Goal: Task Accomplishment & Management: Complete application form

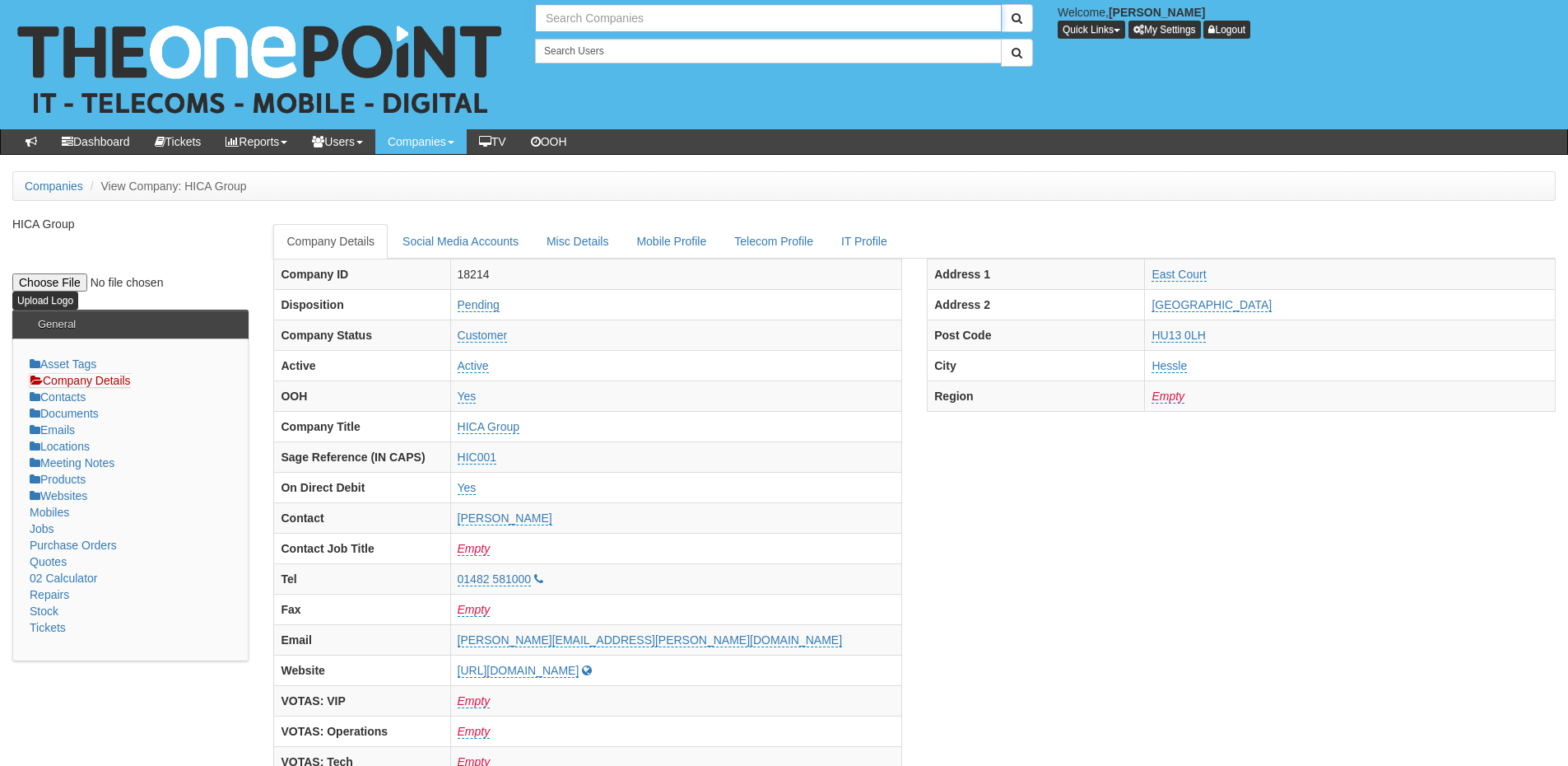
click at [577, 18] on input "text" at bounding box center [768, 18] width 466 height 28
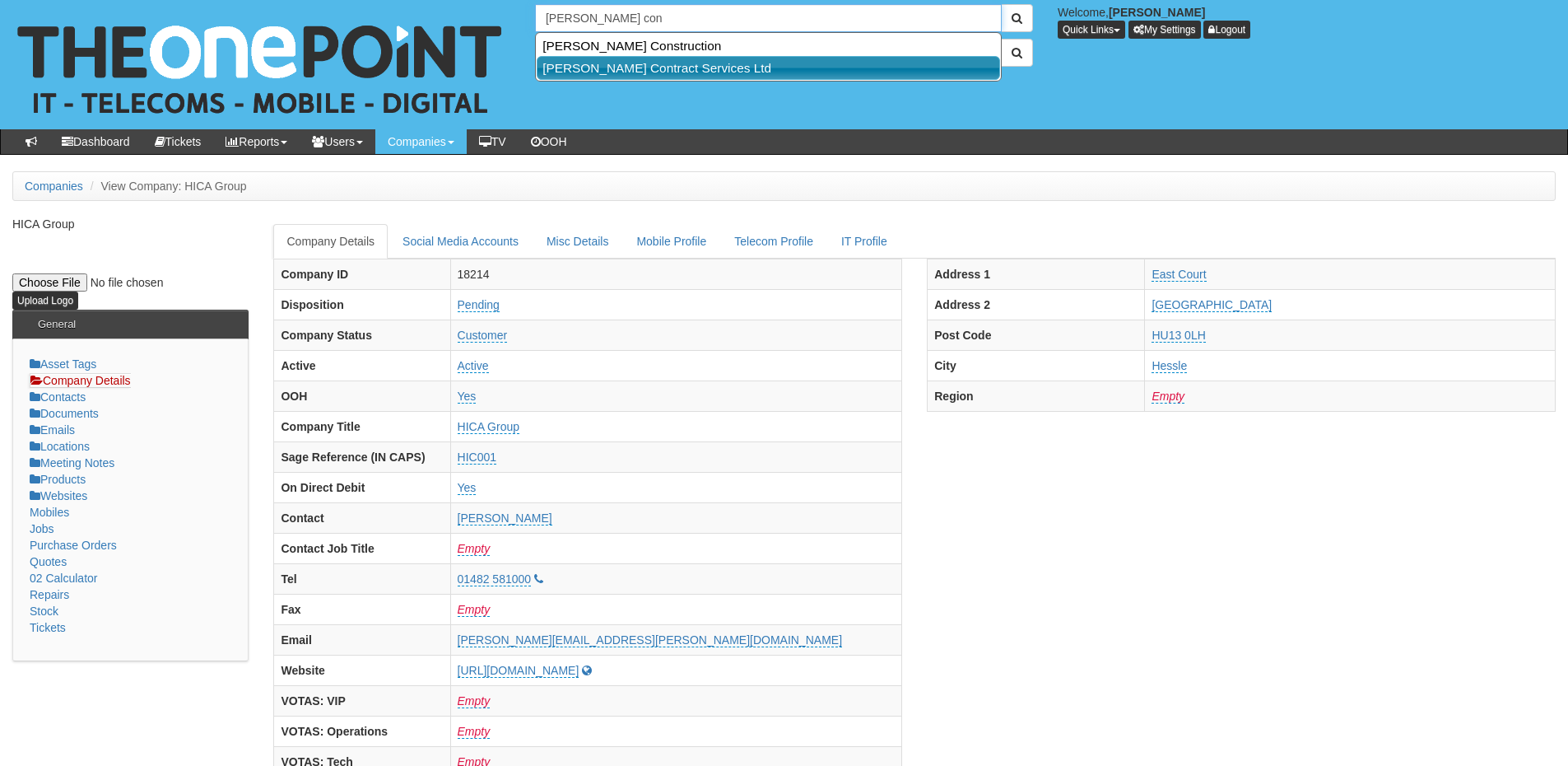
click at [610, 60] on link "[PERSON_NAME] Contract Services Ltd" at bounding box center [768, 68] width 463 height 24
type input "[PERSON_NAME] Contract Services Ltd"
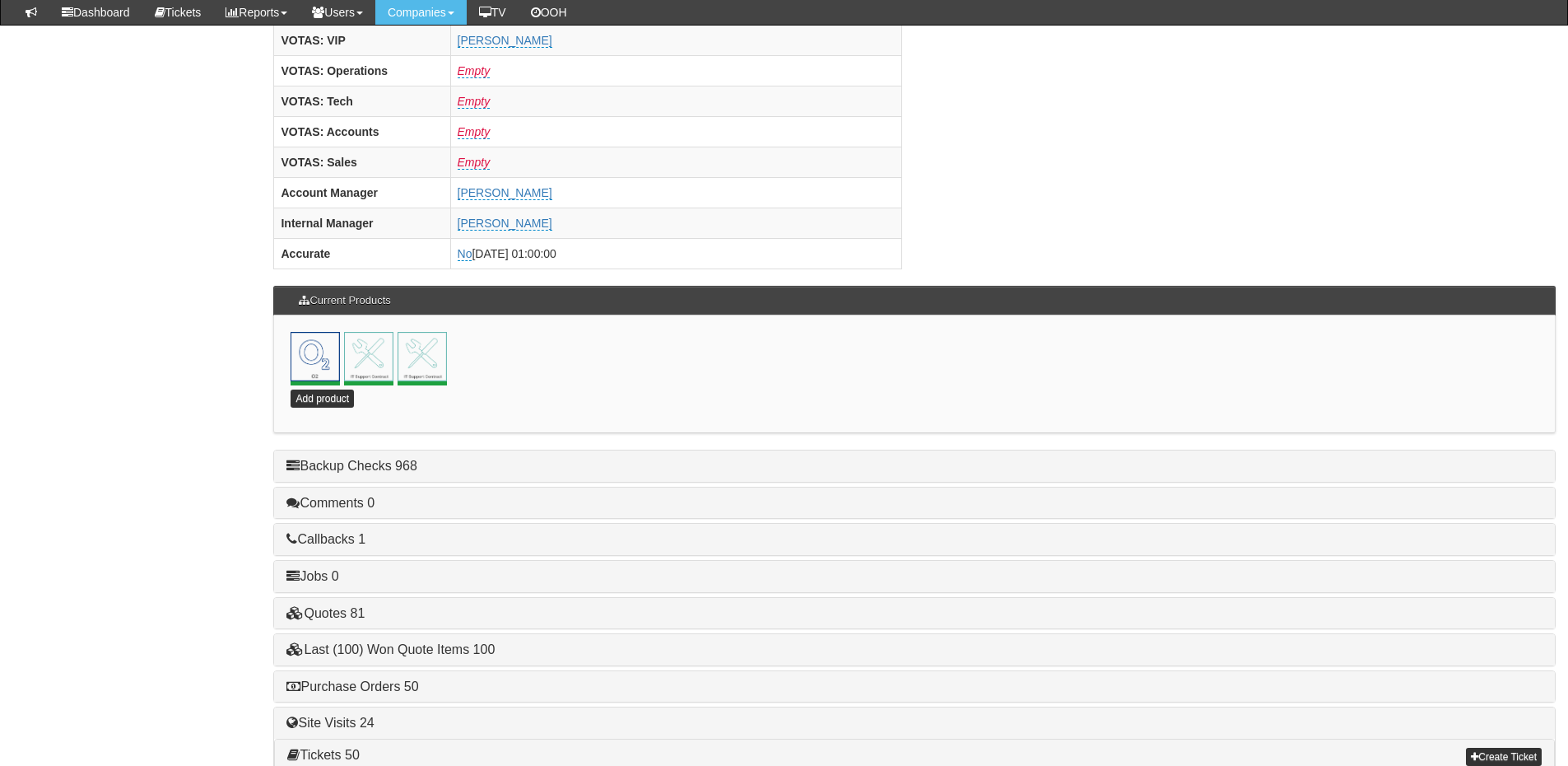
scroll to position [658, 0]
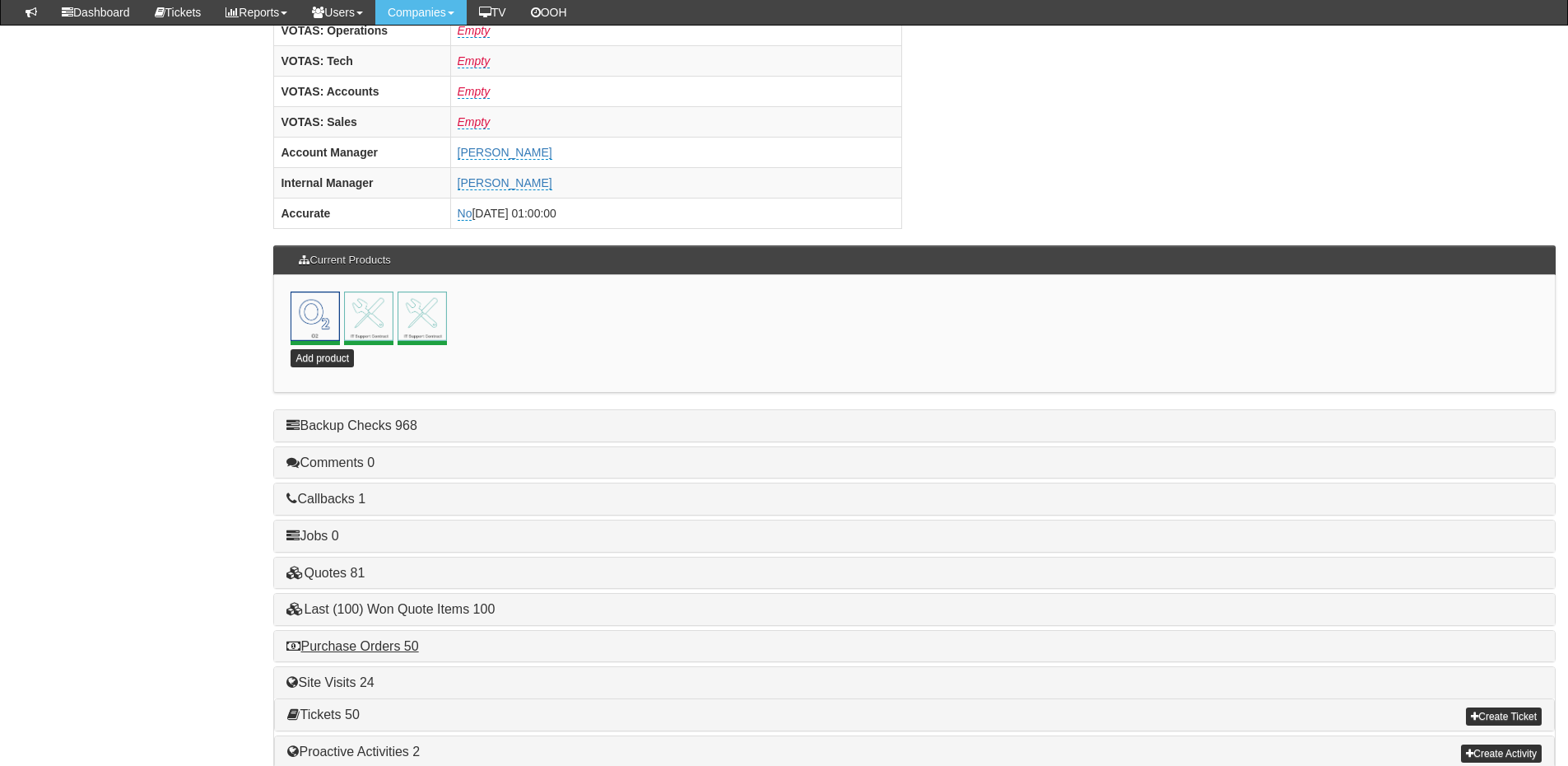
click at [394, 653] on div "Purchase Orders 50" at bounding box center [914, 646] width 1281 height 31
click at [395, 639] on link "Purchase Orders 50" at bounding box center [351, 645] width 131 height 14
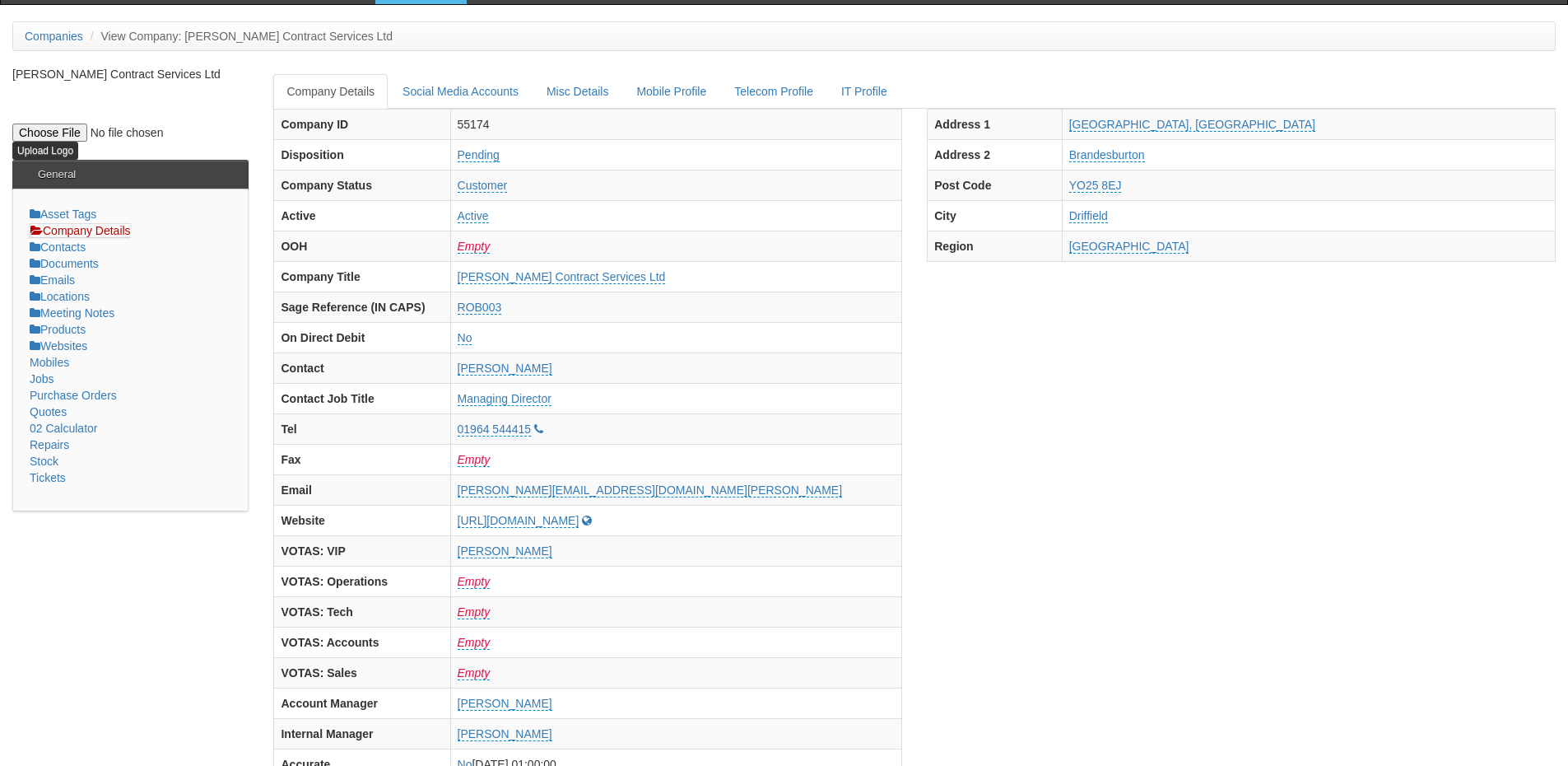
scroll to position [0, 0]
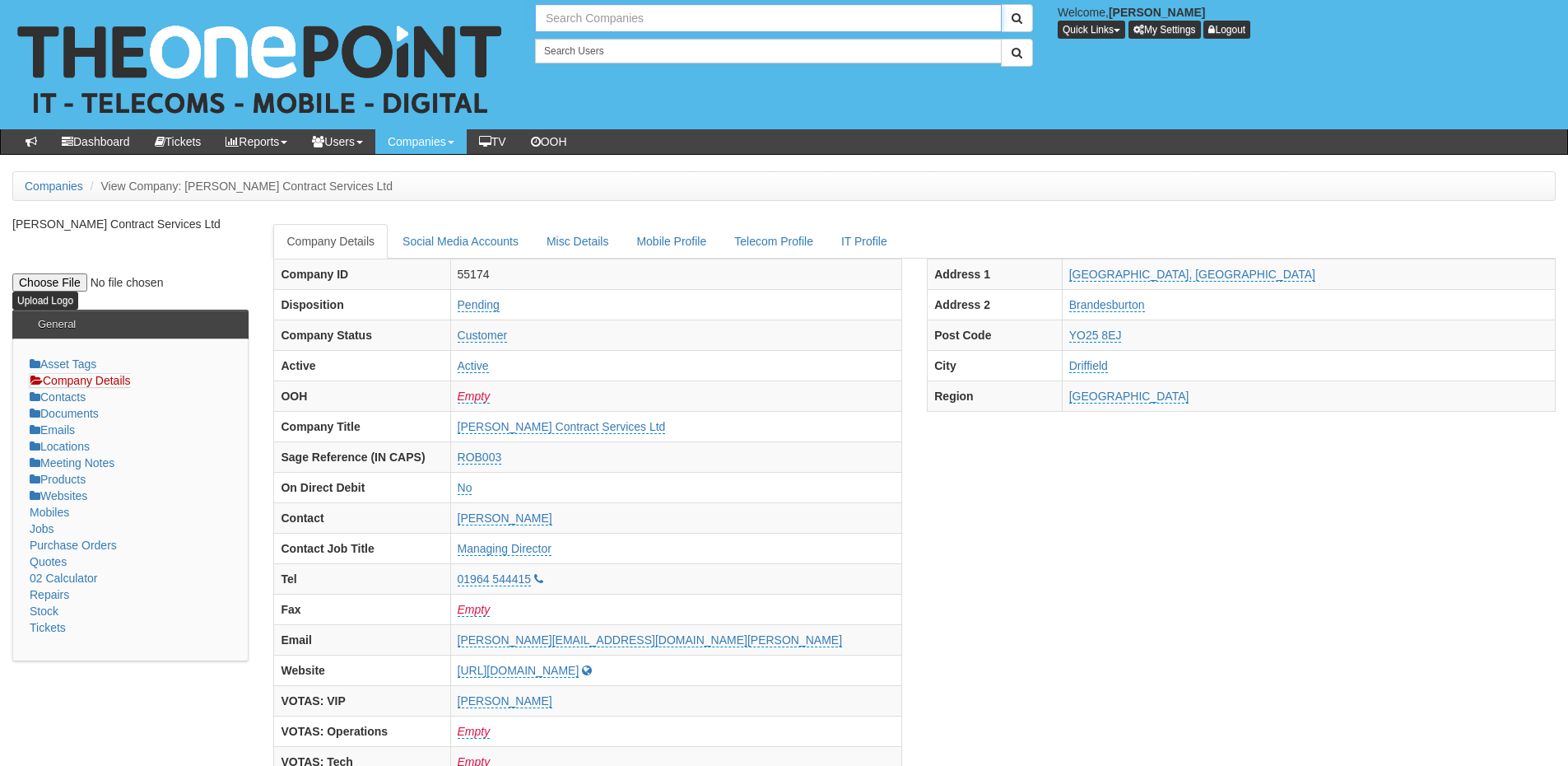
click at [579, 16] on input "text" at bounding box center [768, 18] width 466 height 28
drag, startPoint x: 596, startPoint y: 18, endPoint x: 490, endPoint y: 18, distance: 106.0
click at [490, 18] on div "No search results. bodil con Welcome, James Kaye Quick Links Add Appointment Ap…" at bounding box center [784, 65] width 1593 height 129
type input "bodil"
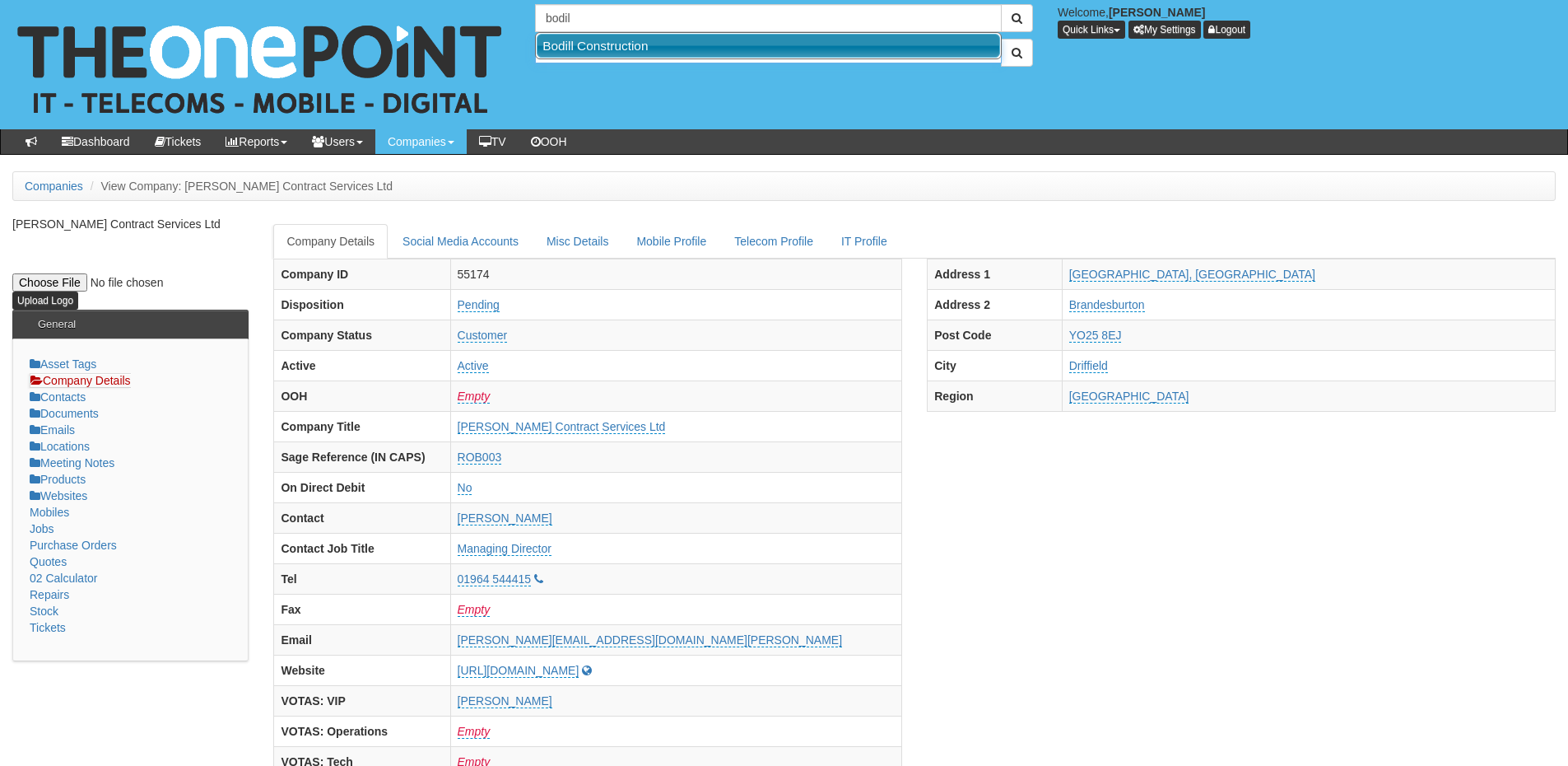
click at [571, 50] on input "text" at bounding box center [768, 51] width 466 height 25
type input "Search Users"
click at [582, 17] on input "bodil" at bounding box center [768, 18] width 466 height 28
click at [601, 41] on link "Bodill Construction" at bounding box center [768, 45] width 463 height 24
type input "Bodill Construction"
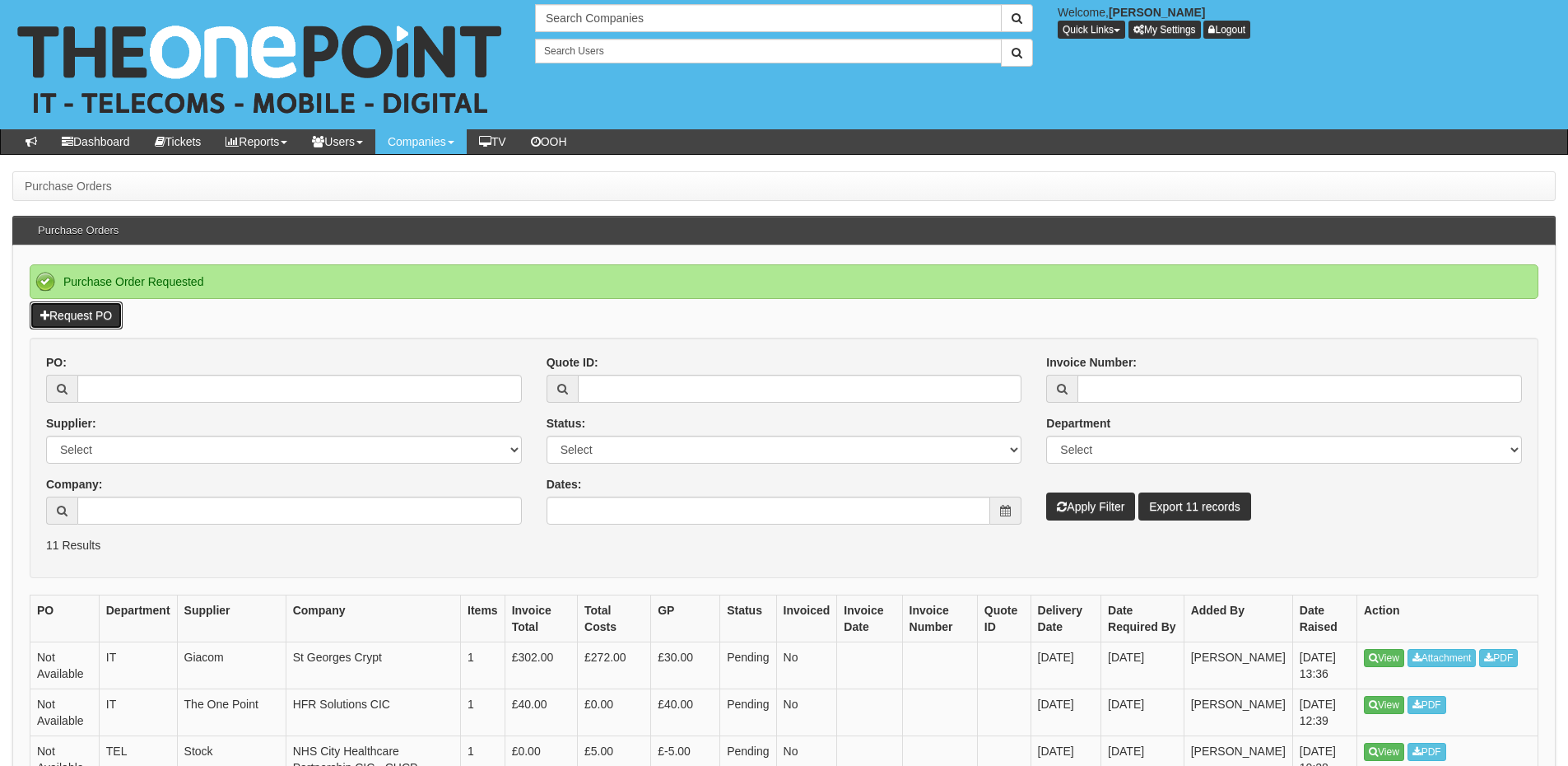
click at [85, 319] on link "Request PO" at bounding box center [76, 315] width 93 height 28
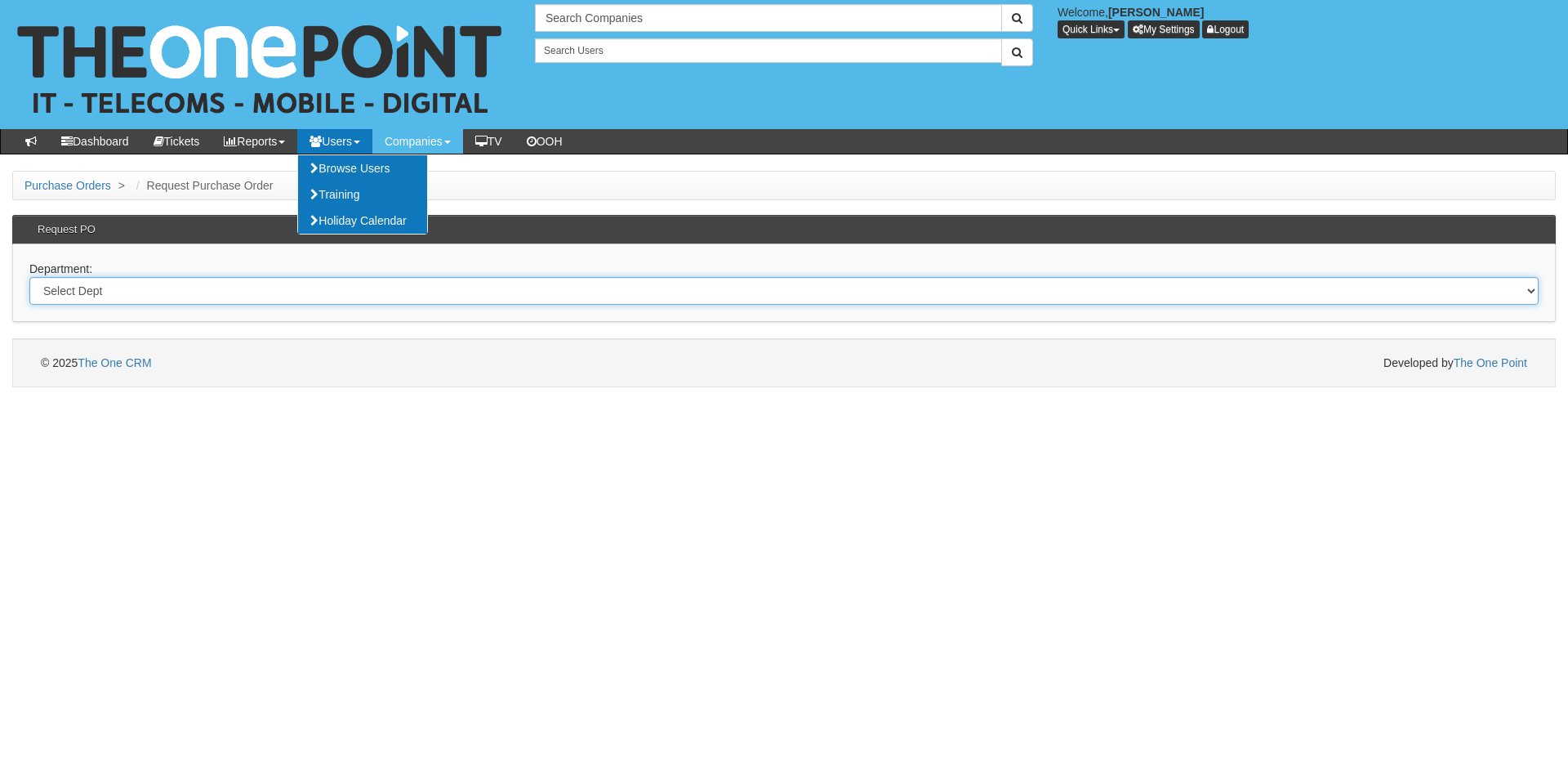
click at [104, 286] on select "Select Dept Digital Internal IT Mobiles Marketing Telecoms" at bounding box center [784, 291] width 1510 height 28
select select "?pipeID=&dept=TEL"
click at [30, 277] on select "Select Dept Digital Internal IT Mobiles Marketing Telecoms" at bounding box center [784, 291] width 1510 height 28
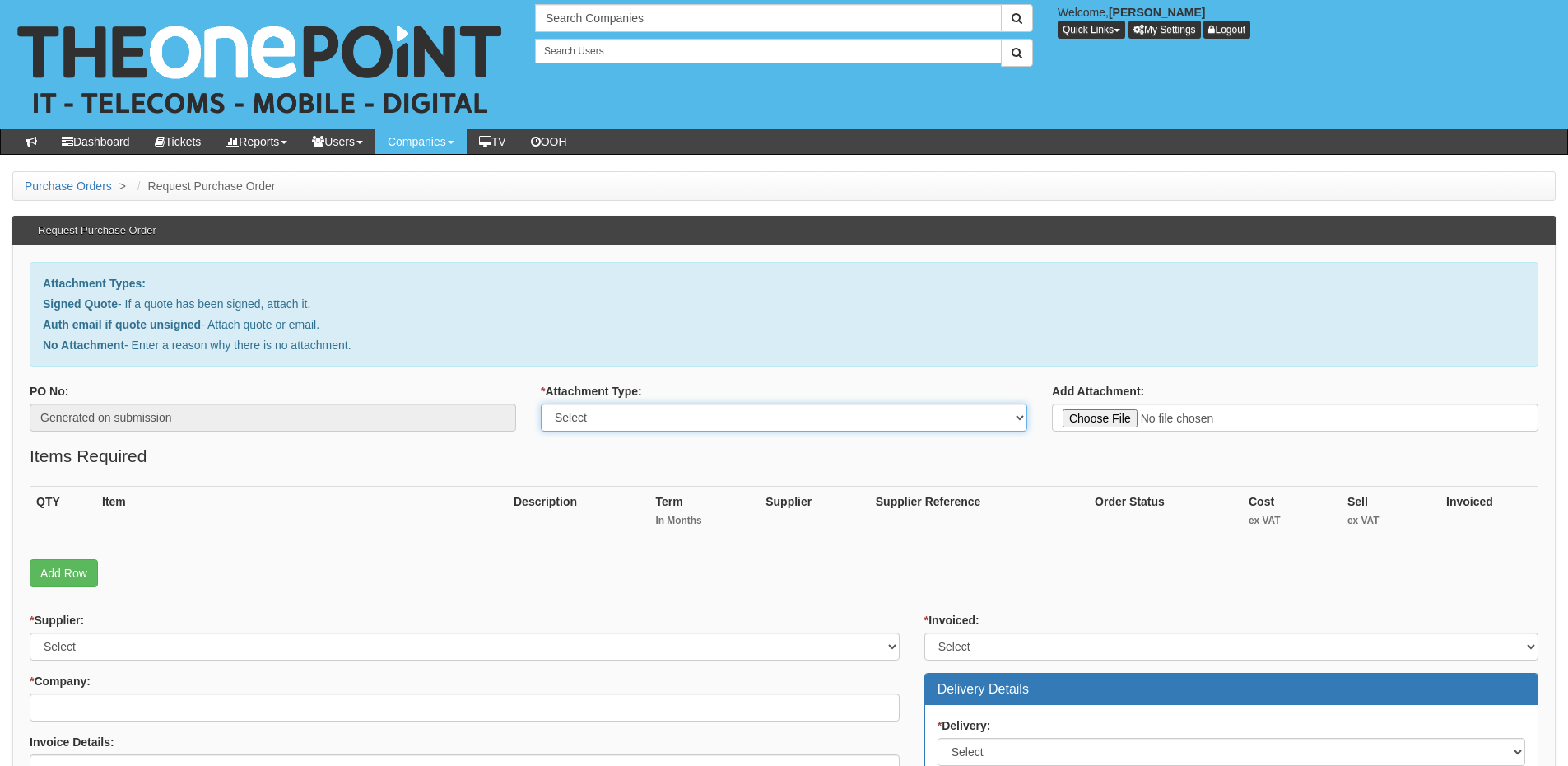
click at [605, 425] on select "Select Signed Quote Auth email with quote if unsigned No Attachment" at bounding box center [784, 418] width 486 height 28
select select "No Attachment"
click at [541, 404] on select "Select Signed Quote Auth email with quote if unsigned No Attachment" at bounding box center [784, 418] width 486 height 28
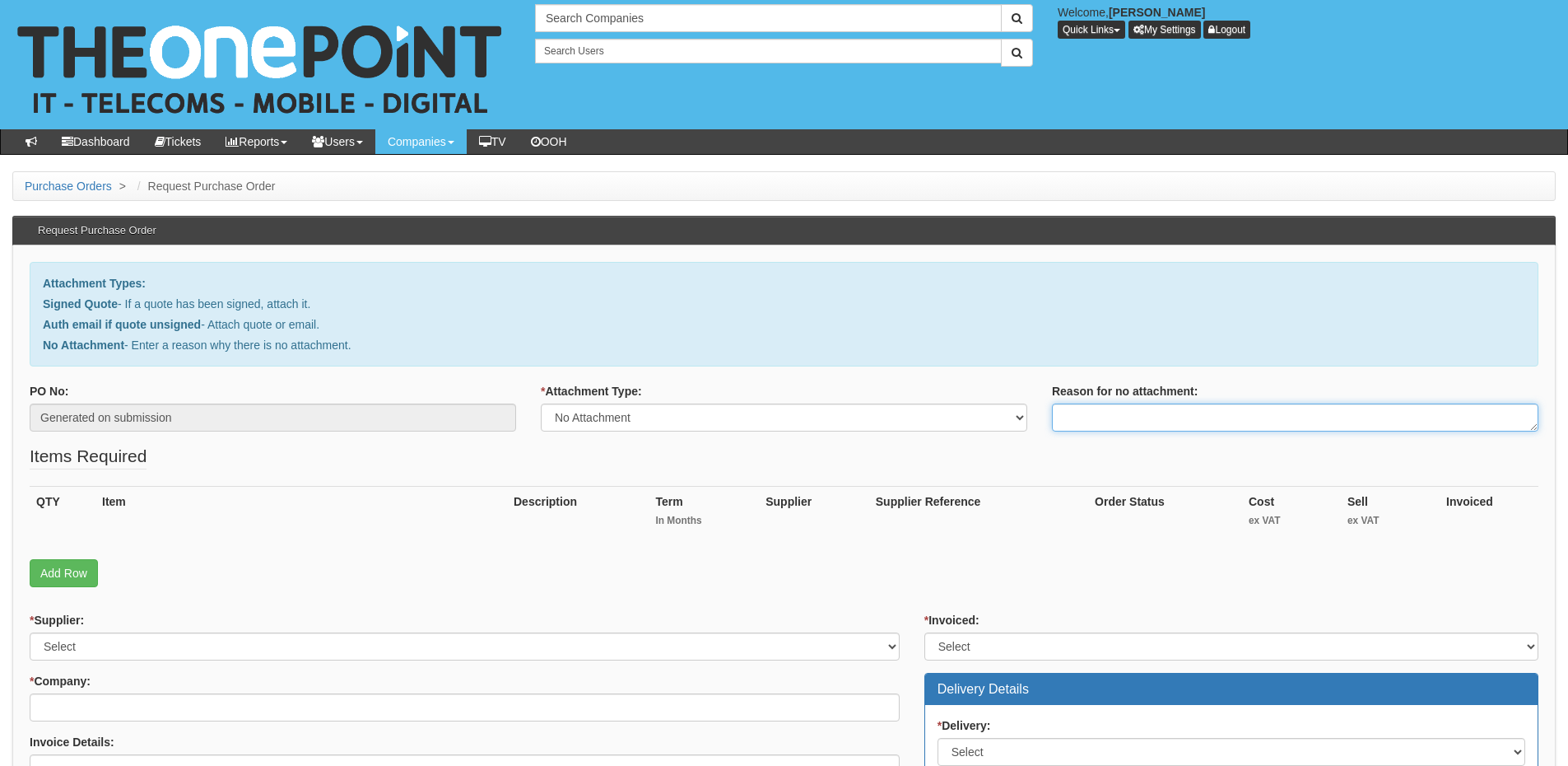
click at [1104, 414] on textarea "Reason for no attachment:" at bounding box center [1295, 418] width 486 height 28
click at [1193, 412] on textarea "Linked to ticket 441642" at bounding box center [1295, 418] width 486 height 28
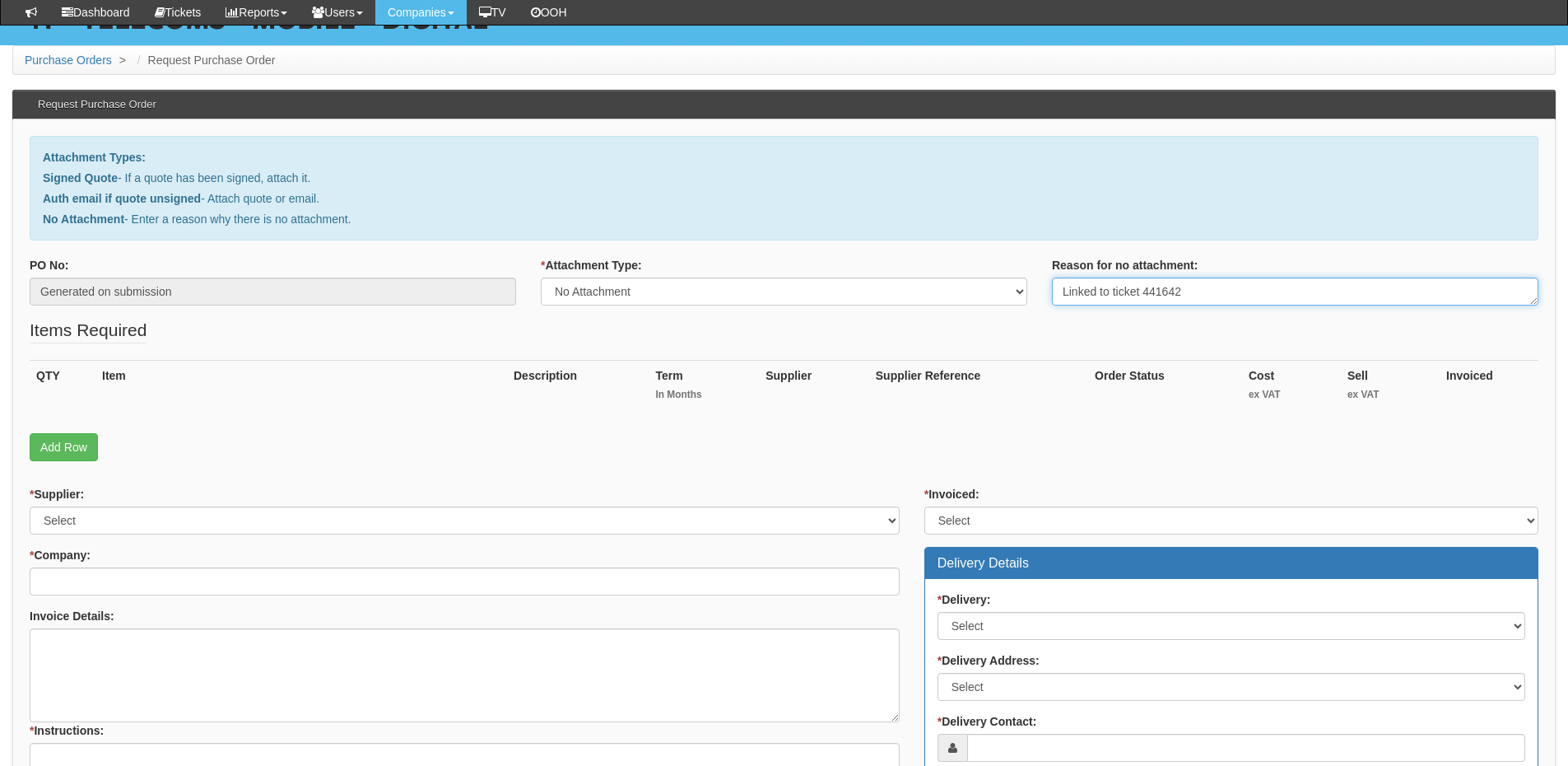
scroll to position [247, 0]
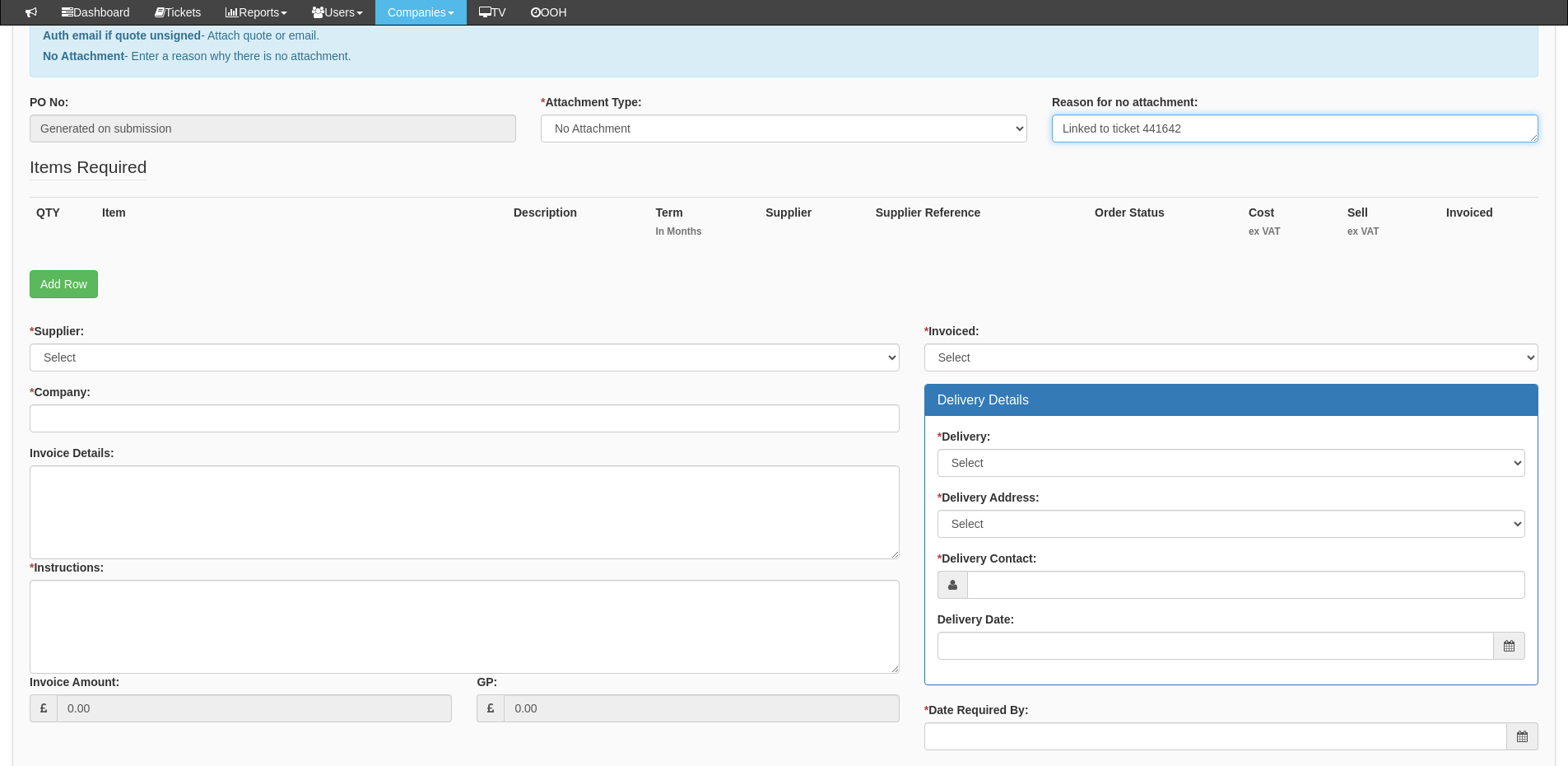
type textarea "Linked to ticket 441642"
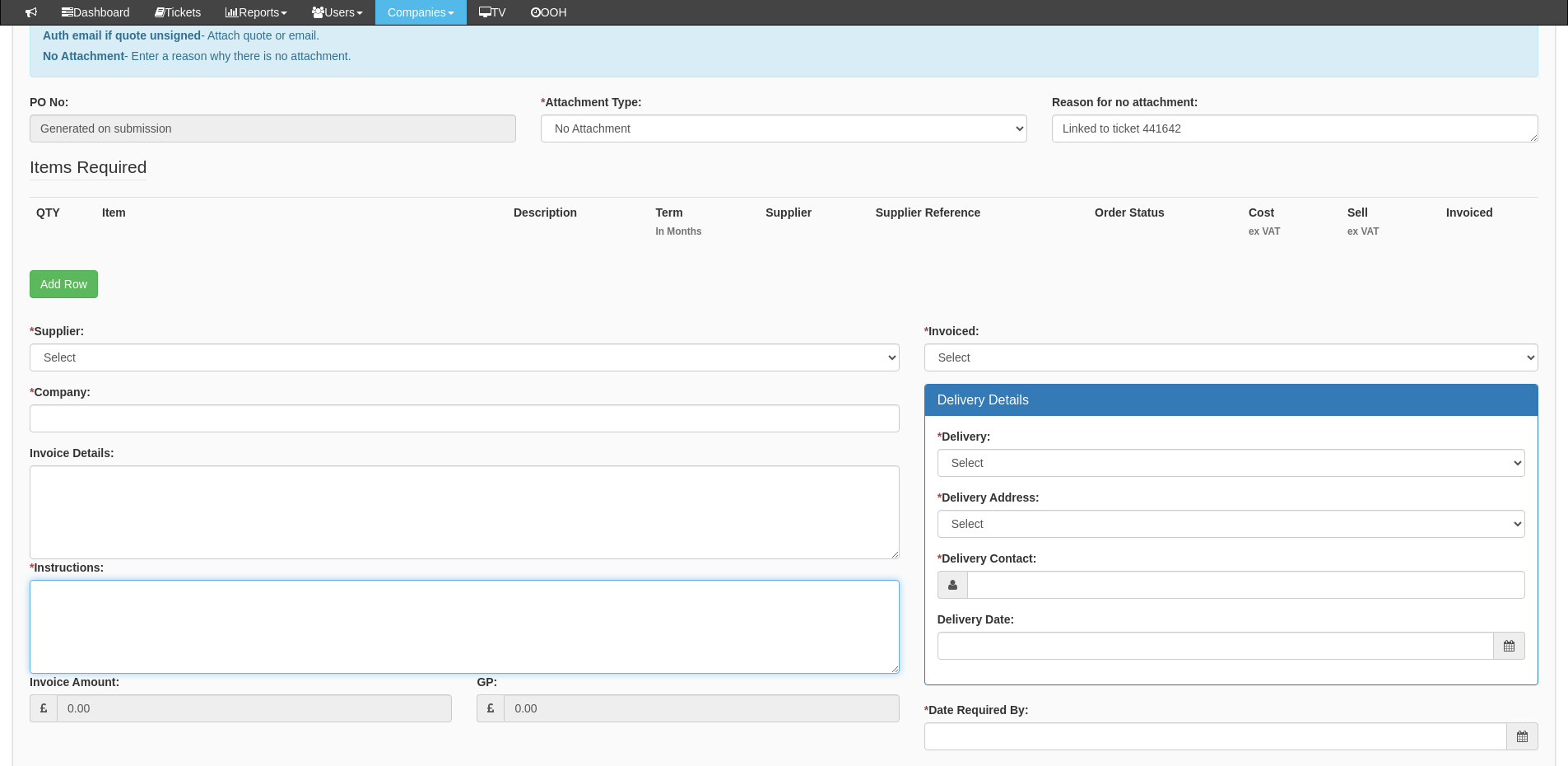
click at [280, 611] on textarea "* Instructions:" at bounding box center [465, 626] width 870 height 93
paste textarea "Linked to ticket 441642"
type textarea "Linked to ticket 441642"
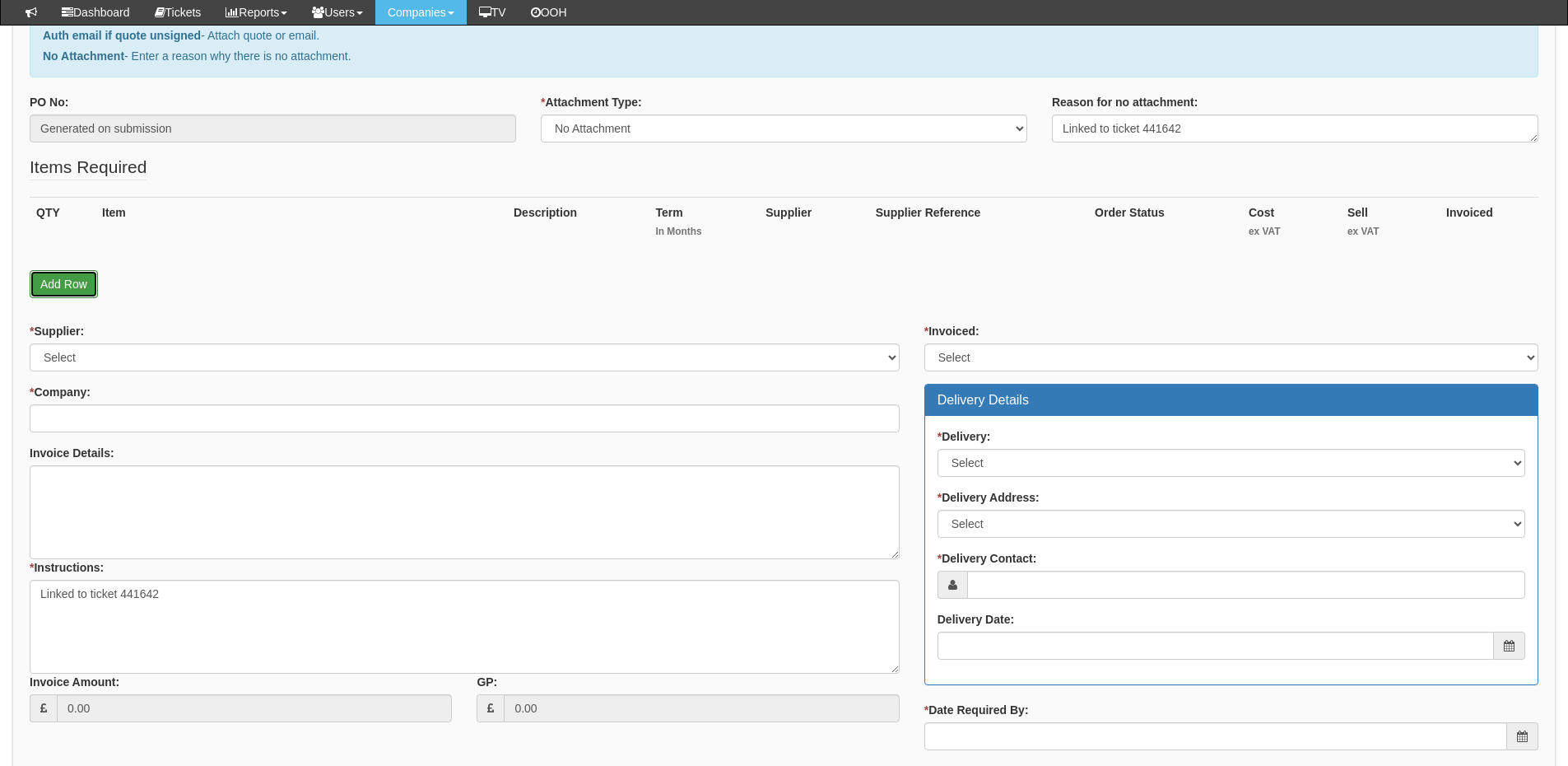
click at [74, 283] on link "Add Row" at bounding box center [64, 285] width 69 height 28
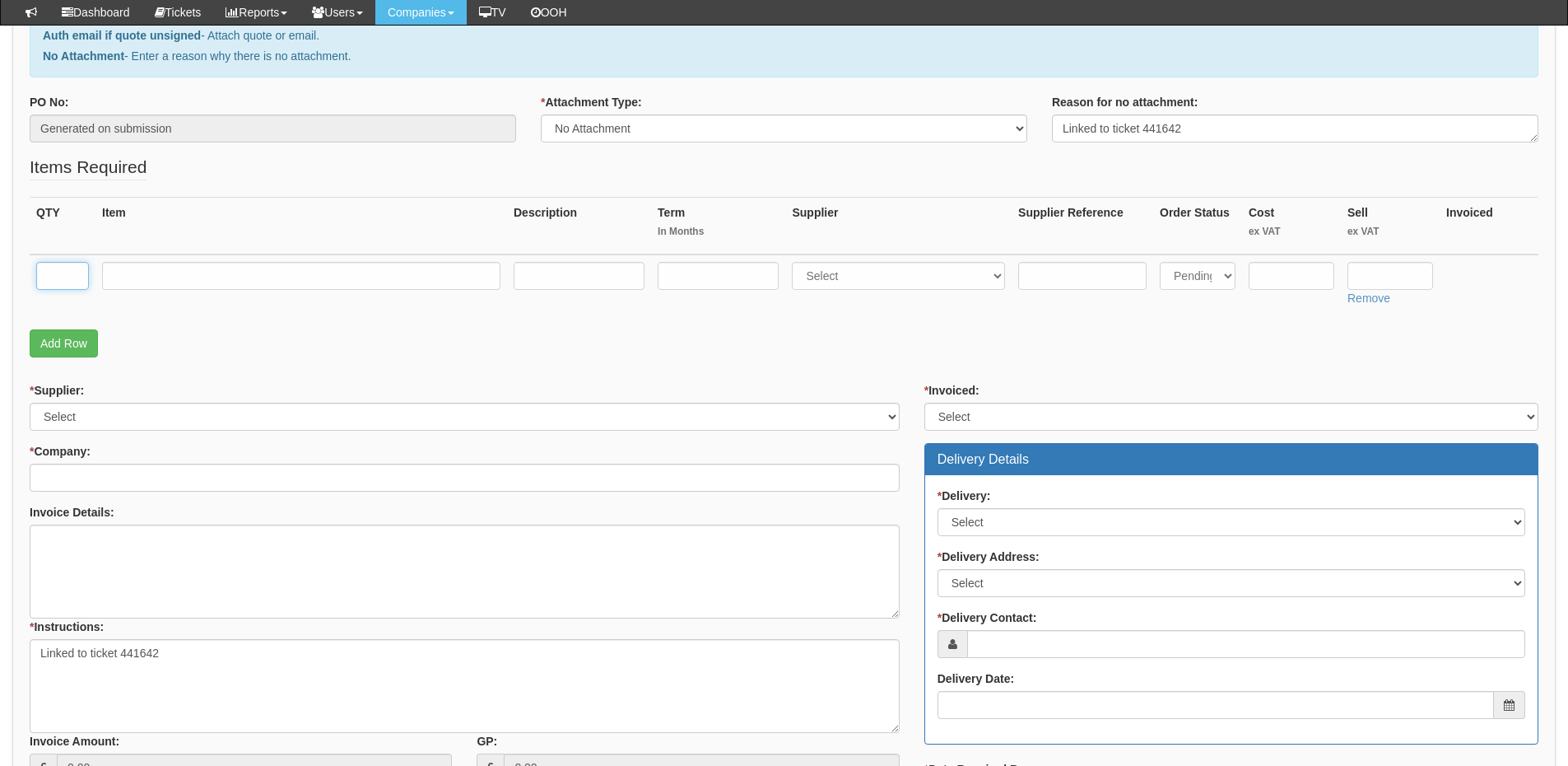
click at [74, 280] on input "text" at bounding box center [63, 276] width 53 height 28
type input "2"
click at [162, 279] on input "text" at bounding box center [301, 276] width 399 height 28
type input "Standard Users"
click at [844, 278] on select "Select 123 REG.co.uk 1Password 3 4Gon AA Jones Electric Ltd Abzorb Access Group…" at bounding box center [899, 276] width 213 height 28
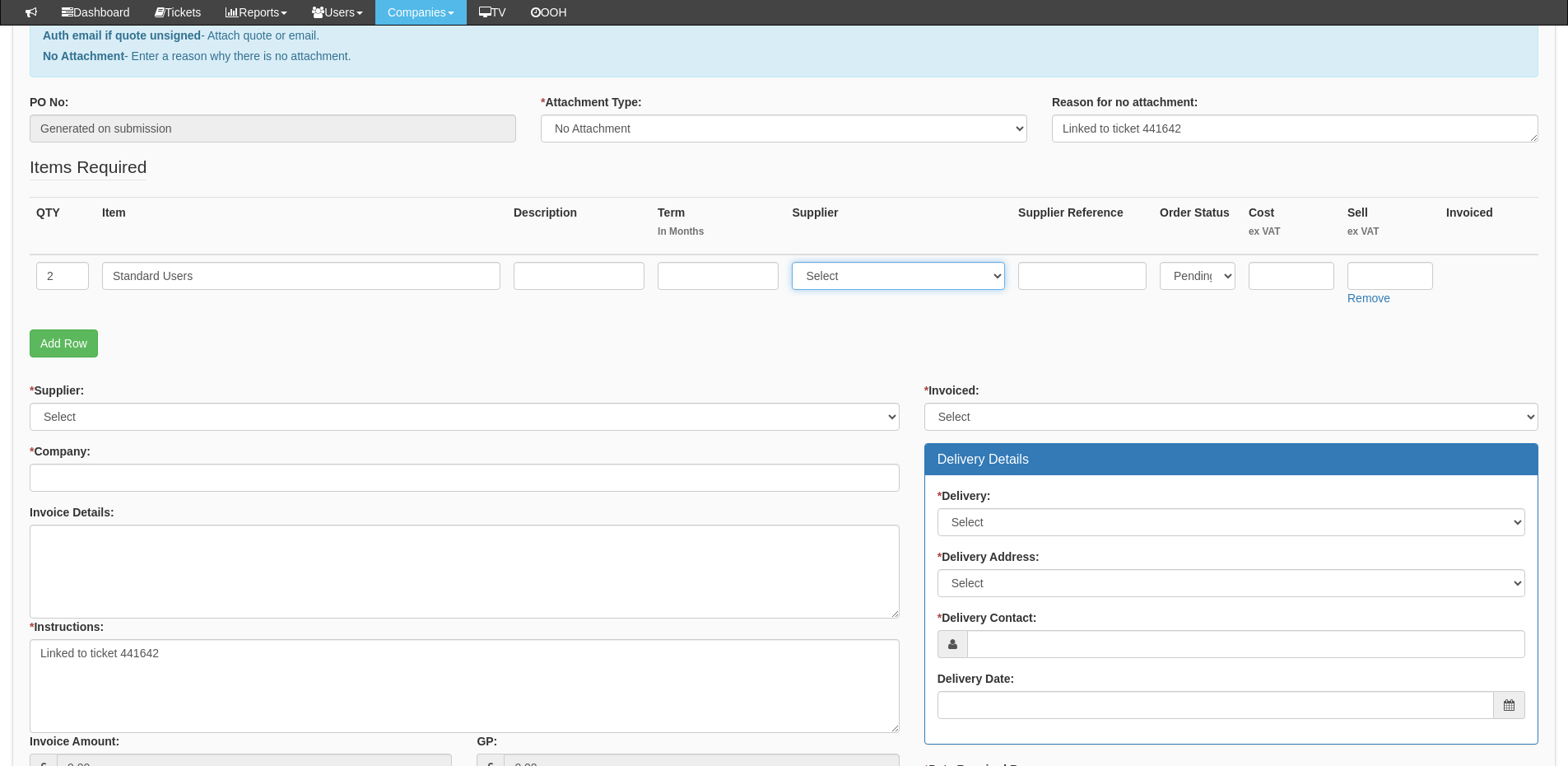
select select "72"
click at [796, 262] on select "Select 123 REG.co.uk 1Password 3 4Gon AA Jones Electric Ltd Abzorb Access Group…" at bounding box center [899, 276] width 213 height 28
click at [1376, 270] on input "text" at bounding box center [1391, 276] width 86 height 28
type input "13.94"
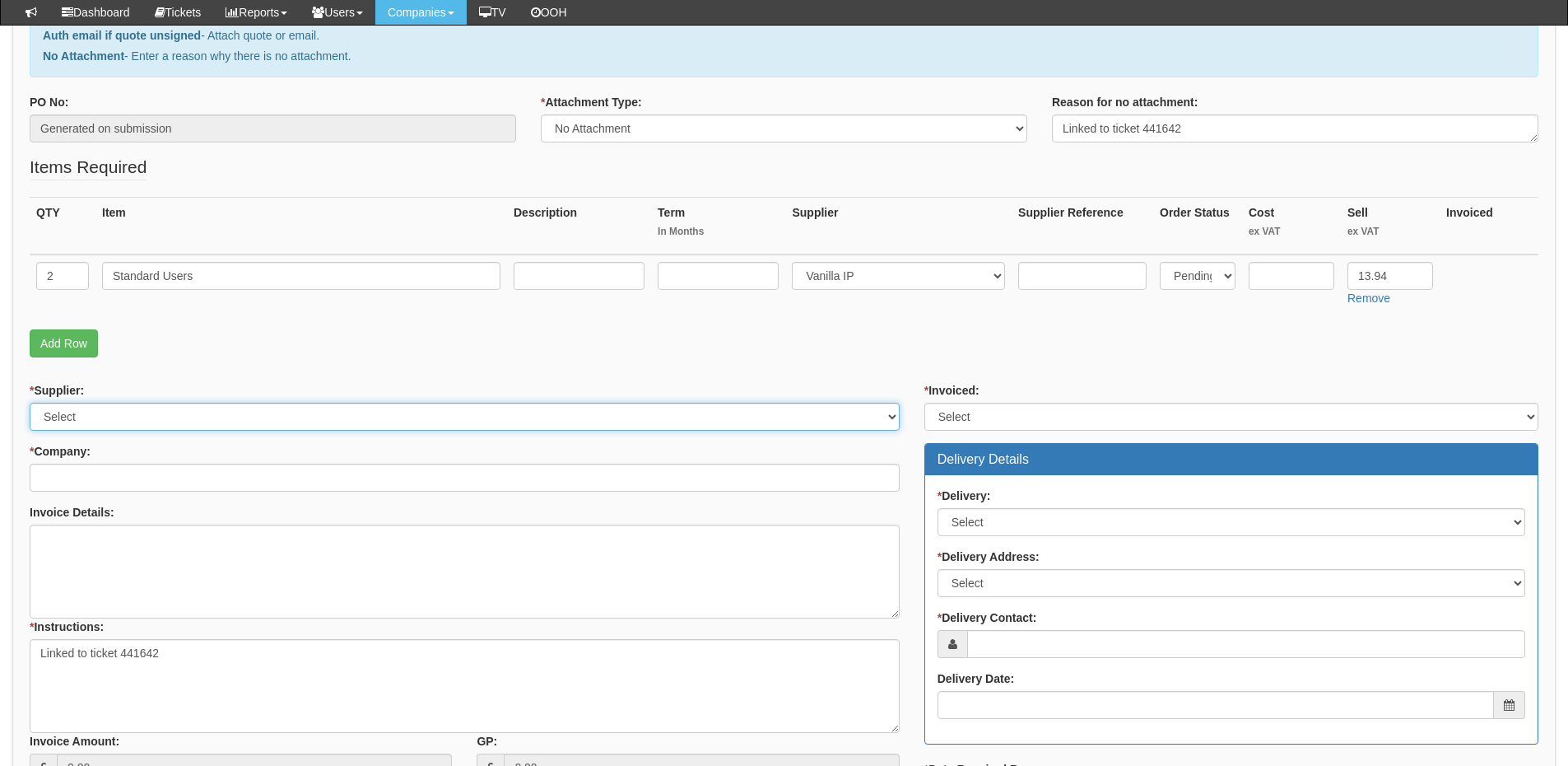
click at [263, 419] on select "Select 123 REG.co.uk 1Password 3 4Gon AA Jones Electric Ltd Abzorb Access Group…" at bounding box center [465, 417] width 870 height 28
select select "72"
click at [30, 403] on select "Select 123 REG.co.uk 1Password 3 4Gon AA Jones Electric Ltd Abzorb Access Group…" at bounding box center [465, 417] width 870 height 28
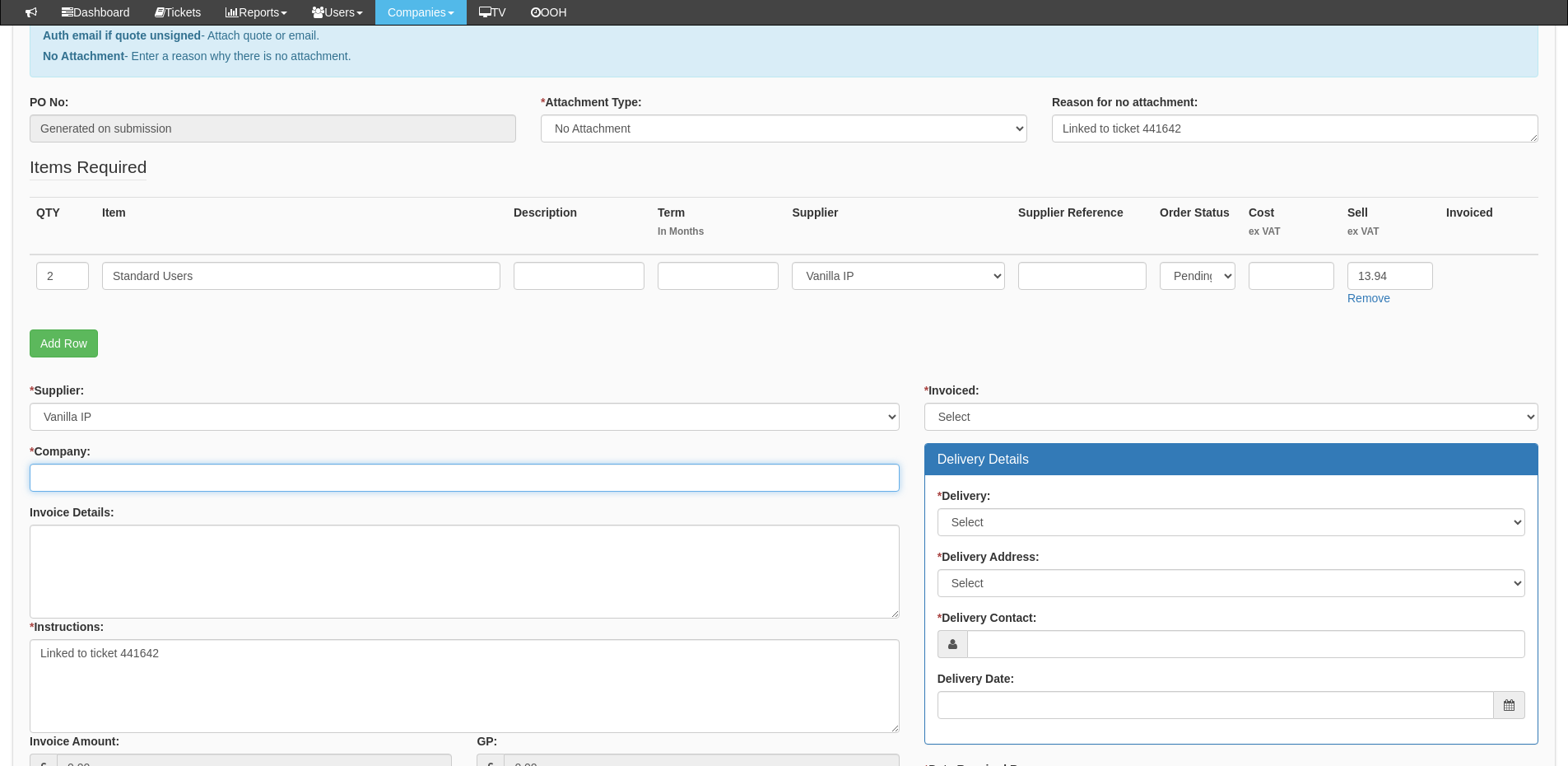
click at [198, 486] on input "* Company:" at bounding box center [465, 477] width 870 height 28
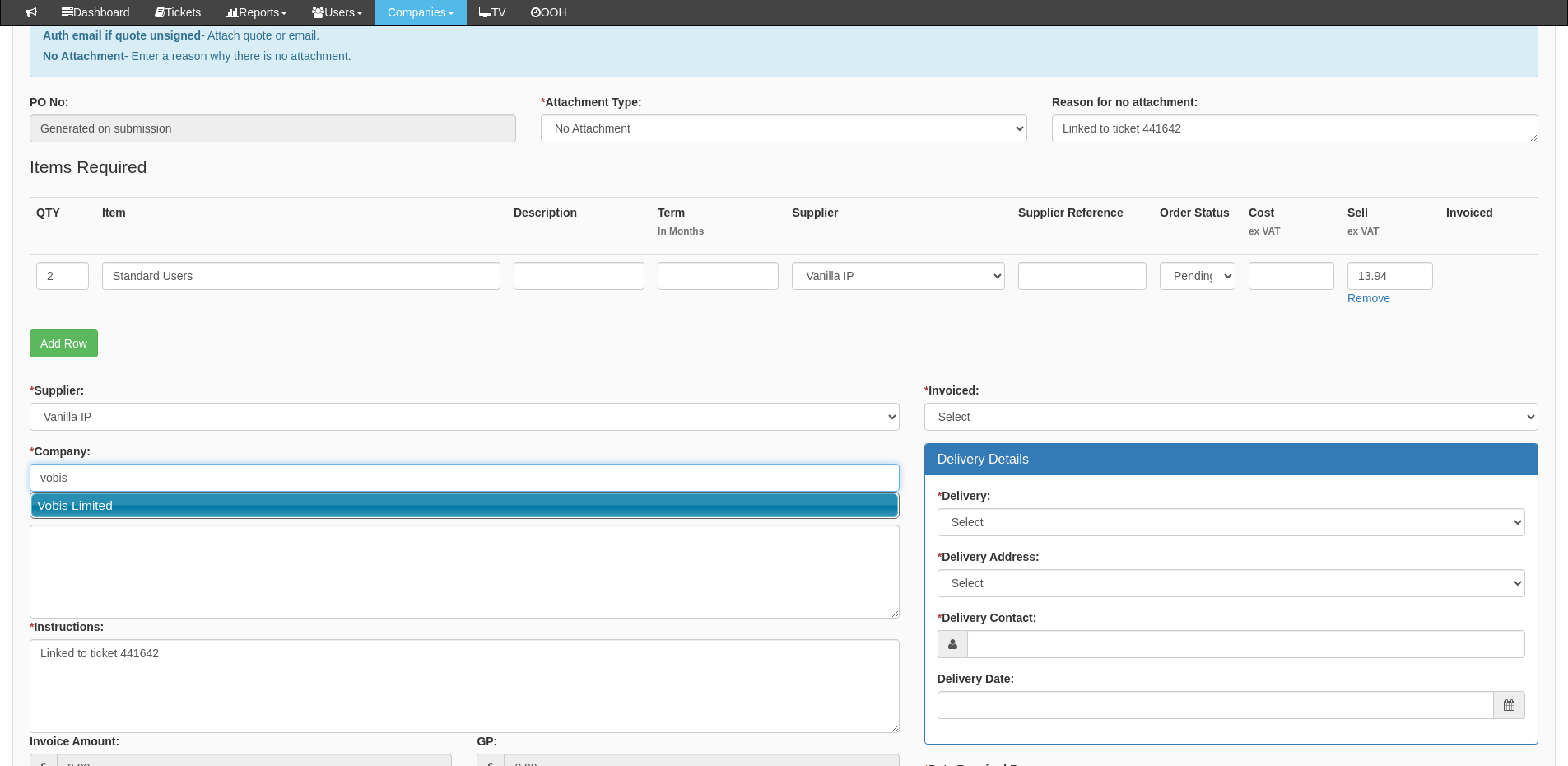
click at [190, 501] on link "Vobis Limited" at bounding box center [465, 505] width 867 height 24
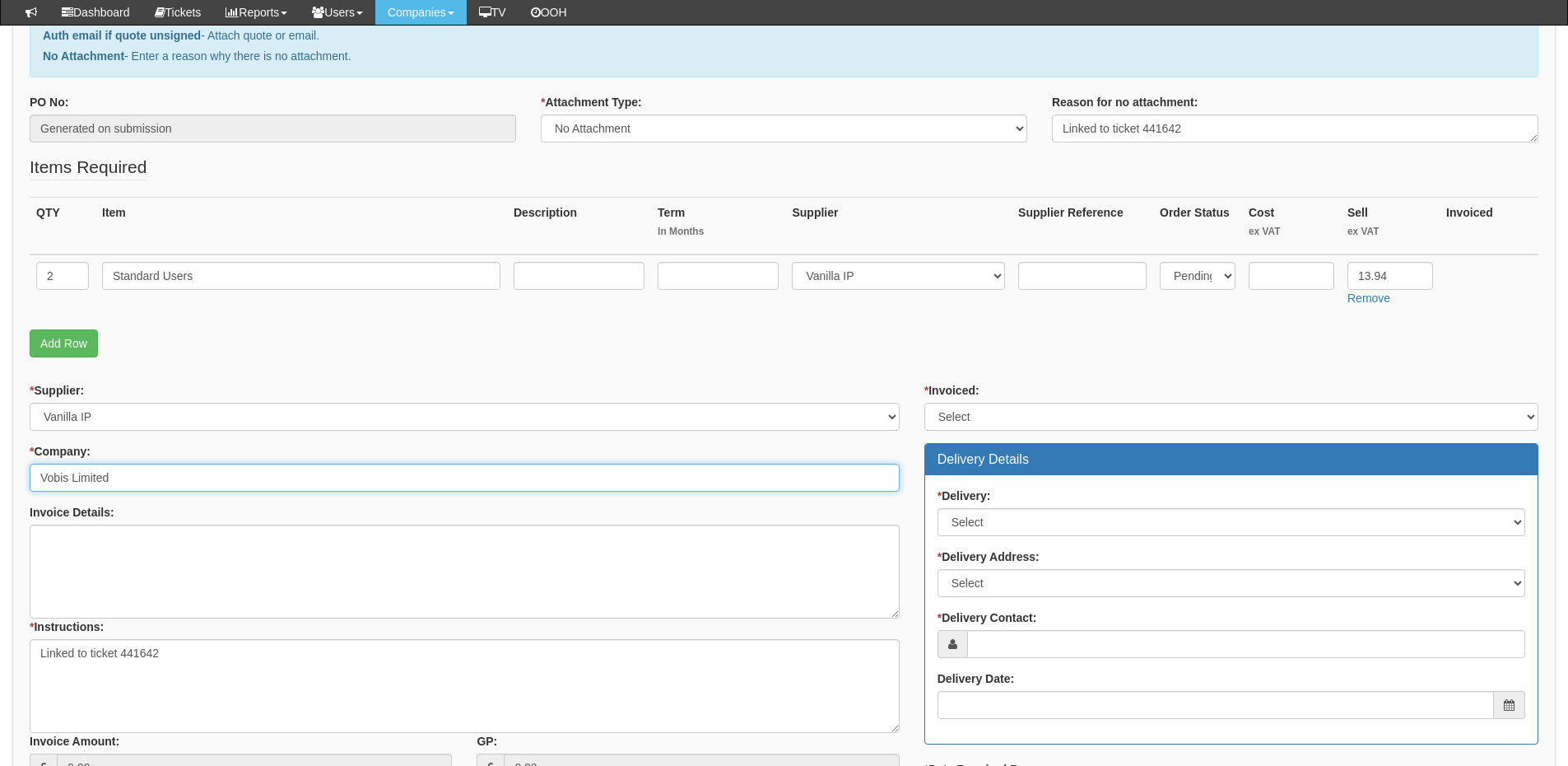
type input "Vobis Limited"
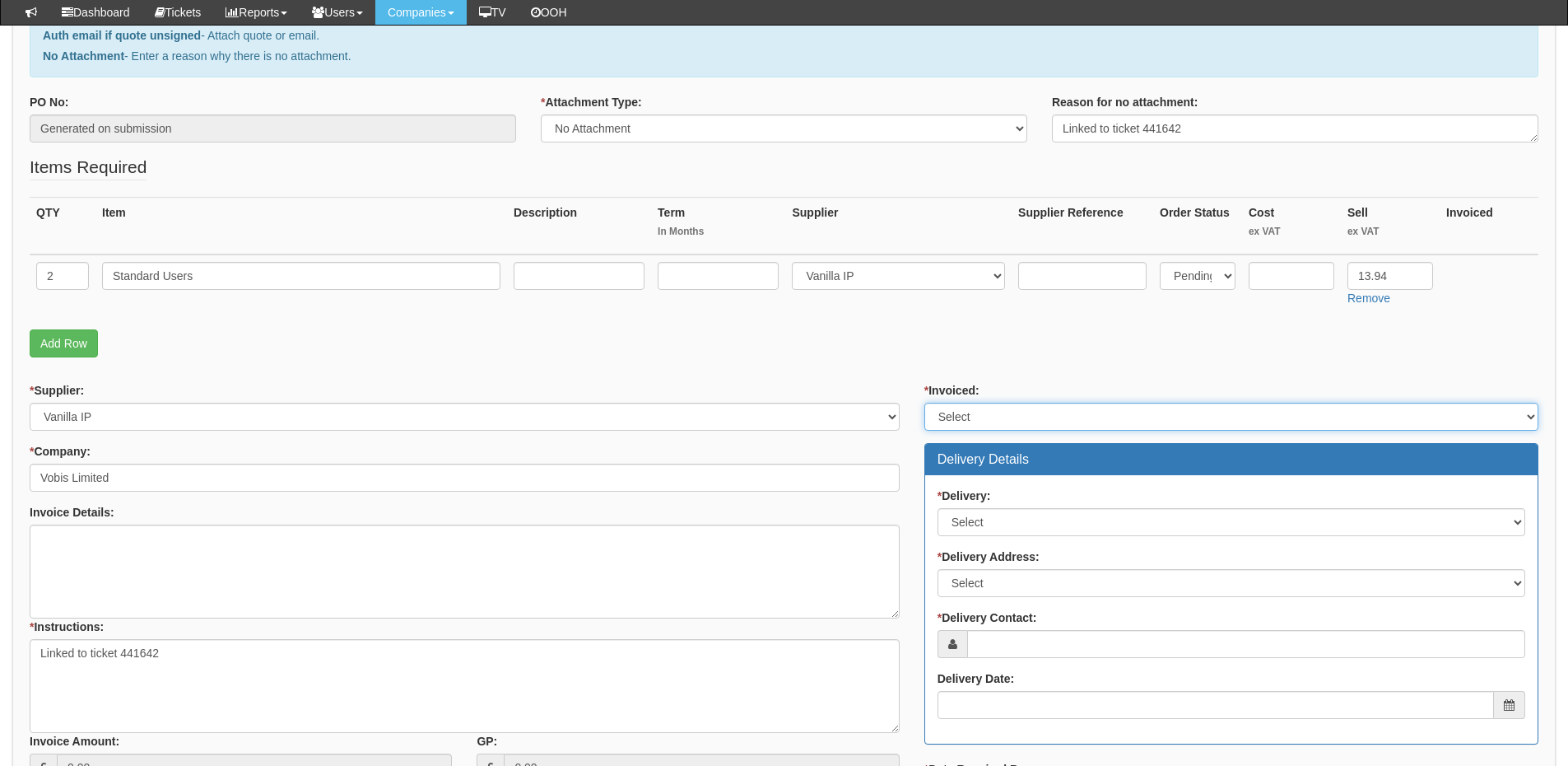
click at [989, 405] on select "Select Yes No N/A STB (part of order)" at bounding box center [1231, 417] width 614 height 28
select select "2"
click at [925, 403] on select "Select Yes No N/A STB (part of order)" at bounding box center [1231, 417] width 614 height 28
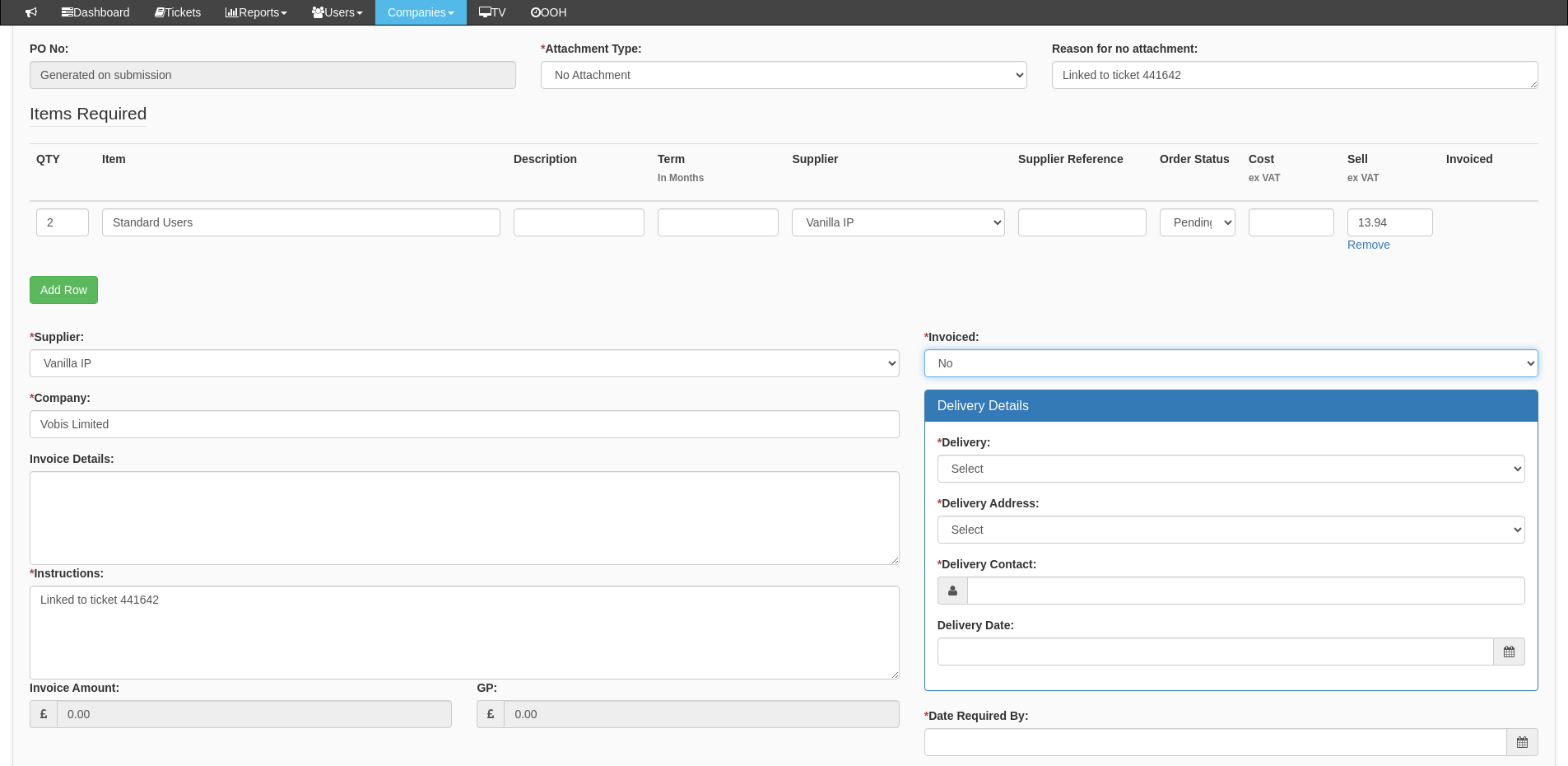
scroll to position [329, 0]
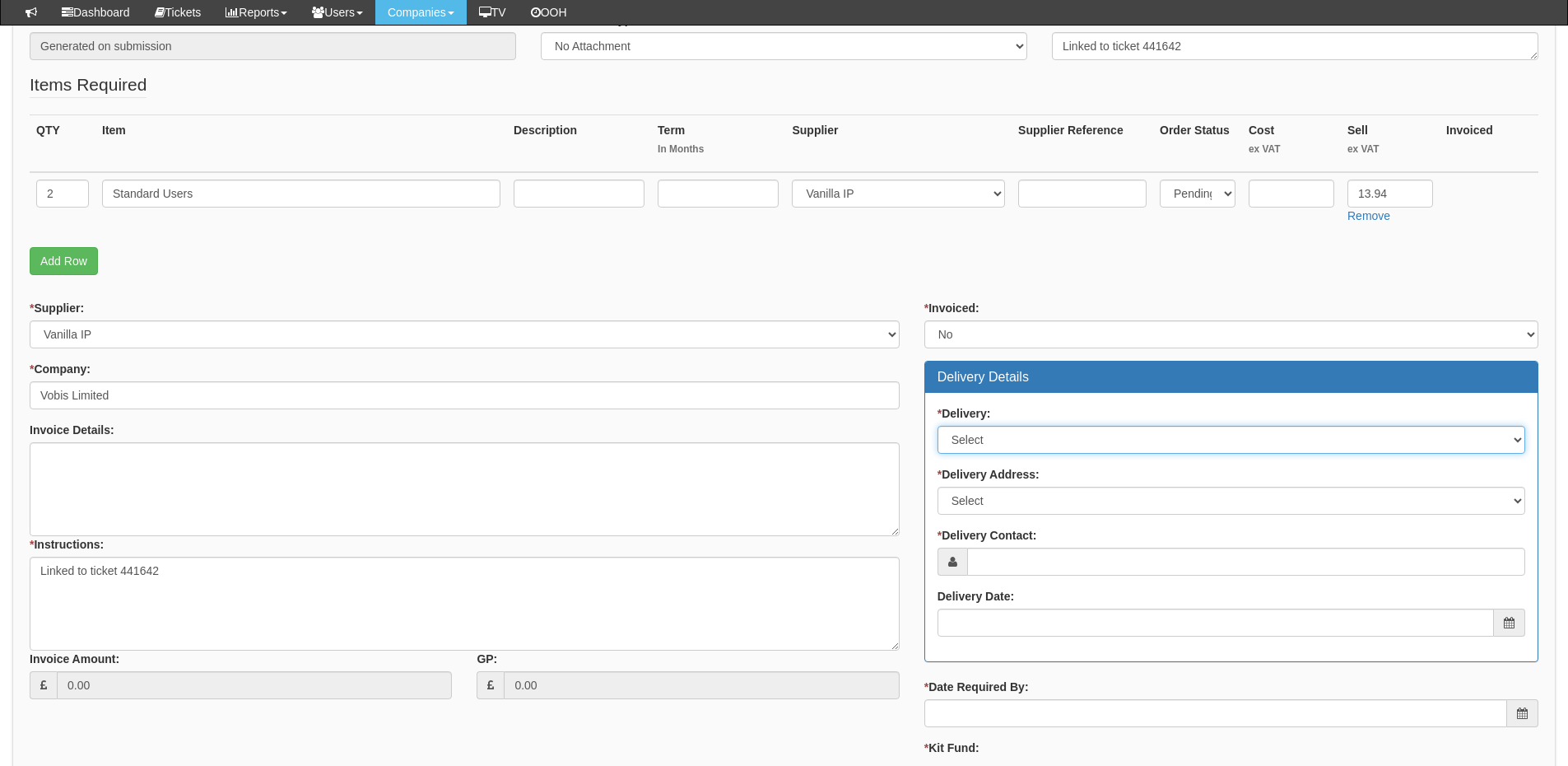
drag, startPoint x: 970, startPoint y: 437, endPoint x: 973, endPoint y: 451, distance: 14.3
click at [970, 437] on select "Select No Not Applicable Yes" at bounding box center [1231, 440] width 588 height 28
select select "3"
click at [938, 426] on select "Select No Not Applicable Yes" at bounding box center [1231, 440] width 588 height 28
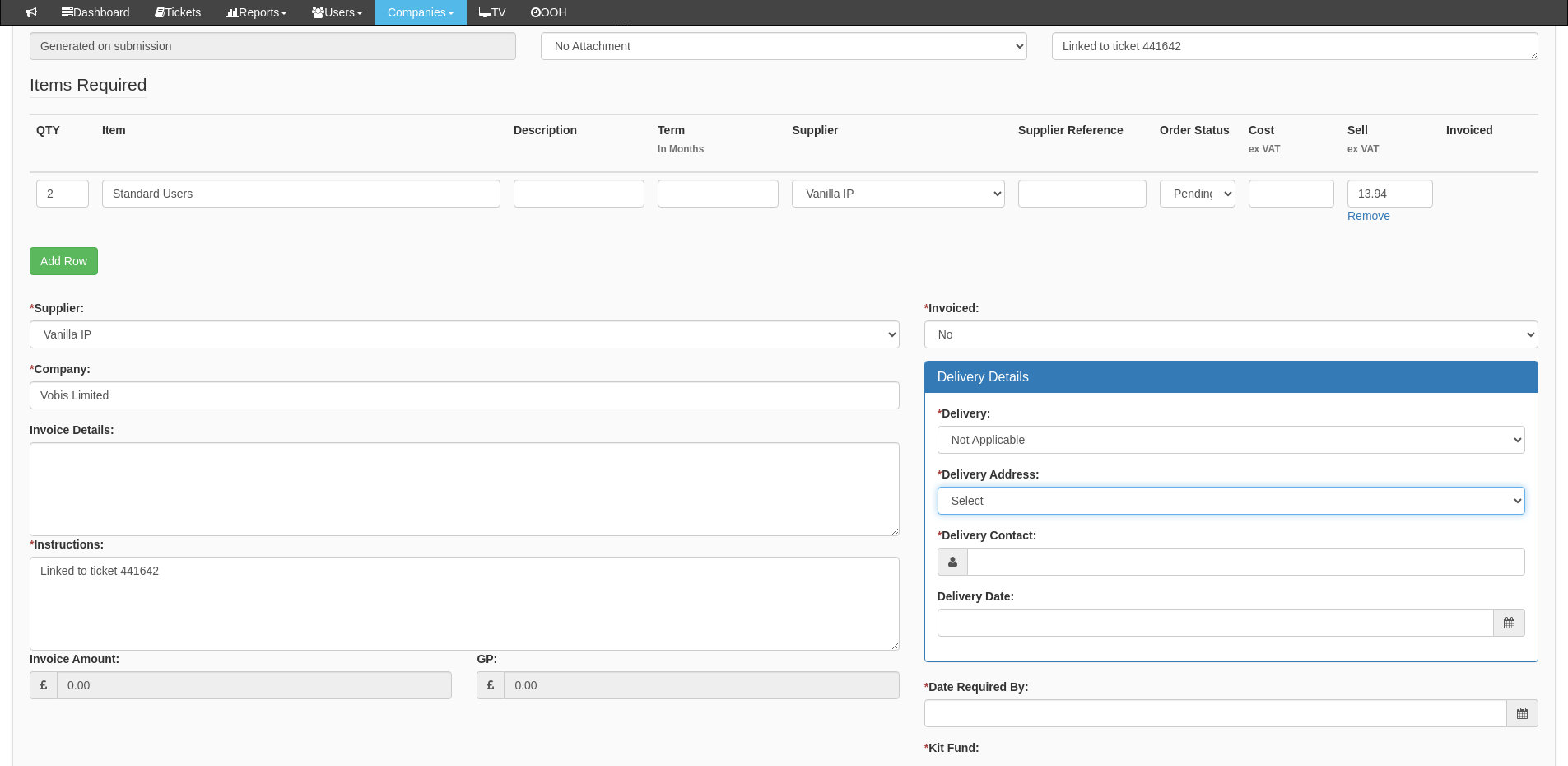
drag, startPoint x: 982, startPoint y: 500, endPoint x: 984, endPoint y: 511, distance: 11.2
click at [982, 500] on select "Select Not Applicable Main Address - HU5 4JF Other" at bounding box center [1231, 500] width 588 height 28
select select "N/A"
click at [938, 486] on select "Select Not Applicable Main Address - HU5 4JF Other" at bounding box center [1231, 500] width 588 height 28
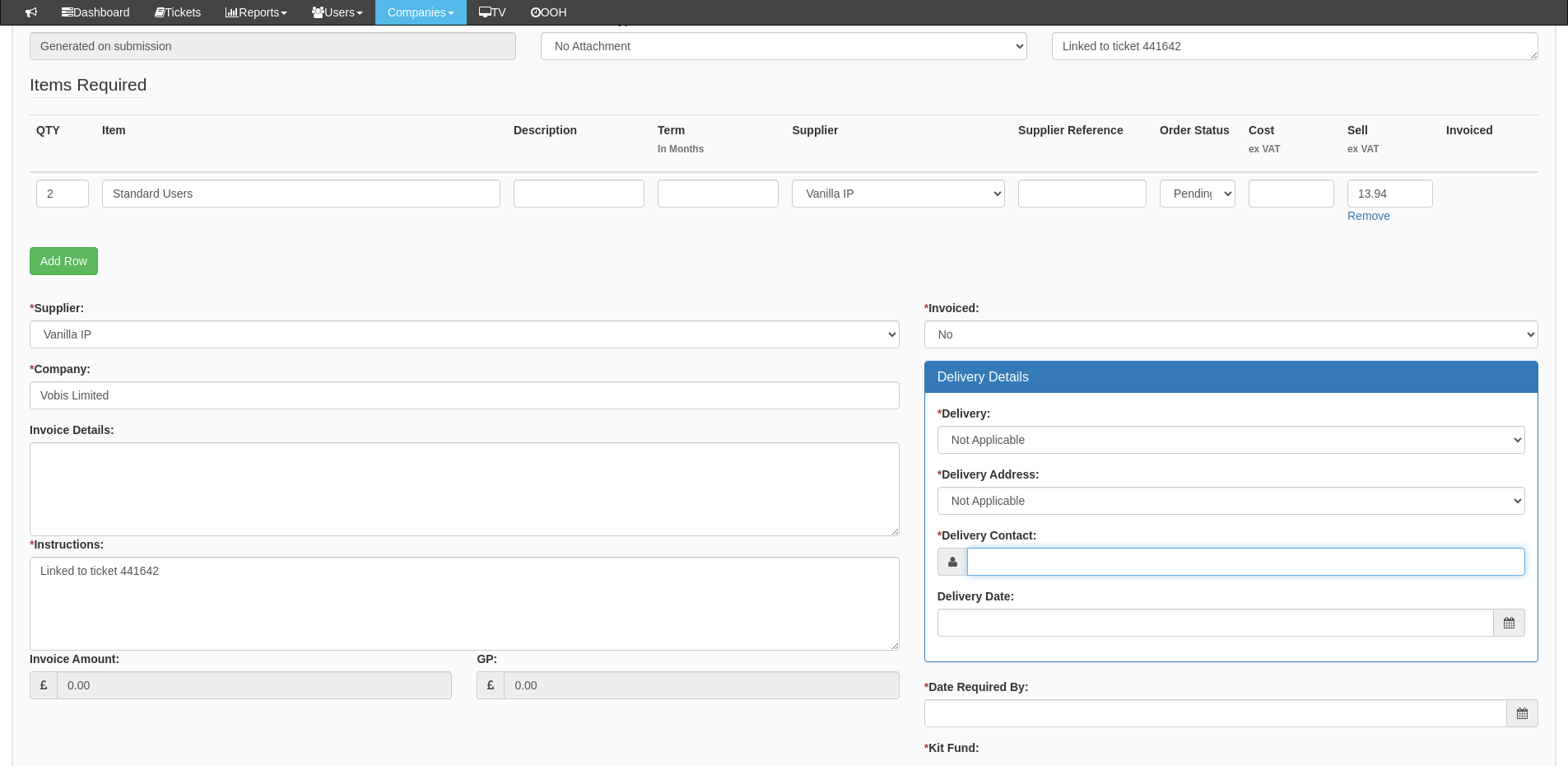
click at [996, 567] on input "* Delivery Contact:" at bounding box center [1246, 562] width 558 height 28
click at [1014, 568] on input "* Delivery Contact:" at bounding box center [1246, 562] width 558 height 28
paste input "Shannon Hubbard"
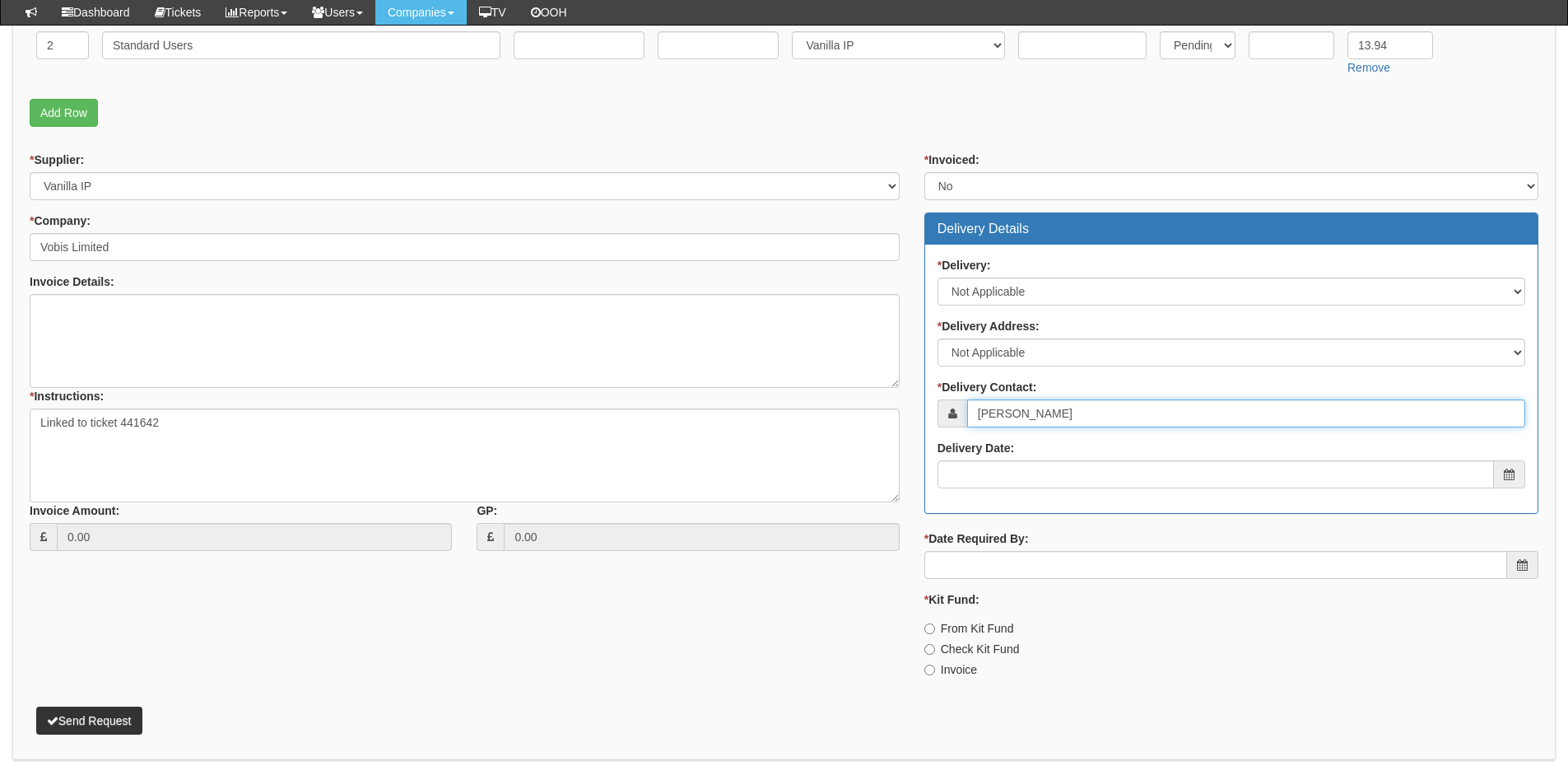
scroll to position [494, 0]
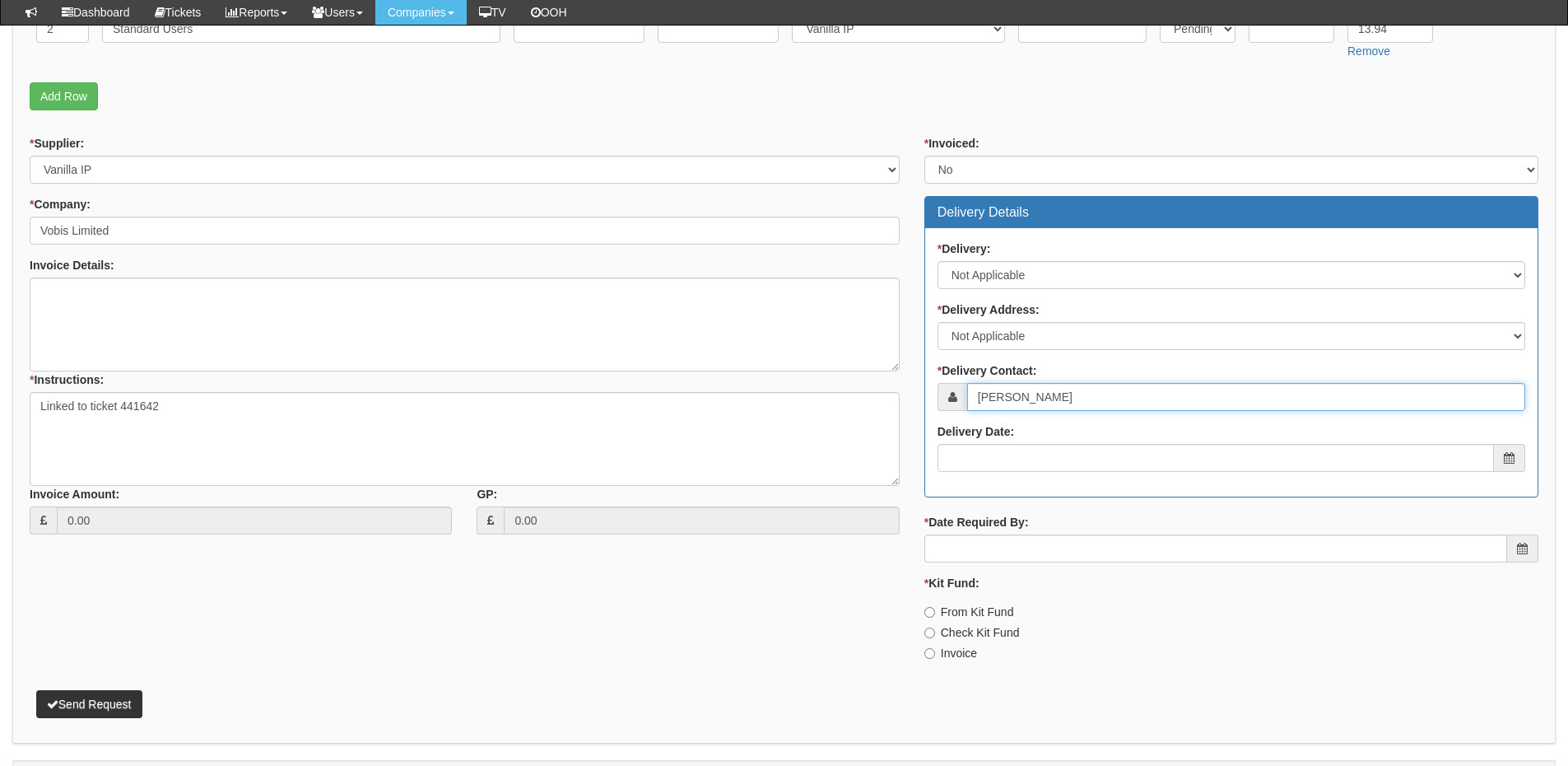
type input "Shannon Hubbard"
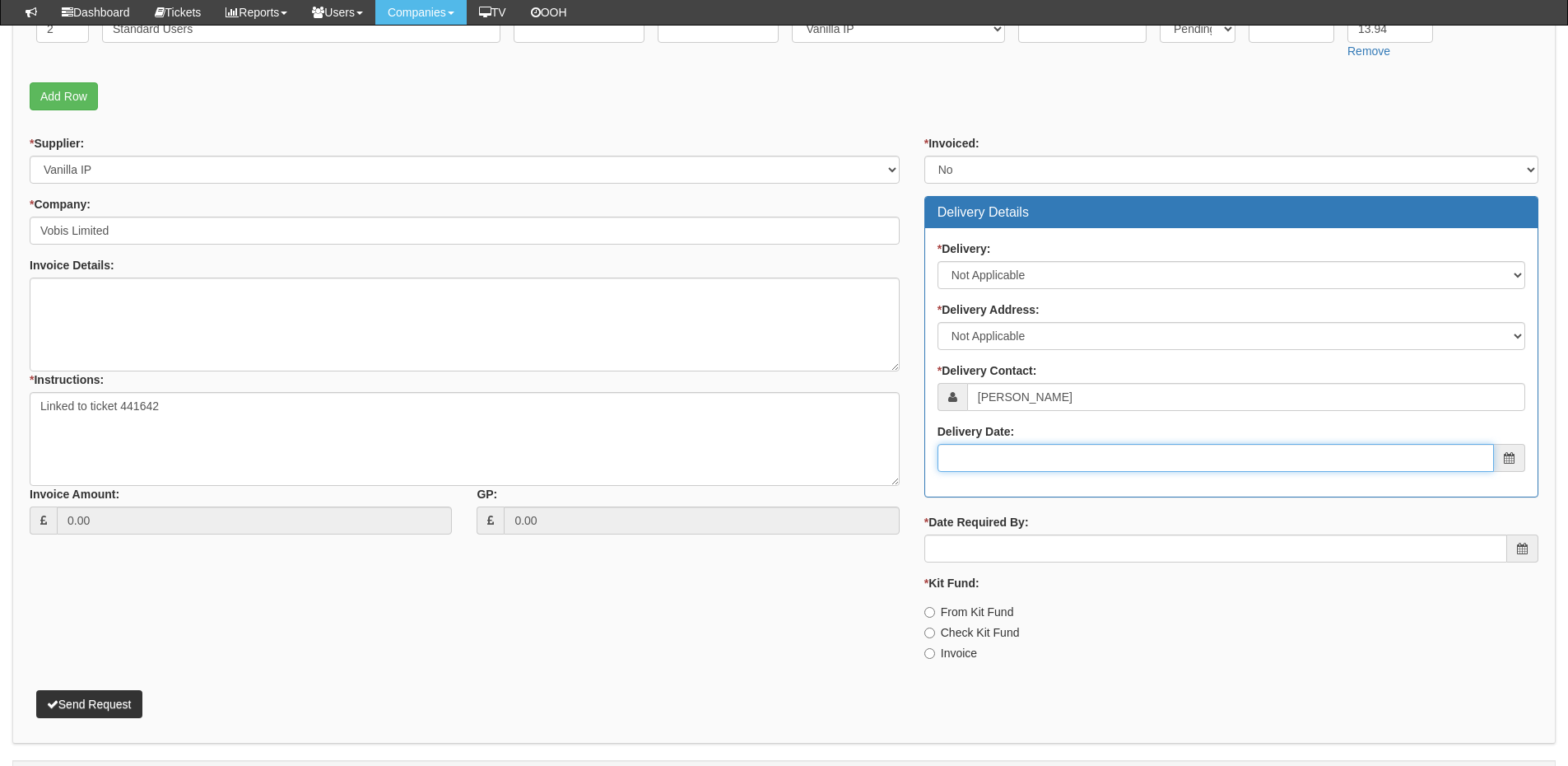
click at [1000, 458] on input "Delivery Date:" at bounding box center [1216, 458] width 557 height 28
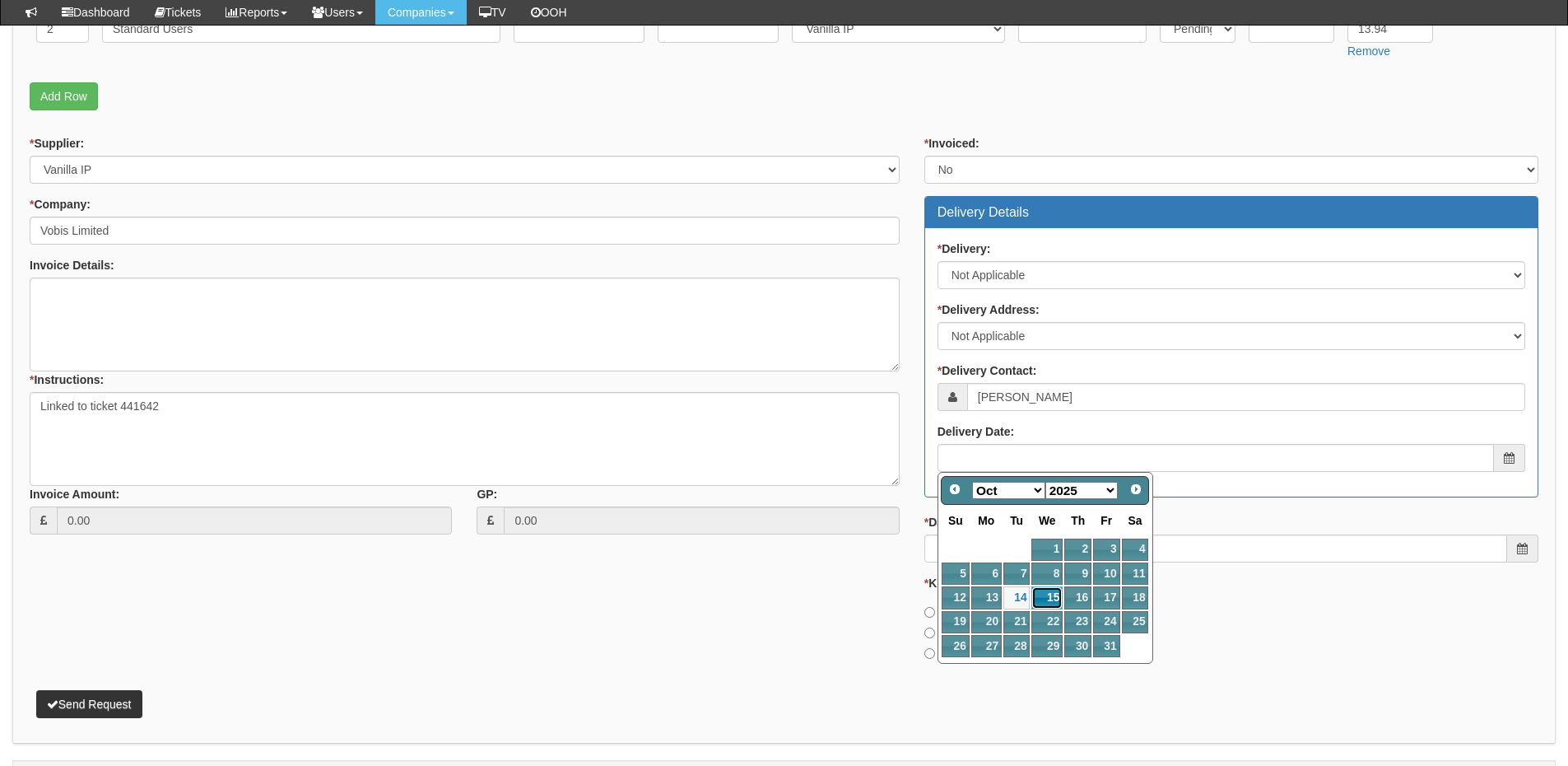
click at [1045, 600] on link "15" at bounding box center [1047, 597] width 31 height 22
type input "2025-10-15"
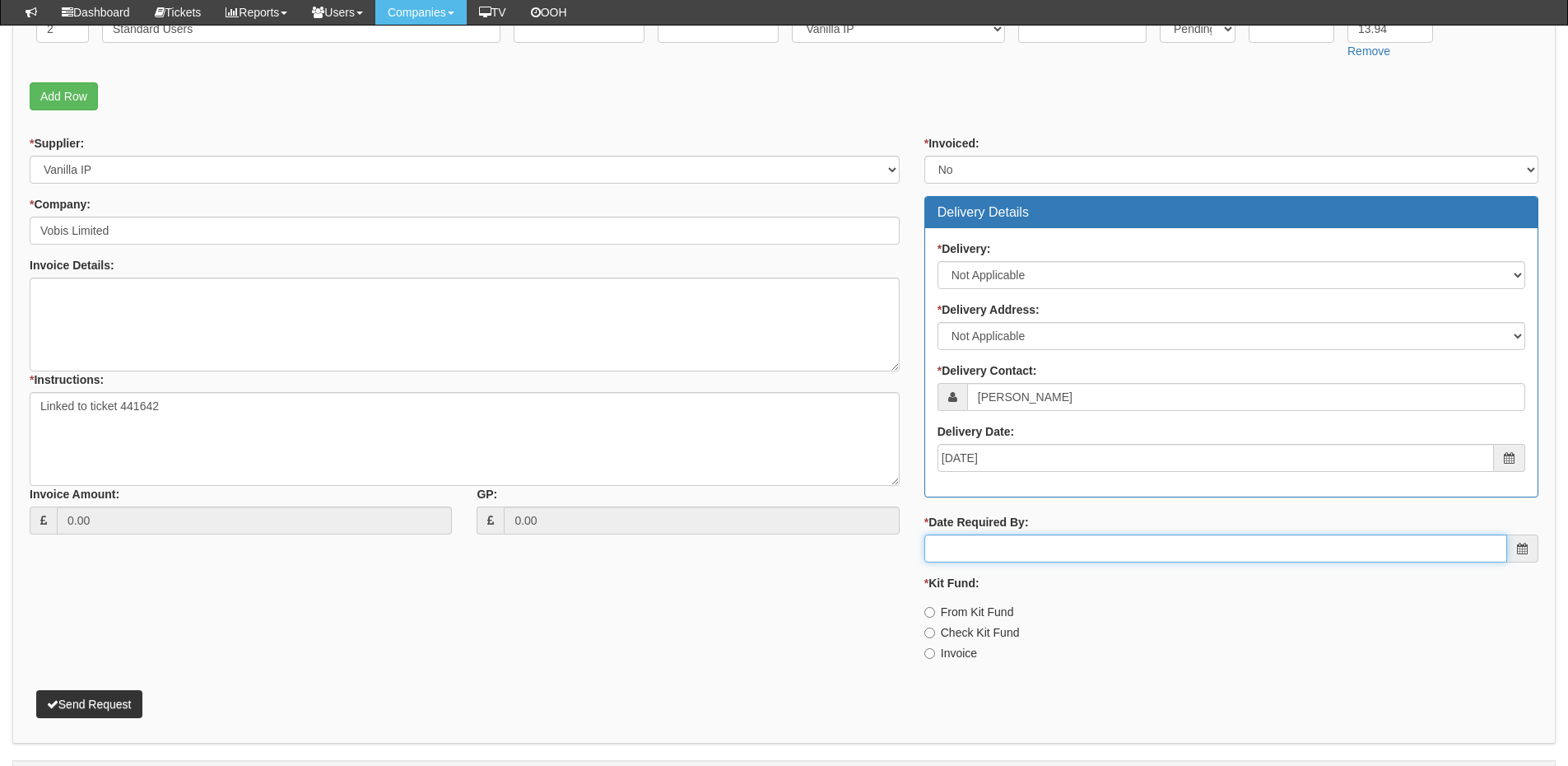
click at [1027, 553] on input "* Date Required By:" at bounding box center [1216, 548] width 583 height 28
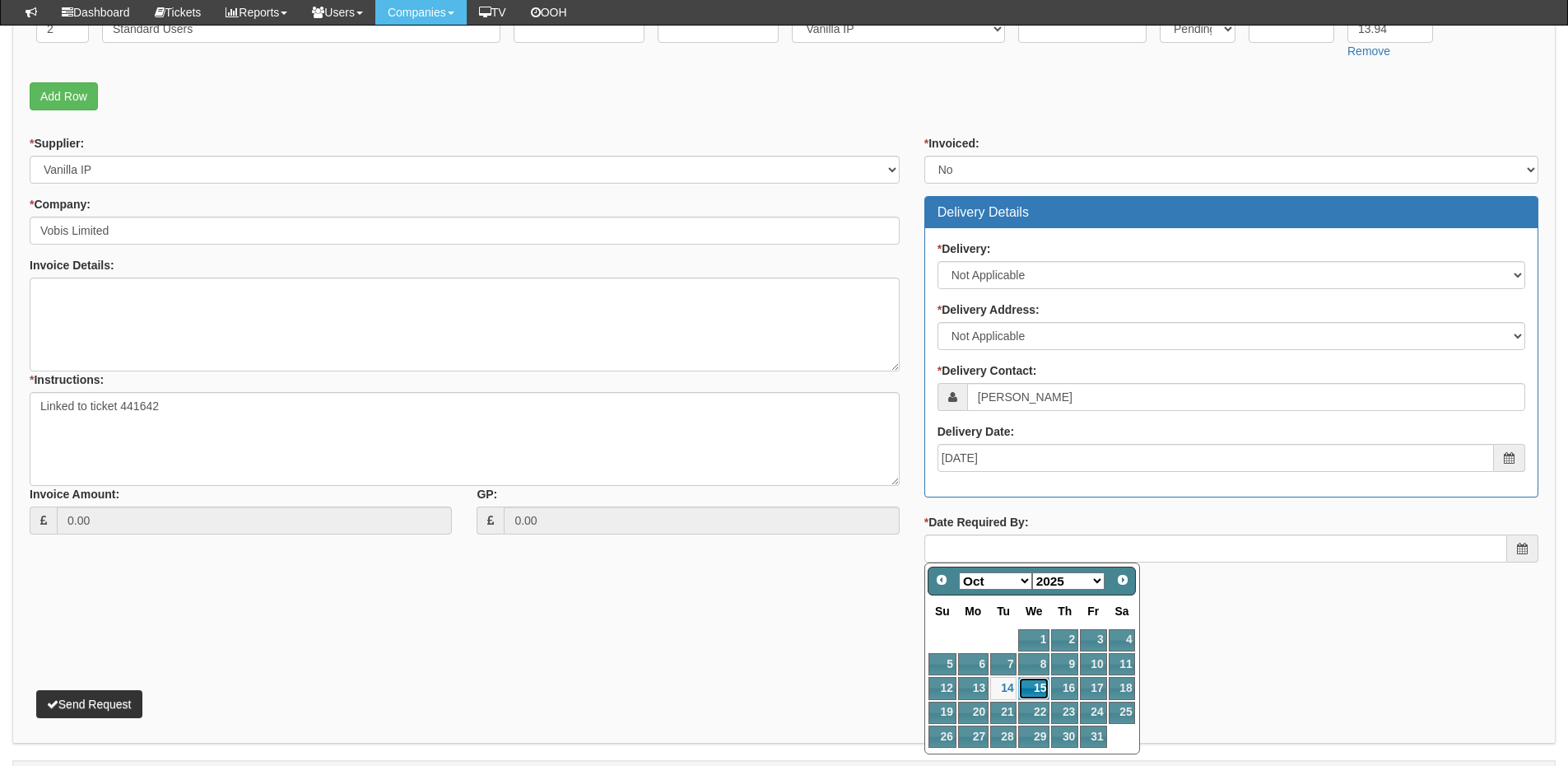
click at [1036, 682] on link "15" at bounding box center [1034, 687] width 31 height 22
type input "2025-10-15"
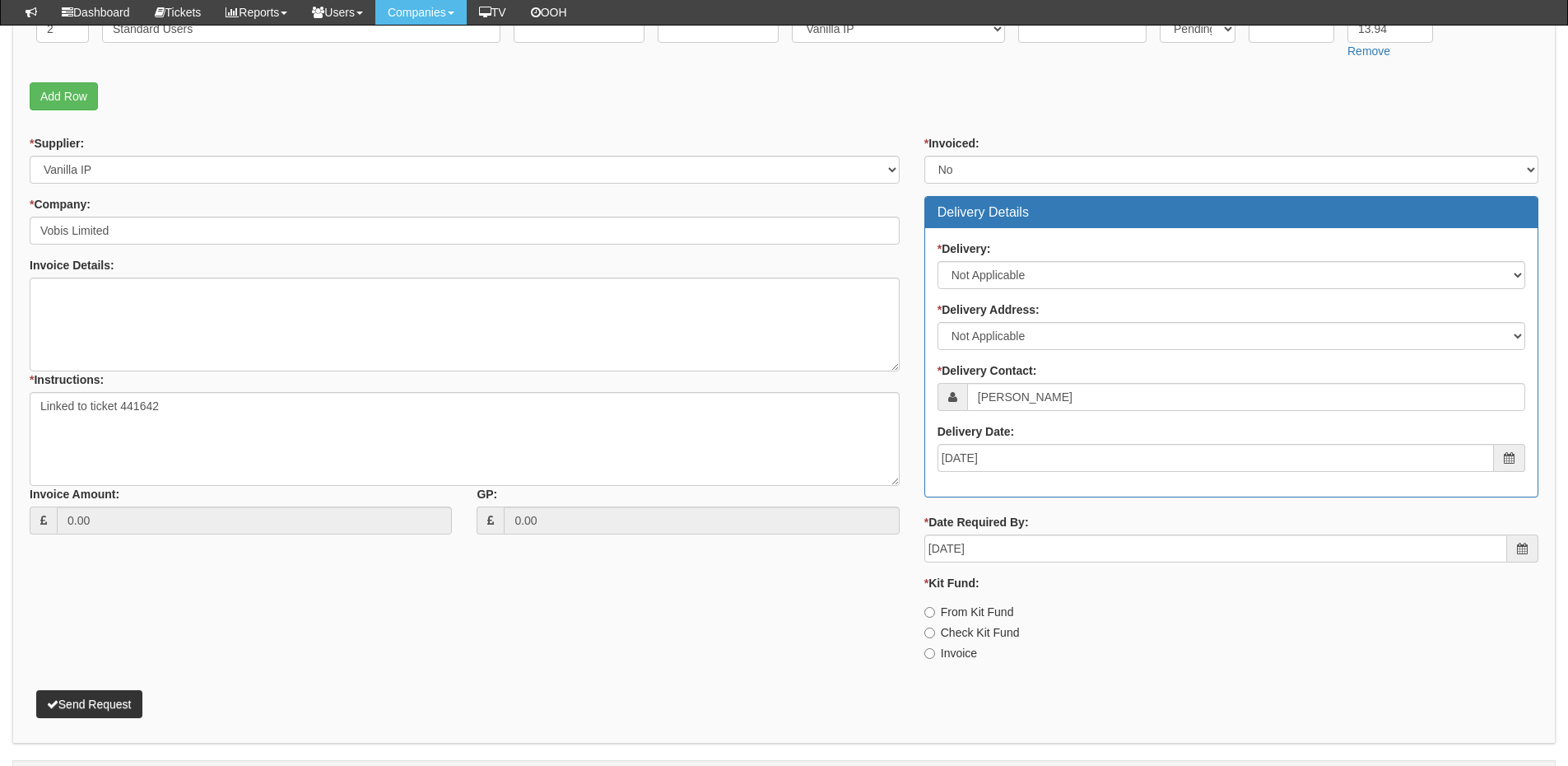
click at [952, 651] on label "Invoice" at bounding box center [951, 653] width 53 height 17
click at [935, 651] on input "Invoice" at bounding box center [930, 653] width 11 height 11
radio input "true"
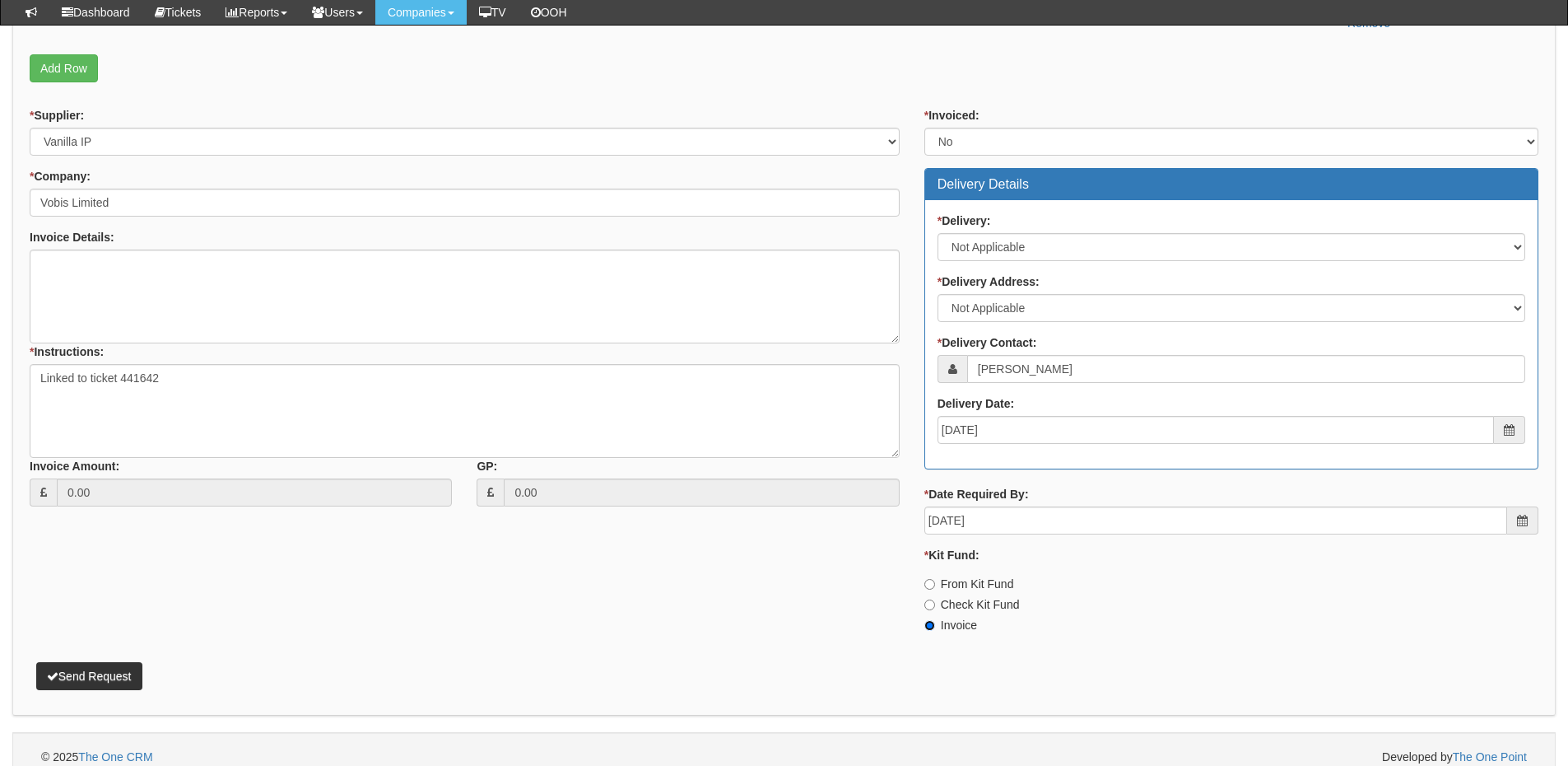
scroll to position [538, 0]
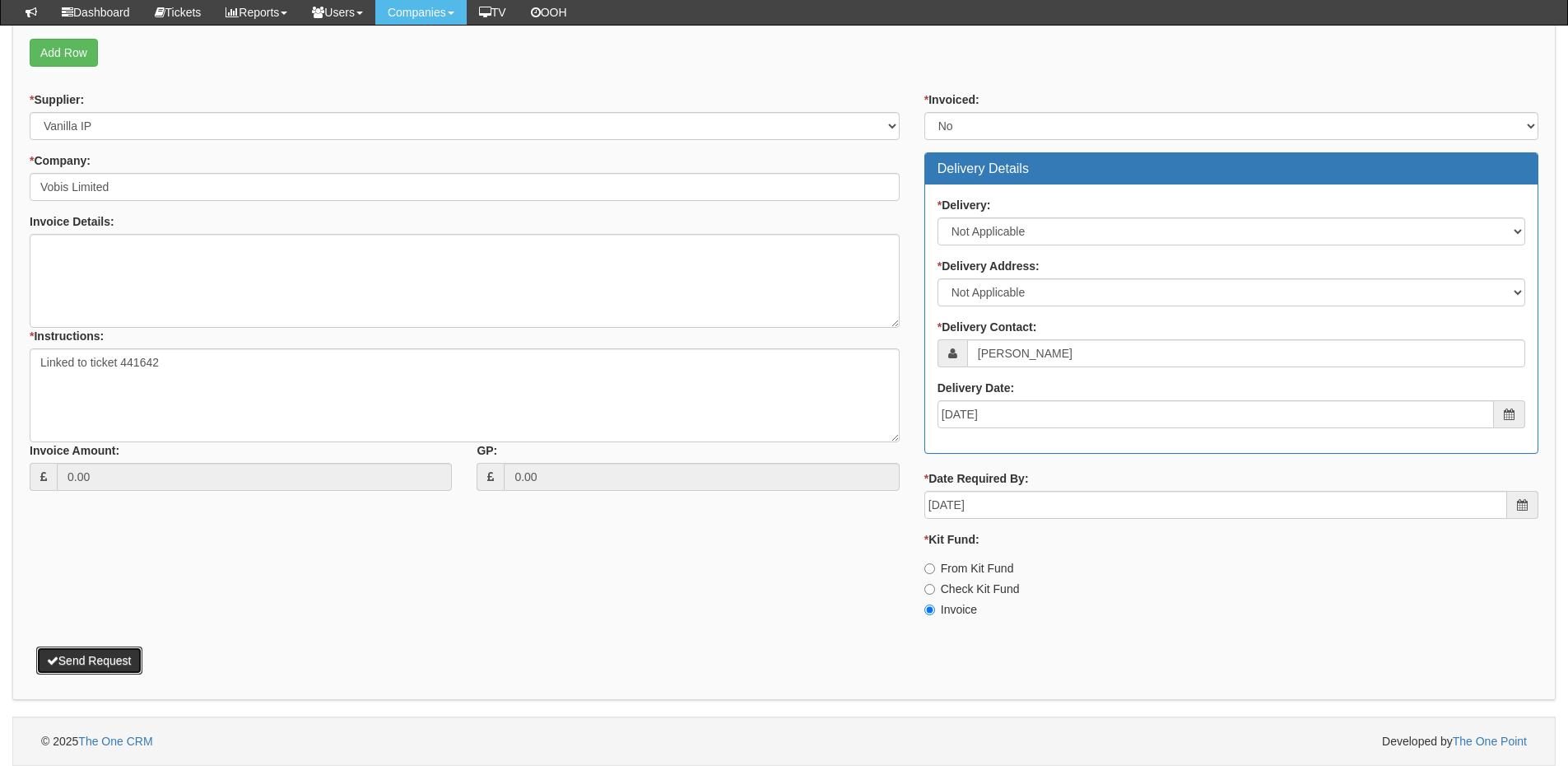
click at [117, 664] on button "Send Request" at bounding box center [89, 660] width 106 height 28
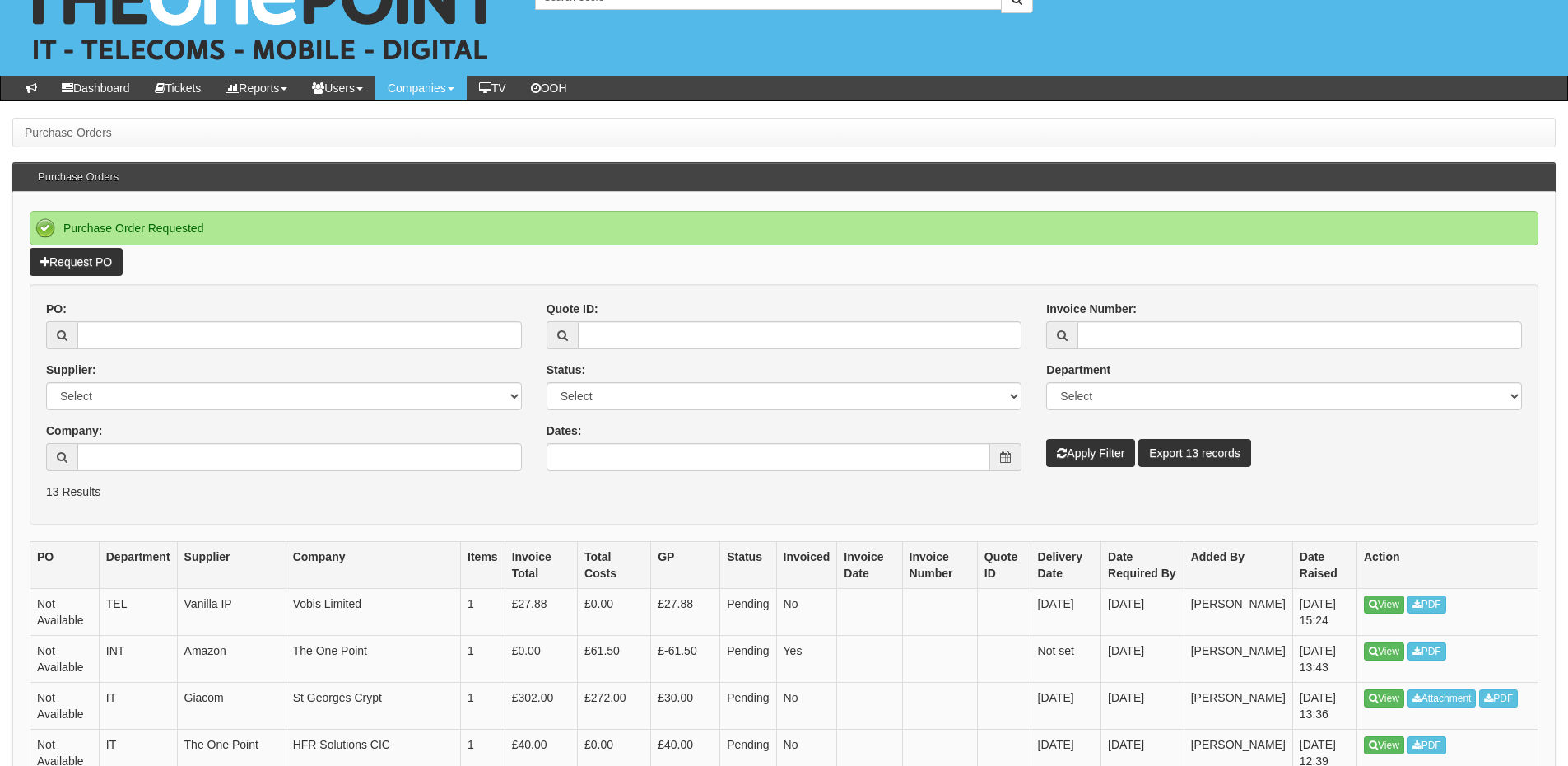
scroll to position [83, 0]
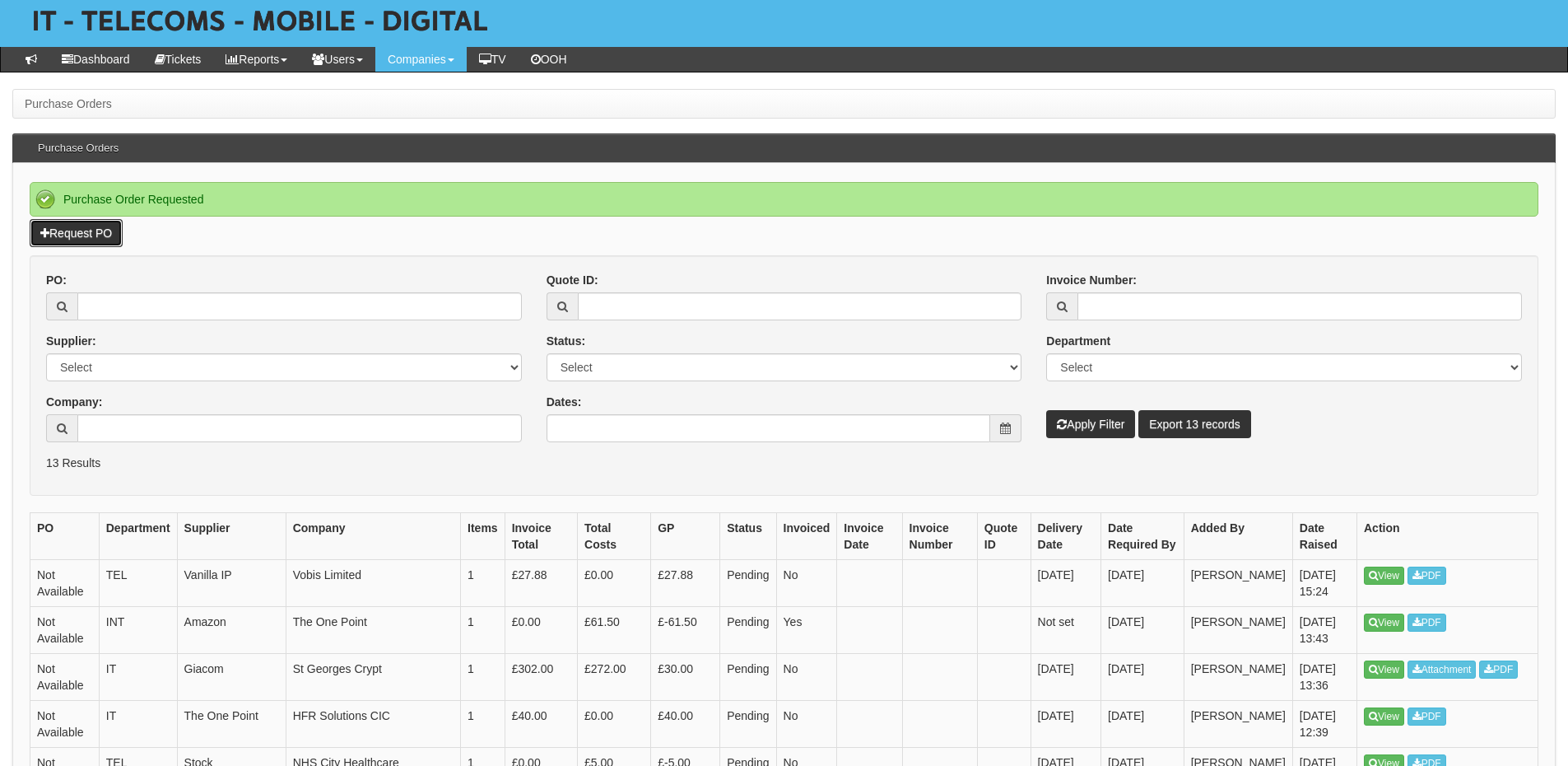
click at [96, 235] on link "Request PO" at bounding box center [76, 233] width 93 height 28
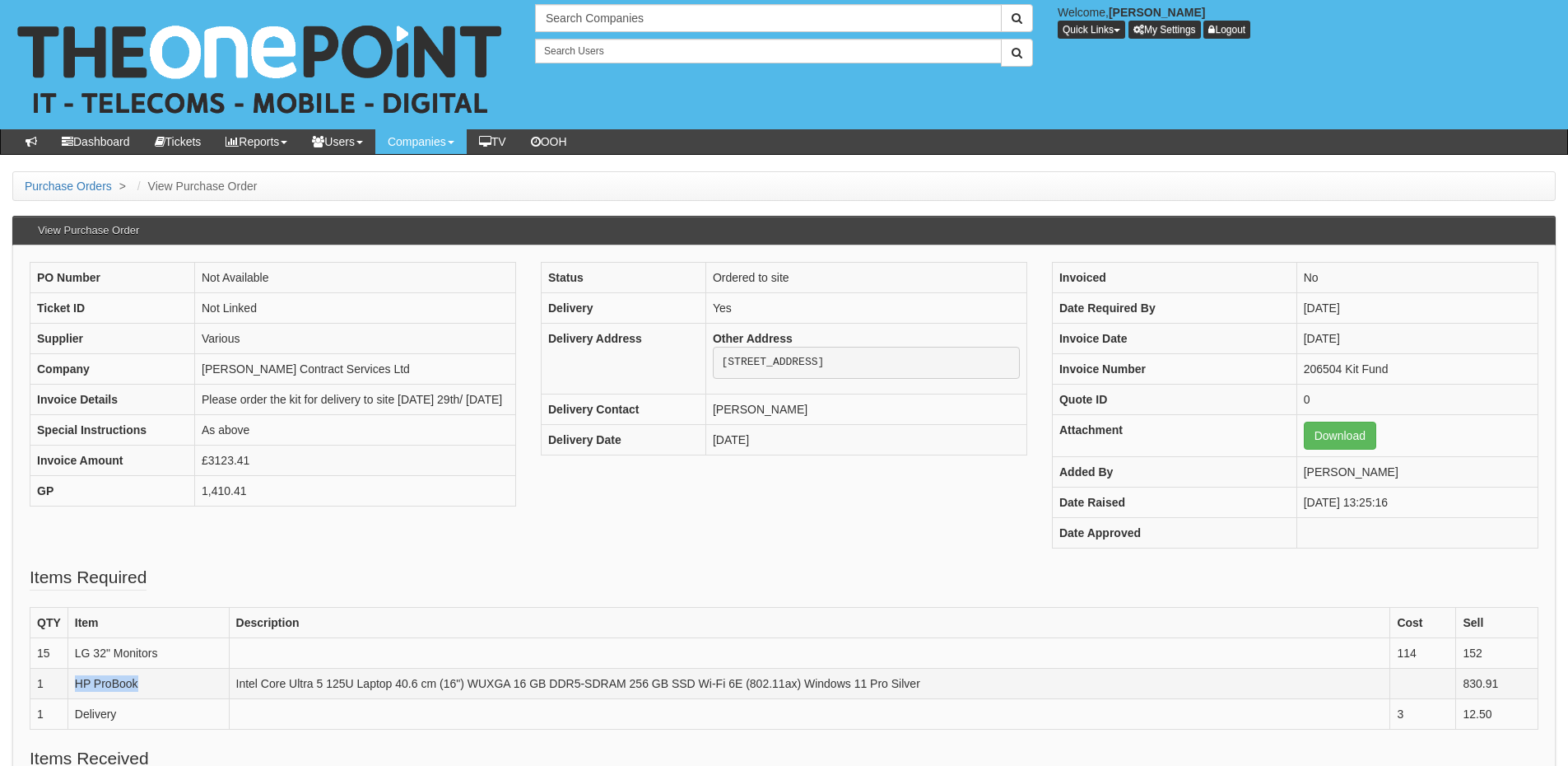
drag, startPoint x: 125, startPoint y: 684, endPoint x: 73, endPoint y: 682, distance: 52.0
click at [73, 682] on td "HP ProBook" at bounding box center [148, 682] width 161 height 31
copy td "HP ProBook"
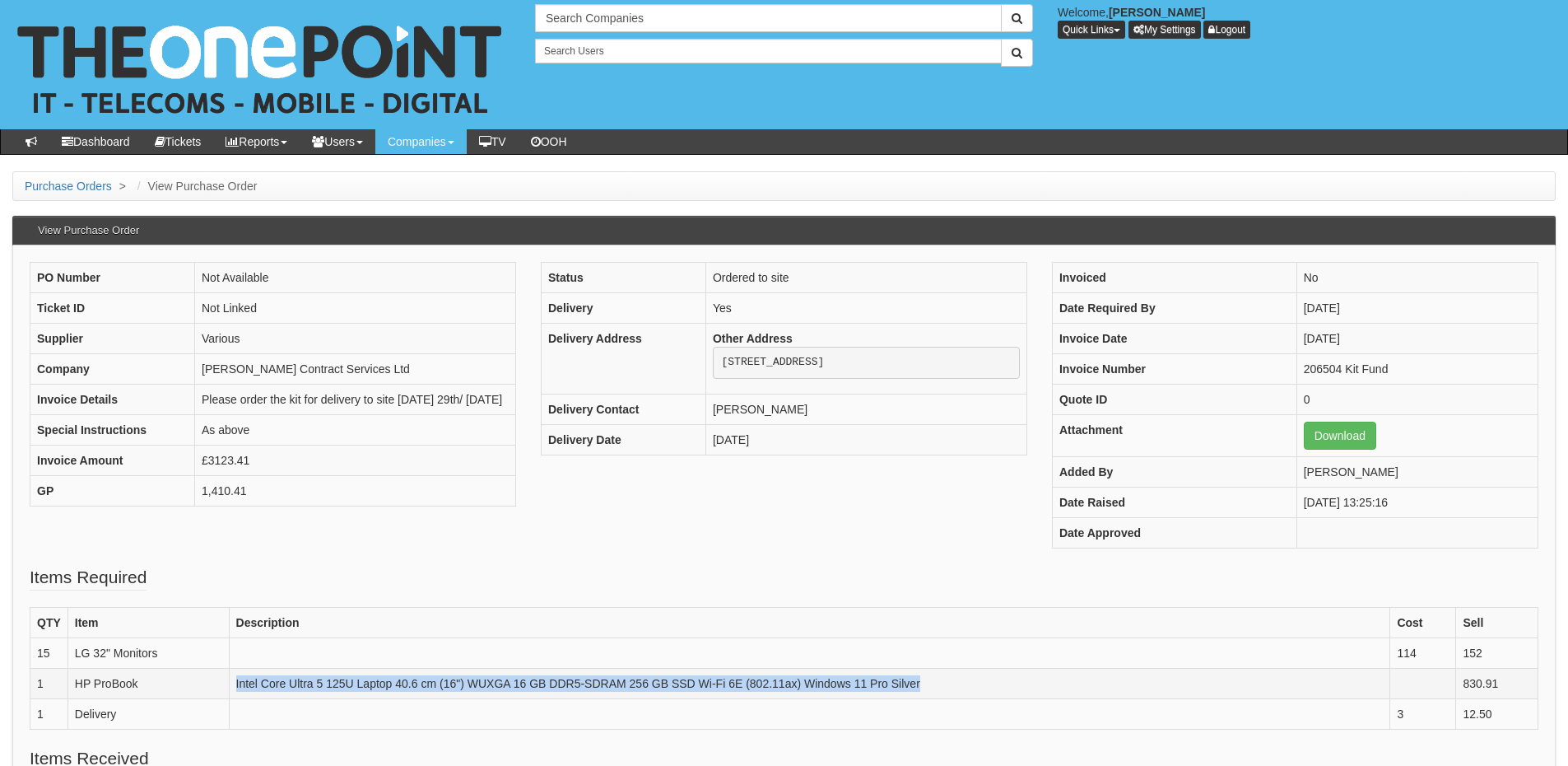
drag, startPoint x: 235, startPoint y: 680, endPoint x: 984, endPoint y: 687, distance: 749.0
click at [984, 687] on td "Intel Core Ultra 5 125U Laptop 40.6 cm (16") WUXGA 16 GB DDR5-SDRAM 256 GB SSD …" at bounding box center [810, 682] width 1162 height 31
copy td "Intel Core Ultra 5 125U Laptop 40.6 cm (16") WUXGA 16 GB DDR5-SDRAM 256 GB SSD …"
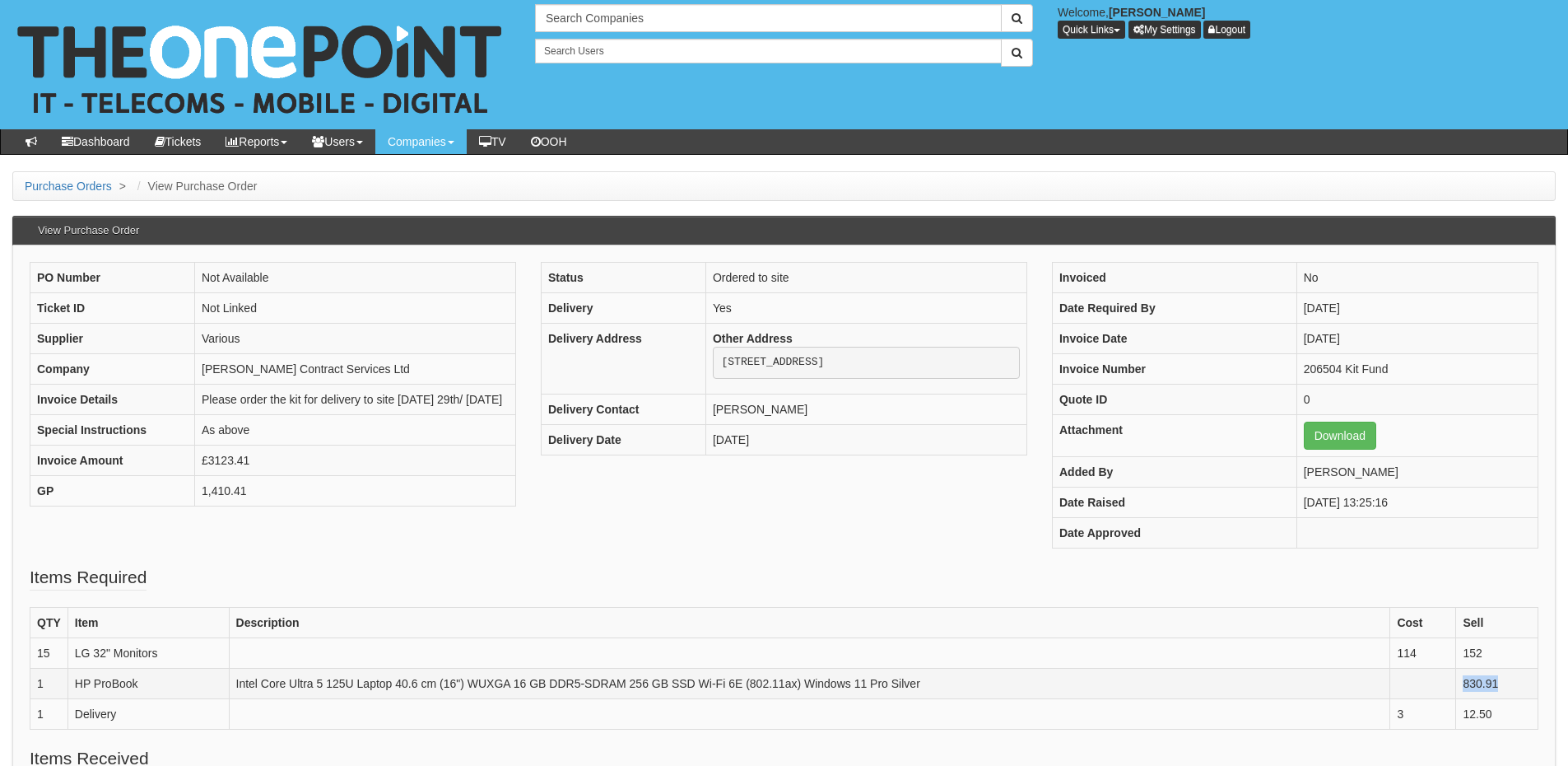
drag, startPoint x: 1503, startPoint y: 684, endPoint x: 1463, endPoint y: 684, distance: 40.0
click at [1463, 684] on td "830.91" at bounding box center [1498, 682] width 83 height 31
copy td "830.91"
drag, startPoint x: 174, startPoint y: 653, endPoint x: 74, endPoint y: 653, distance: 100.0
click at [74, 653] on td "LG 32" Monitors" at bounding box center [148, 652] width 161 height 31
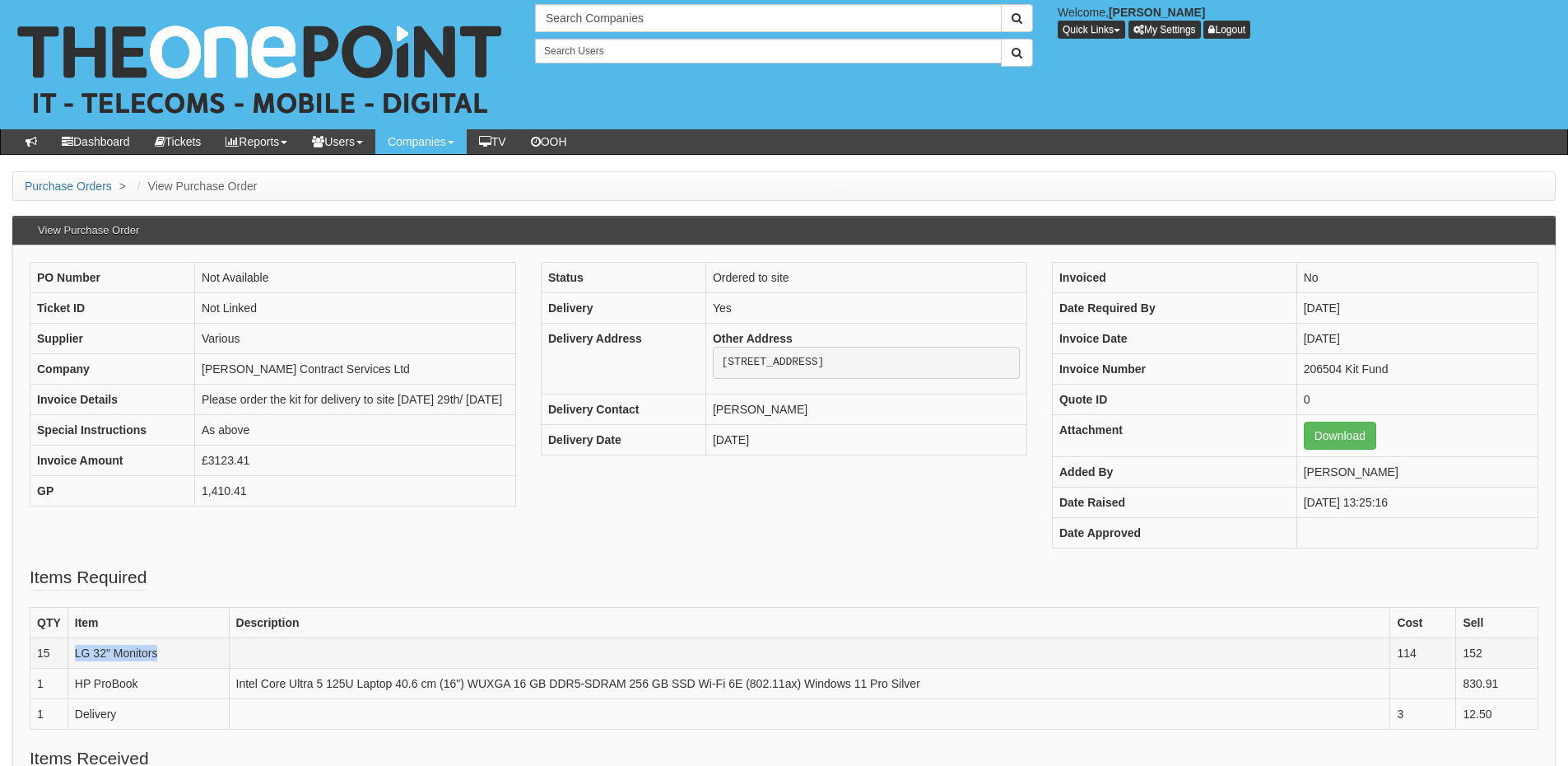
copy td "LG 32" Monitors"
drag, startPoint x: 1499, startPoint y: 653, endPoint x: 1461, endPoint y: 653, distance: 38.0
click at [1461, 653] on td "152" at bounding box center [1498, 652] width 83 height 31
copy td "152"
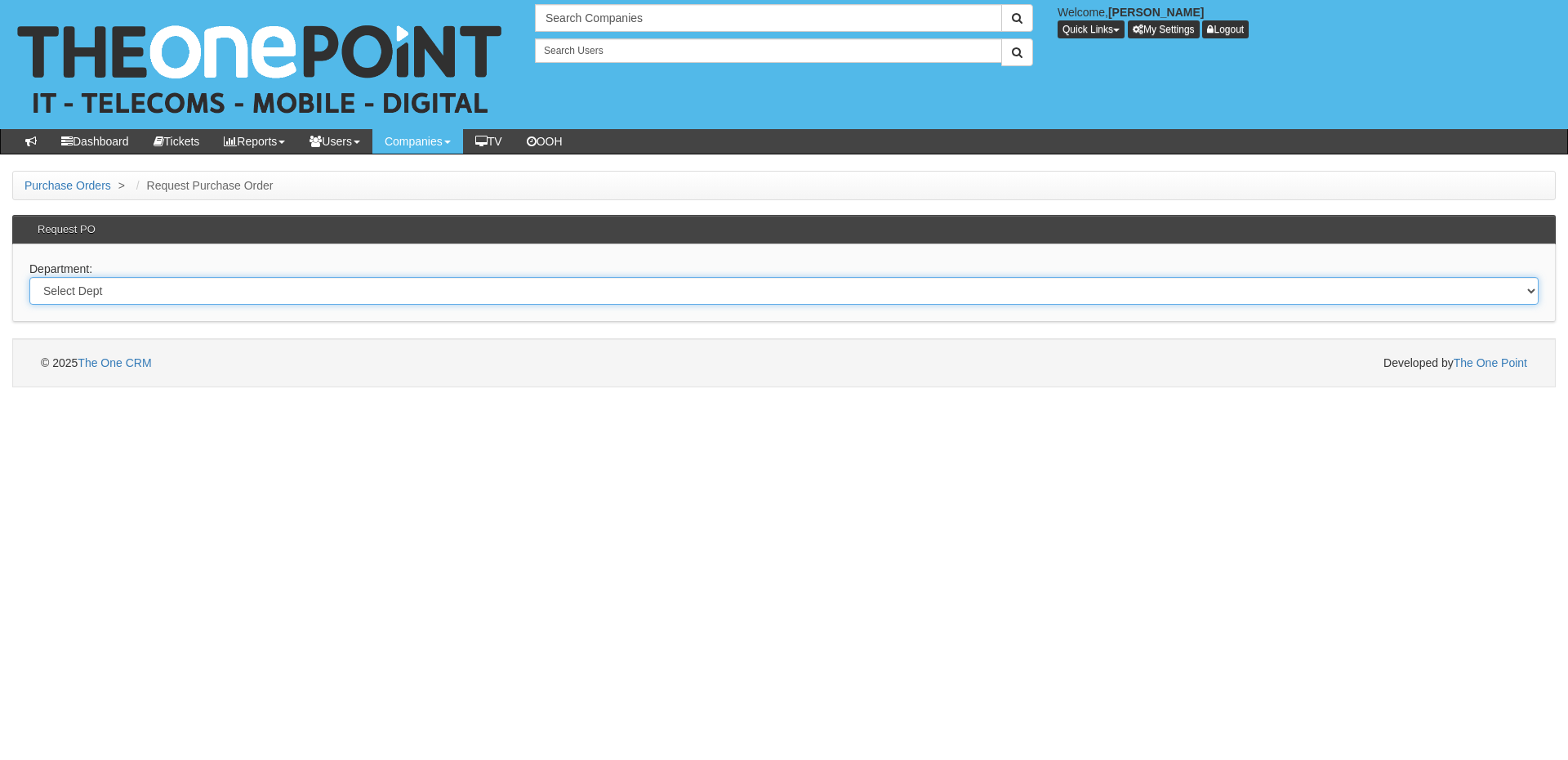
drag, startPoint x: 510, startPoint y: 291, endPoint x: 505, endPoint y: 304, distance: 13.9
click at [510, 291] on select "Select Dept Digital Internal IT Mobiles Marketing Telecoms" at bounding box center [784, 291] width 1510 height 28
select select "?pipeID=&dept=IT"
click at [30, 277] on select "Select Dept Digital Internal IT Mobiles Marketing Telecoms" at bounding box center [784, 291] width 1510 height 28
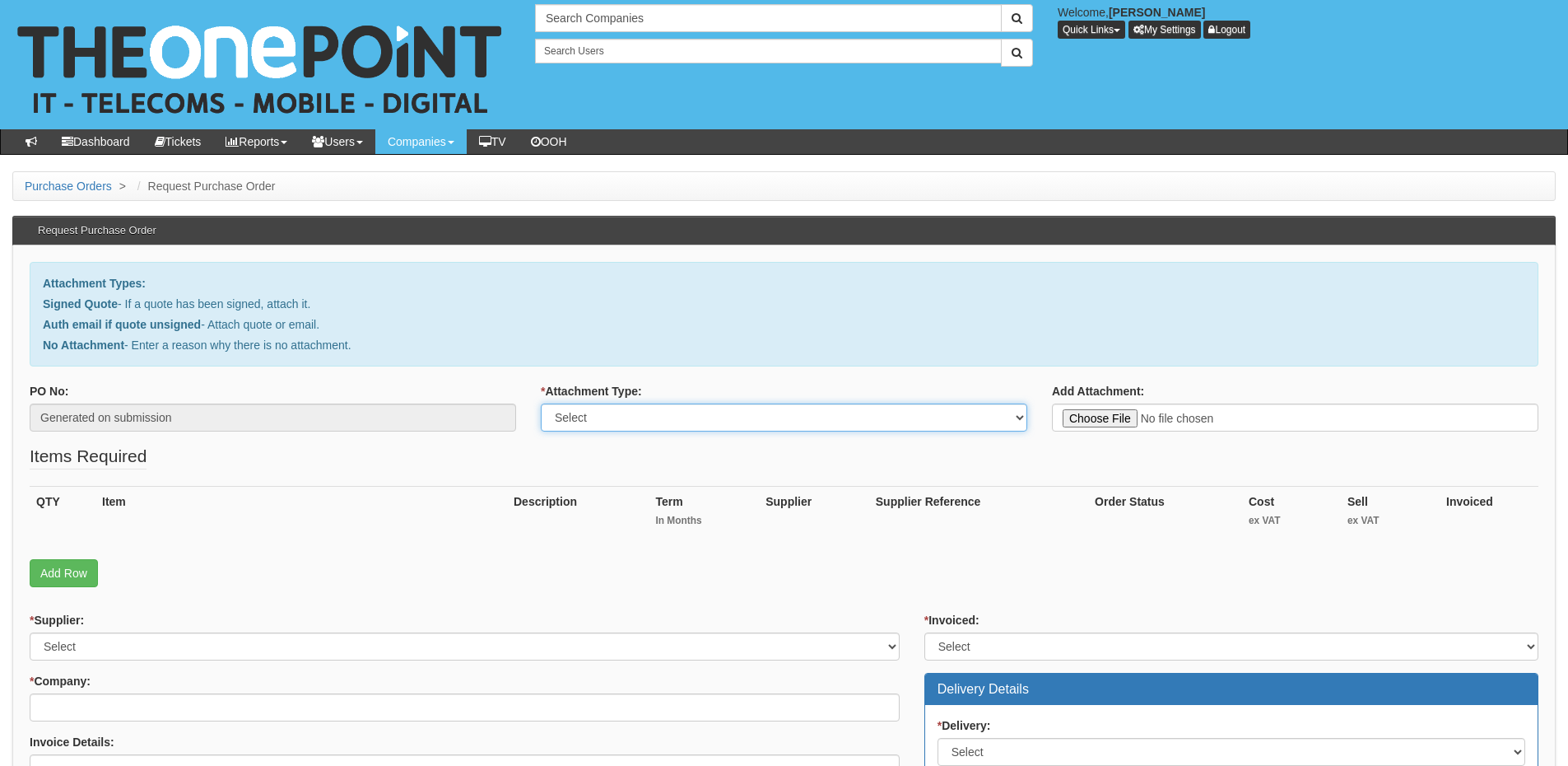
click at [657, 419] on select "Select Signed Quote Auth email with quote if unsigned No Attachment" at bounding box center [784, 418] width 486 height 28
select select "Signed Quote"
click at [541, 404] on select "Select Signed Quote Auth email with quote if unsigned No Attachment" at bounding box center [784, 418] width 486 height 28
type input "C:\fakepath\Bodill Partners Group - W11 Upgrades.pdf"
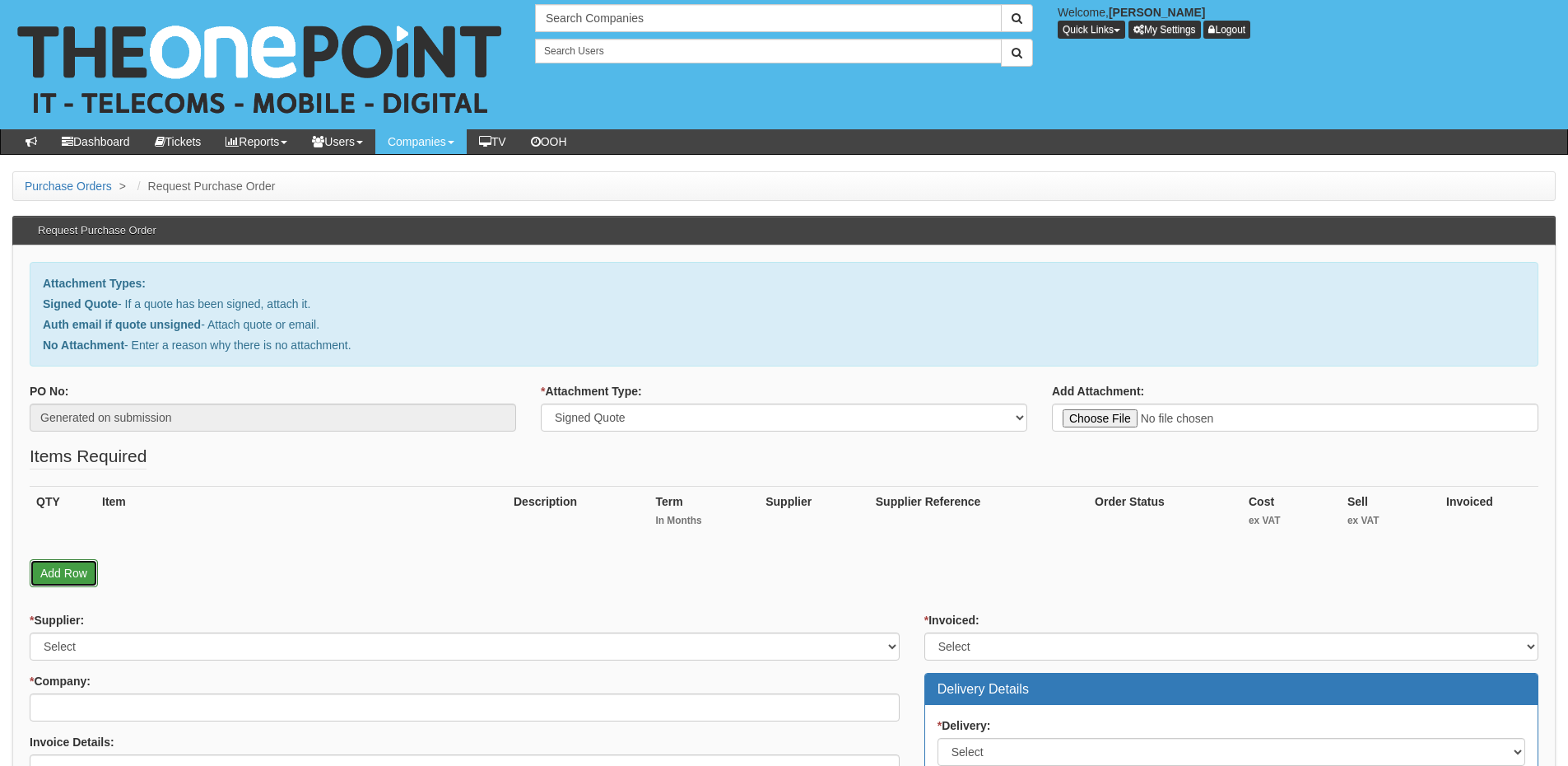
click at [73, 581] on link "Add Row" at bounding box center [64, 573] width 69 height 28
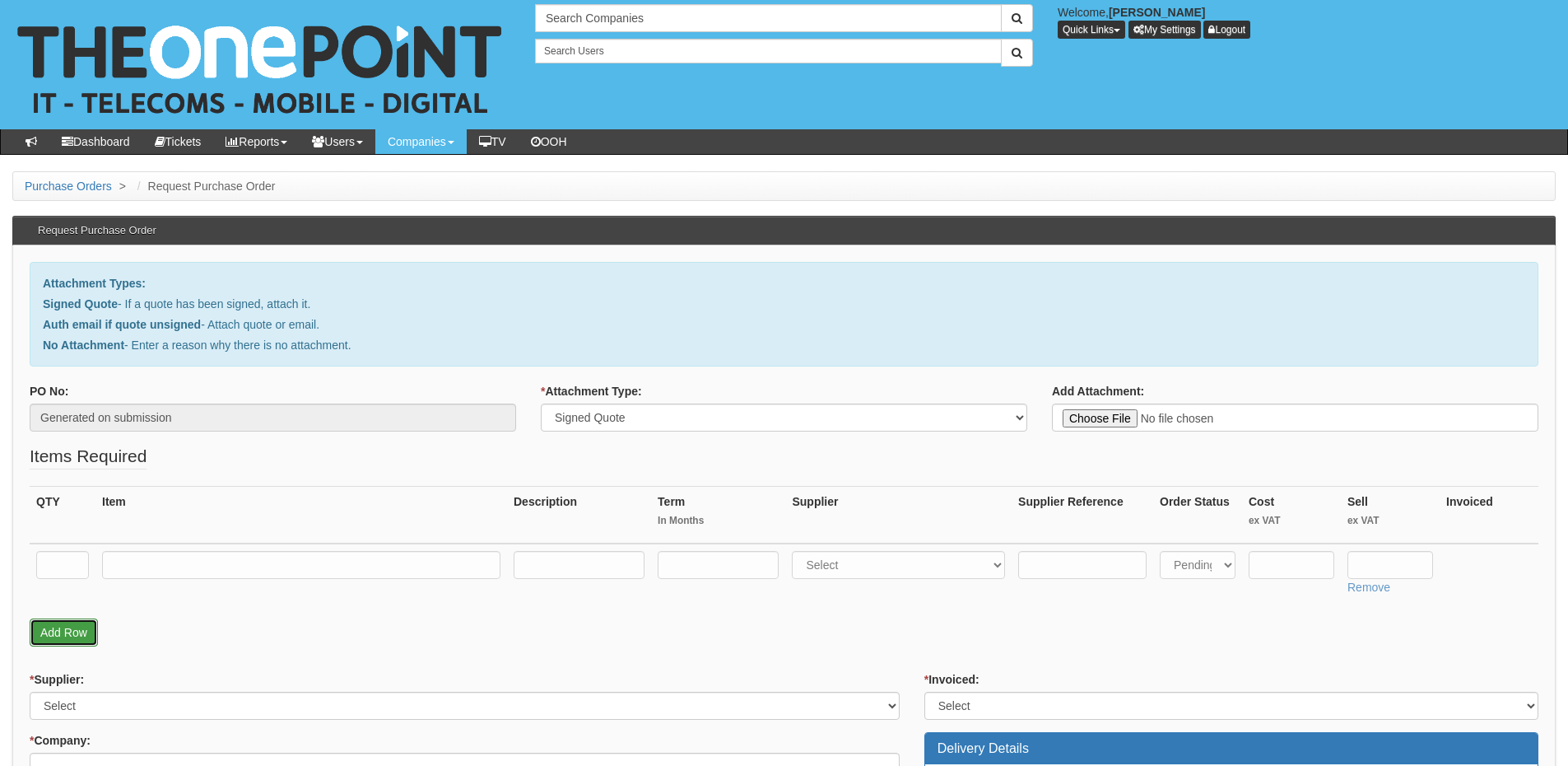
click at [69, 630] on link "Add Row" at bounding box center [64, 633] width 69 height 28
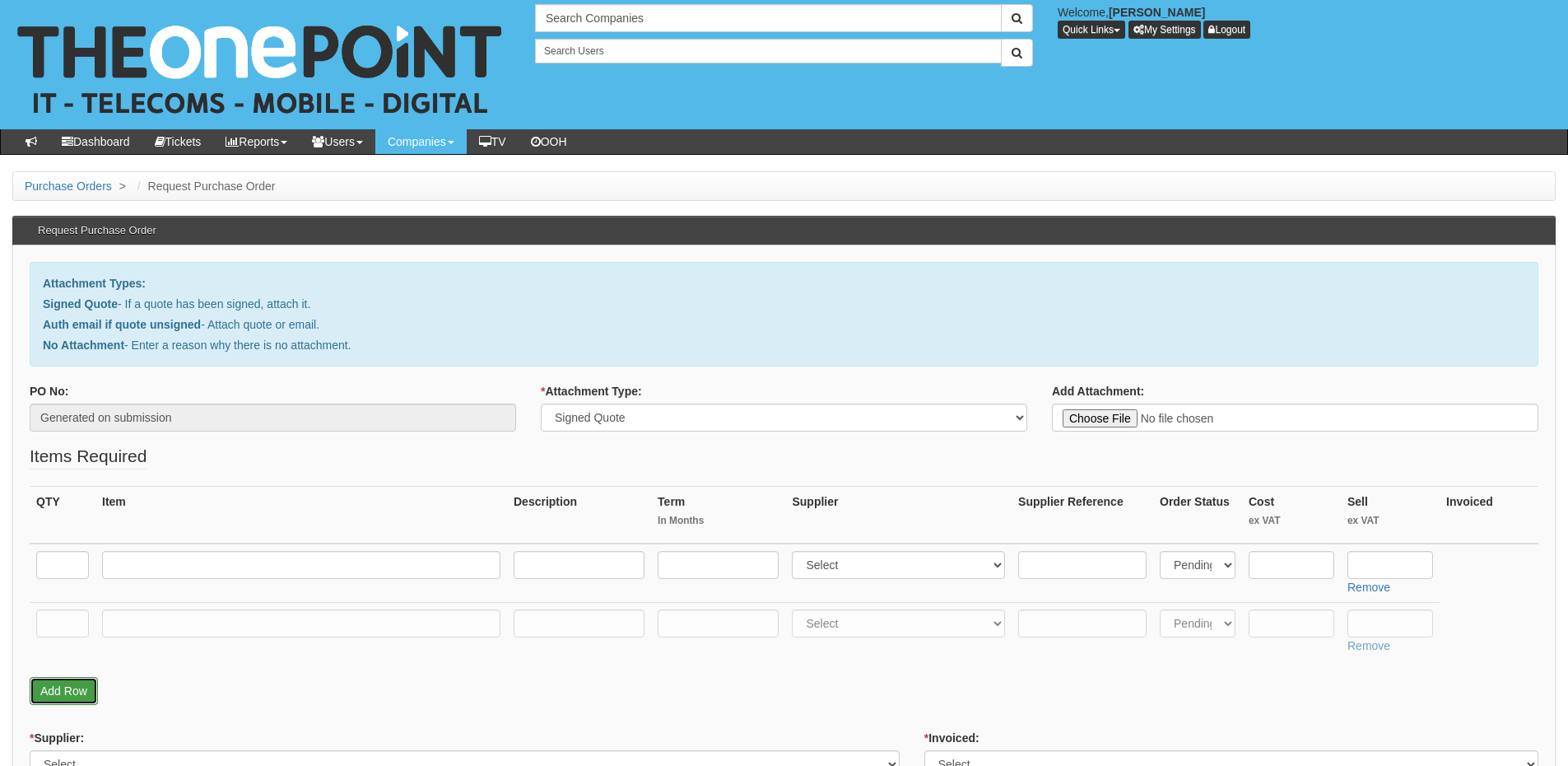
click at [78, 679] on link "Add Row" at bounding box center [64, 691] width 69 height 28
click at [58, 566] on input "text" at bounding box center [63, 565] width 53 height 28
type input "1"
click at [69, 612] on input "text" at bounding box center [63, 624] width 53 height 28
type input "1"
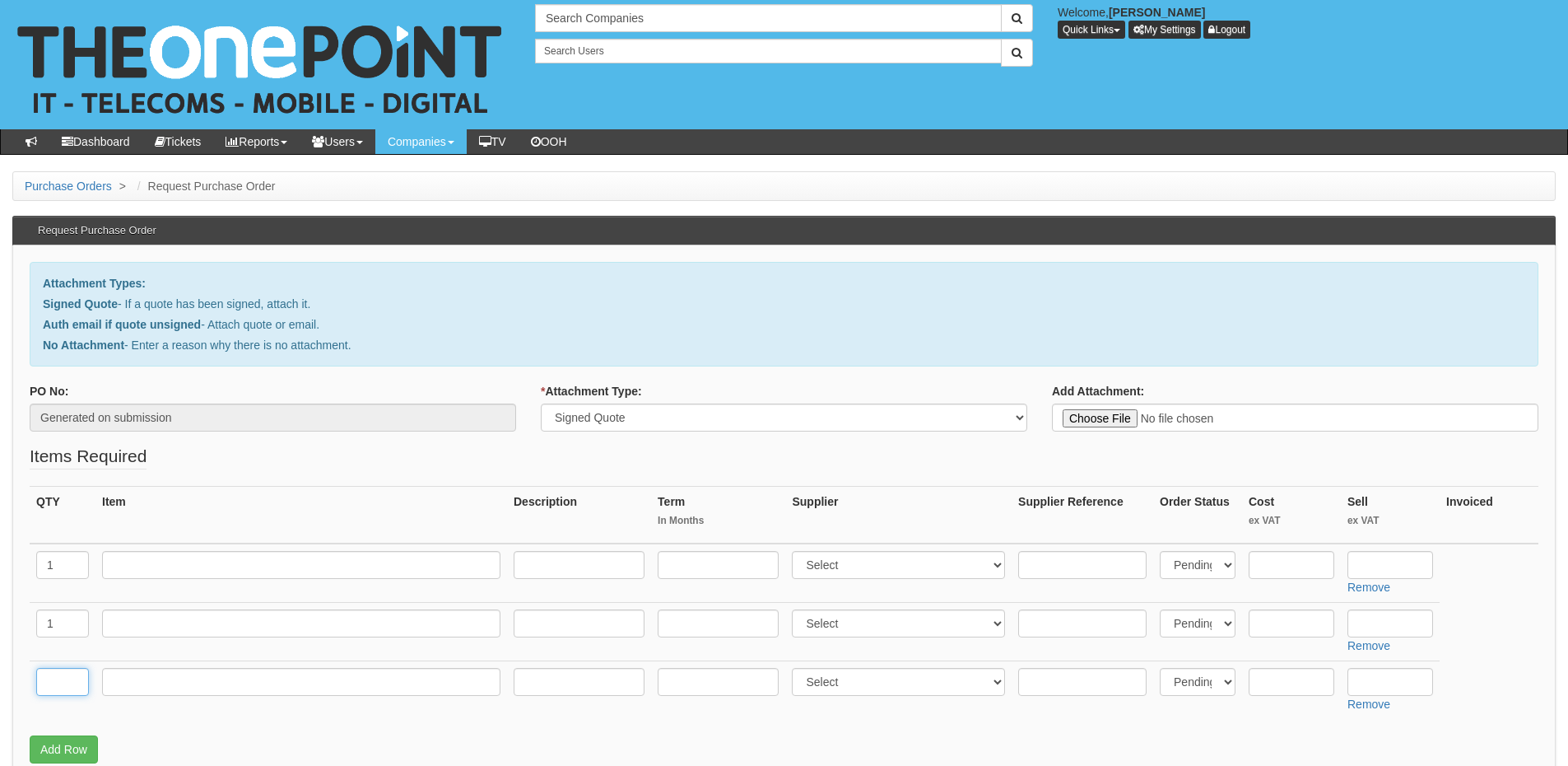
click at [59, 676] on input "text" at bounding box center [63, 682] width 53 height 28
type input "1"
click at [152, 689] on input "text" at bounding box center [301, 682] width 399 height 28
type input "Delivery"
click at [1379, 677] on input "text" at bounding box center [1391, 682] width 86 height 28
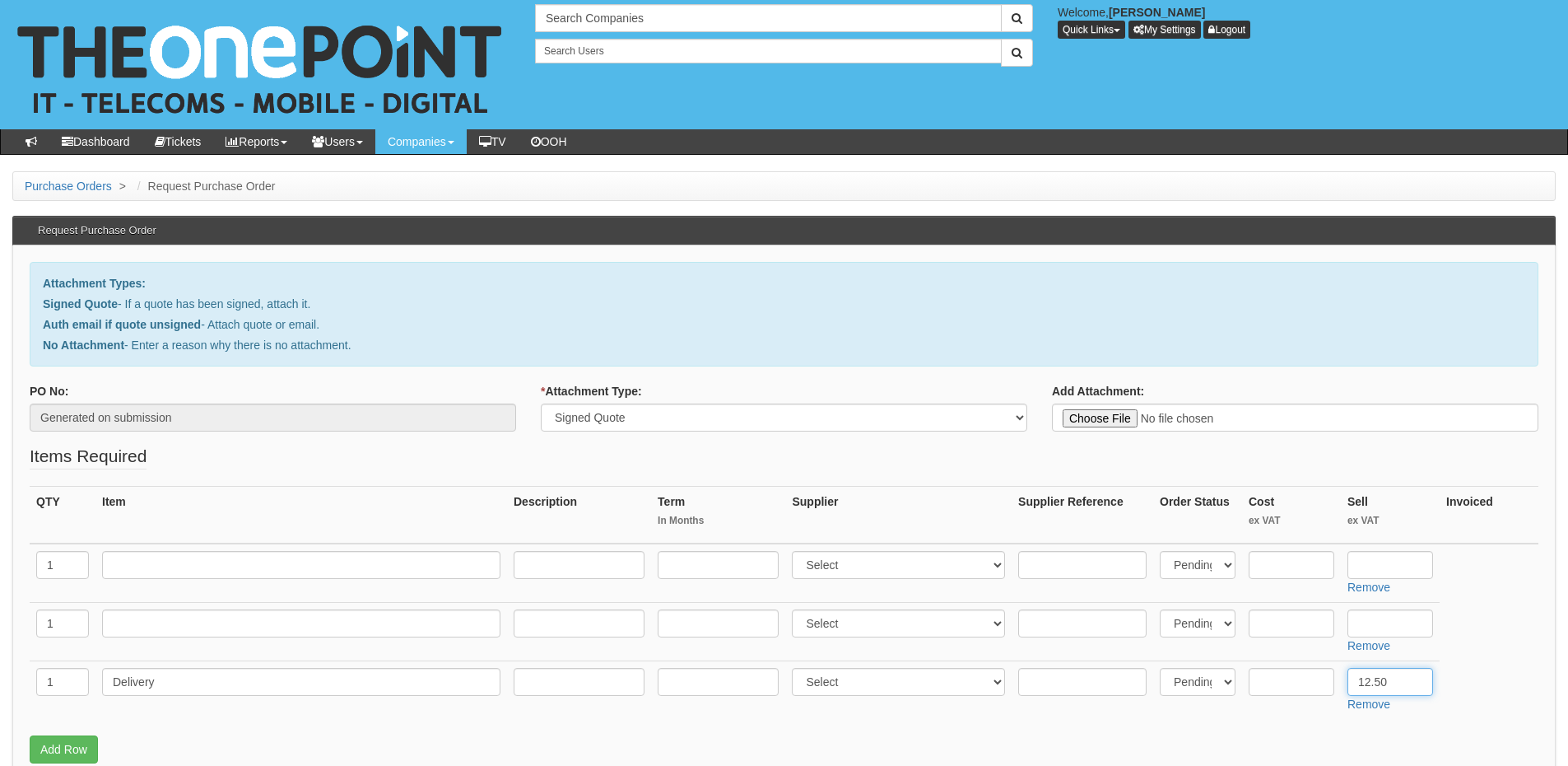
type input "12.50"
click at [171, 570] on input "text" at bounding box center [301, 565] width 399 height 28
paste input "HP 400 G9 DM i5 13500T 16GB 512GB SSD Win 11 Pro"
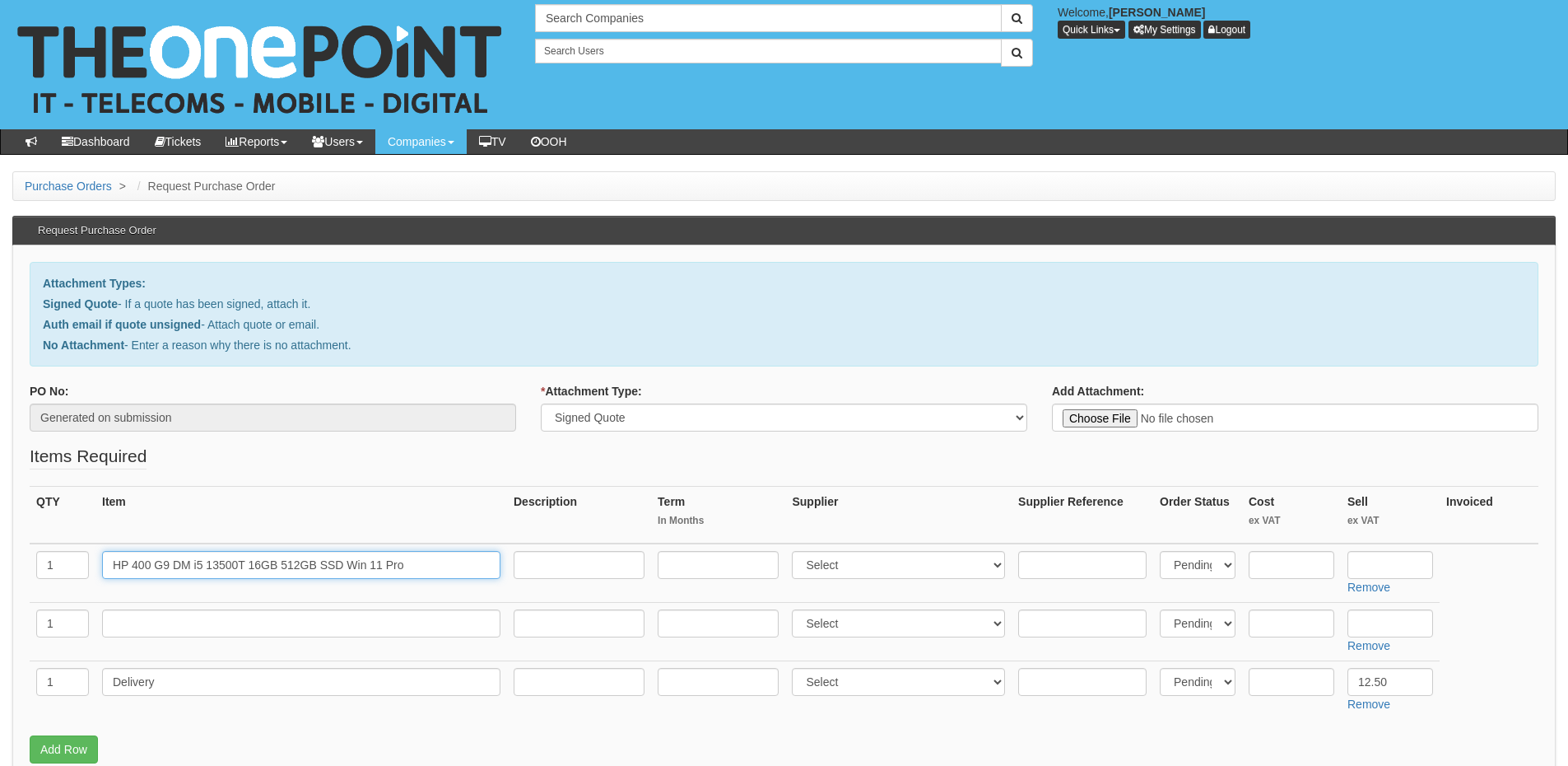
type input "HP 400 G9 DM i5 13500T 16GB 512GB SSD Win 11 Pro"
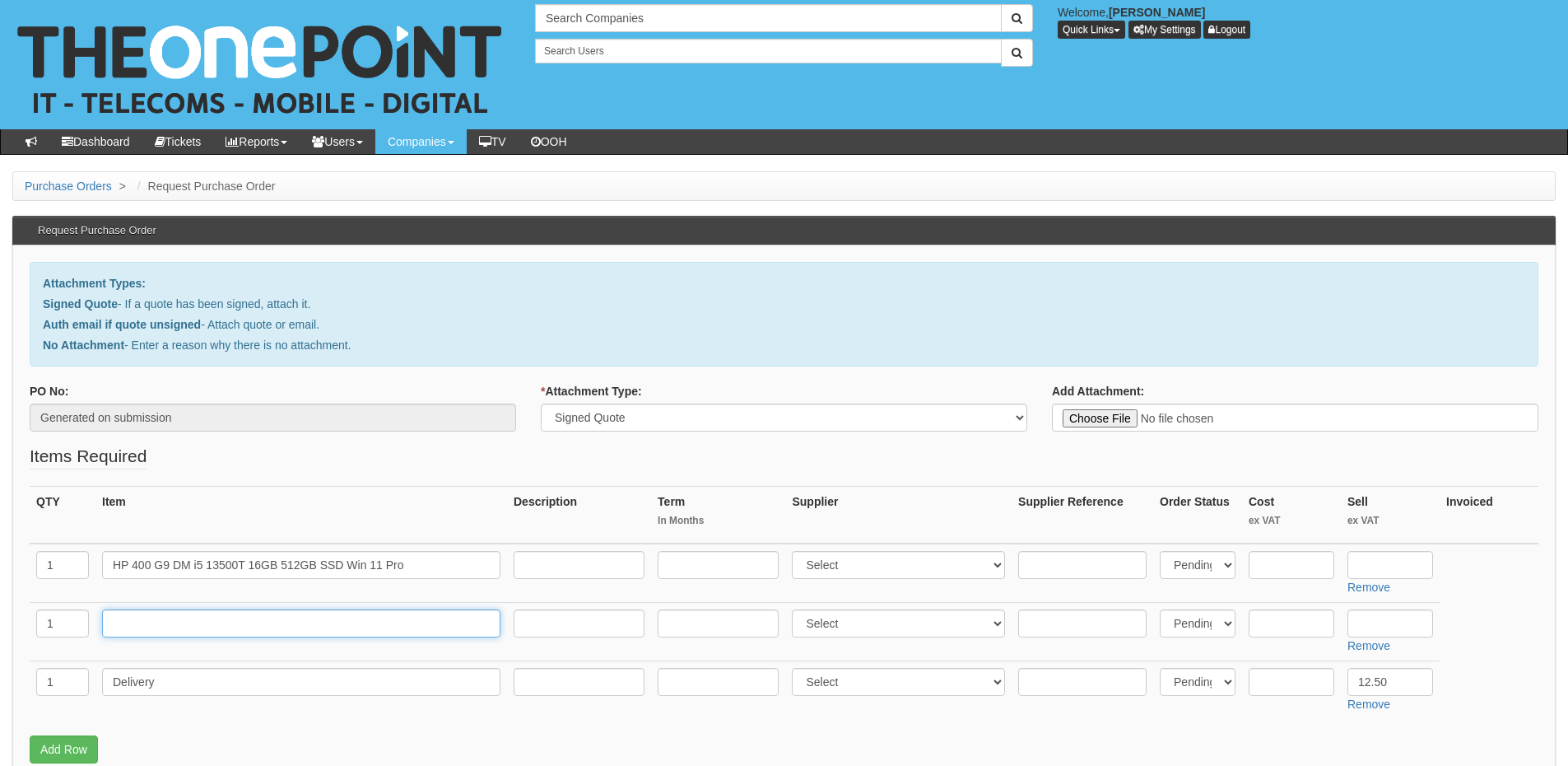
click at [183, 620] on input "text" at bounding box center [301, 624] width 399 height 28
paste input "Dell Pro Slim desktop Core Ultra 5 235 / up to 5 GHzRAM 16 GBSSD 512 GB"
type input "Dell Pro Slim desktop Core Ultra 5 235 / up to 5 GHzRAM 16 GBSSD 512 GB"
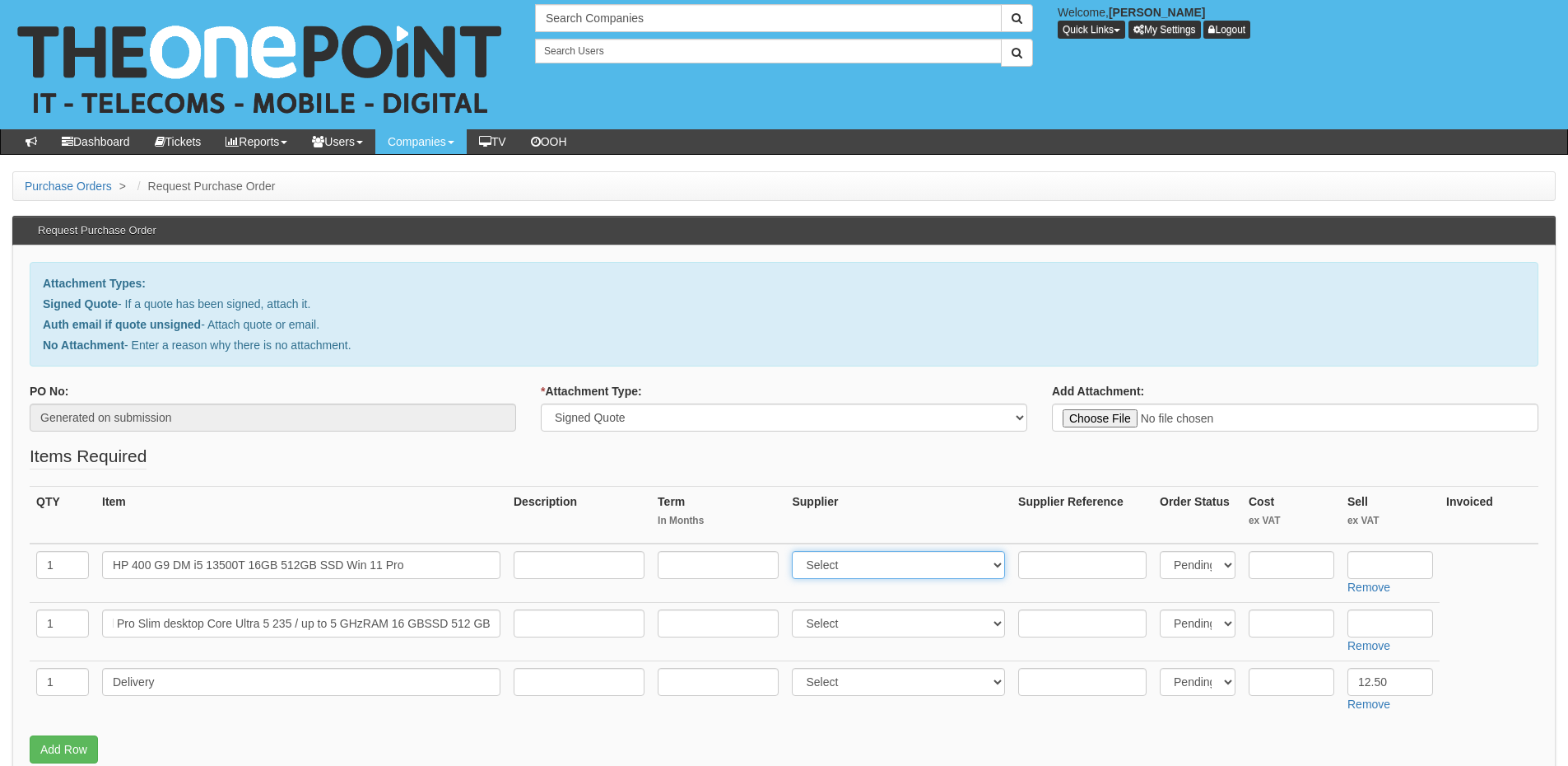
drag, startPoint x: 826, startPoint y: 567, endPoint x: 814, endPoint y: 566, distance: 12.0
click at [826, 567] on select "Select 123 [DOMAIN_NAME] 1Password 3 4Gon [PERSON_NAME] Electric Ltd Abzorb Acc…" at bounding box center [899, 565] width 213 height 28
select select "87"
click at [796, 551] on select "Select 123 REG.co.uk 1Password 3 4Gon AA Jones Electric Ltd Abzorb Access Group…" at bounding box center [899, 565] width 213 height 28
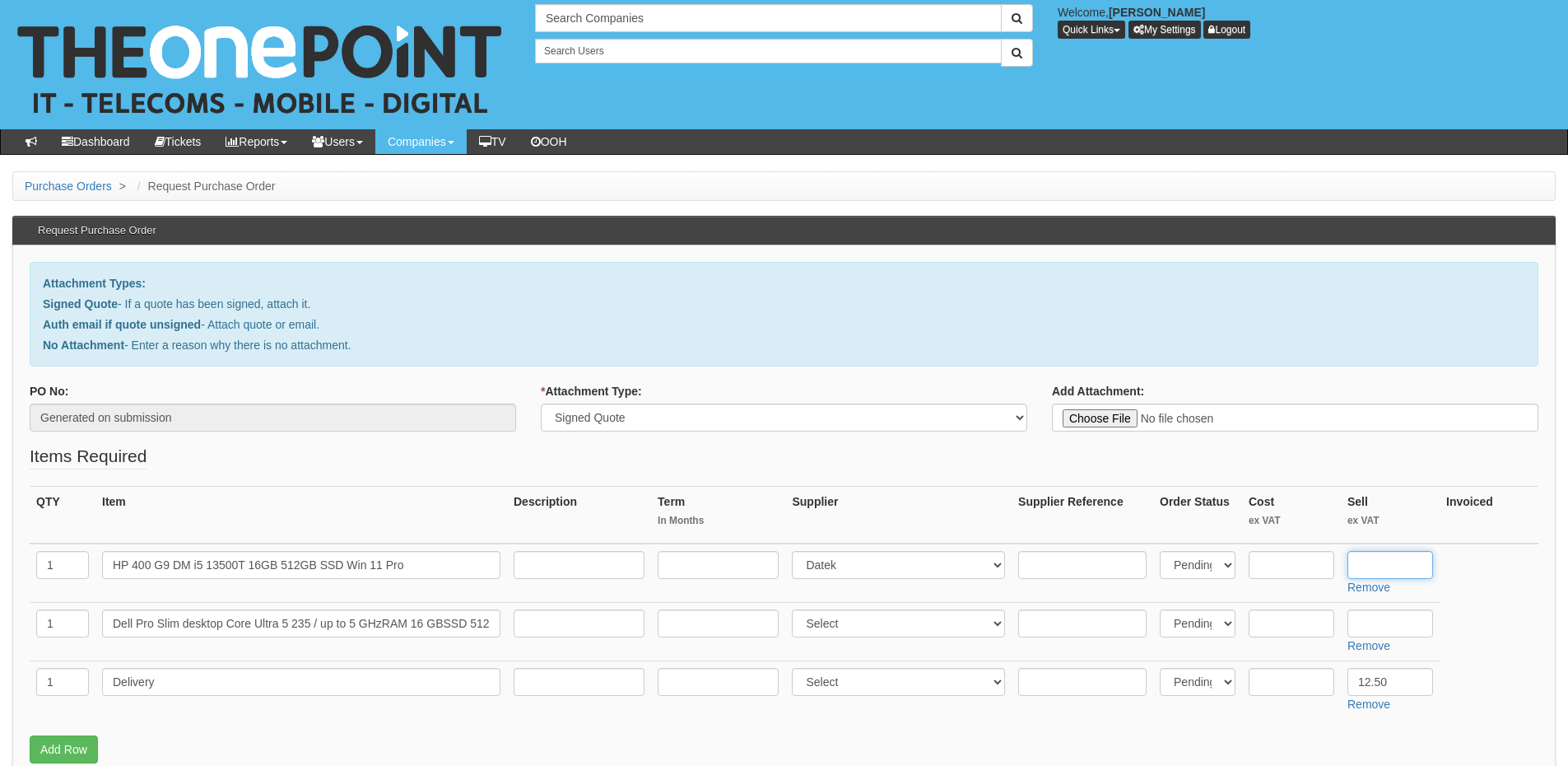
click at [1367, 562] on input "text" at bounding box center [1391, 565] width 86 height 28
type input "561.19"
click at [1084, 553] on input "text" at bounding box center [1082, 565] width 128 height 28
paste input "623W9ET"
type input "623W9ET"
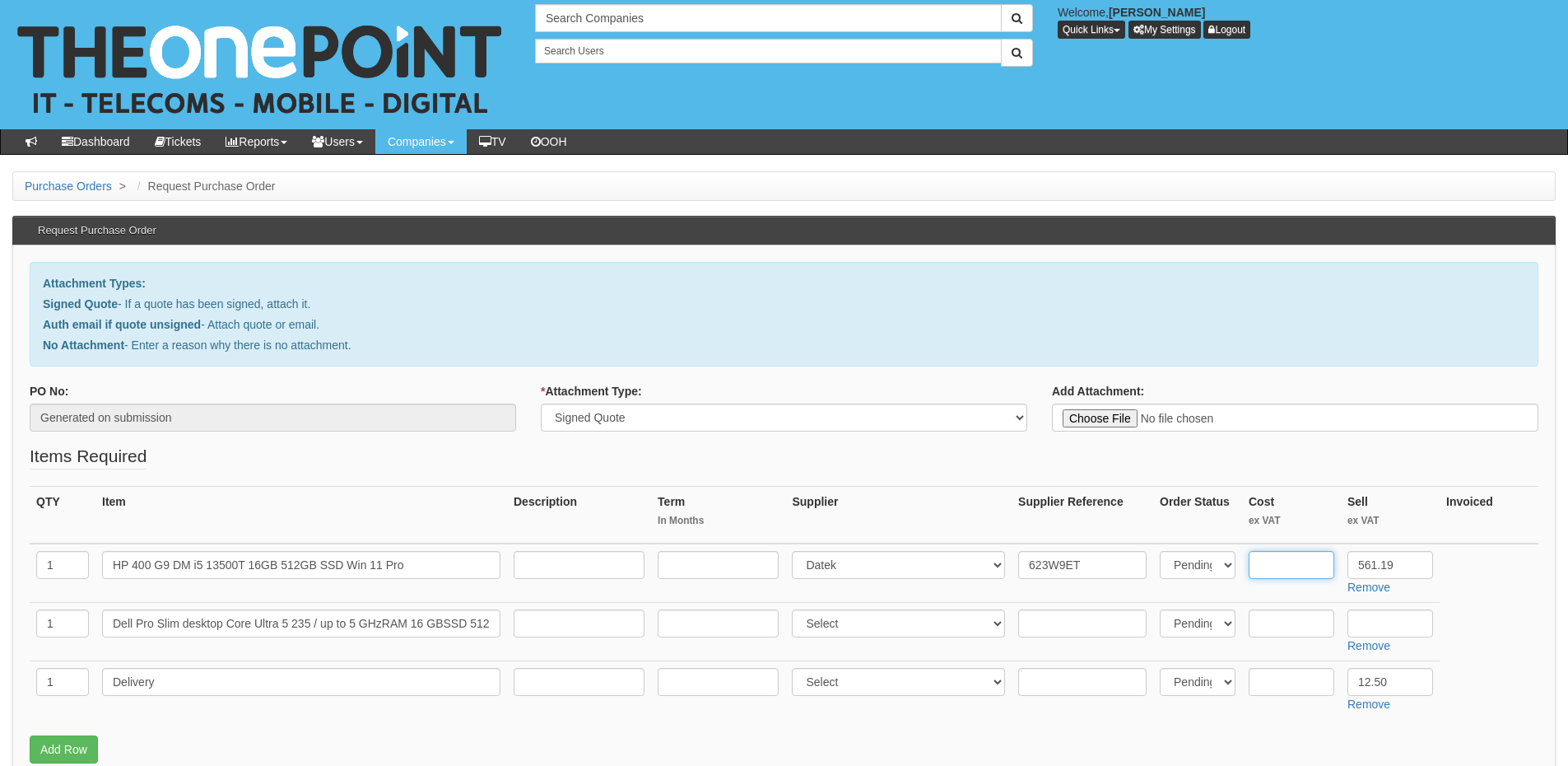
click at [1266, 553] on input "text" at bounding box center [1292, 565] width 86 height 28
type input "469"
click at [1292, 620] on input "text" at bounding box center [1292, 624] width 86 height 28
type input "511.48"
click at [1114, 623] on input "text" at bounding box center [1082, 624] width 128 height 28
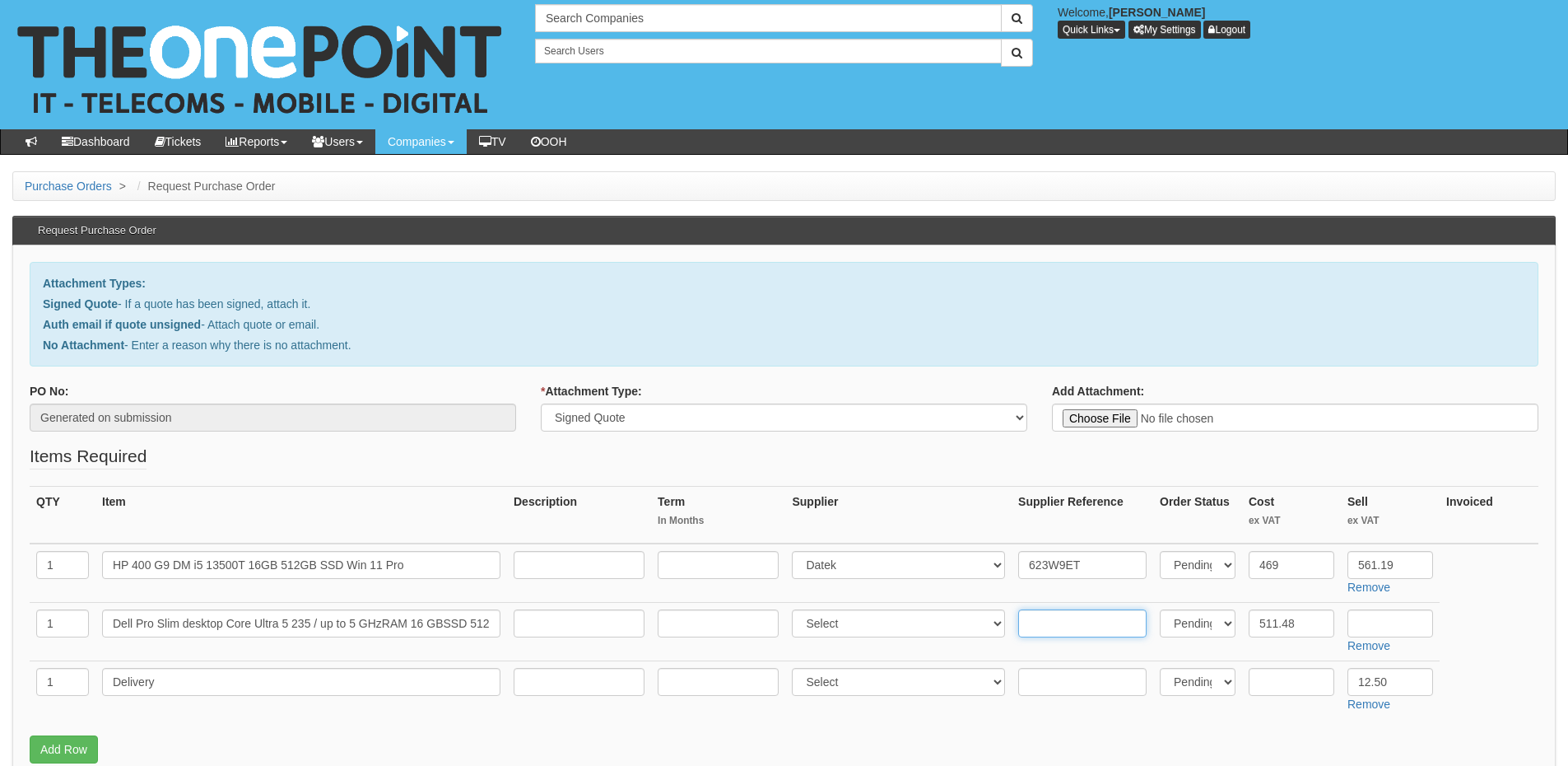
paste input "11835642"
type input "11835642"
click at [1384, 622] on input "text" at bounding box center [1391, 624] width 86 height 28
type input "613.72"
click at [869, 619] on select "Select 123 REG.co.uk 1Password 3 4Gon AA Jones Electric Ltd Abzorb Access Group…" at bounding box center [899, 624] width 213 height 28
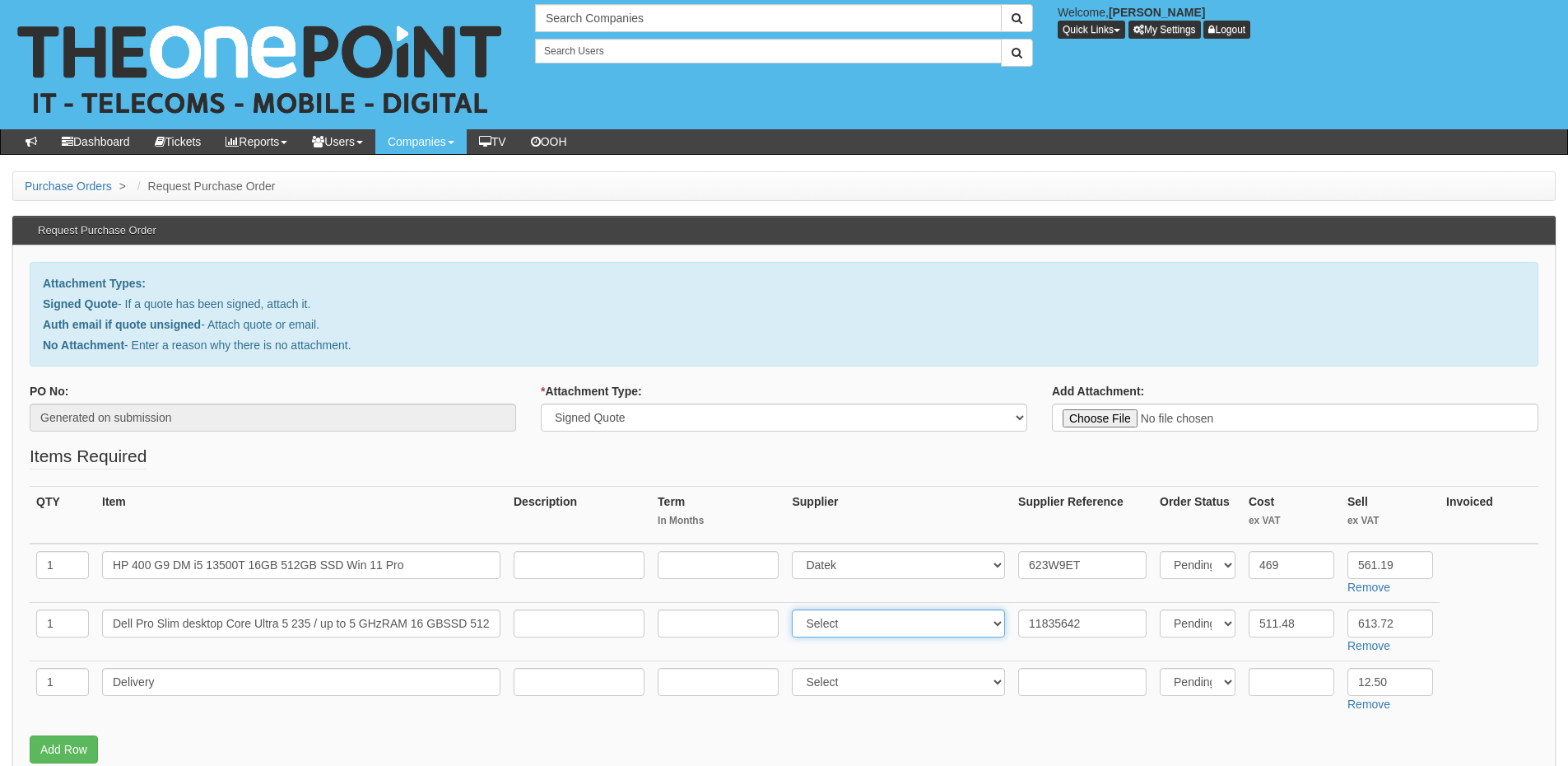
select select "19"
click at [796, 610] on select "Select 123 REG.co.uk 1Password 3 4Gon AA Jones Electric Ltd Abzorb Access Group…" at bounding box center [899, 624] width 213 height 28
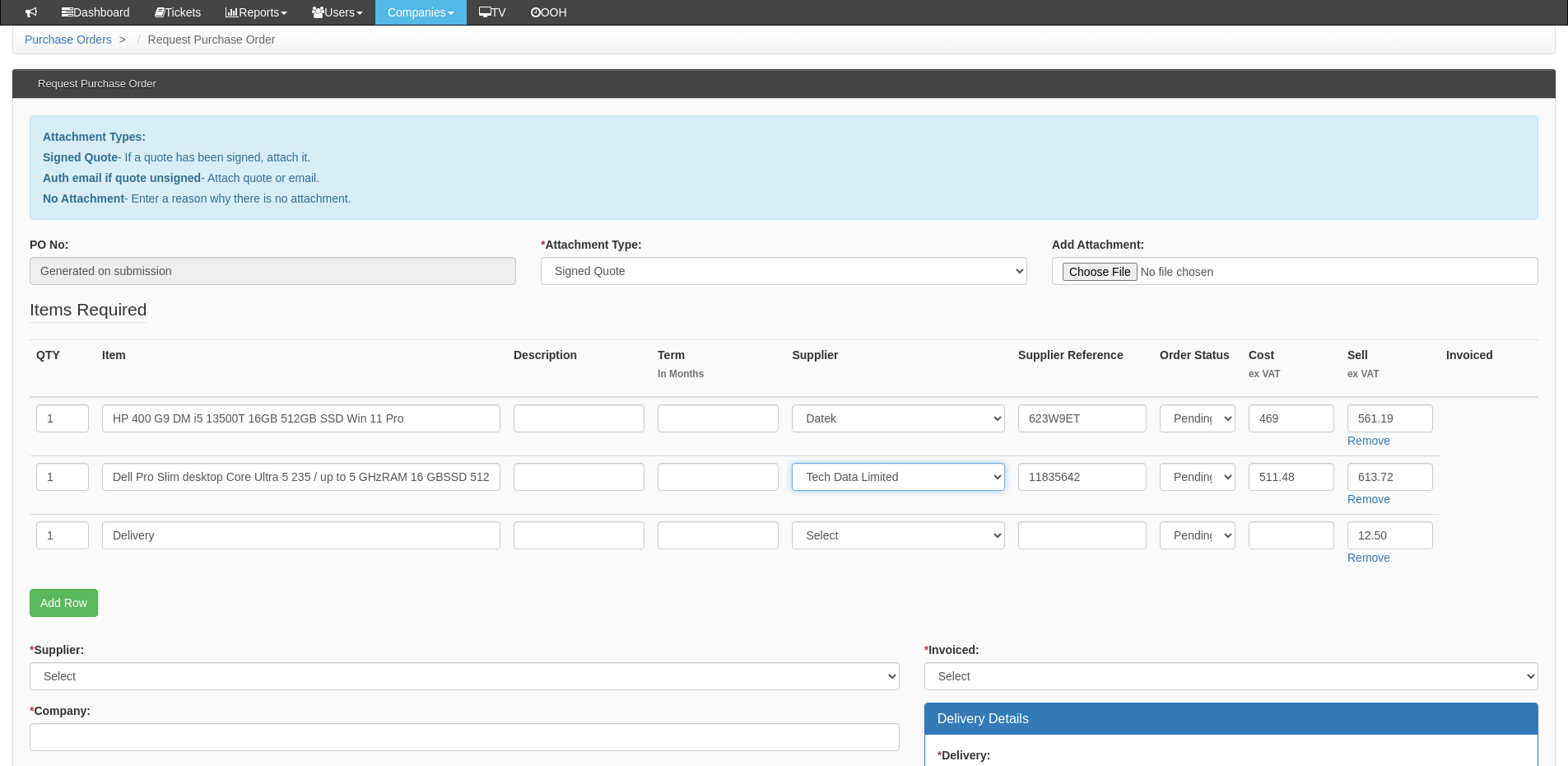
scroll to position [165, 0]
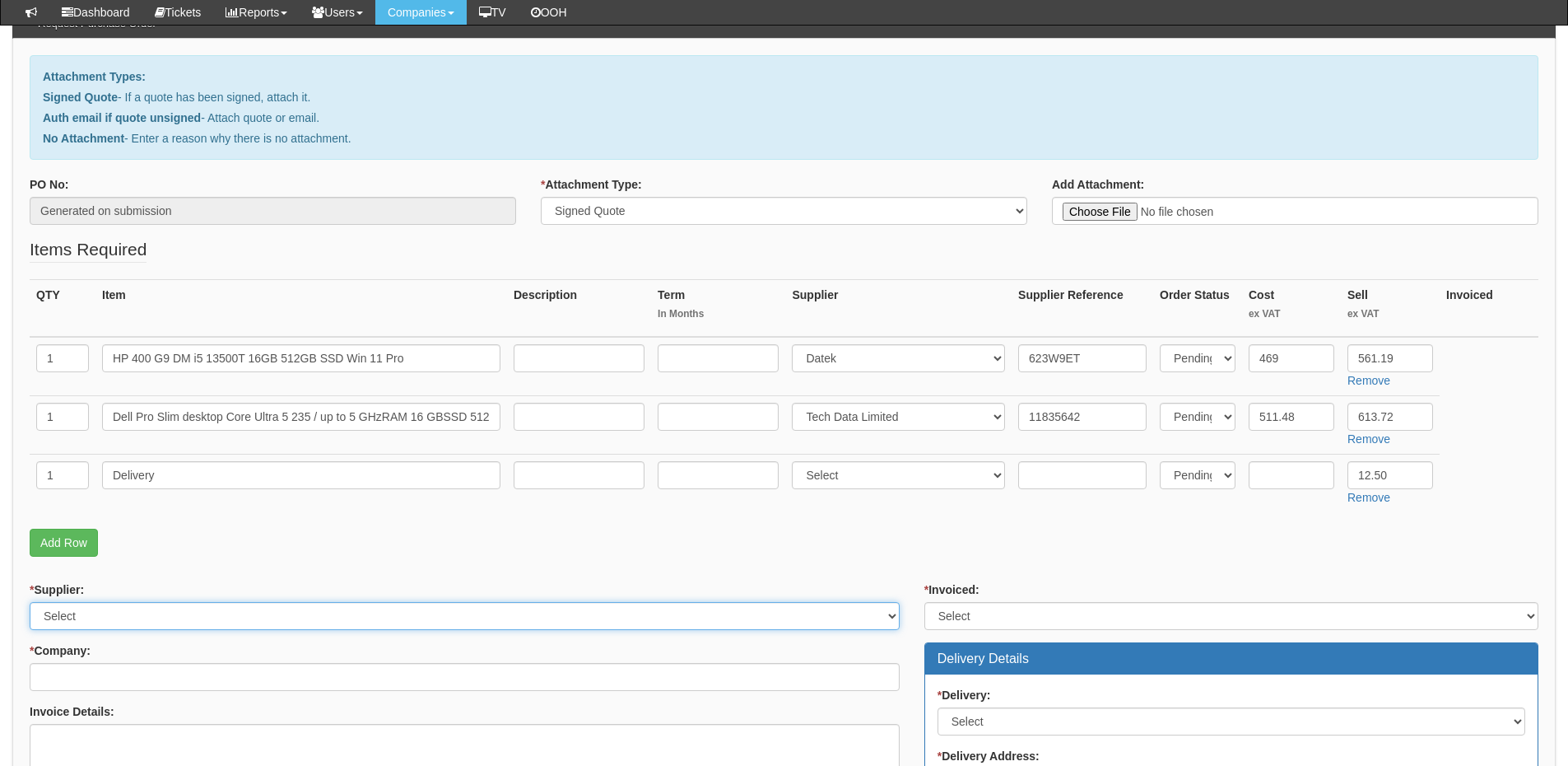
click at [134, 607] on select "Select 123 REG.co.uk 1Password 3 4Gon AA Jones Electric Ltd Abzorb Access Group…" at bounding box center [465, 616] width 870 height 28
select select "124"
click at [30, 602] on select "Select 123 REG.co.uk 1Password 3 4Gon AA Jones Electric Ltd Abzorb Access Group…" at bounding box center [465, 616] width 870 height 28
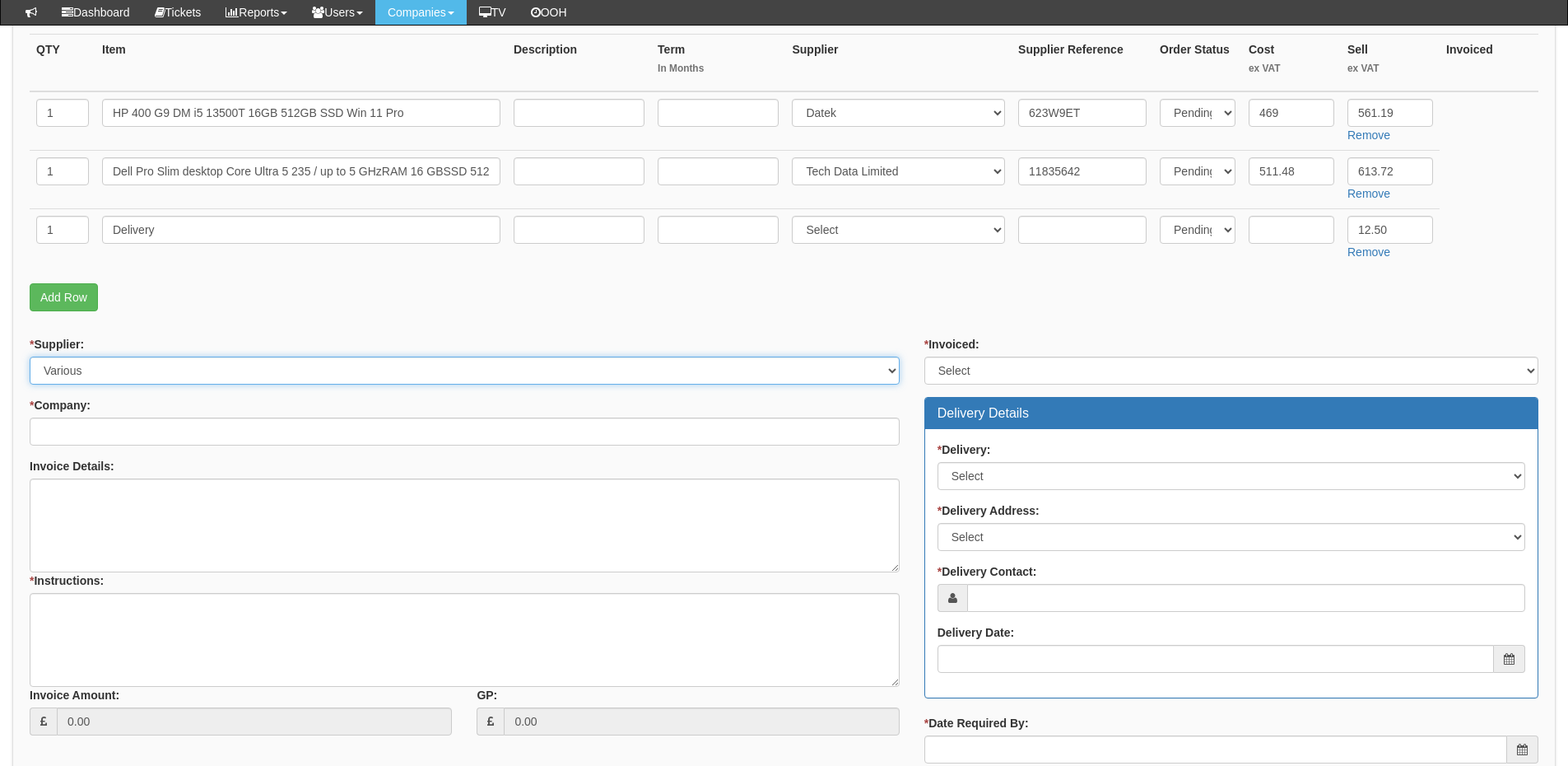
scroll to position [412, 0]
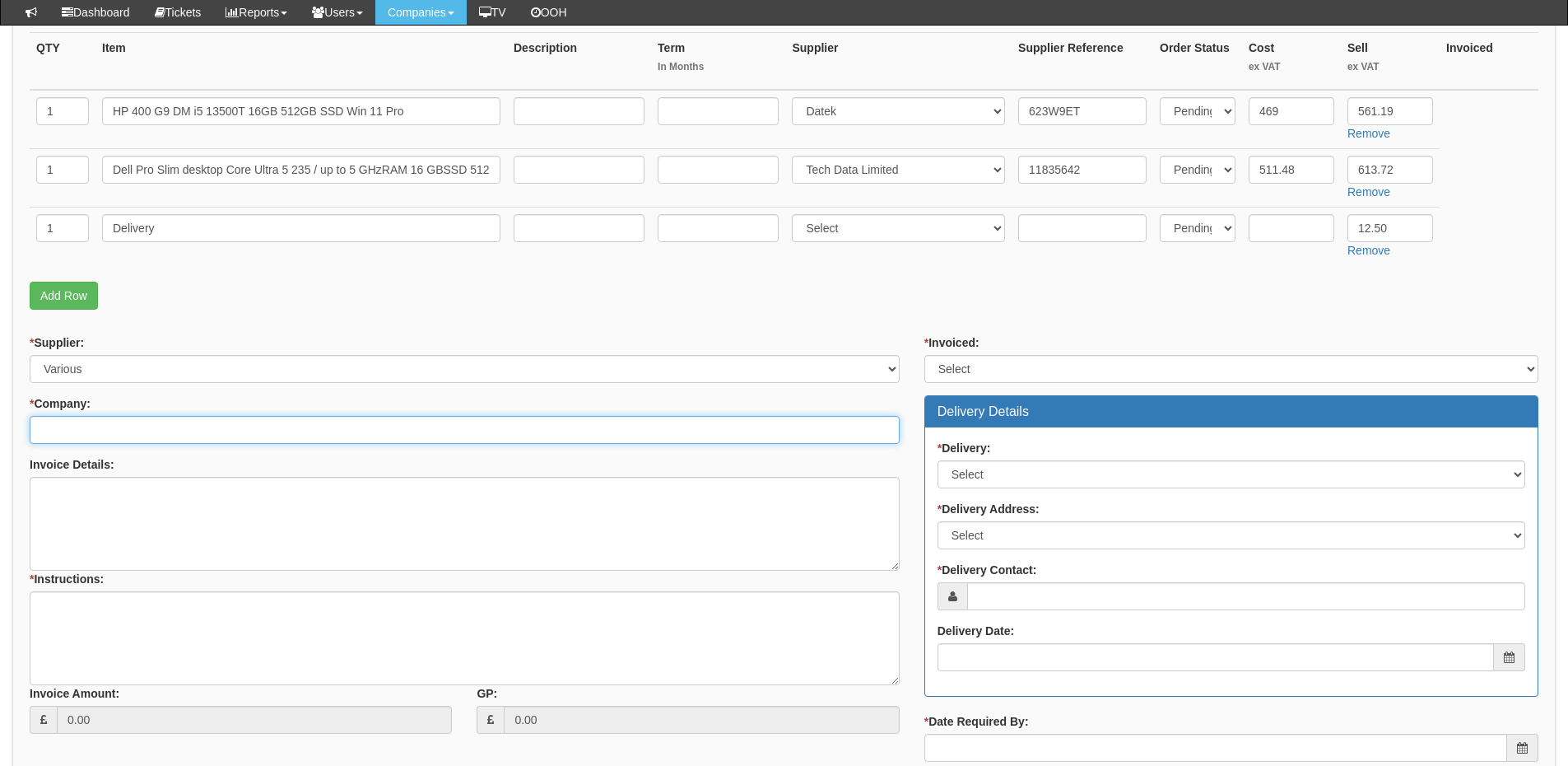
click at [127, 440] on input "* Company:" at bounding box center [465, 430] width 870 height 28
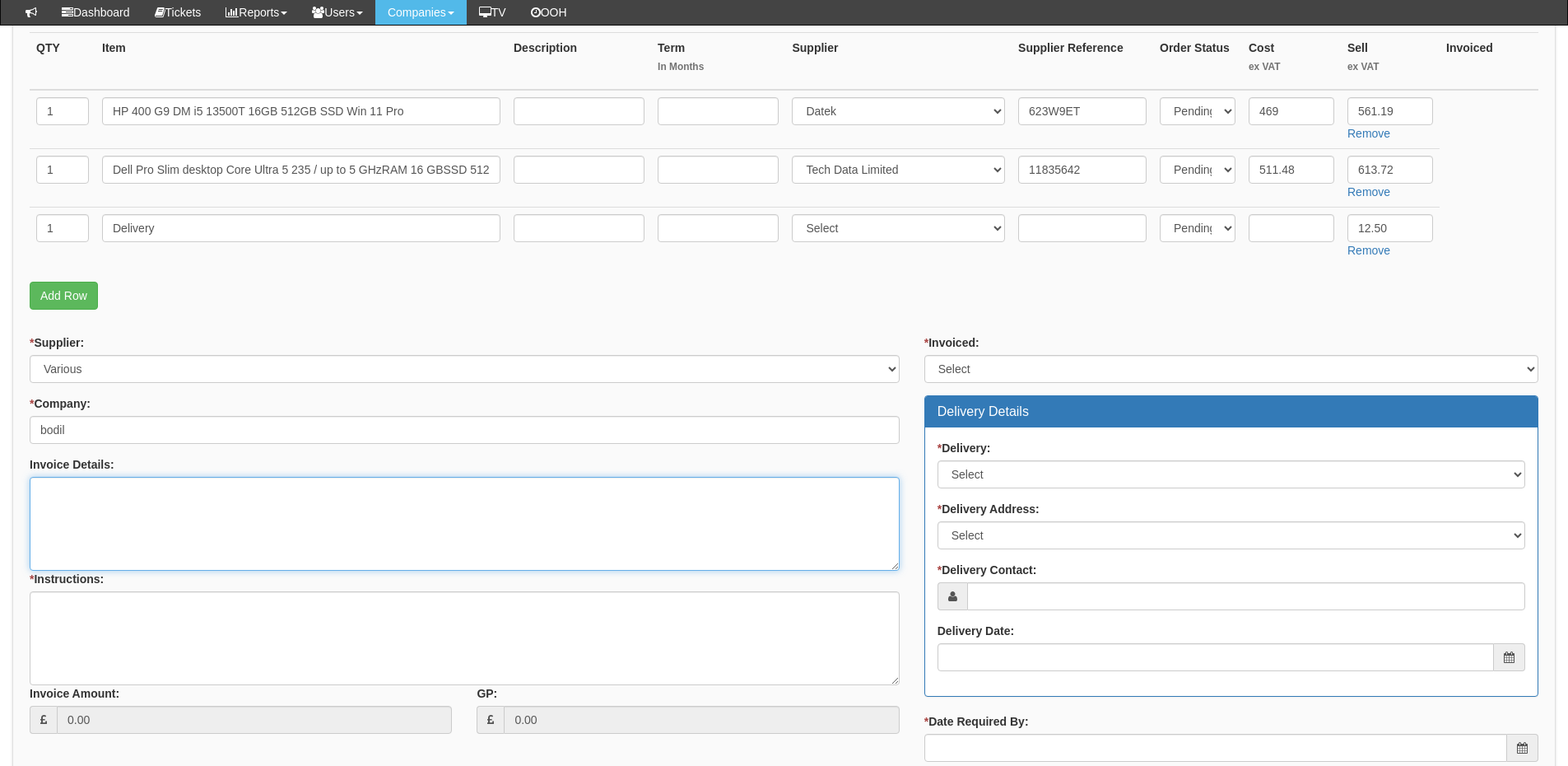
click at [141, 500] on textarea "Invoice Details:" at bounding box center [465, 523] width 870 height 93
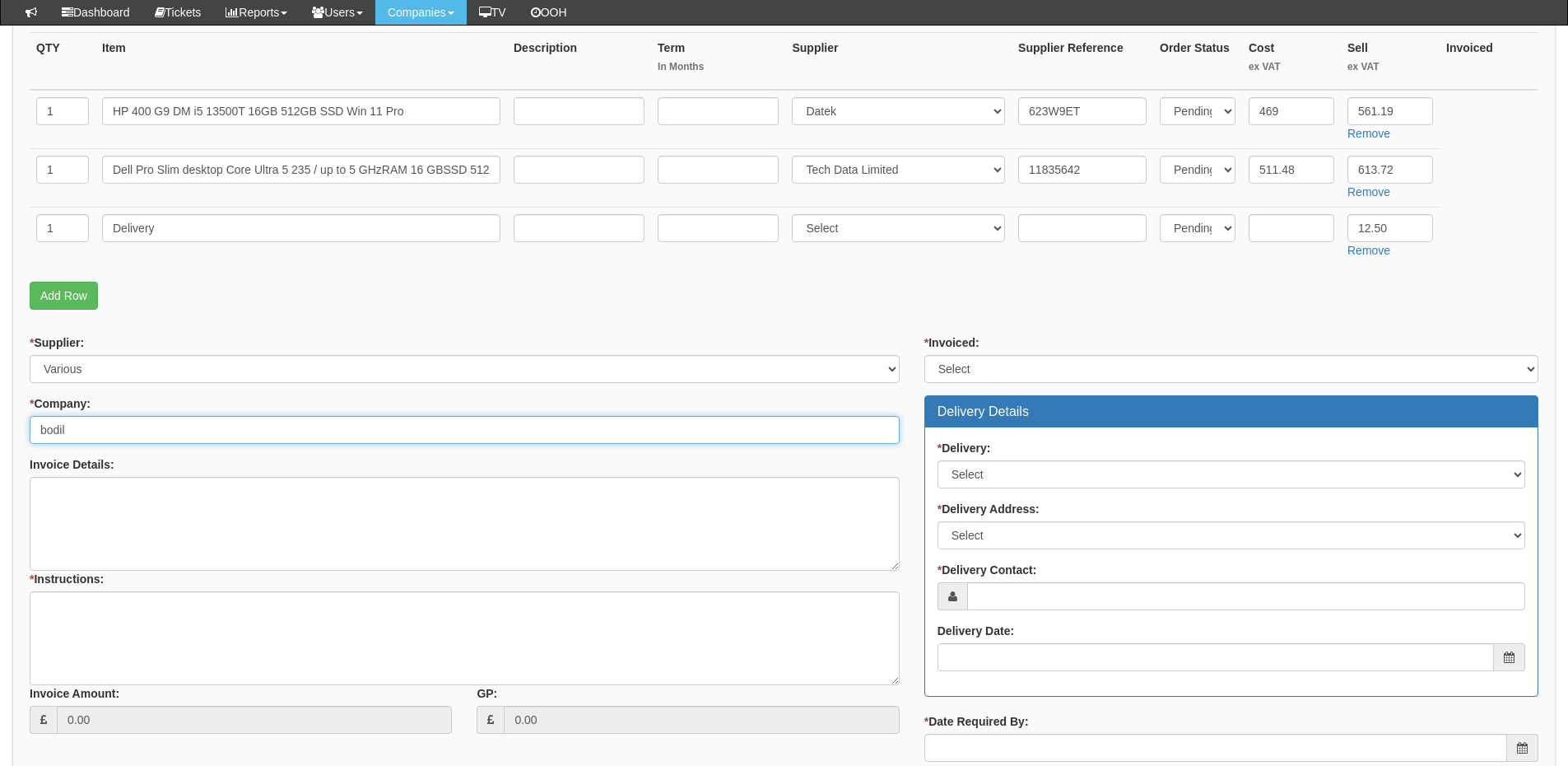
drag, startPoint x: 103, startPoint y: 431, endPoint x: 19, endPoint y: 434, distance: 84.1
click at [19, 434] on div "* Supplier: Select 123 REG.co.uk 1Password 3 4Gon AA Jones Electric Ltd Abzorb …" at bounding box center [465, 540] width 895 height 412
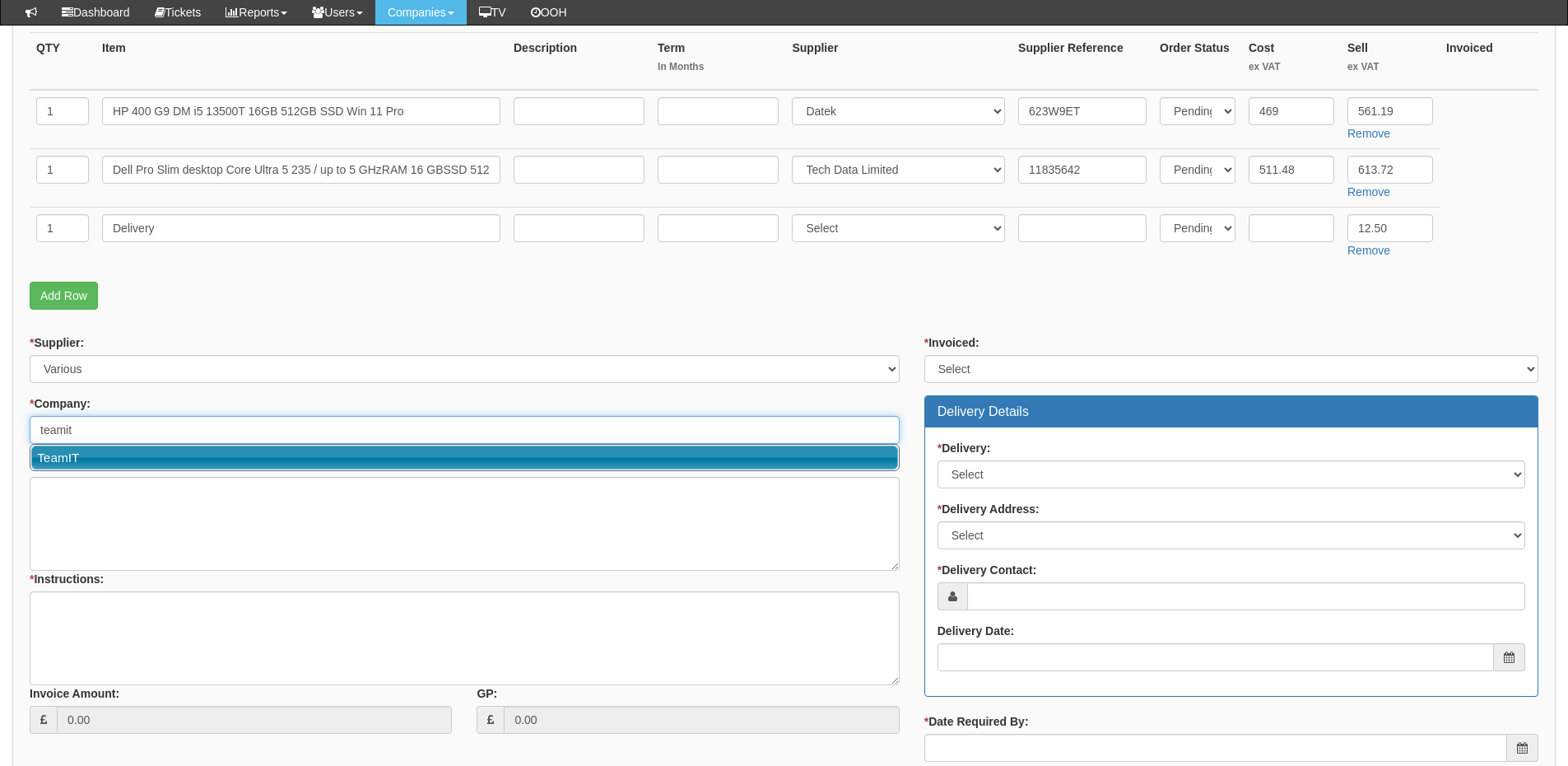
click at [96, 456] on link "TeamIT" at bounding box center [465, 457] width 867 height 24
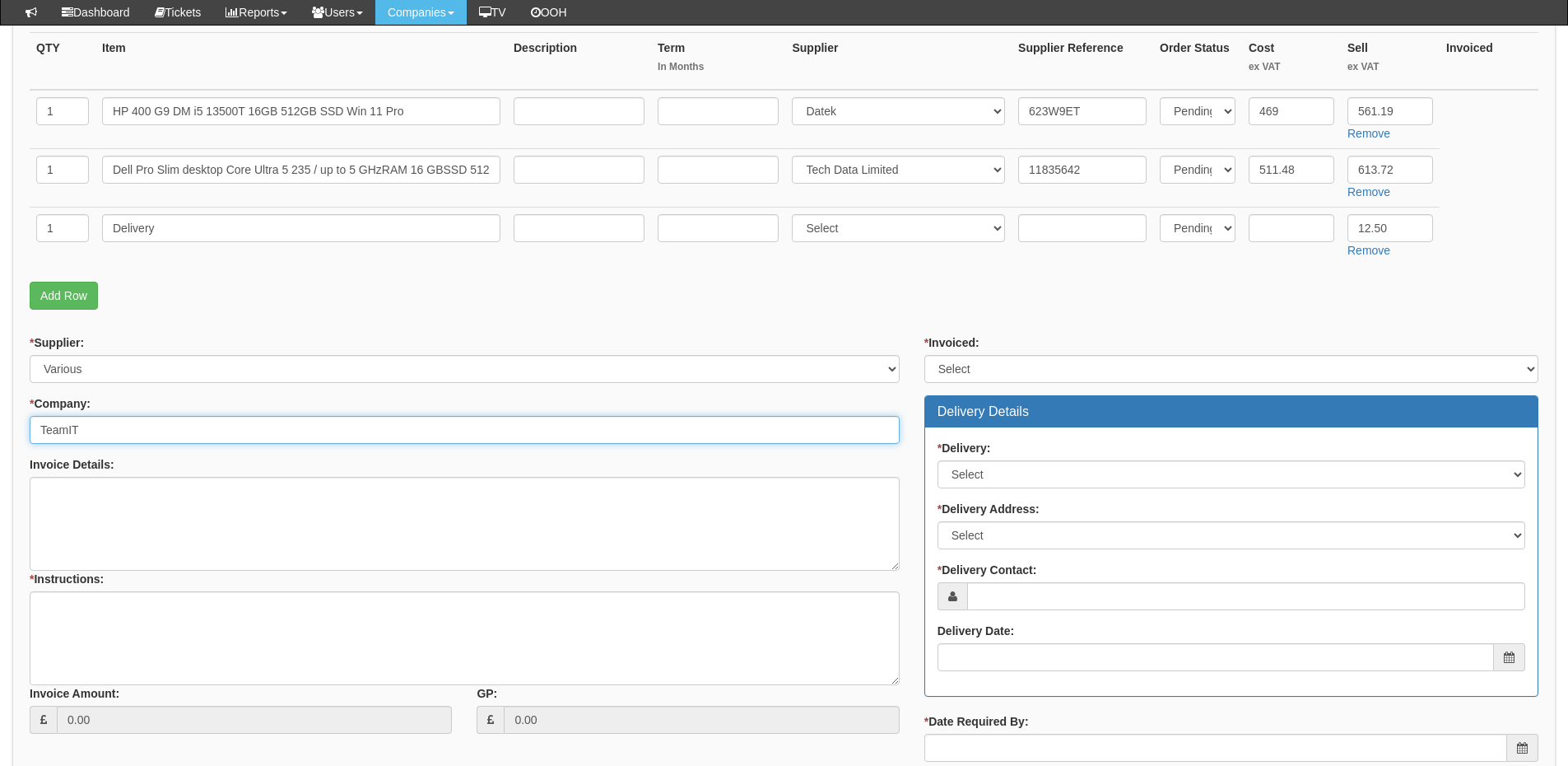
type input "TeamIT"
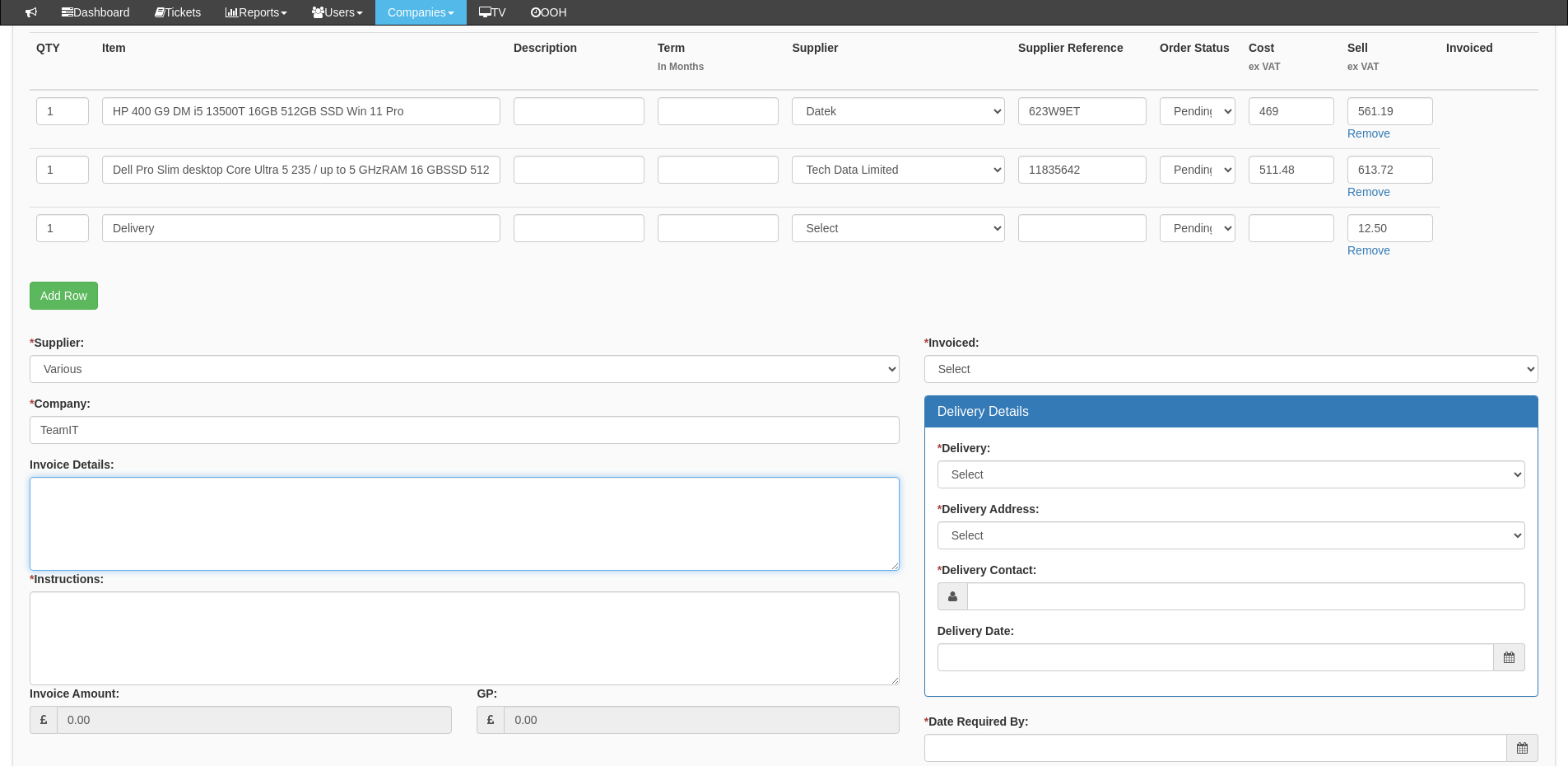
click at [91, 481] on textarea "Invoice Details:" at bounding box center [465, 523] width 870 height 93
click at [103, 512] on textarea "Invoice Details:" at bounding box center [465, 523] width 870 height 93
paste textarea "Bodill Partners Group"
type textarea "Bodill Partners Group"
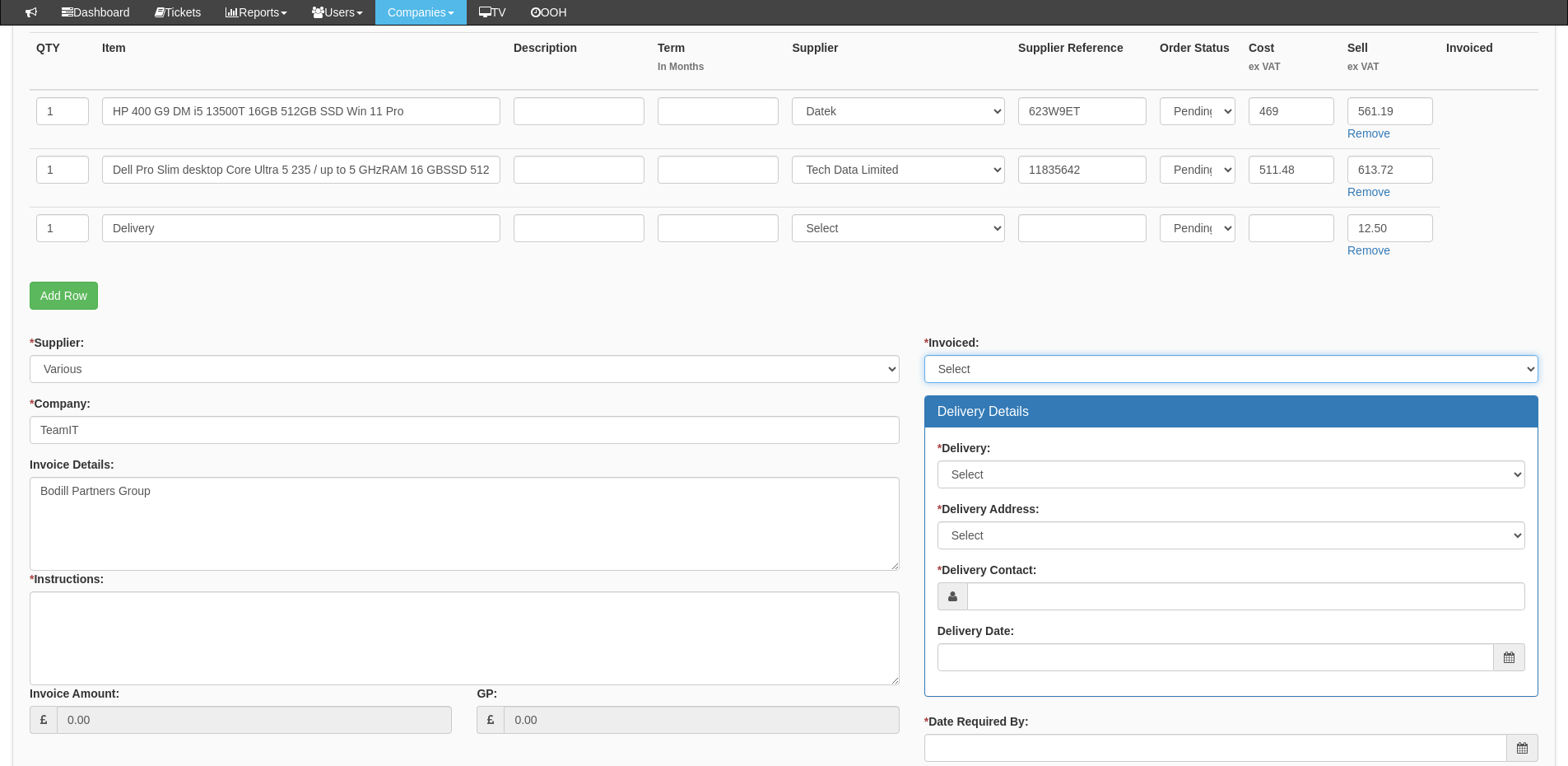
drag, startPoint x: 994, startPoint y: 369, endPoint x: 978, endPoint y: 380, distance: 19.4
click at [994, 369] on select "Select Yes No N/A STB (part of order)" at bounding box center [1231, 369] width 614 height 28
select select "2"
click at [925, 355] on select "Select Yes No N/A STB (part of order)" at bounding box center [1231, 369] width 614 height 28
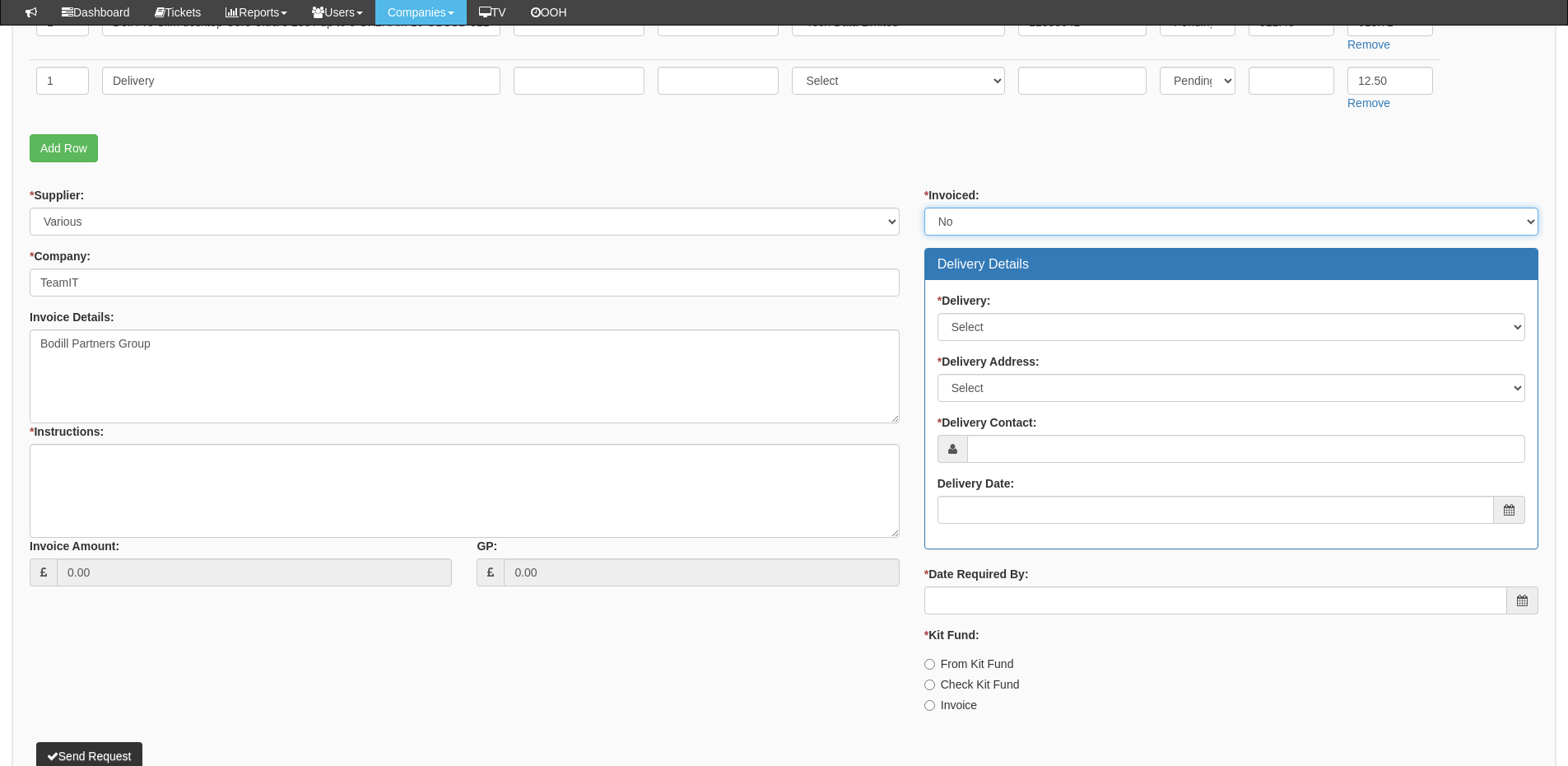
scroll to position [577, 0]
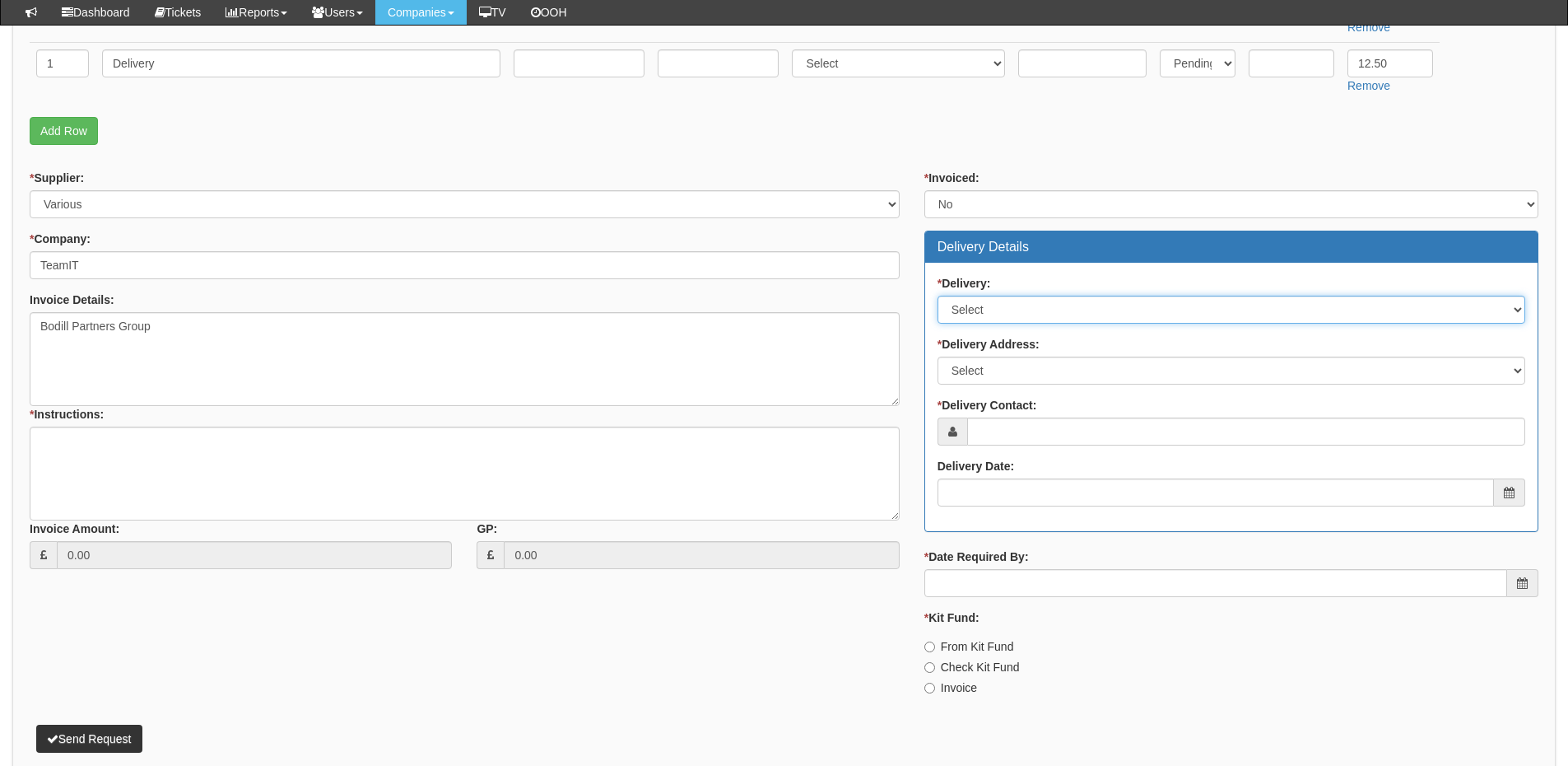
click at [991, 302] on select "Select No Not Applicable Yes" at bounding box center [1231, 309] width 588 height 28
select select "1"
click at [938, 295] on select "Select No Not Applicable Yes" at bounding box center [1231, 309] width 588 height 28
click at [983, 360] on div "* Delivery Address: Select Not Applicable Main Address - WF8 4HY Other" at bounding box center [1231, 360] width 588 height 49
click at [987, 381] on select "Select Not Applicable Main Address - WF8 4HY Other" at bounding box center [1231, 371] width 588 height 28
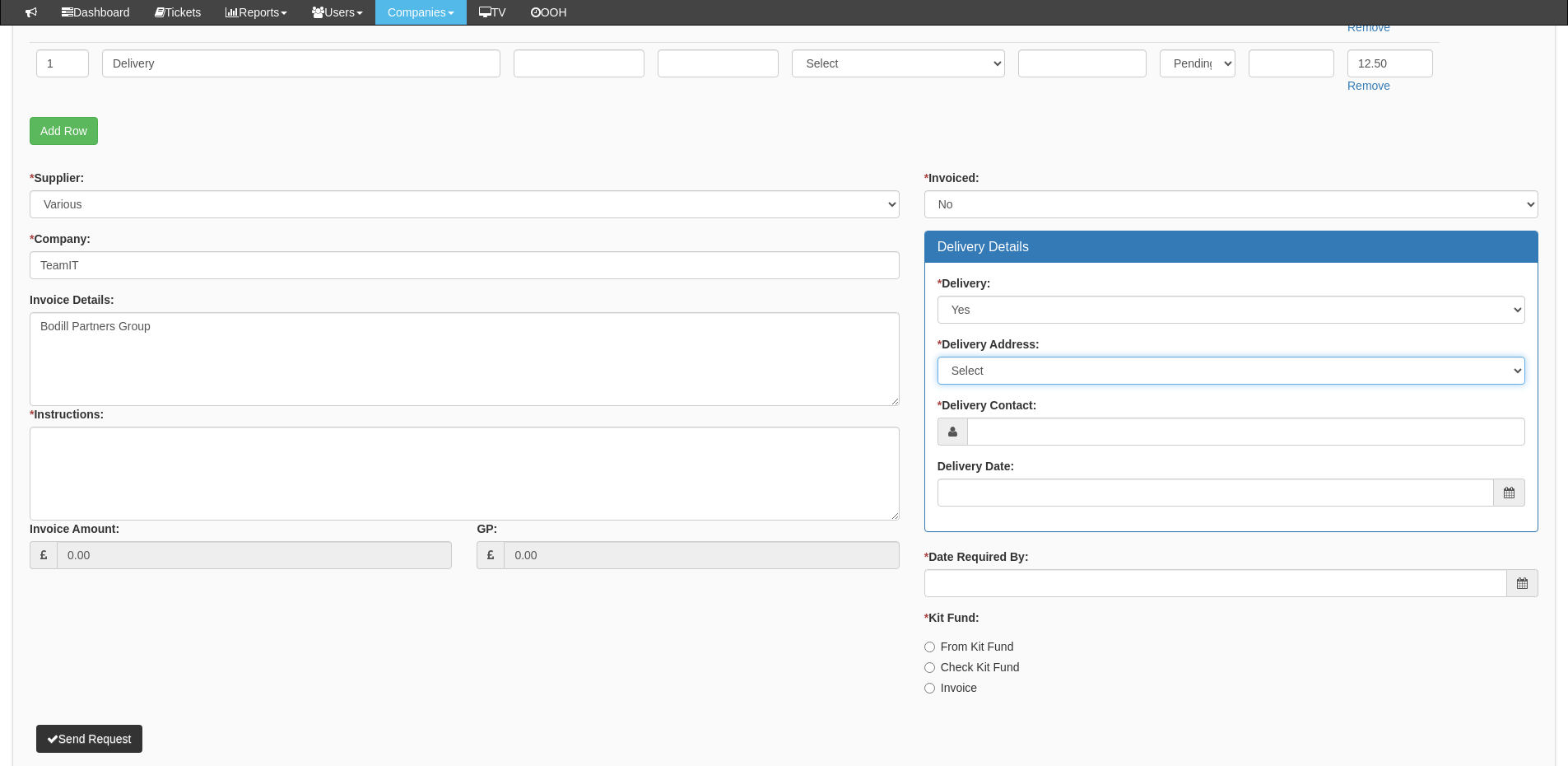
select select "other"
click at [938, 357] on select "Select Not Applicable Main Address - WF8 4HY Other" at bounding box center [1231, 371] width 588 height 28
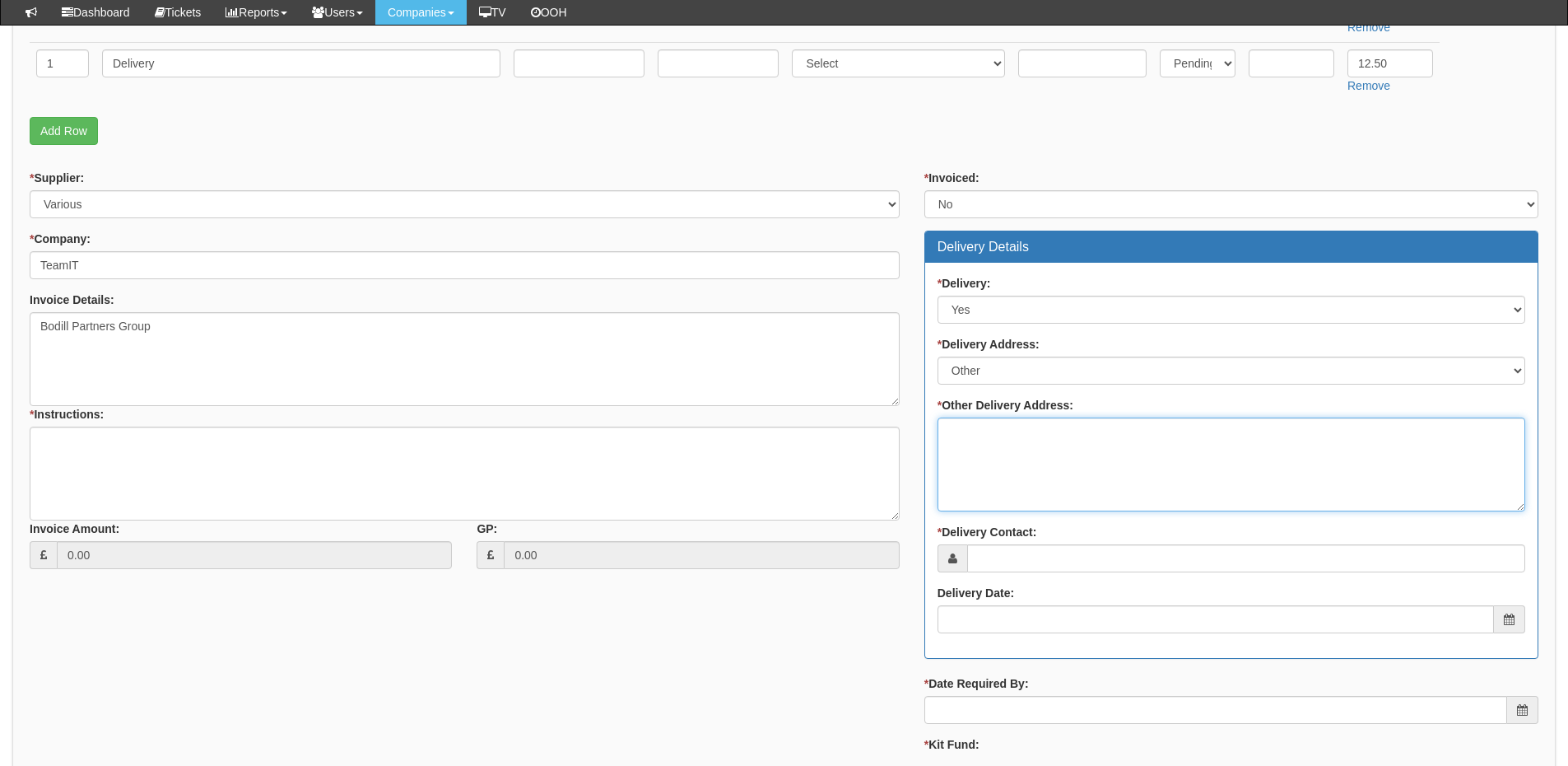
click at [991, 457] on textarea "* Other Delivery Address:" at bounding box center [1231, 464] width 588 height 93
type textarea "To TOP"
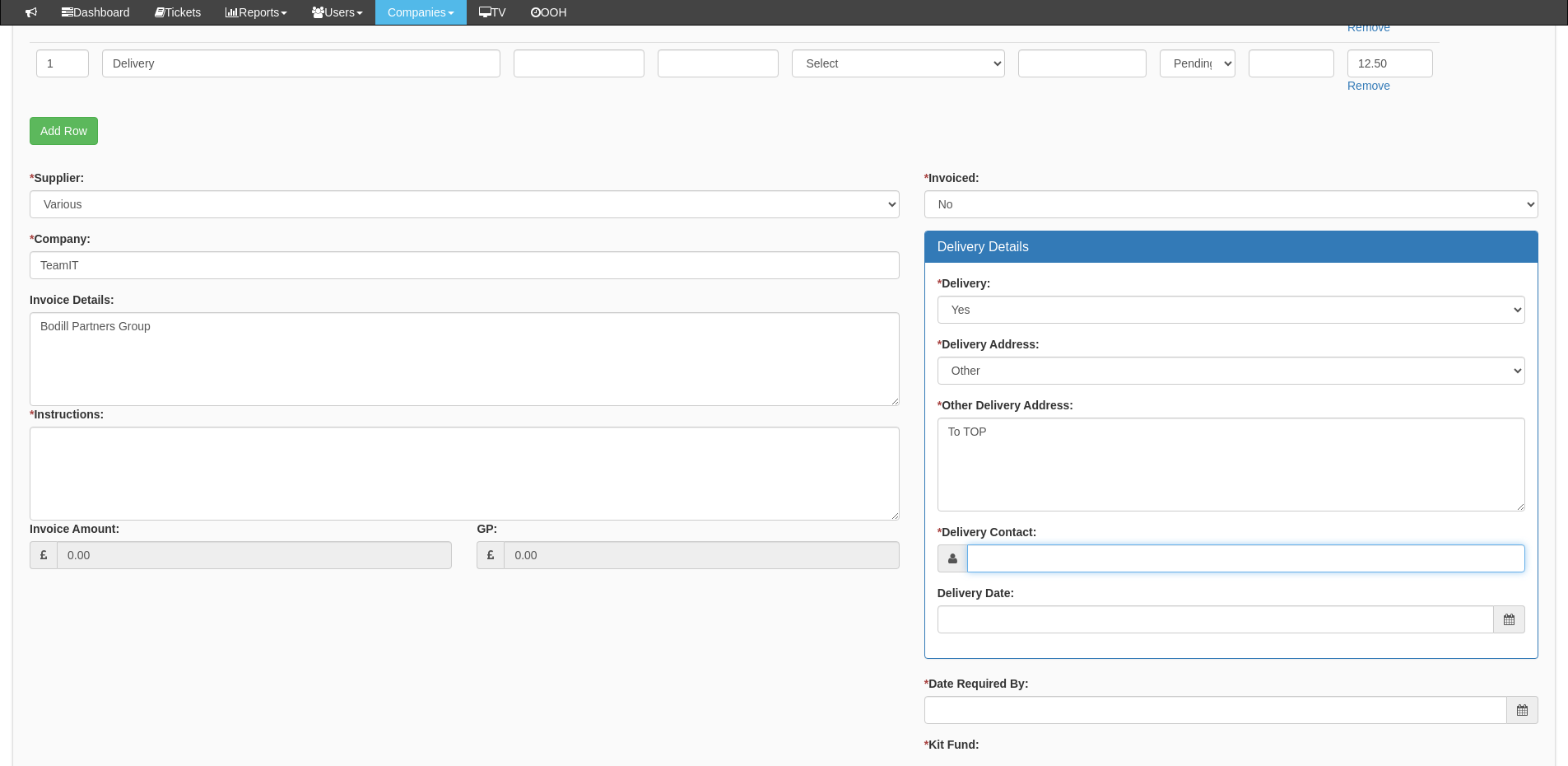
click at [1016, 560] on input "* Delivery Contact:" at bounding box center [1246, 558] width 558 height 28
click at [1037, 556] on input "* Delivery Contact:" at bounding box center [1246, 558] width 558 height 28
paste input "Roger Bodill"
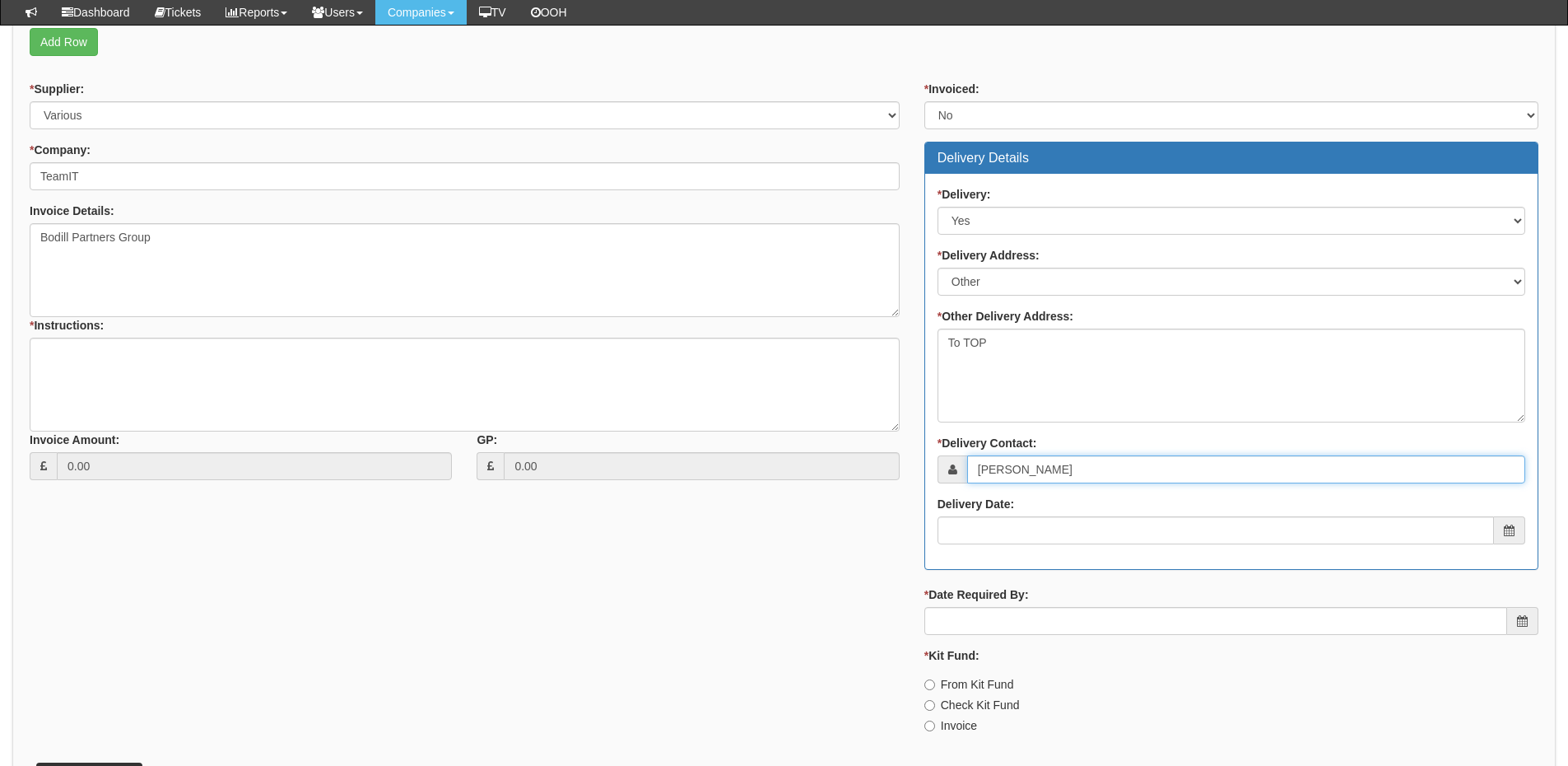
scroll to position [782, 0]
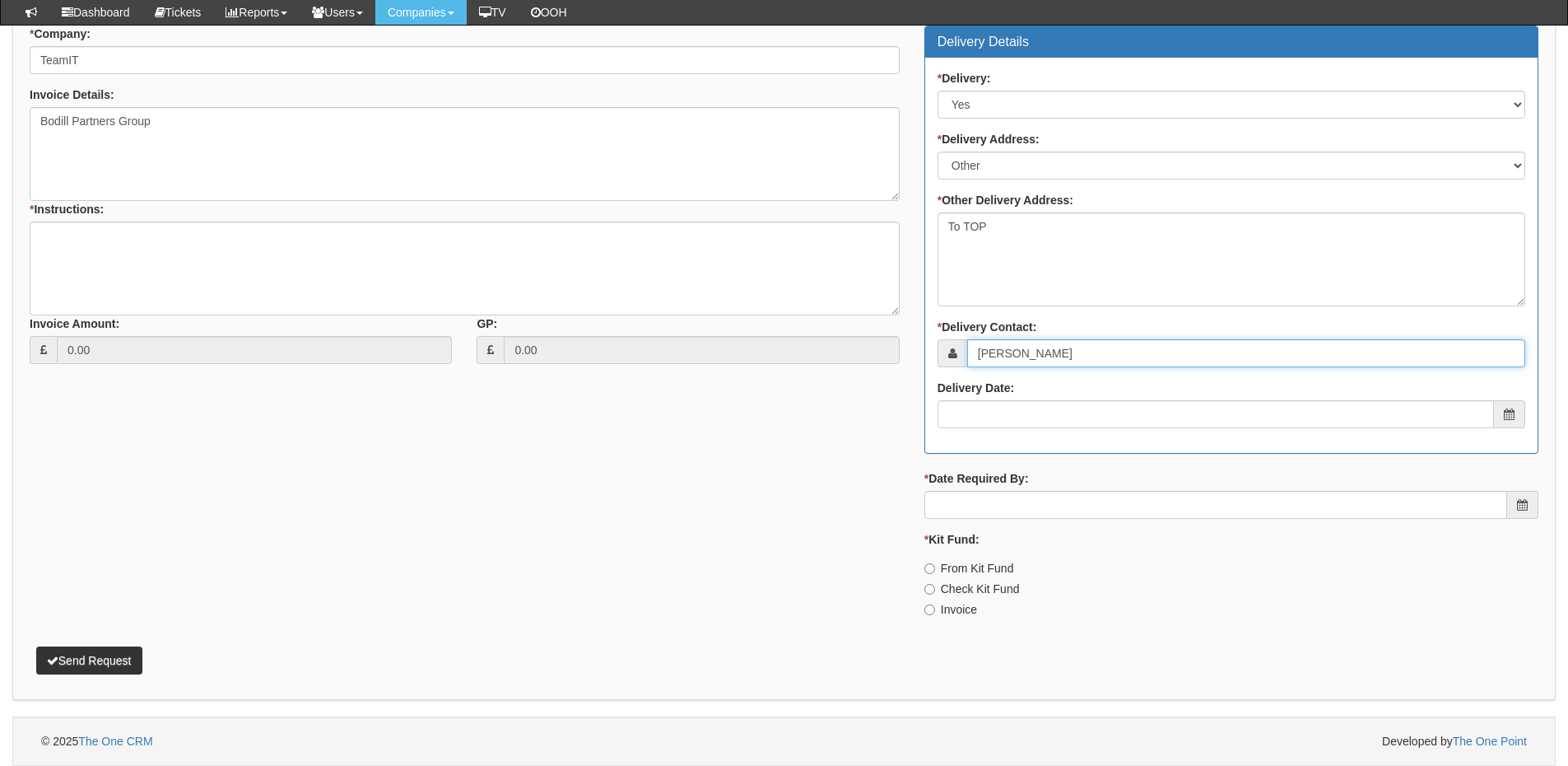
type input "Roger Bodill"
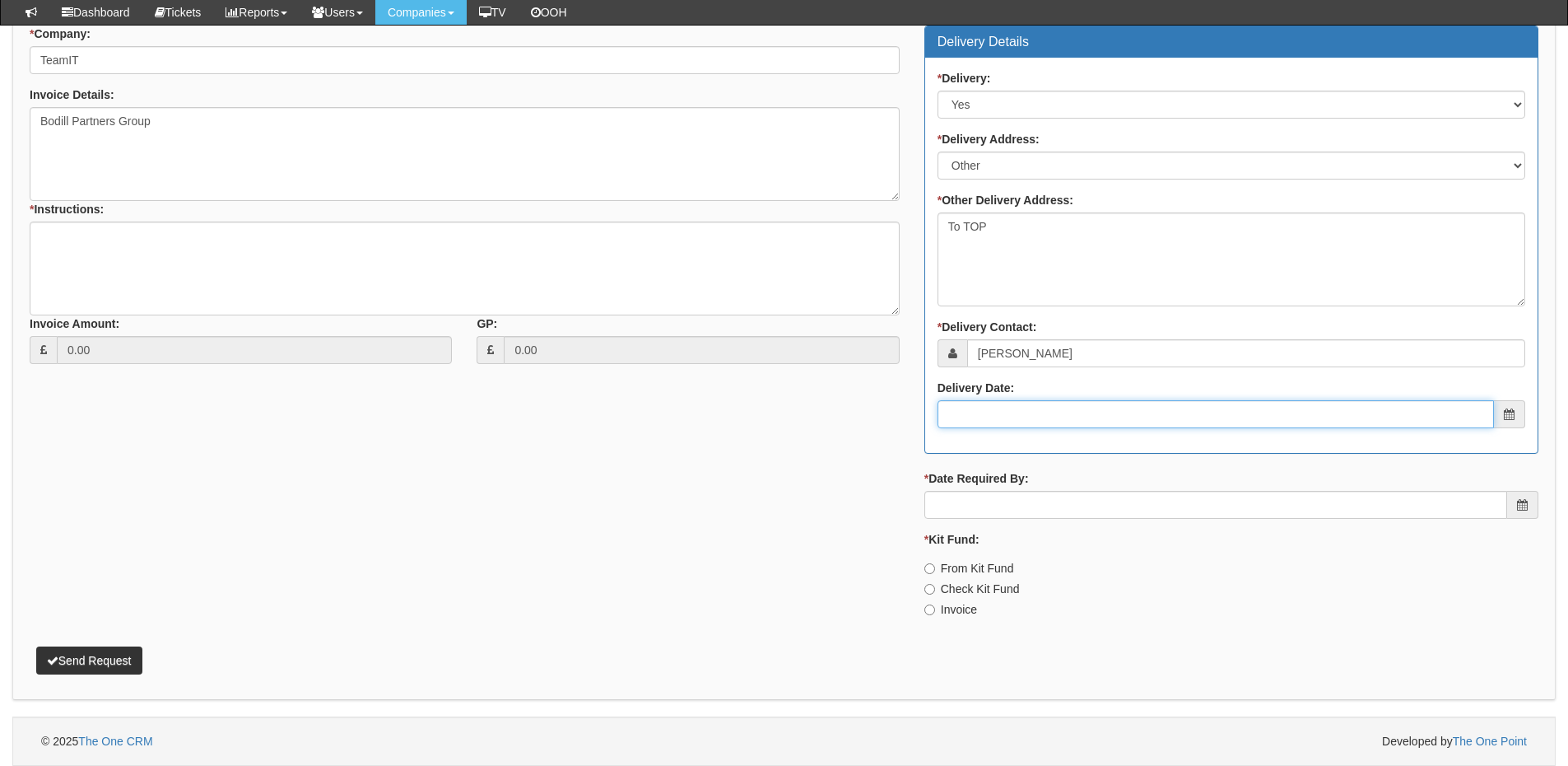
click at [1002, 419] on input "Delivery Date:" at bounding box center [1216, 414] width 557 height 28
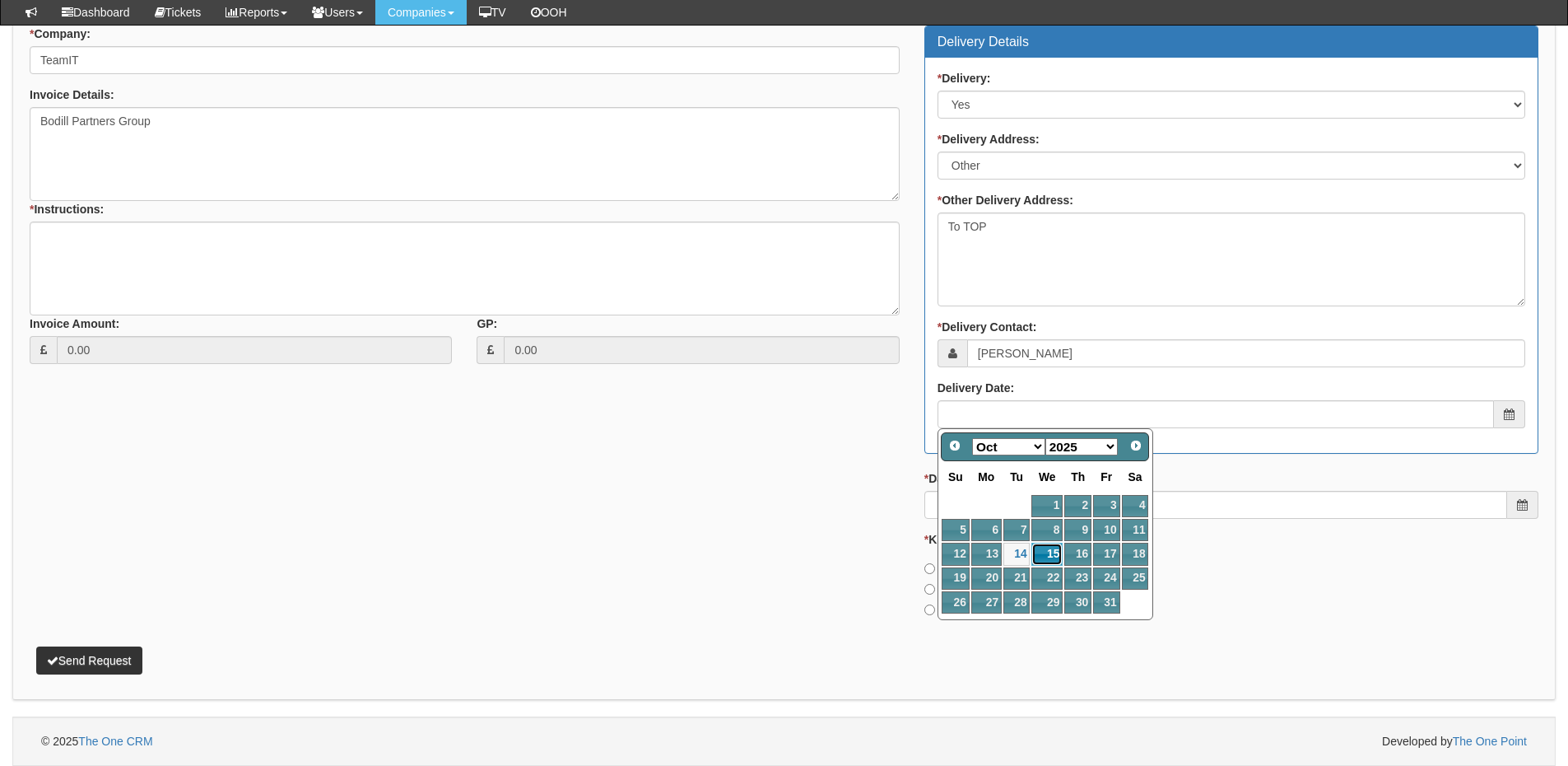
click at [1047, 550] on link "15" at bounding box center [1047, 553] width 31 height 22
type input "2025-10-15"
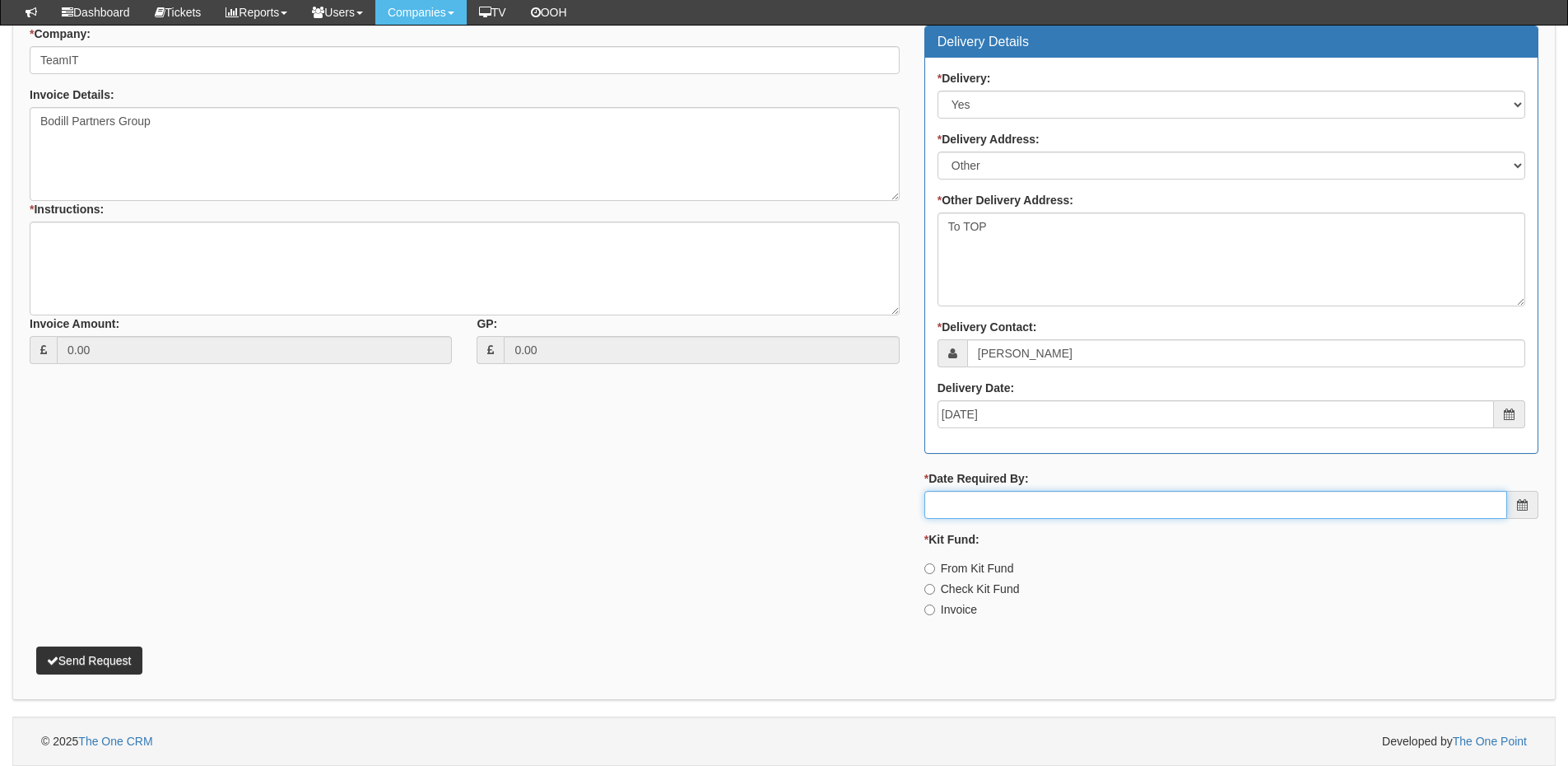
click at [1037, 514] on input "* Date Required By:" at bounding box center [1216, 505] width 583 height 28
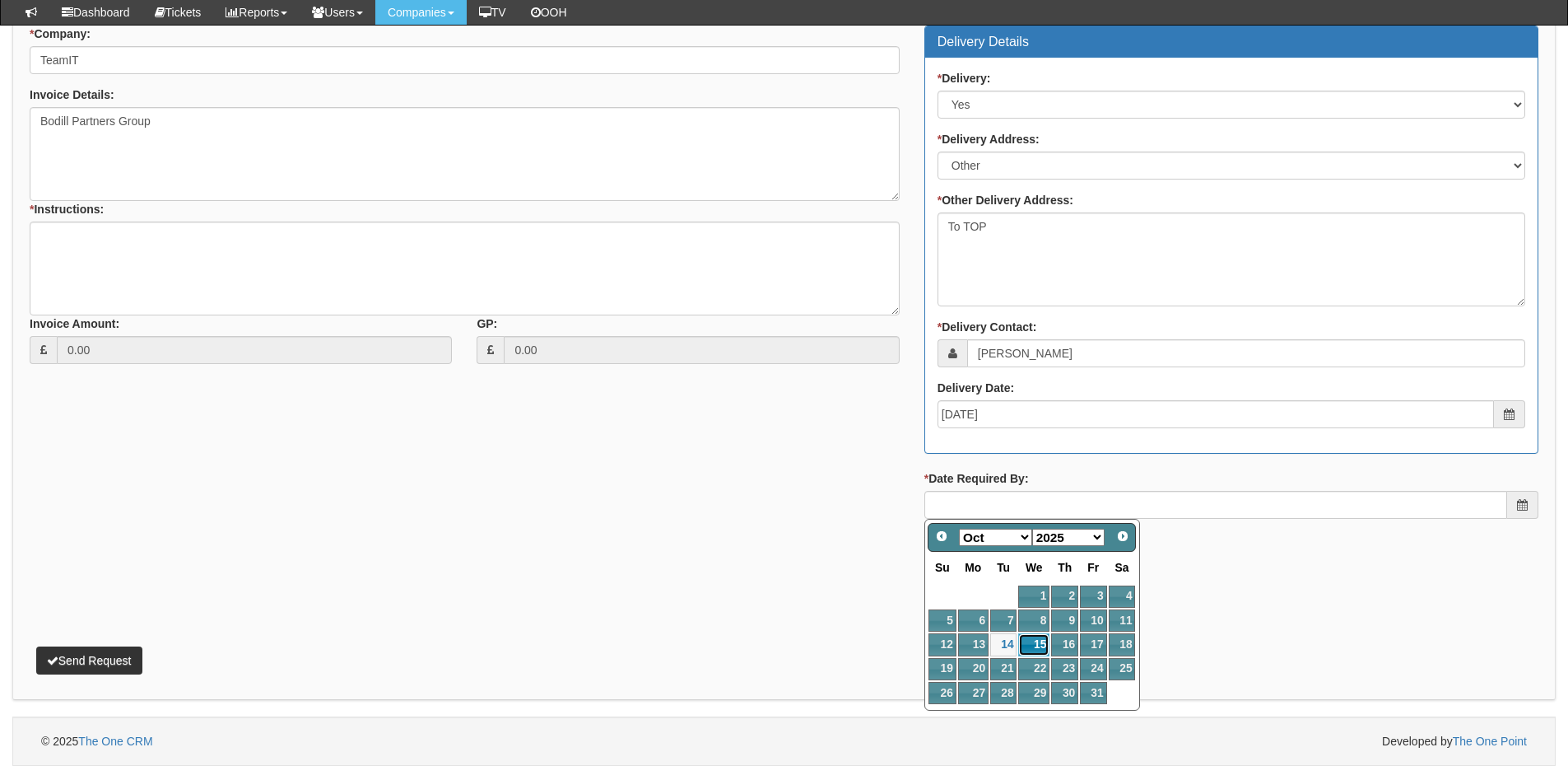
click at [1042, 641] on link "15" at bounding box center [1034, 644] width 31 height 22
type input "2025-10-15"
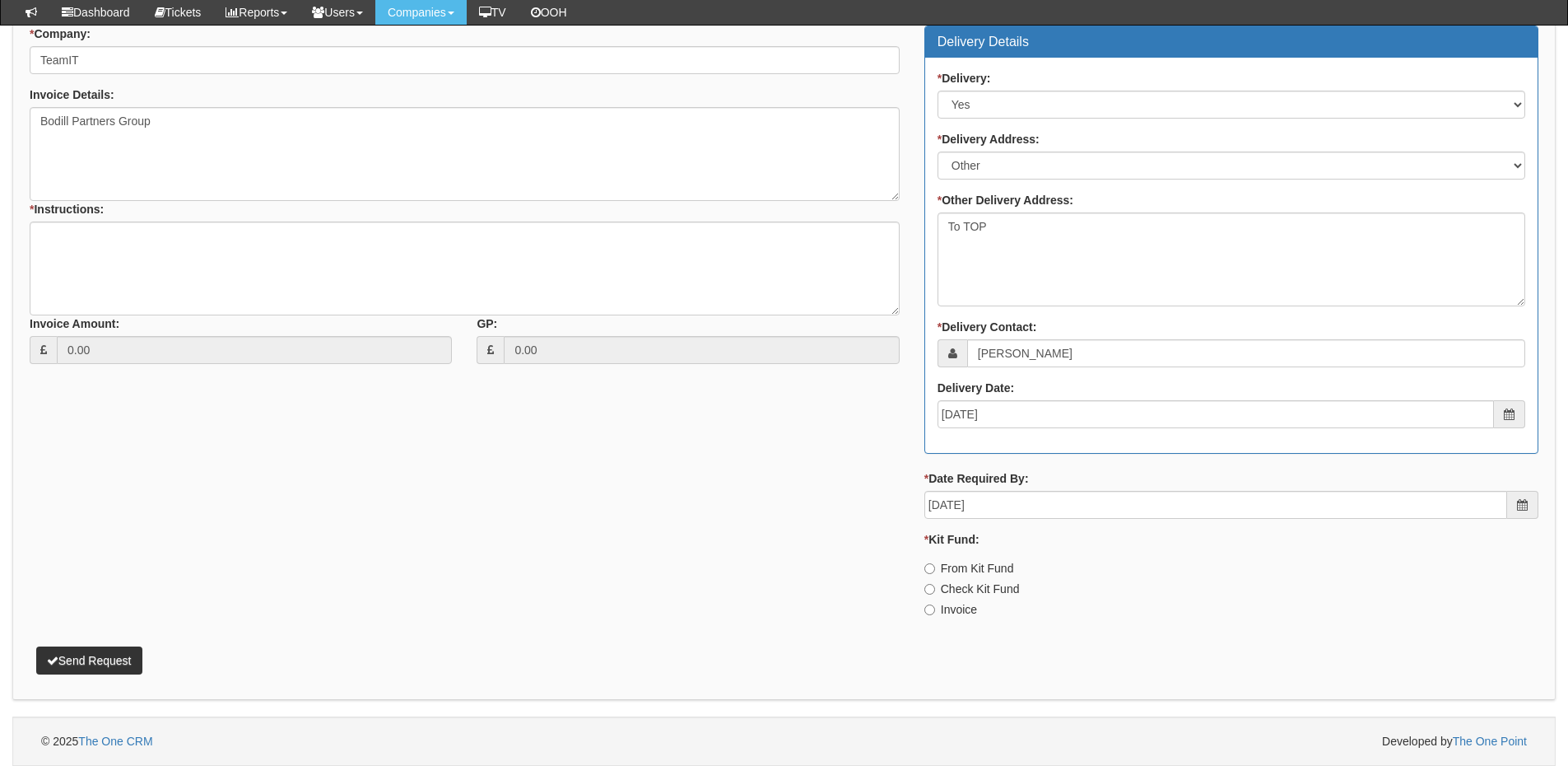
click at [956, 610] on label "Invoice" at bounding box center [951, 610] width 53 height 17
click at [935, 610] on input "Invoice" at bounding box center [930, 610] width 11 height 11
radio input "true"
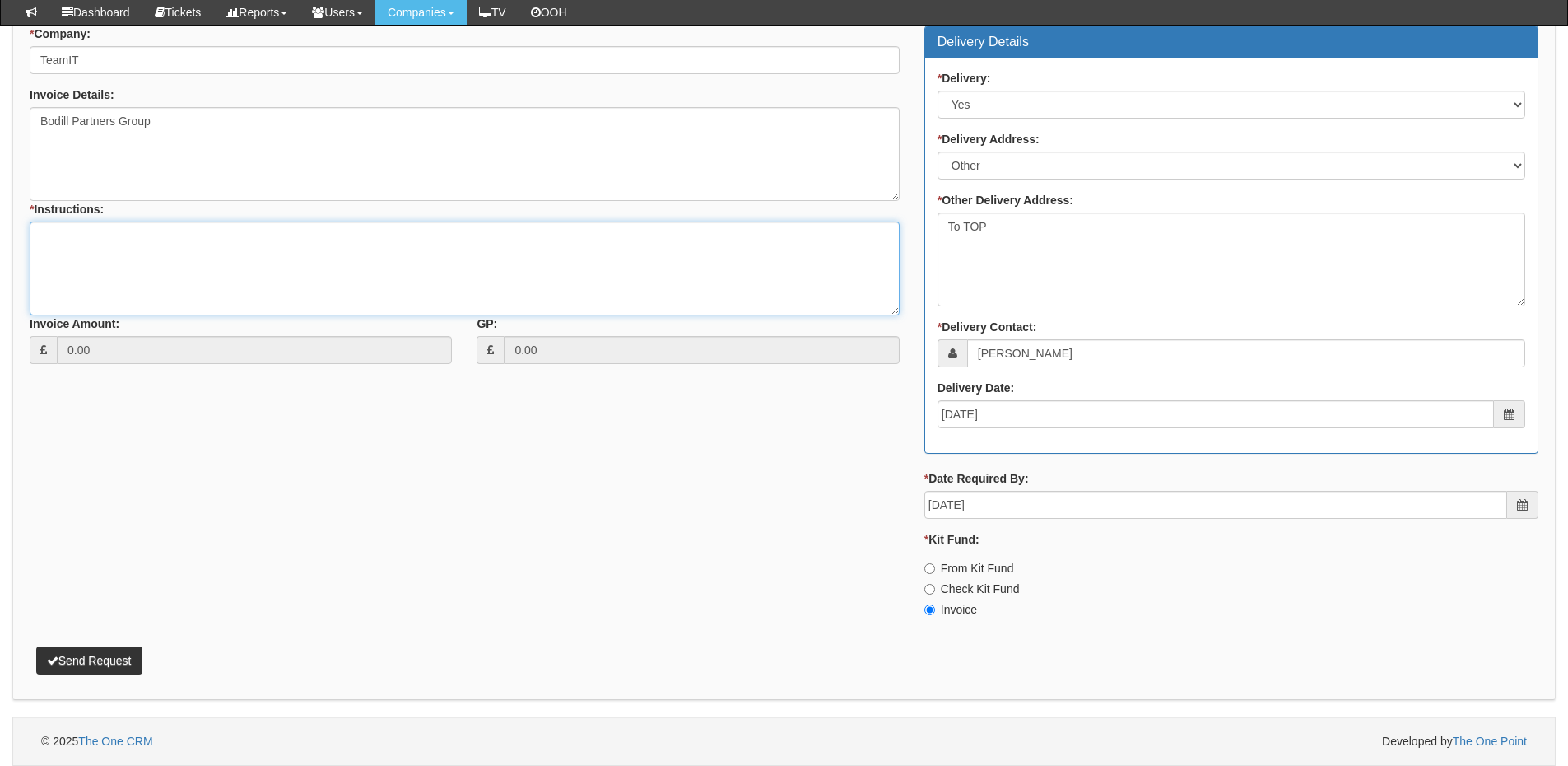
click at [168, 267] on textarea "* Instructions:" at bounding box center [465, 268] width 870 height 93
click at [165, 241] on textarea "* Instructions:" at bounding box center [465, 268] width 870 height 93
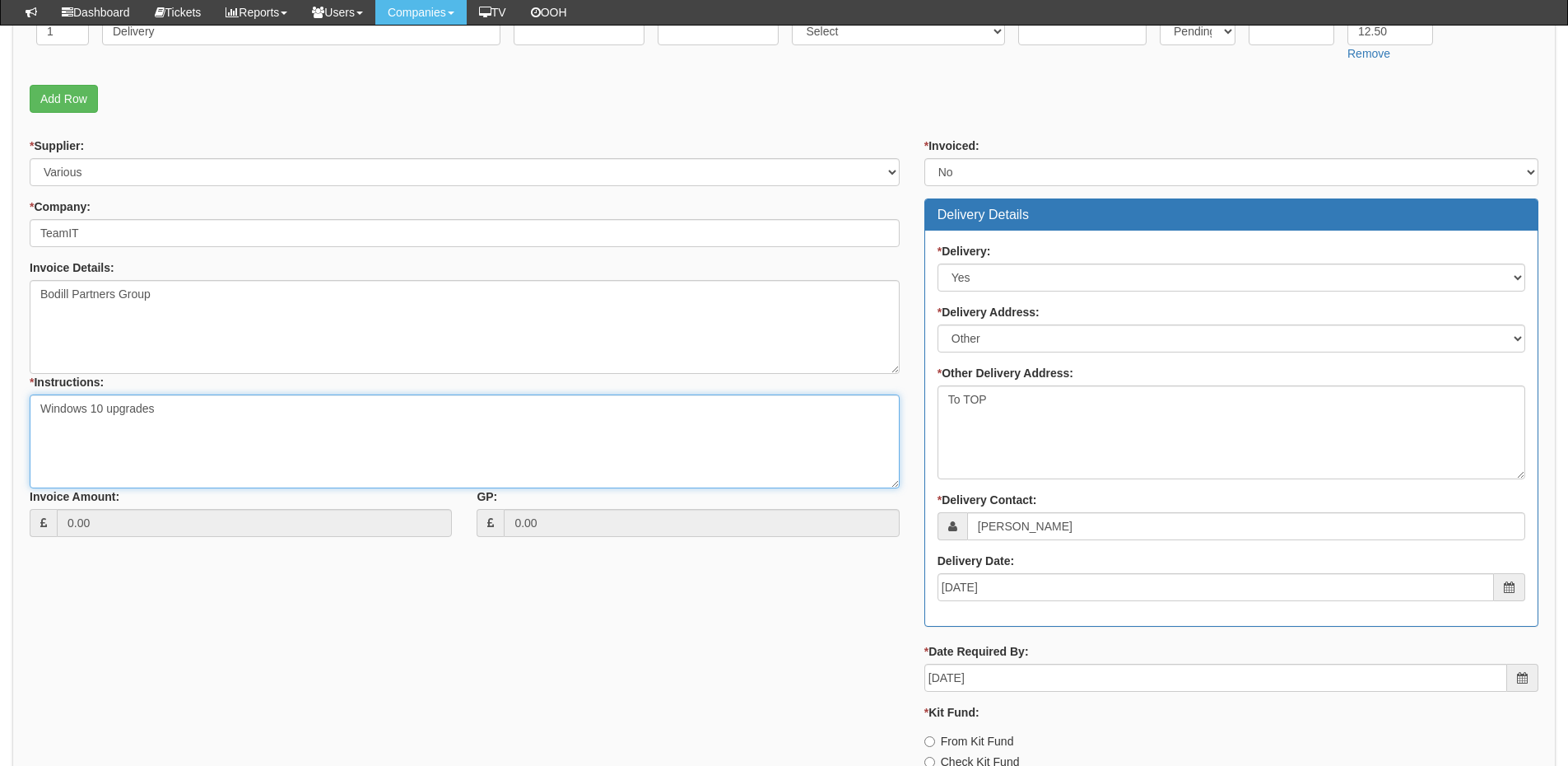
scroll to position [699, 0]
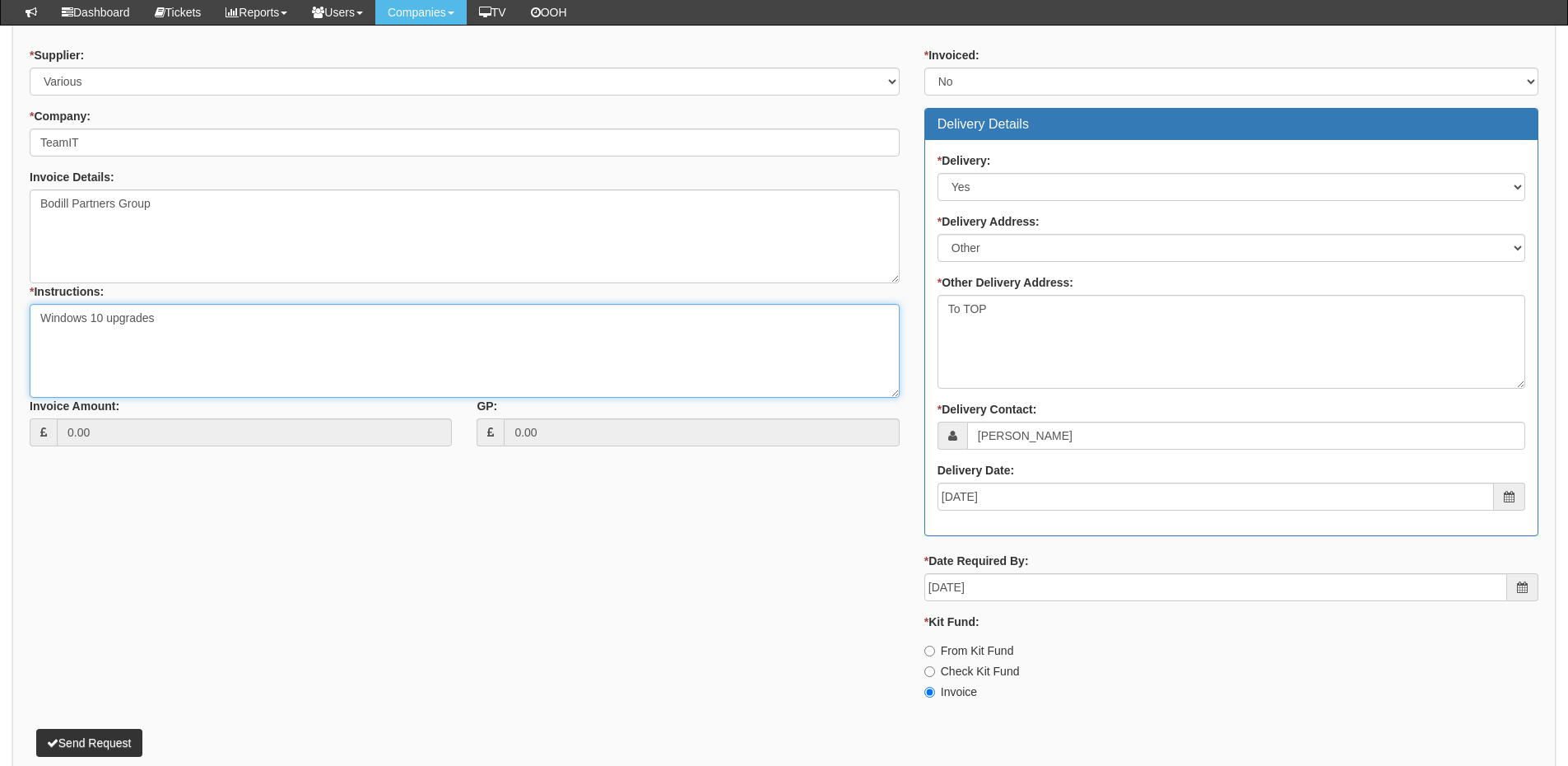
type textarea "Windows 10 upgrades"
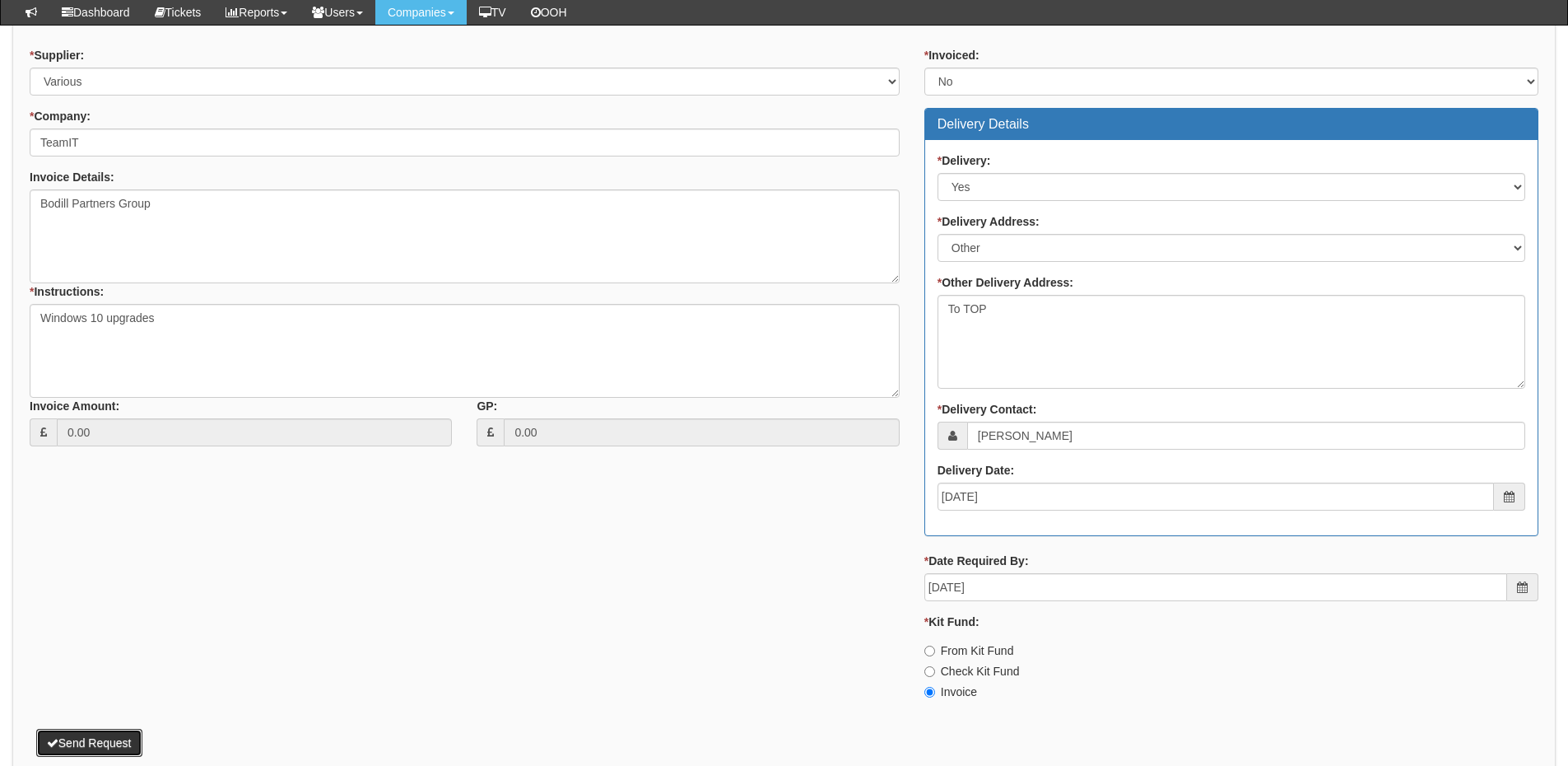
click at [97, 744] on button "Send Request" at bounding box center [89, 743] width 106 height 28
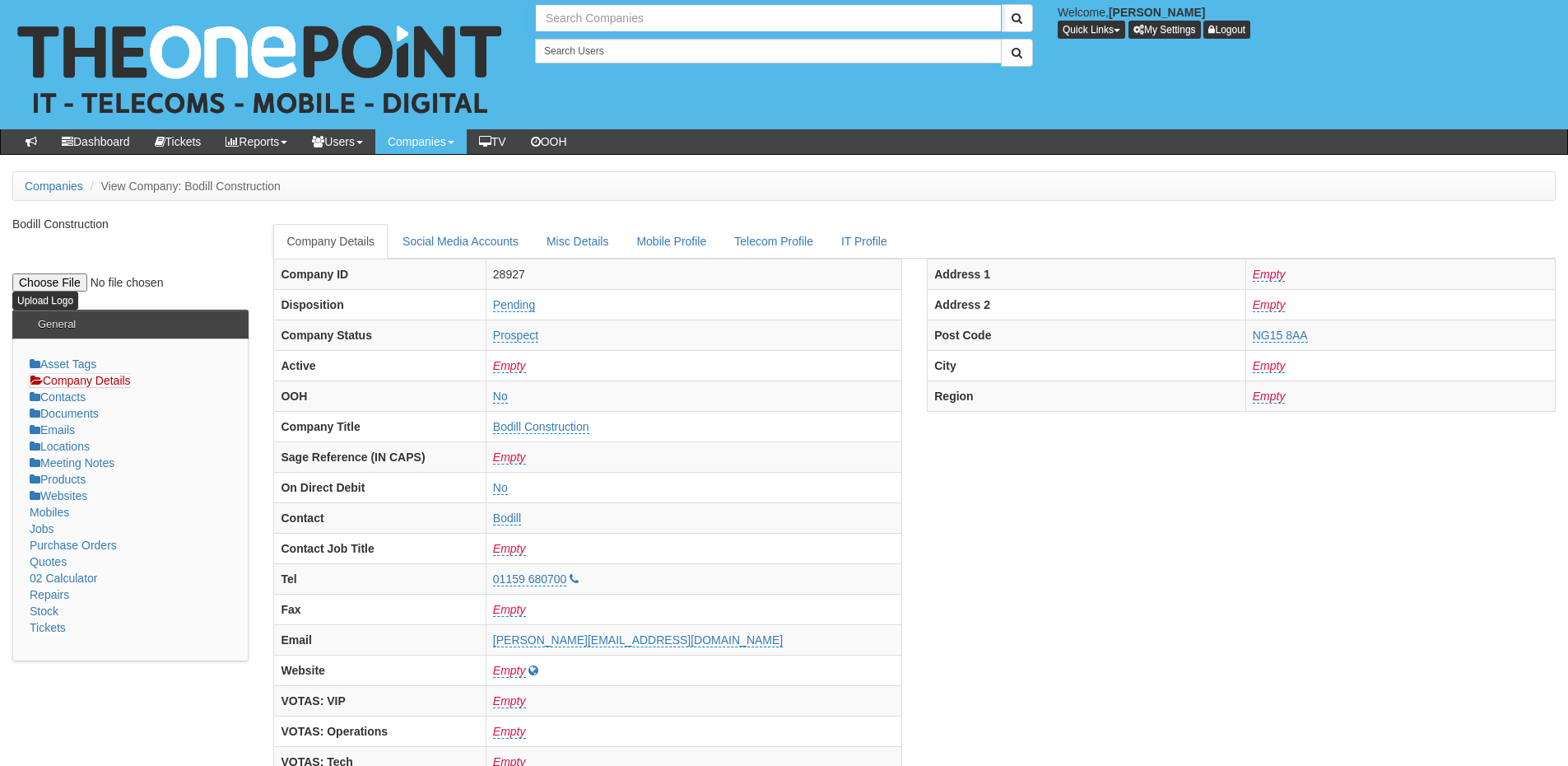
click at [584, 22] on input "text" at bounding box center [768, 18] width 466 height 28
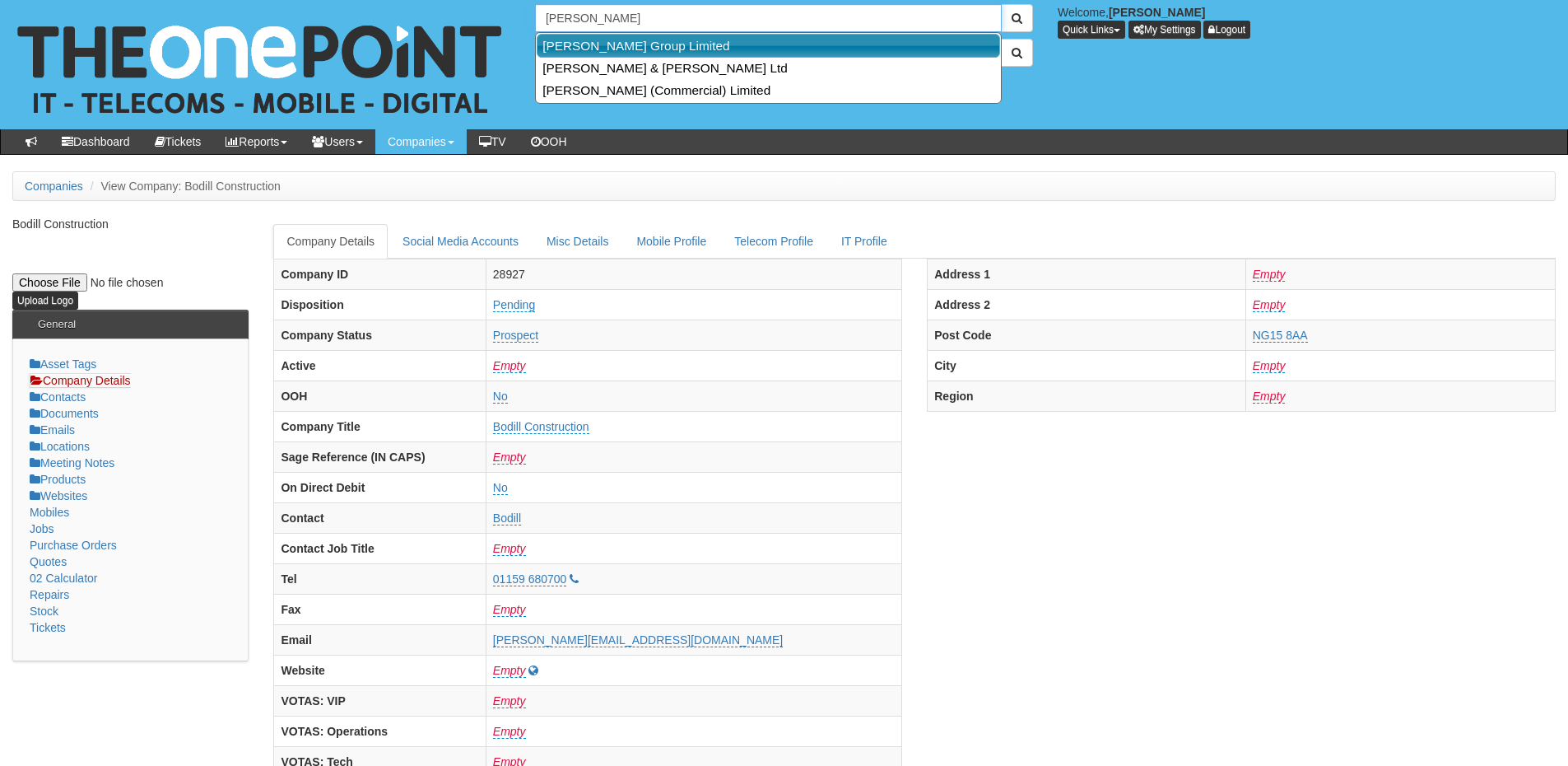
click at [599, 41] on link "[PERSON_NAME] Group Limited" at bounding box center [768, 45] width 463 height 24
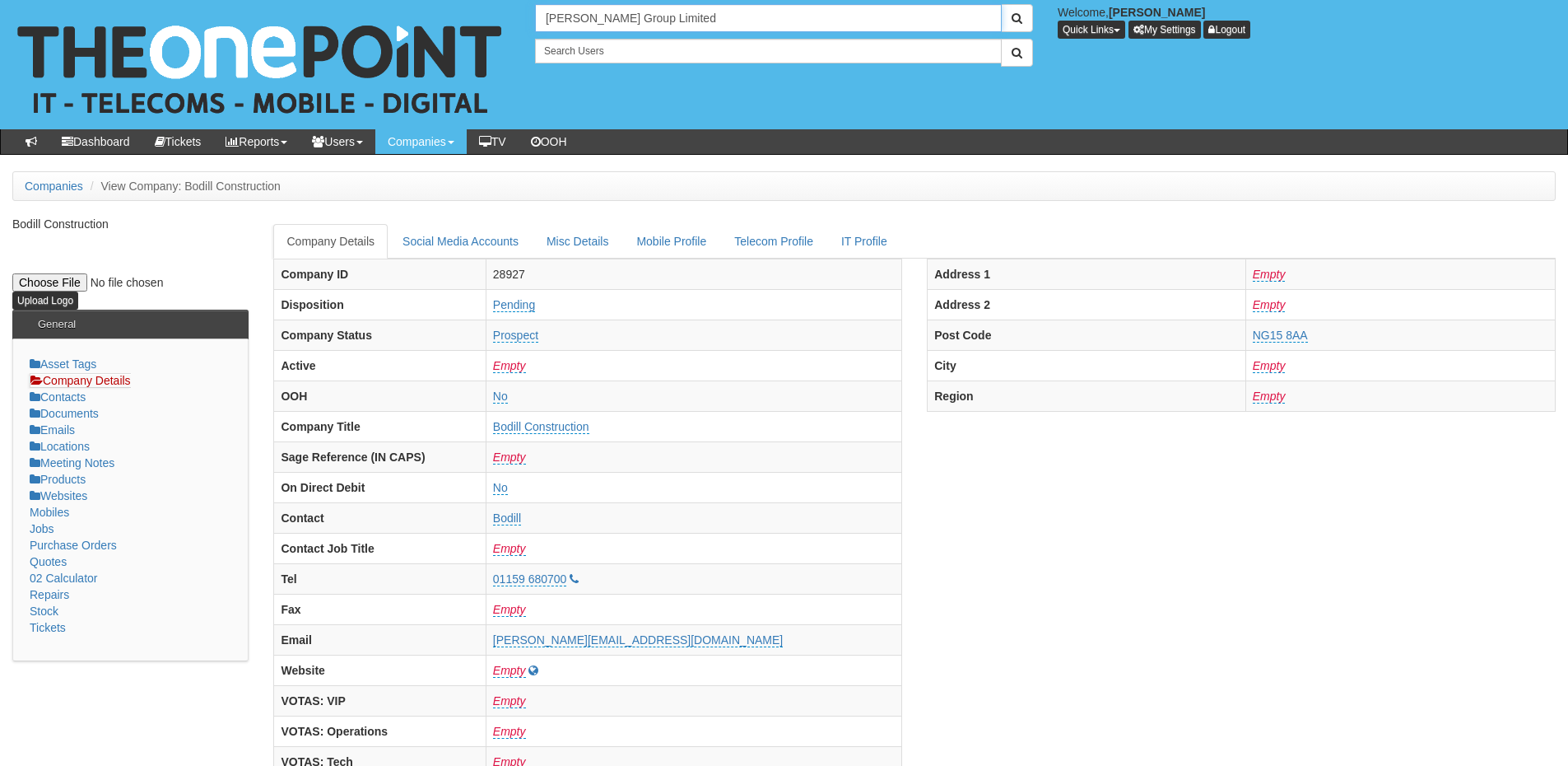
type input "[PERSON_NAME] Group Limited"
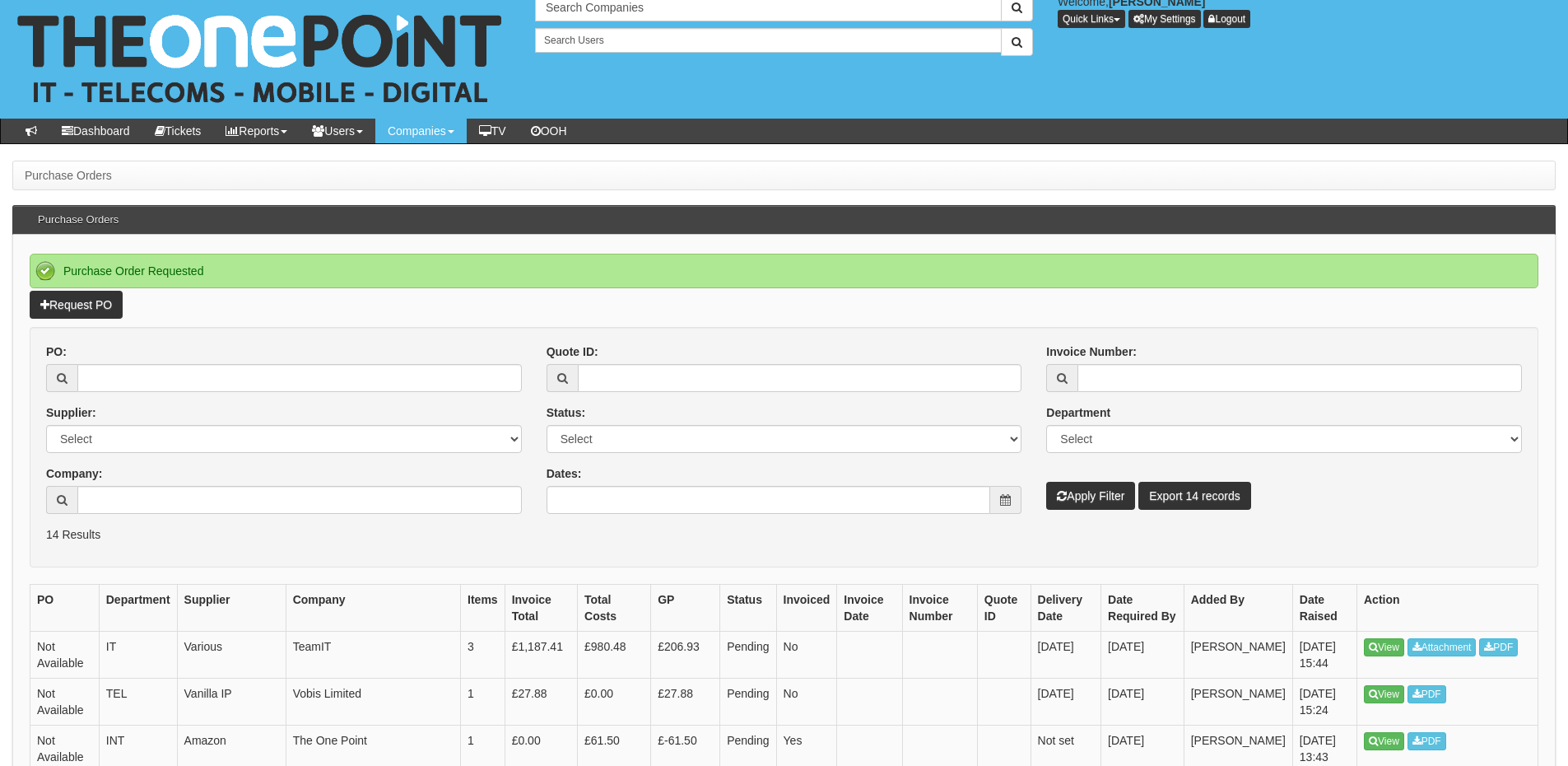
scroll to position [165, 0]
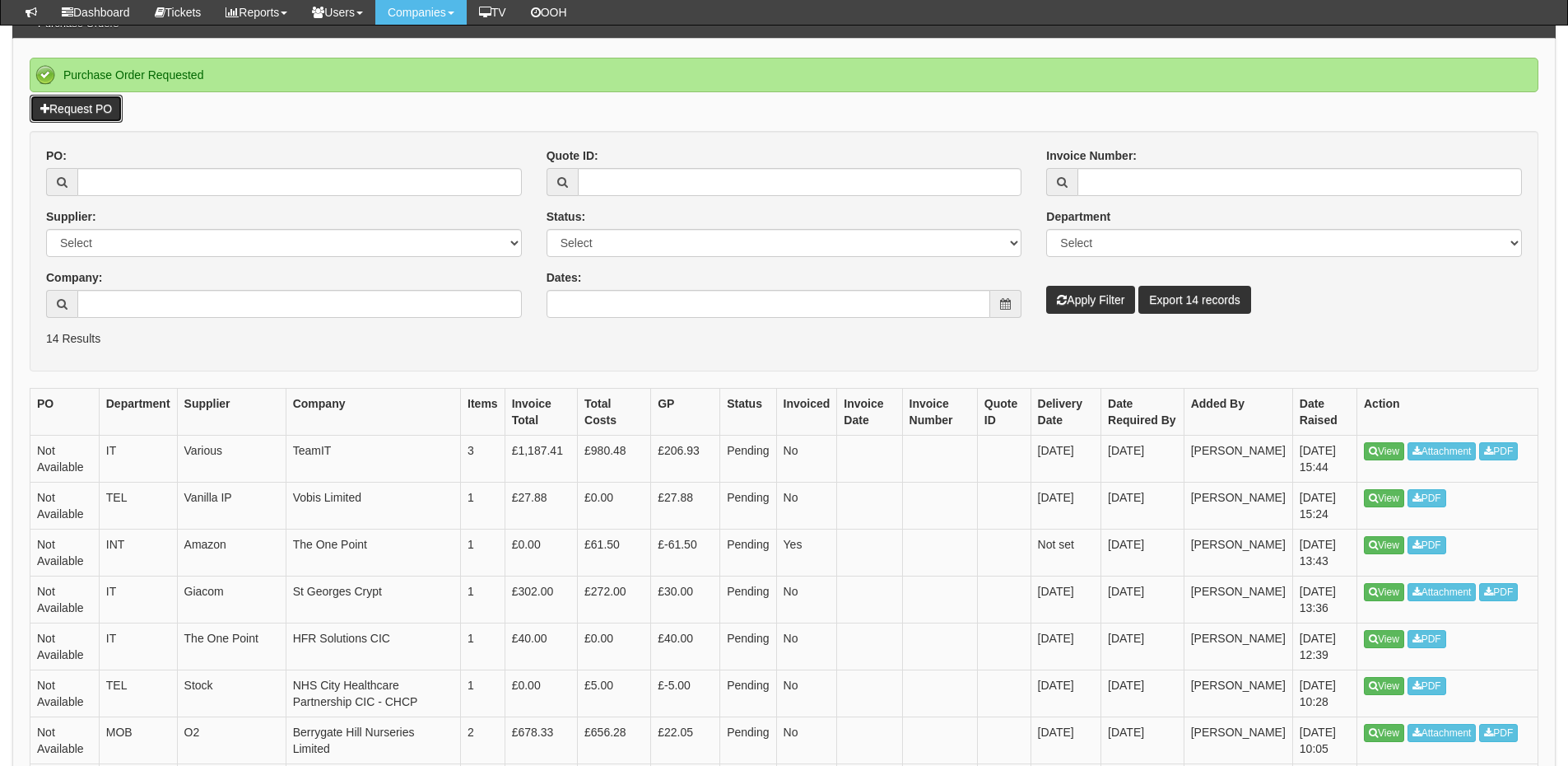
click at [84, 107] on link "Request PO" at bounding box center [76, 108] width 93 height 28
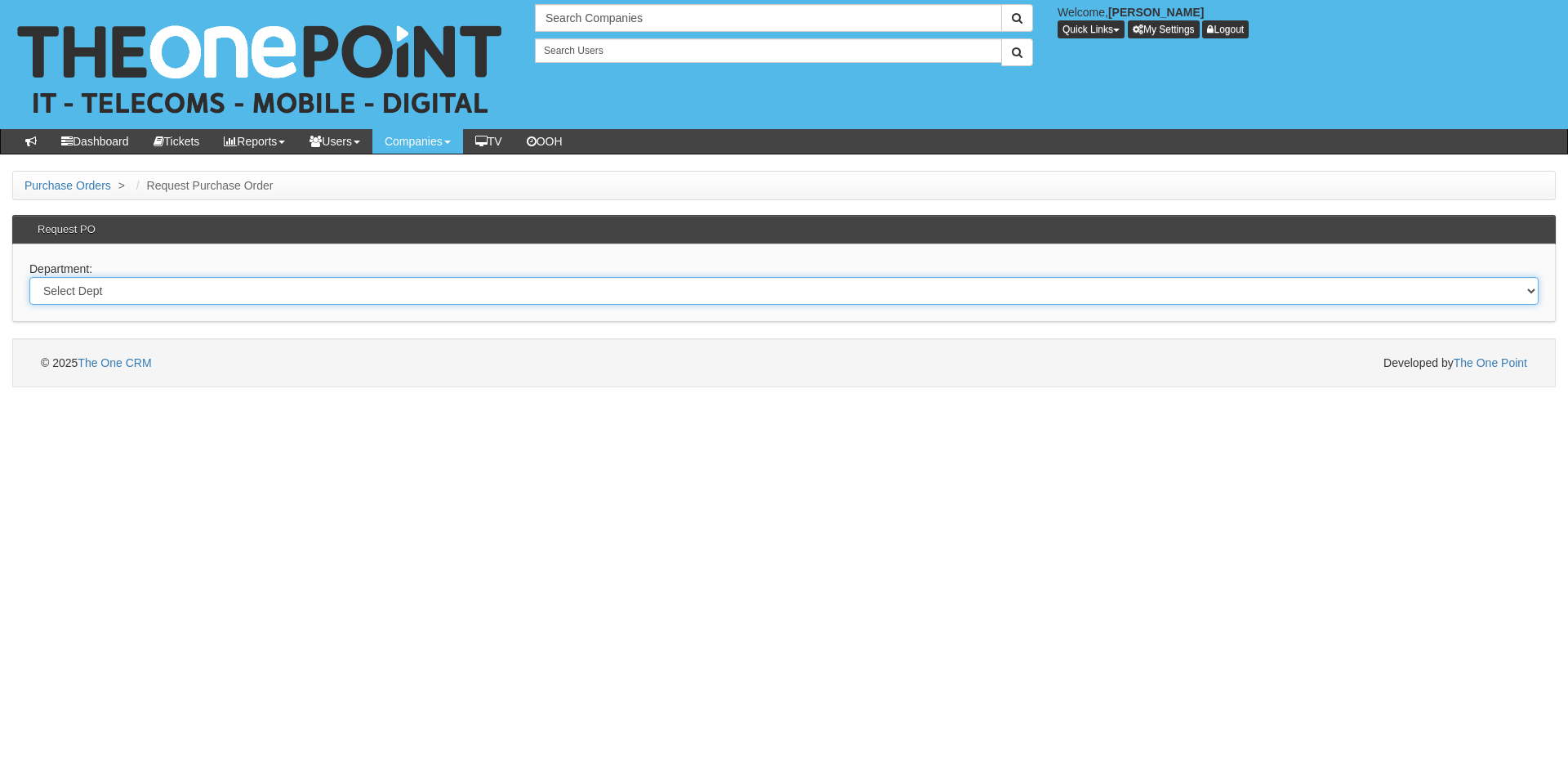
click at [304, 294] on select "Select Dept Digital Internal IT Mobiles Marketing Telecoms" at bounding box center [784, 291] width 1510 height 28
select select "?pipeID=&dept=IT"
click at [30, 277] on select "Select Dept Digital Internal IT Mobiles Marketing Telecoms" at bounding box center [784, 291] width 1510 height 28
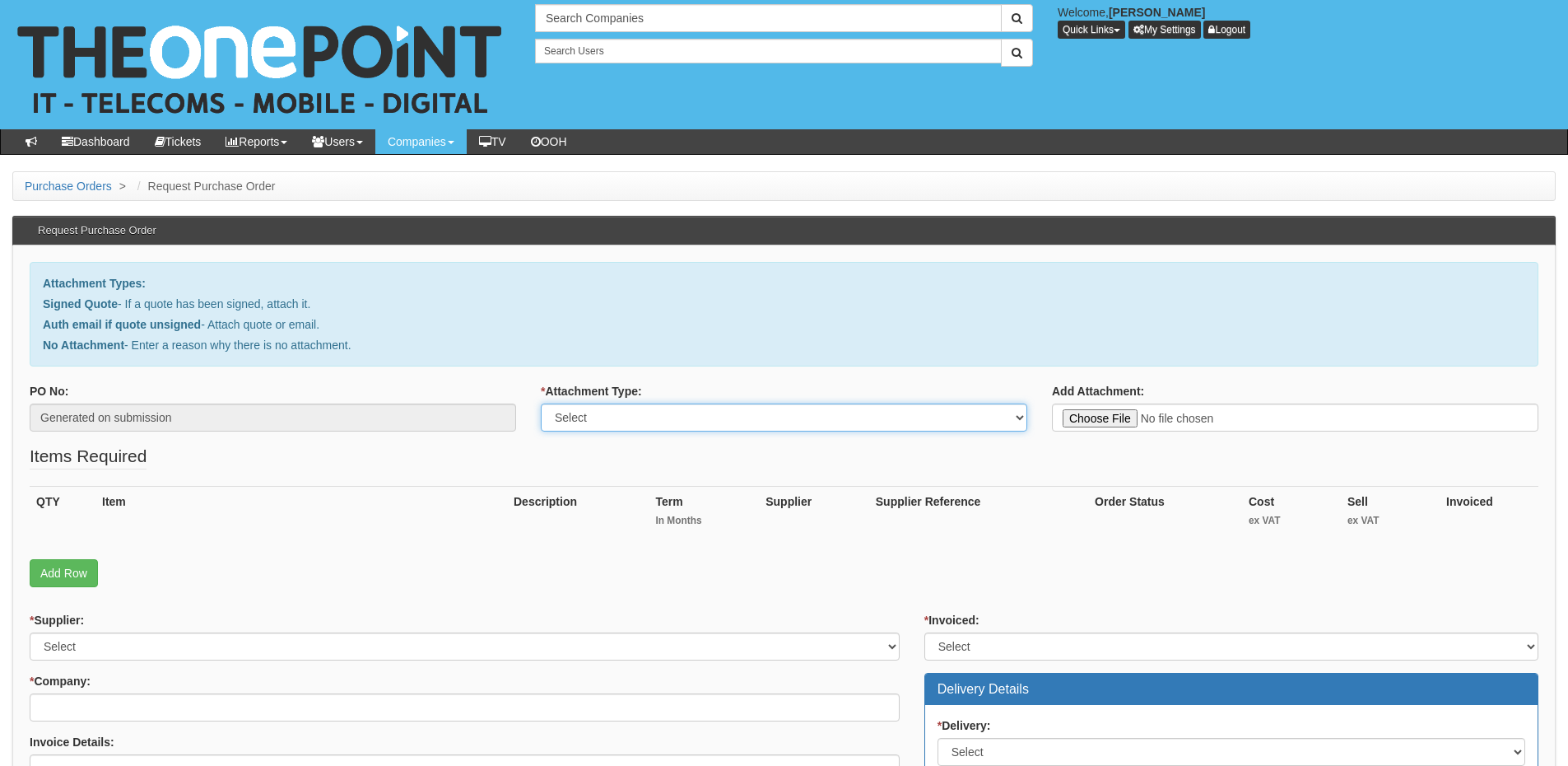
drag, startPoint x: 604, startPoint y: 417, endPoint x: 602, endPoint y: 429, distance: 12.2
click at [604, 417] on select "Select Signed Quote Auth email with quote if unsigned No Attachment" at bounding box center [784, 418] width 486 height 28
click at [691, 416] on select "Select Signed Quote Auth email with quote if unsigned No Attachment" at bounding box center [784, 418] width 486 height 28
select select "No Attachment"
click at [541, 404] on select "Select Signed Quote Auth email with quote if unsigned No Attachment" at bounding box center [784, 418] width 486 height 28
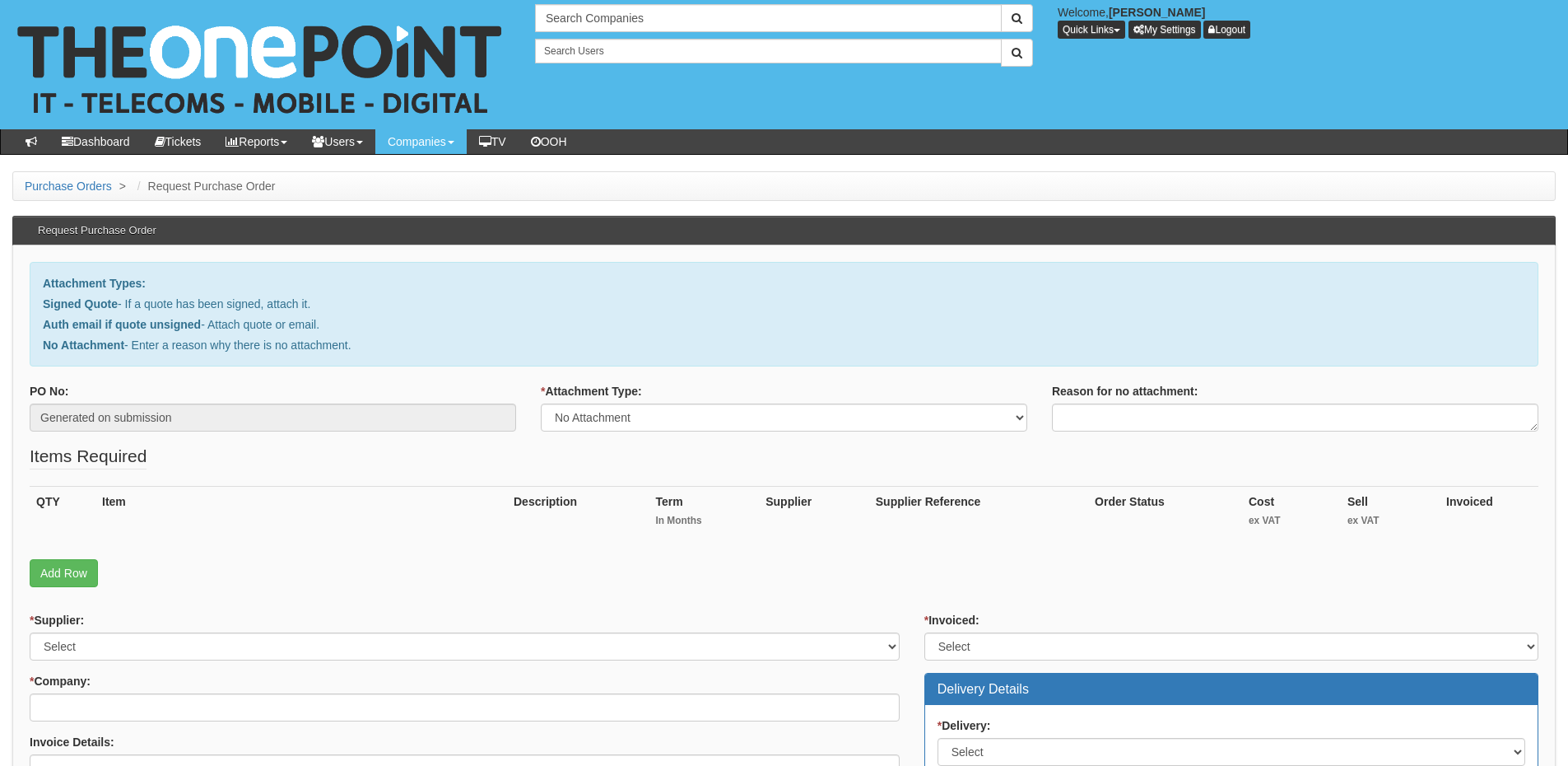
click at [1164, 402] on div "Reason for no attachment:" at bounding box center [1295, 393] width 486 height 21
click at [1154, 410] on textarea "Reason for no attachment:" at bounding box center [1295, 418] width 486 height 28
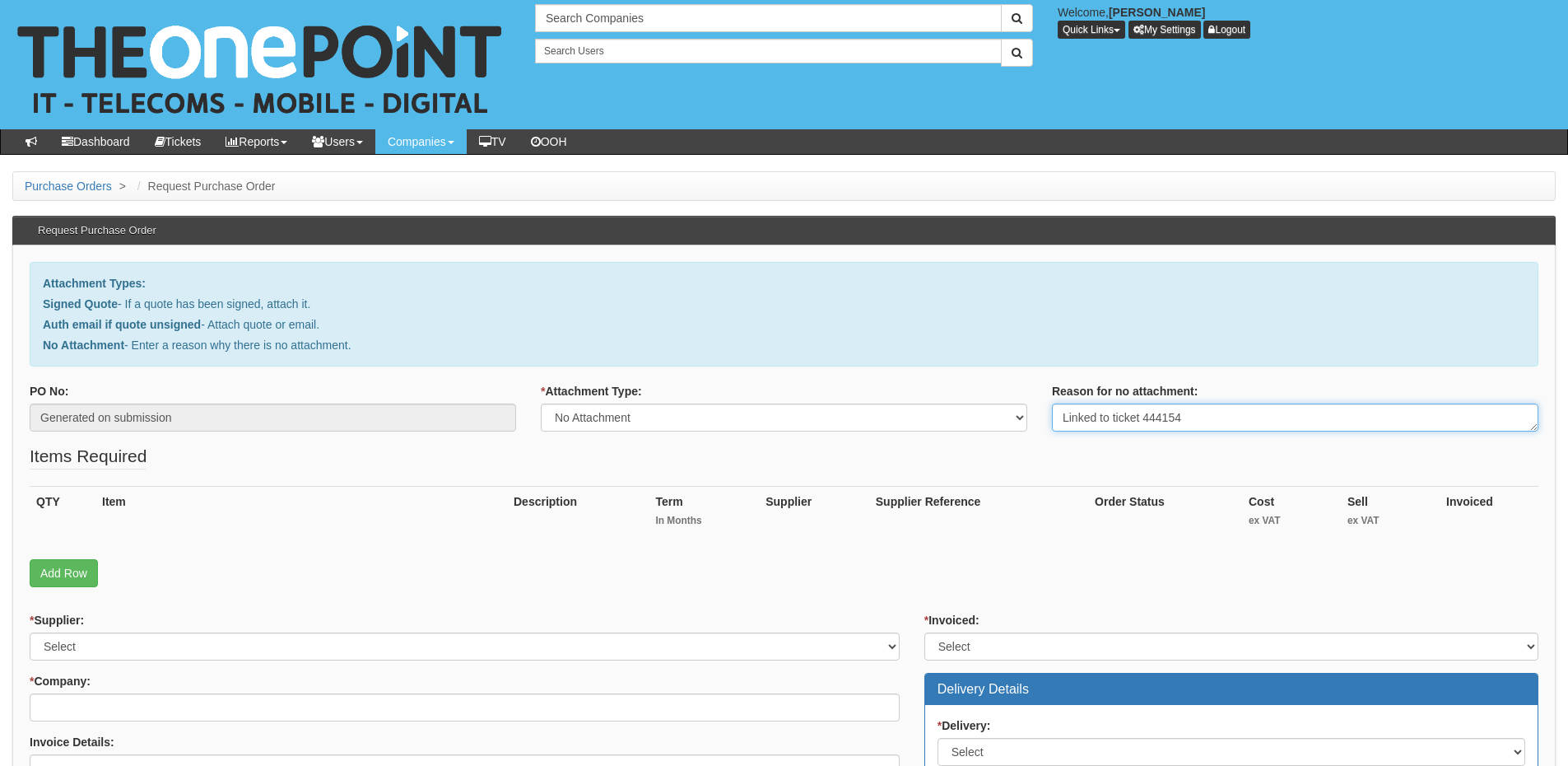
click at [1193, 410] on textarea "Linked to ticket 444154" at bounding box center [1295, 418] width 486 height 28
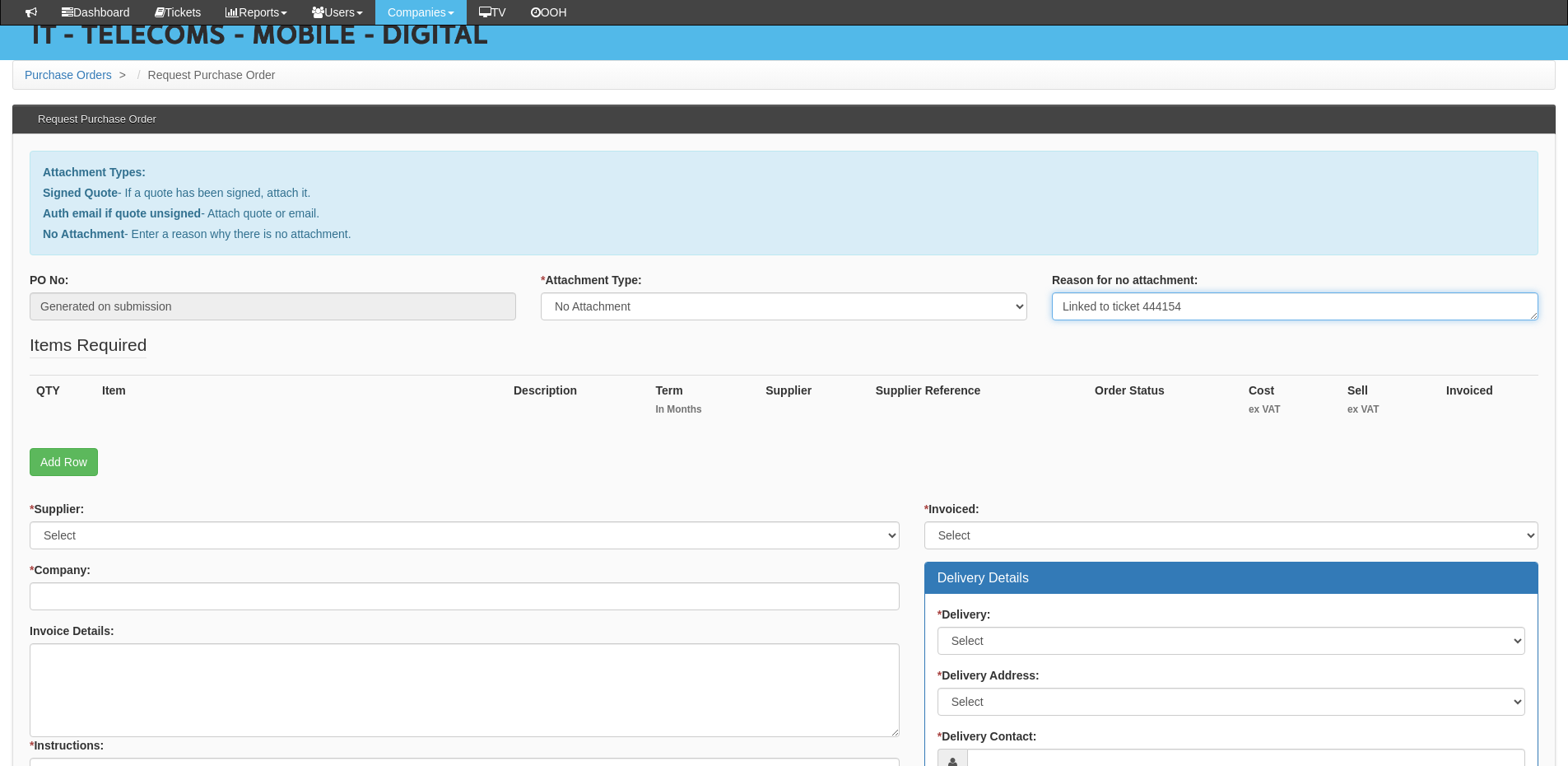
scroll to position [165, 0]
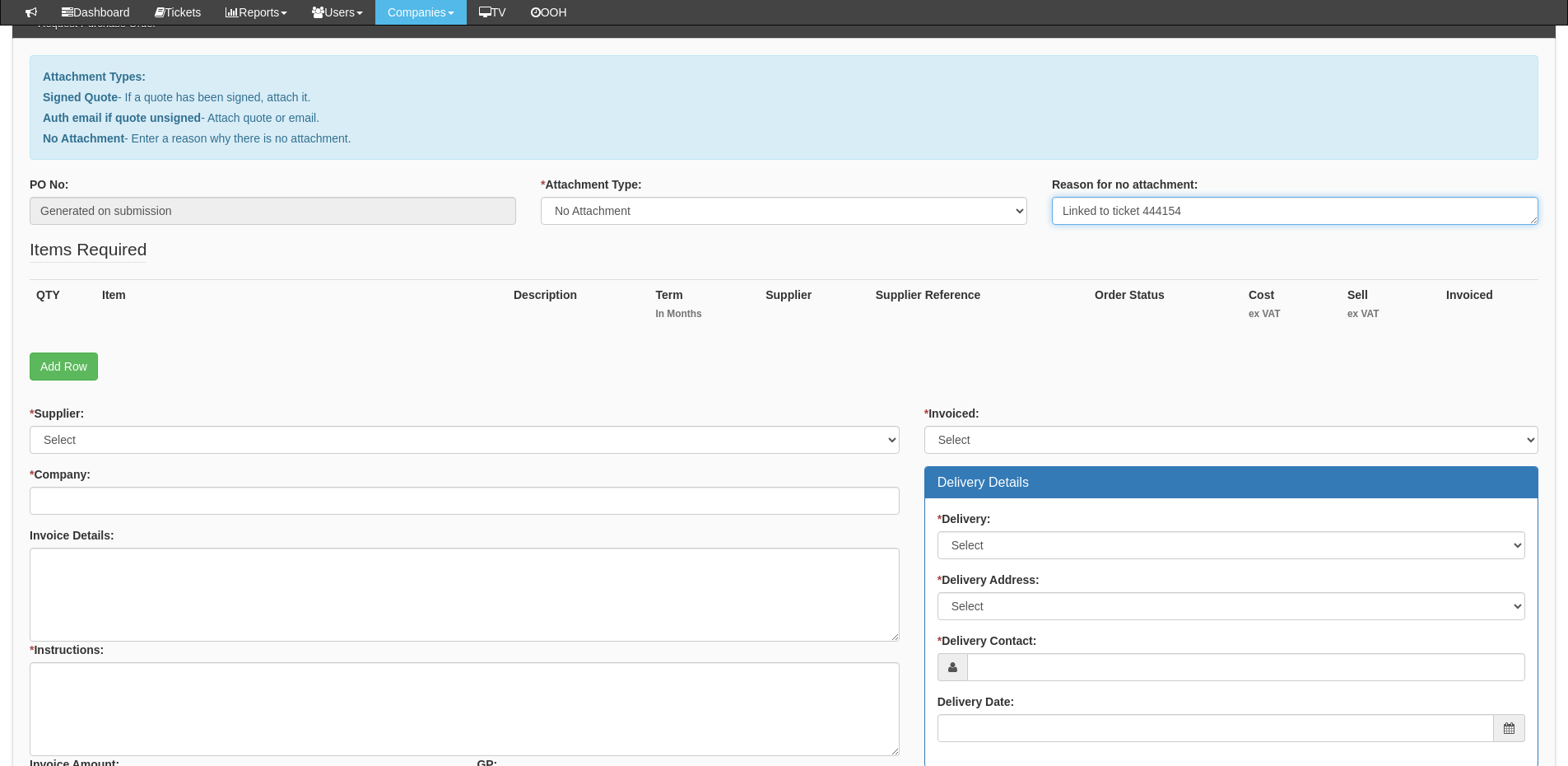
type textarea "Linked to ticket 444154"
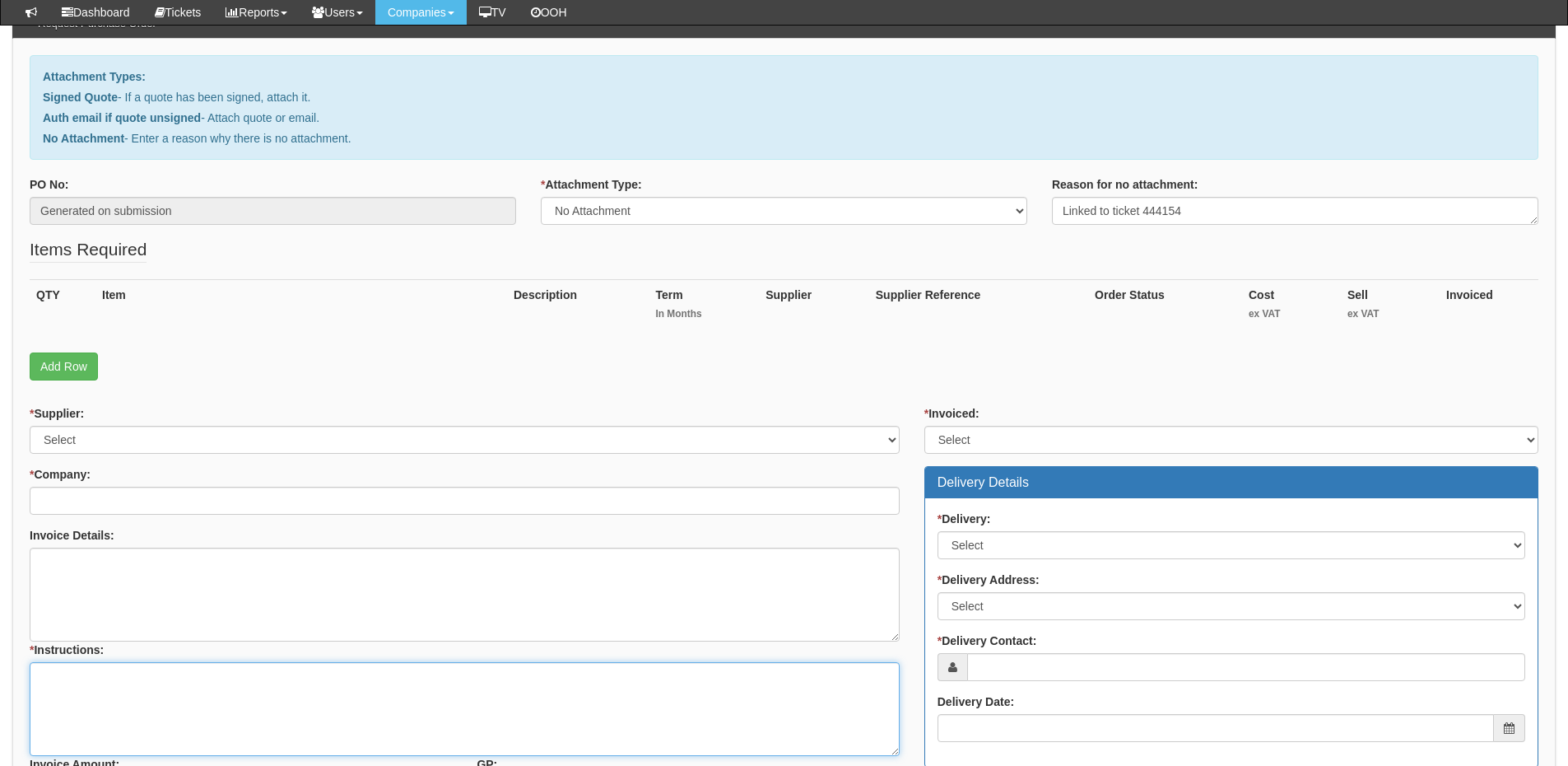
click at [122, 669] on textarea "* Instructions:" at bounding box center [465, 708] width 870 height 93
paste textarea "Linked to ticket 444154"
type textarea "Linked to ticket 444154"
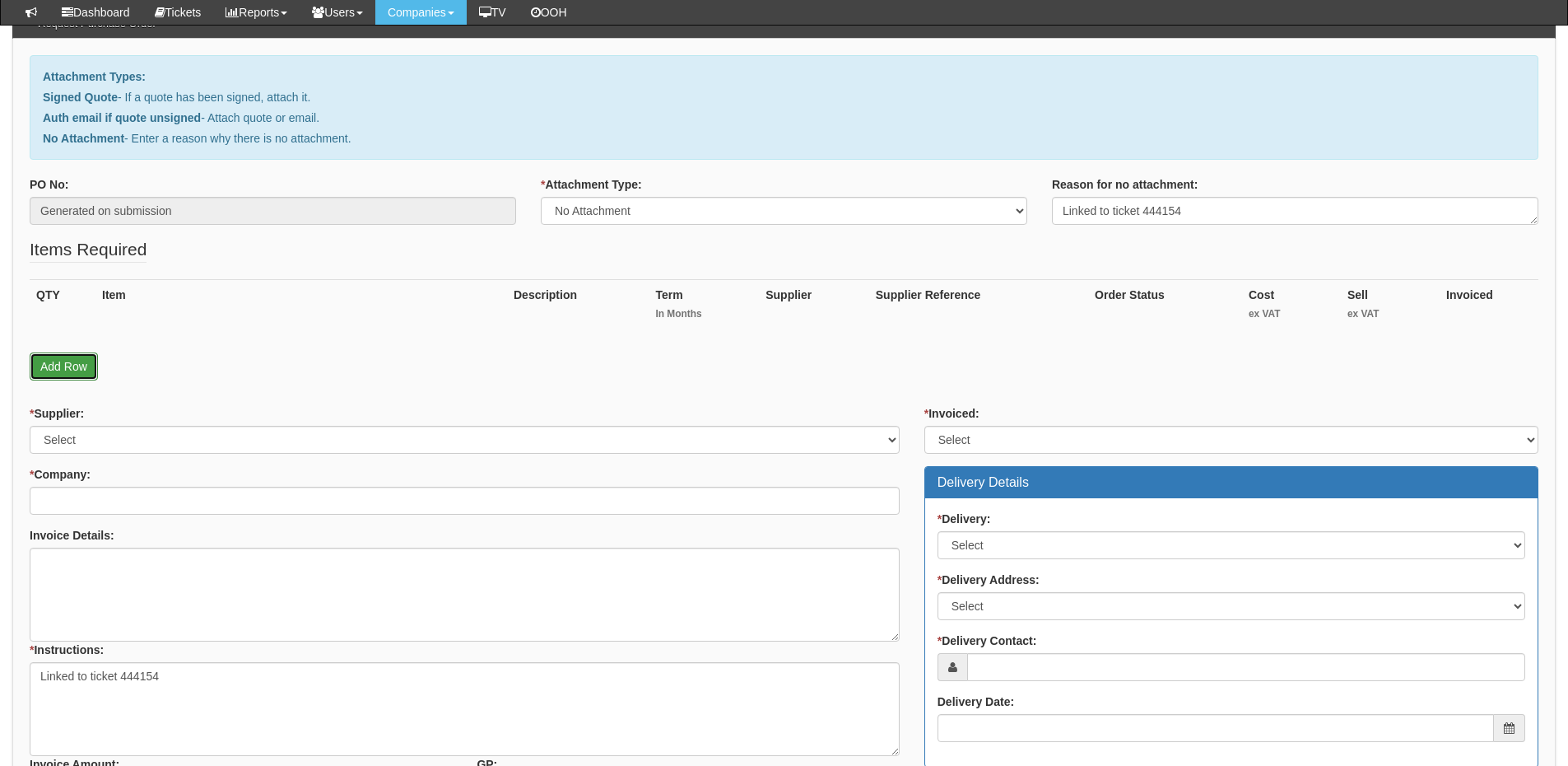
click at [79, 372] on link "Add Row" at bounding box center [64, 366] width 69 height 28
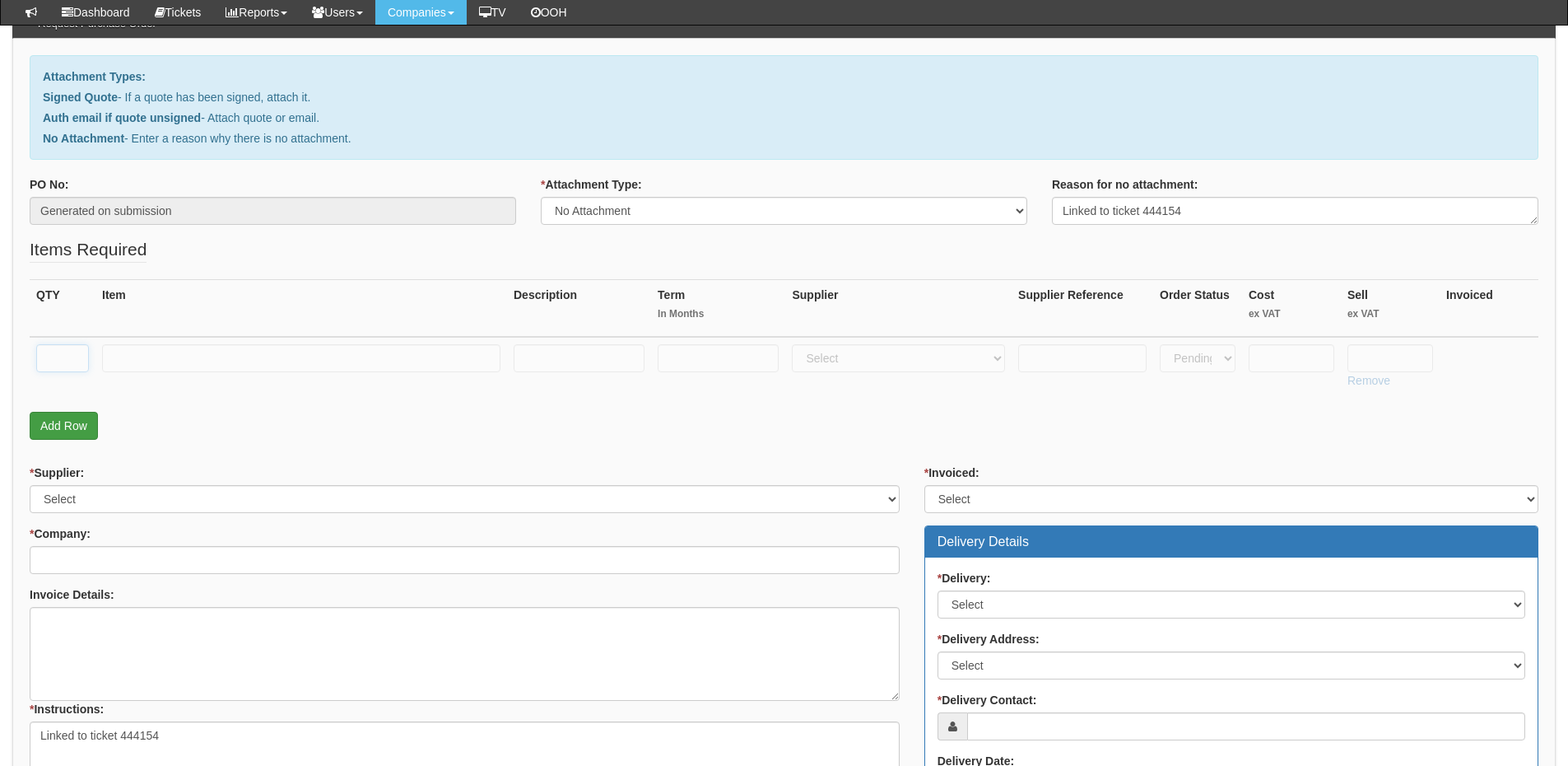
click at [61, 350] on input "text" at bounding box center [63, 358] width 53 height 28
type input "1"
click at [136, 351] on input "text" at bounding box center [301, 358] width 399 height 28
paste input "Microsoft 365 A3 (Education Faculty Pricing)"
type input "Microsoft 365 A3 (Education Faculty Pricing)"
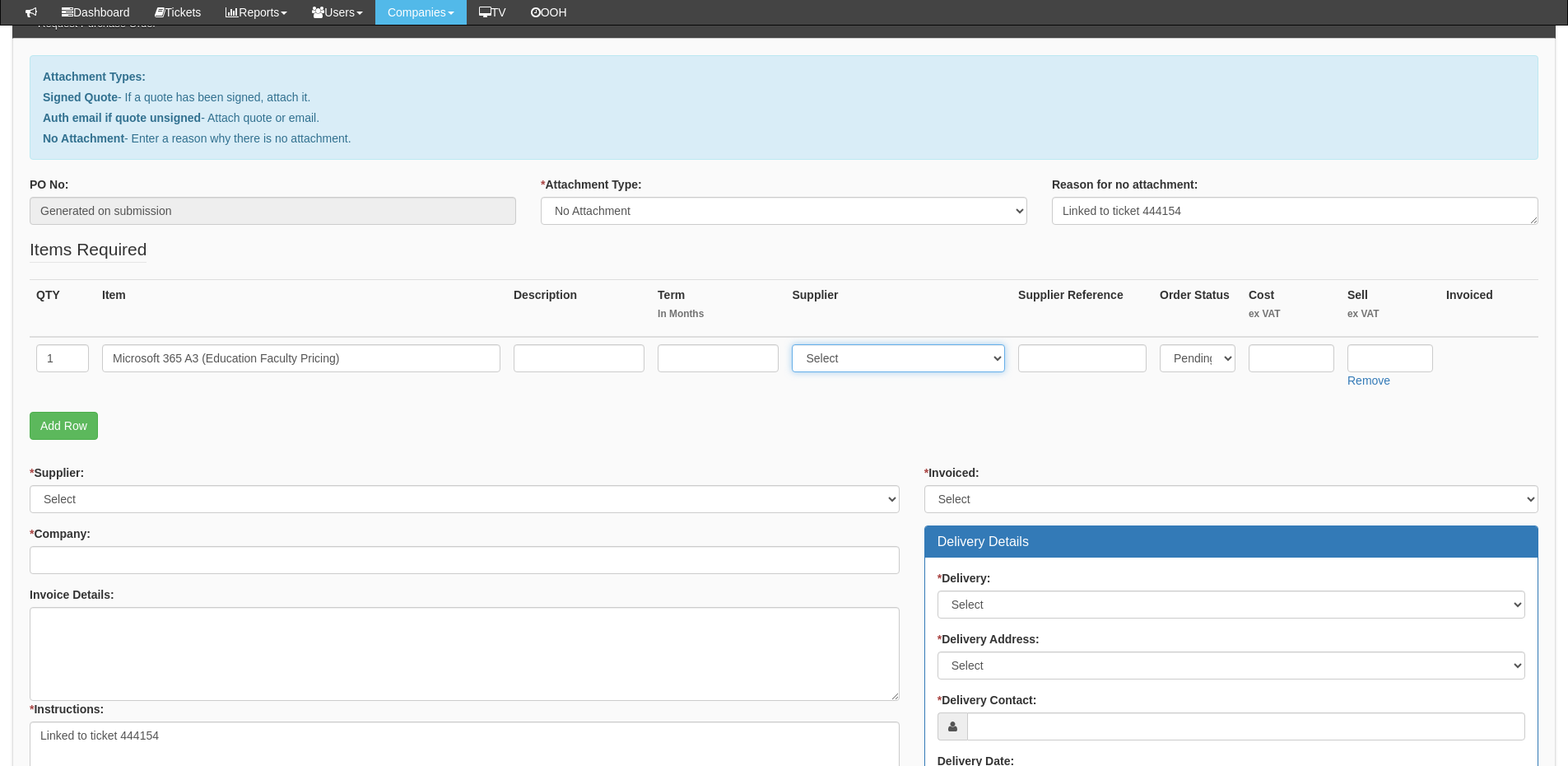
click at [810, 359] on select "Select 123 REG.co.uk 1Password 3 4Gon AA Jones Electric Ltd Abzorb Access Group…" at bounding box center [899, 358] width 213 height 28
select select "291"
click at [796, 344] on select "Select 123 REG.co.uk 1Password 3 4Gon AA Jones Electric Ltd Abzorb Access Group…" at bounding box center [899, 358] width 213 height 28
click at [739, 361] on input "text" at bounding box center [718, 358] width 121 height 28
type input "12"
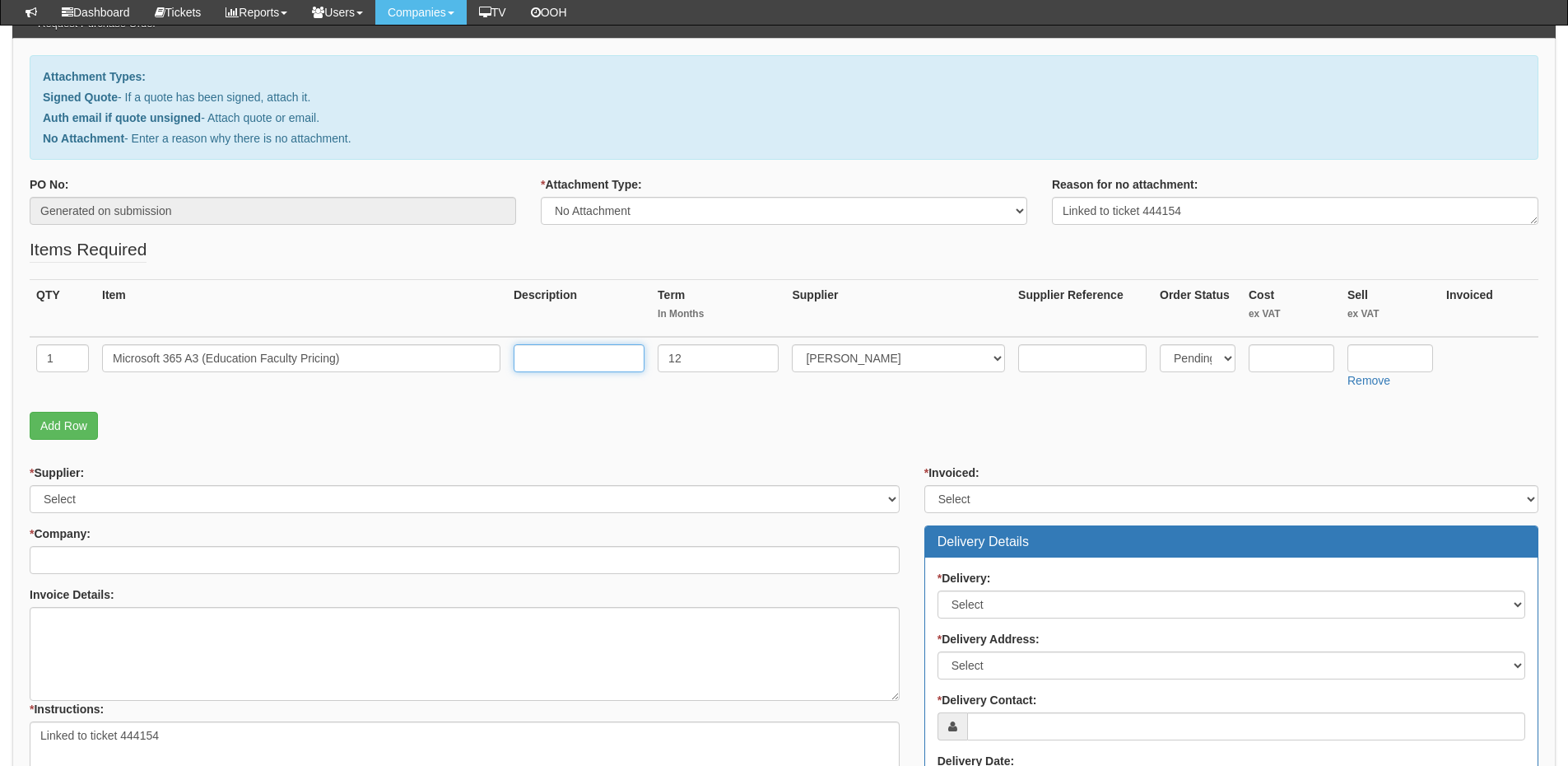
click at [597, 359] on input "text" at bounding box center [579, 358] width 131 height 28
type input "12-months"
click at [1291, 355] on input "text" at bounding box center [1292, 358] width 86 height 28
type input "4.20"
click at [1384, 358] on input "text" at bounding box center [1391, 358] width 86 height 28
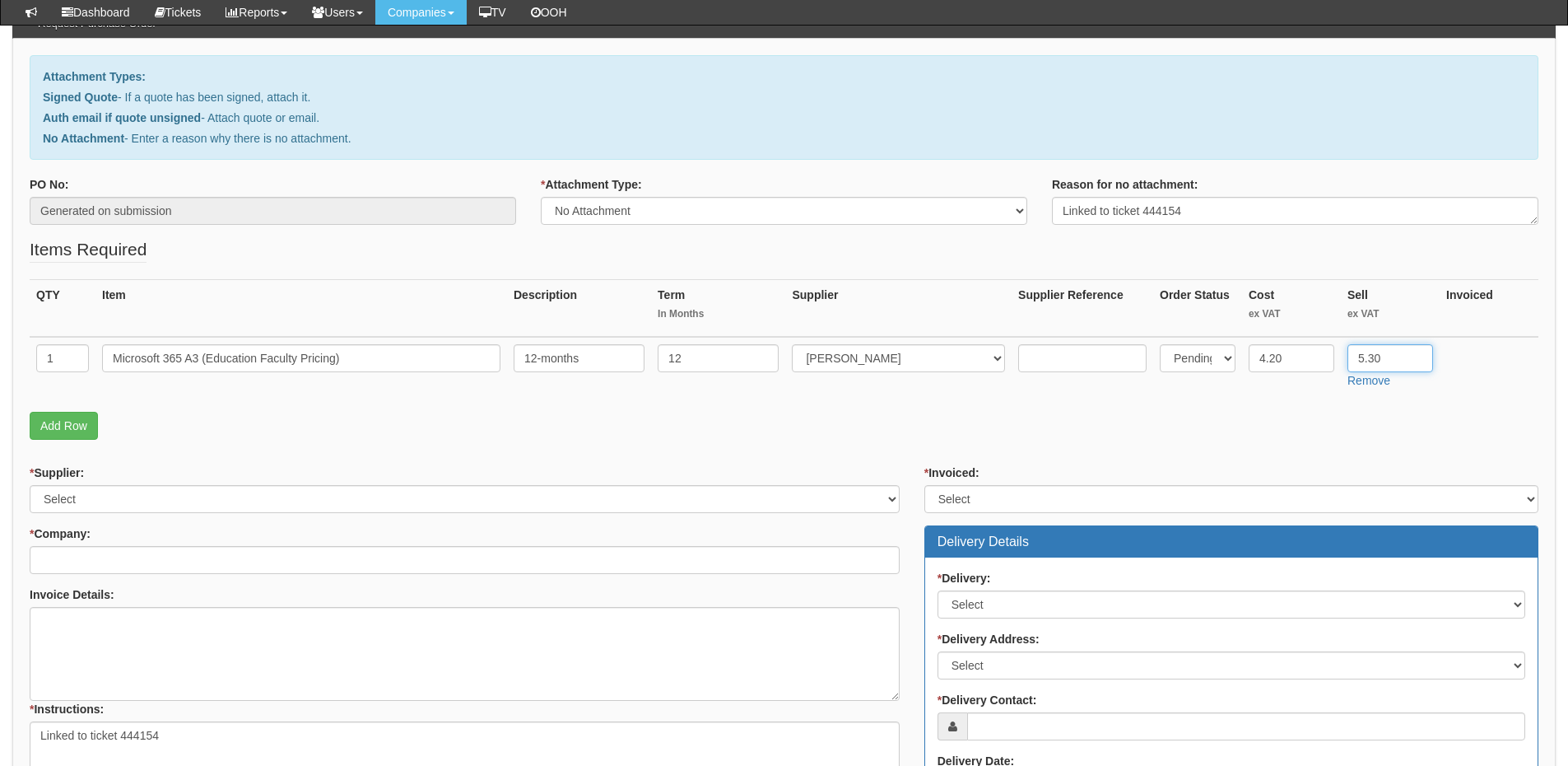
type input "5.30"
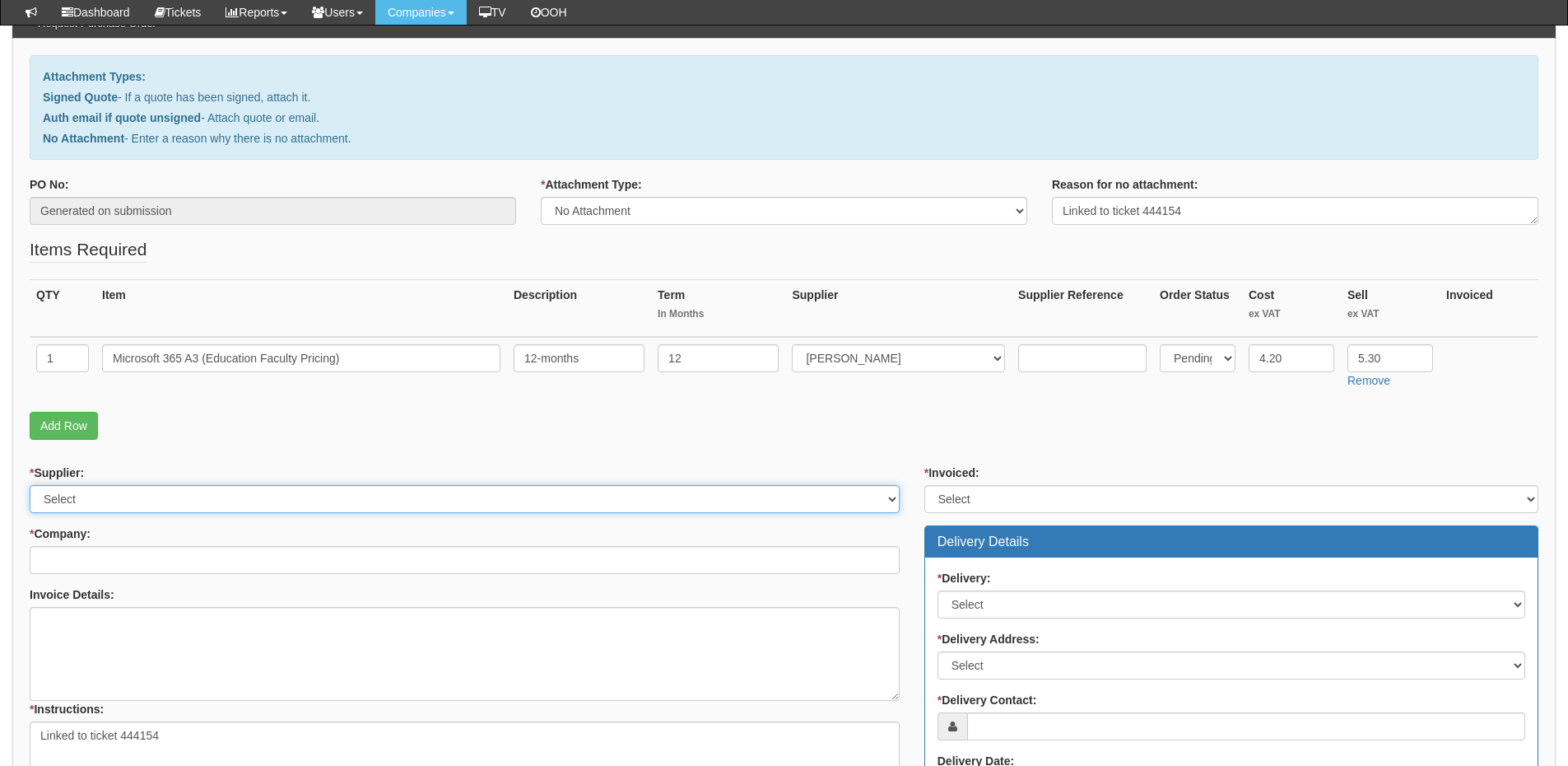
click at [125, 497] on select "Select 123 REG.co.uk 1Password 3 4Gon AA Jones Electric Ltd Abzorb Access Group…" at bounding box center [465, 499] width 870 height 28
select select "291"
click at [30, 485] on select "Select 123 REG.co.uk 1Password 3 4Gon AA Jones Electric Ltd Abzorb Access Group…" at bounding box center [465, 499] width 870 height 28
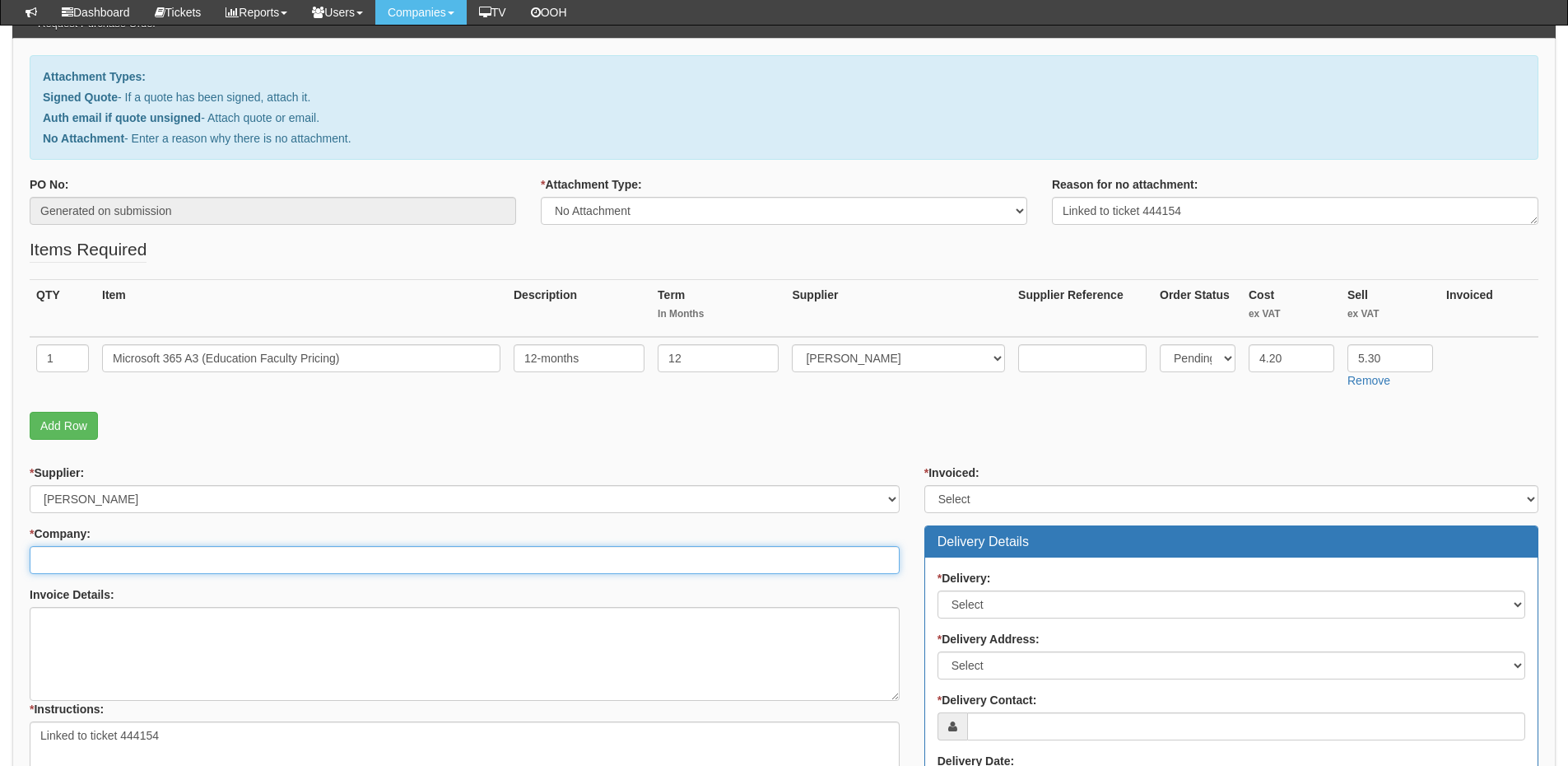
click at [100, 552] on input "* Company:" at bounding box center [465, 560] width 870 height 28
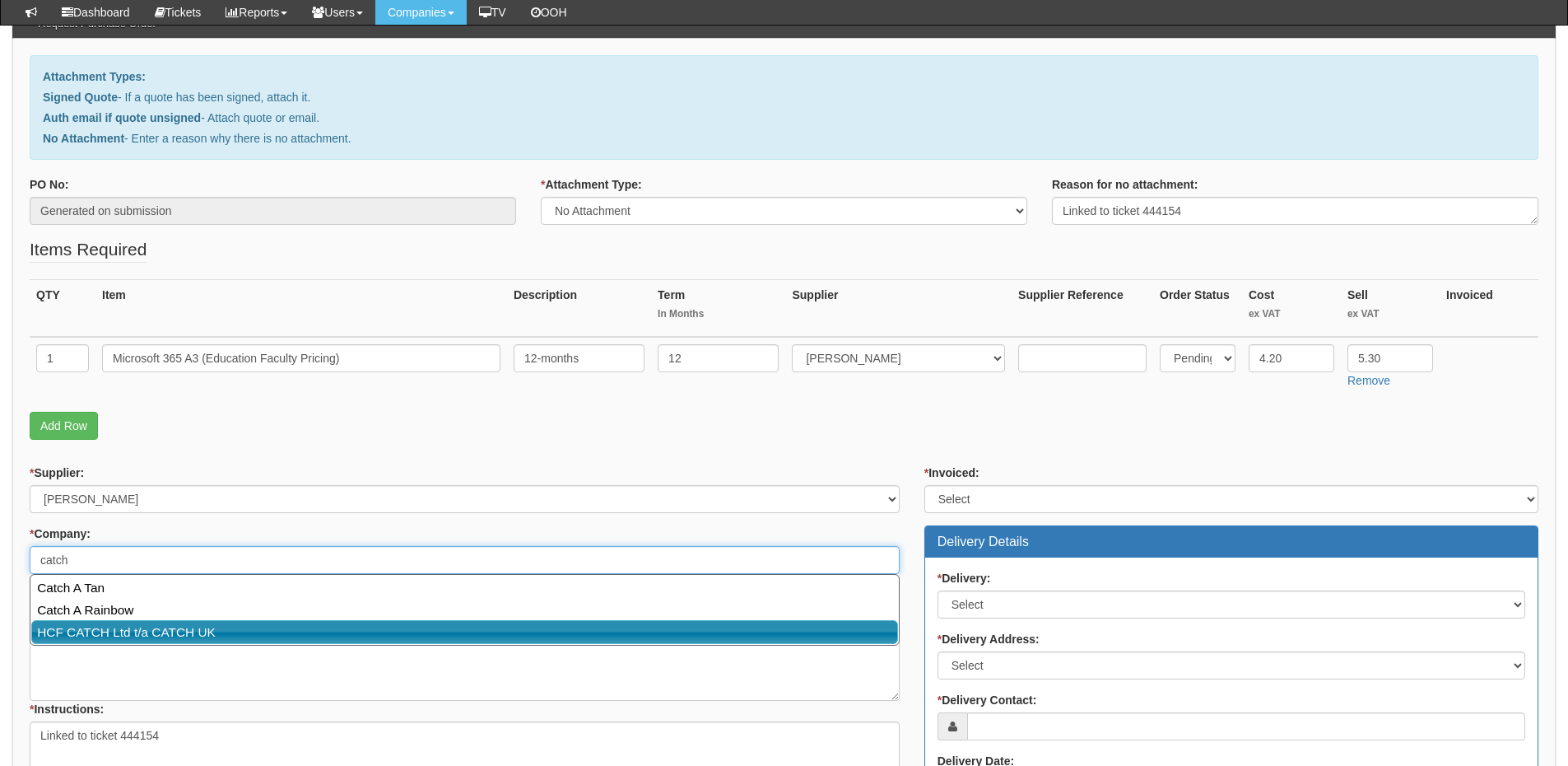
click at [108, 628] on link "HCF CATCH Ltd t/a CATCH UK" at bounding box center [465, 632] width 867 height 24
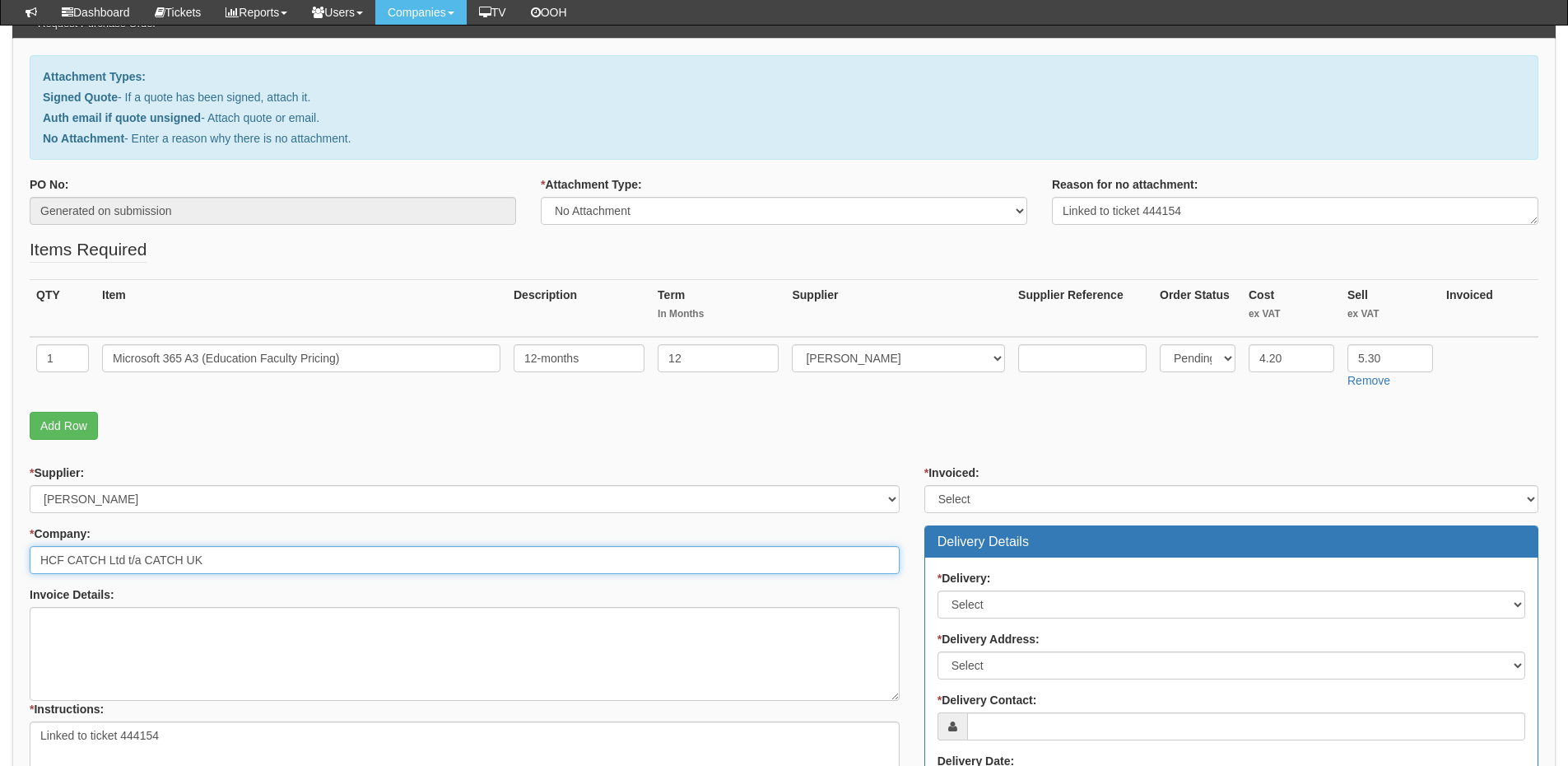
type input "HCF CATCH Ltd t/a CATCH UK"
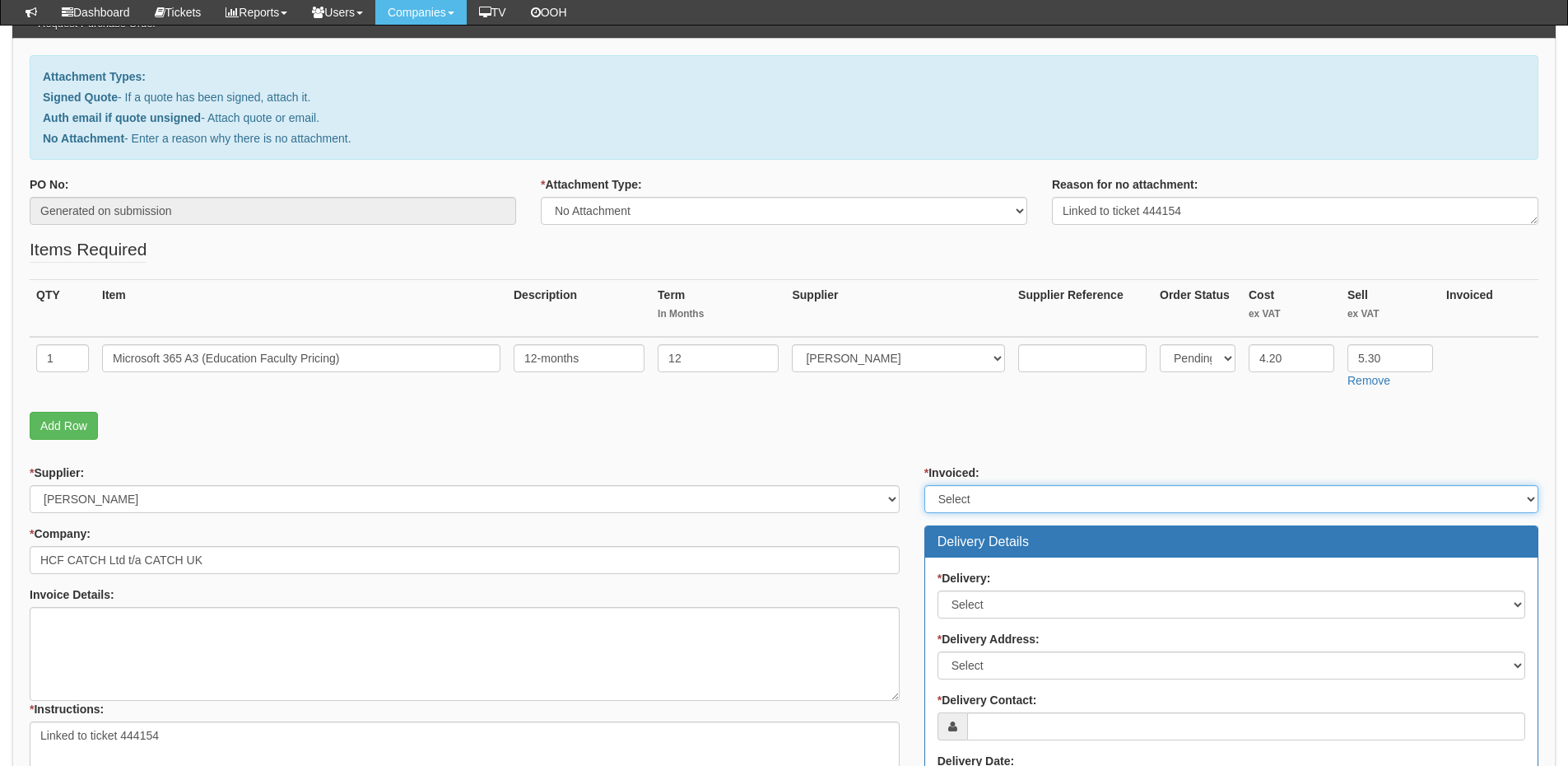
click at [982, 492] on select "Select Yes No N/A STB (part of order)" at bounding box center [1231, 499] width 614 height 28
select select "2"
click at [925, 485] on select "Select Yes No N/A STB (part of order)" at bounding box center [1231, 499] width 614 height 28
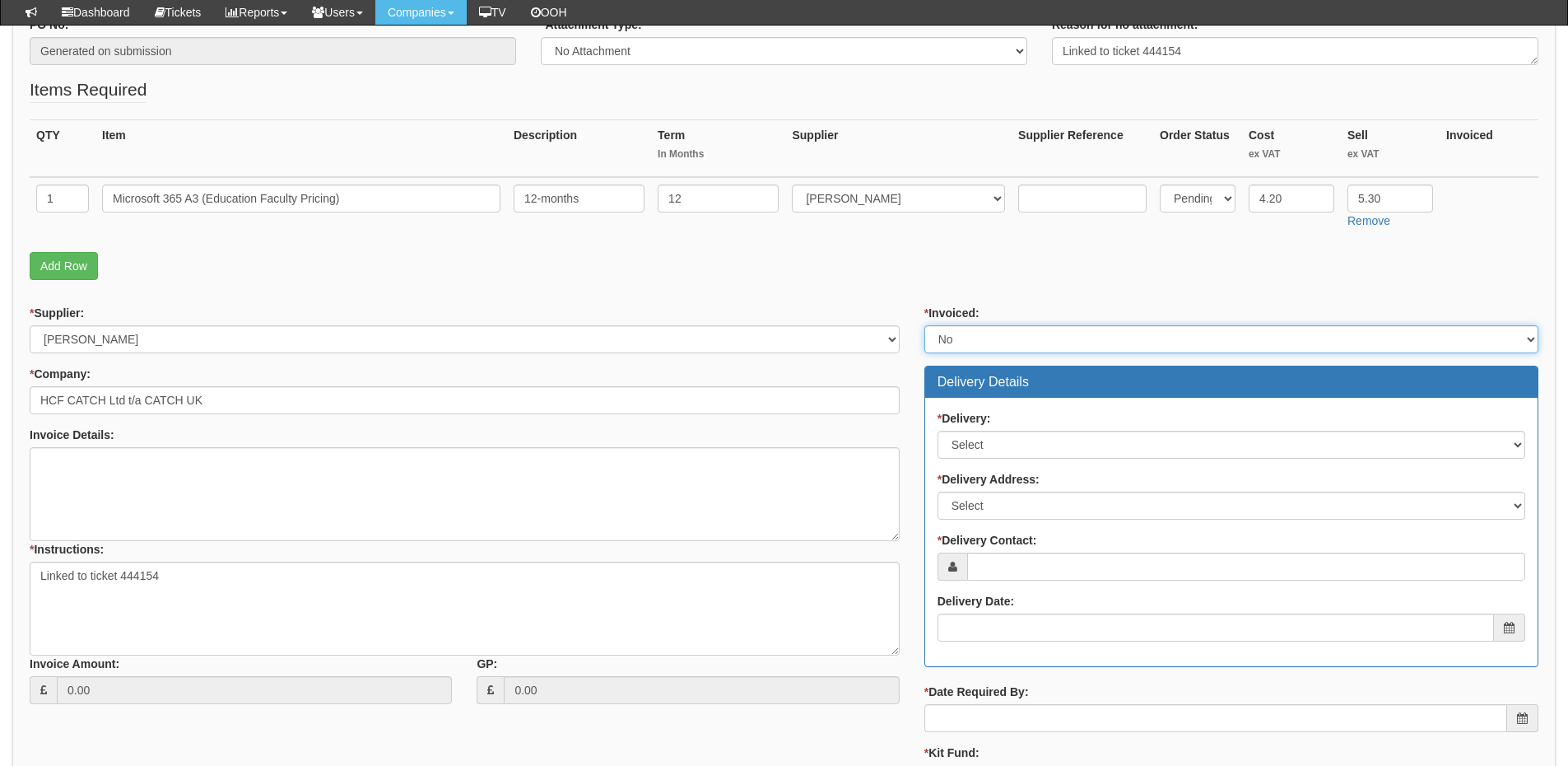
scroll to position [329, 0]
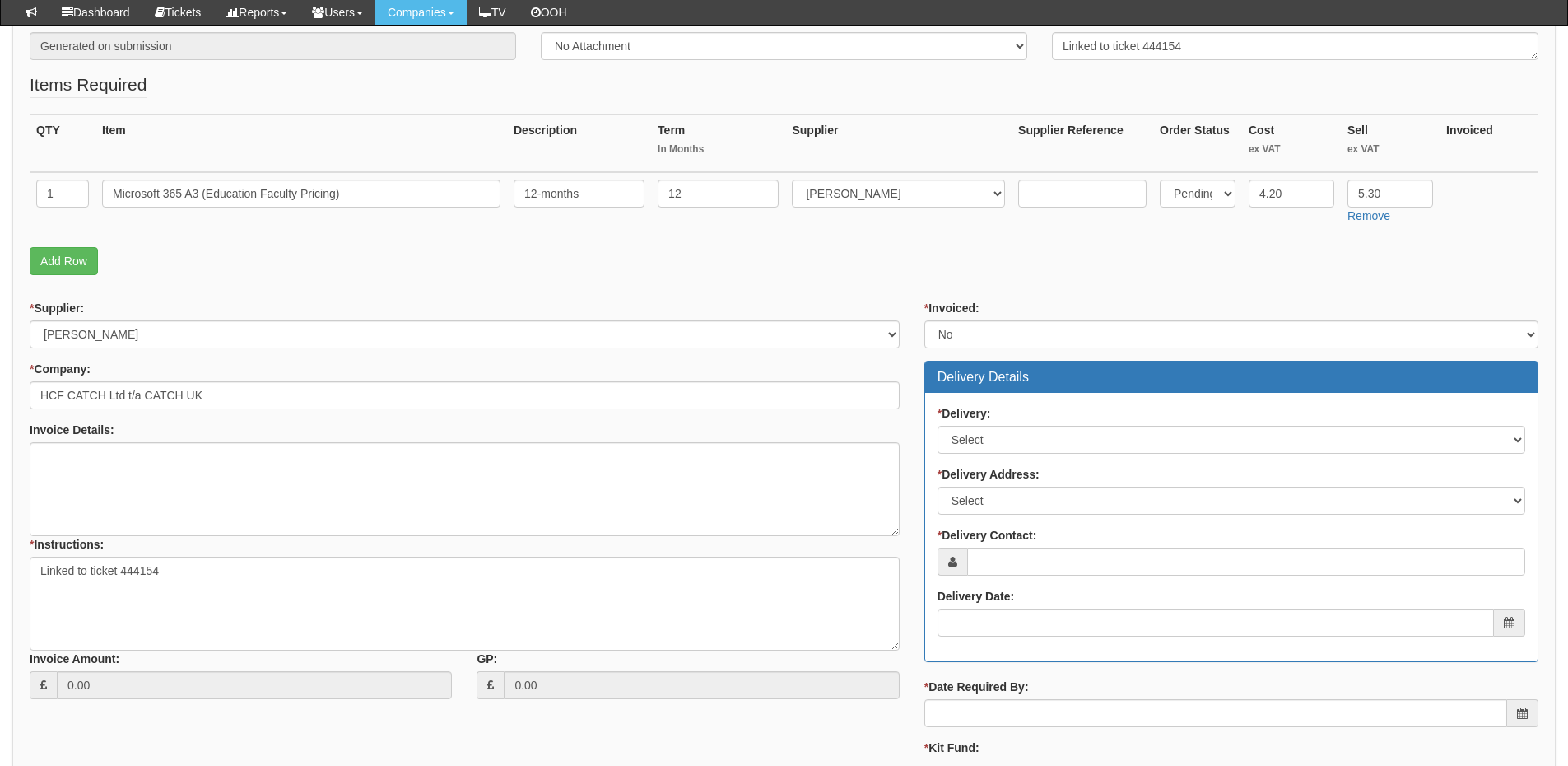
click at [985, 423] on div "* Delivery: Select No Not Applicable Yes" at bounding box center [1231, 429] width 588 height 49
click at [987, 448] on select "Select No Not Applicable Yes" at bounding box center [1231, 440] width 588 height 28
select select "3"
click at [938, 426] on select "Select No Not Applicable Yes" at bounding box center [1231, 440] width 588 height 28
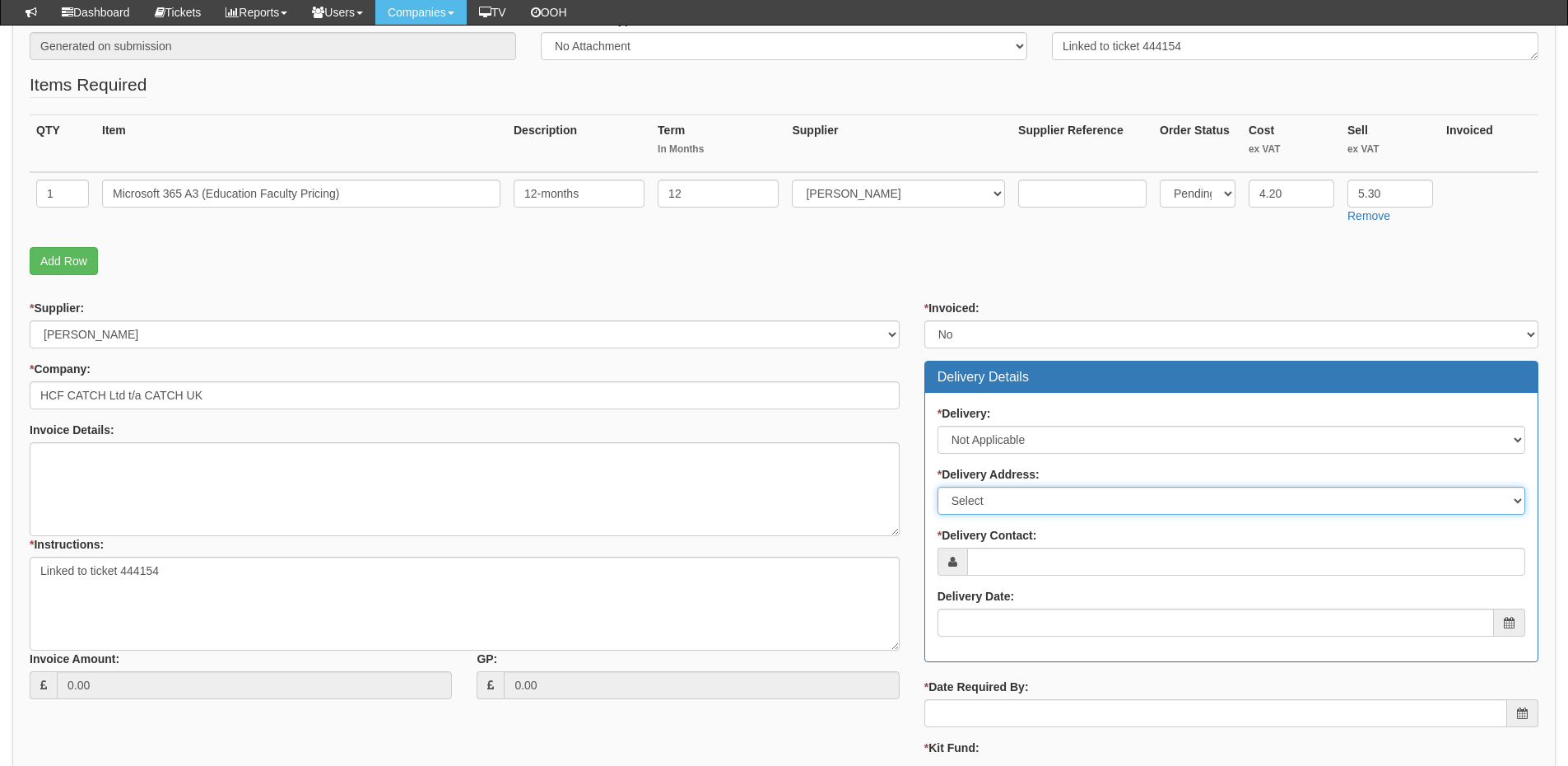
click at [990, 502] on select "Select Not Applicable Main Address - DN41 8TH Other" at bounding box center [1231, 500] width 588 height 28
select select "N/A"
click at [938, 486] on select "Select Not Applicable Main Address - DN41 8TH Other" at bounding box center [1231, 500] width 588 height 28
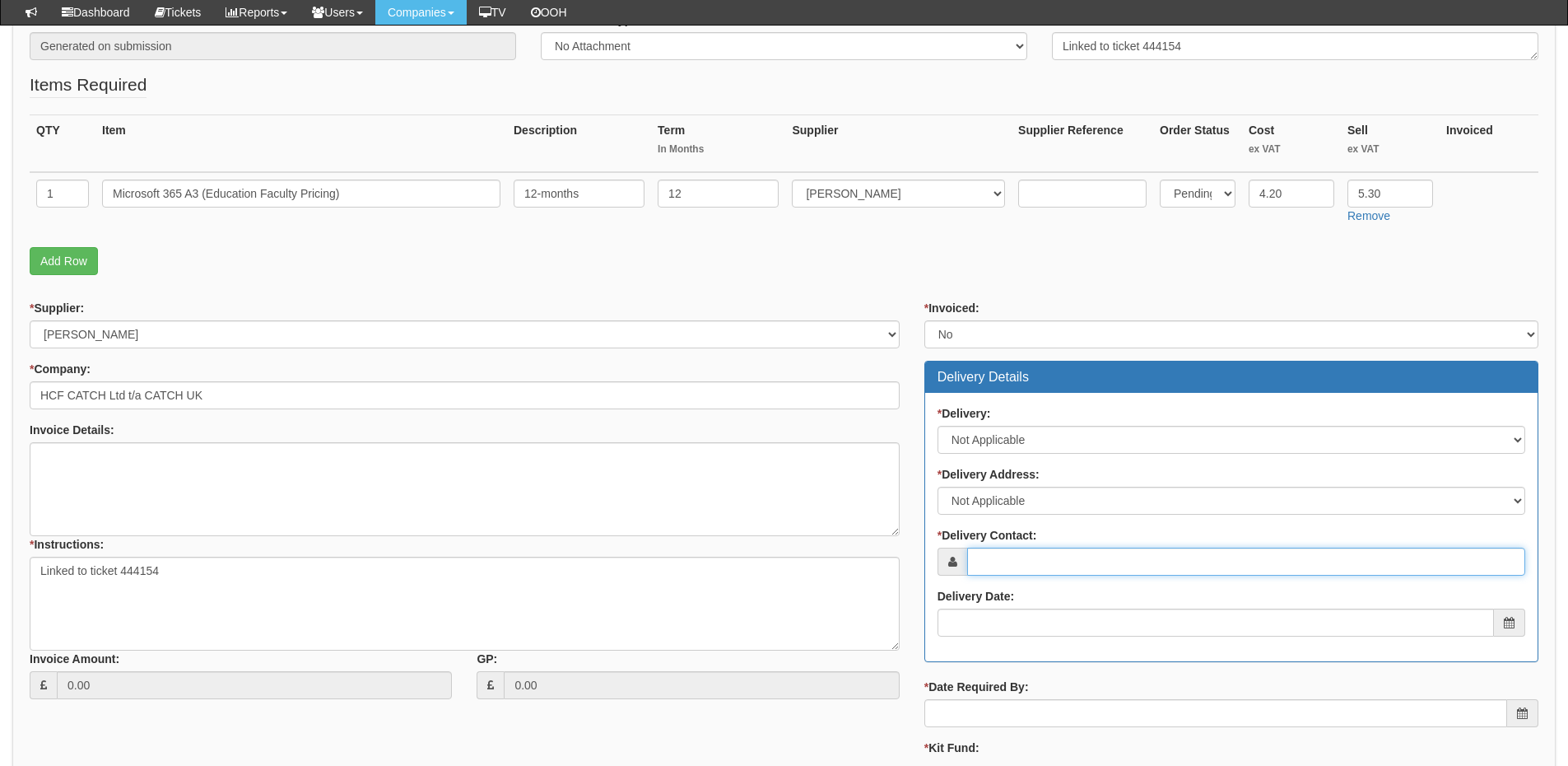
click at [998, 553] on input "* Delivery Contact:" at bounding box center [1246, 562] width 558 height 28
click at [1015, 561] on input "* Delivery Contact:" at bounding box center [1246, 562] width 558 height 28
paste input "Lily Beeken ​​​​"
click at [1017, 562] on input "Lily Beeken ​​​​" at bounding box center [1246, 562] width 558 height 28
type input "Lily Beeken ​​​​"
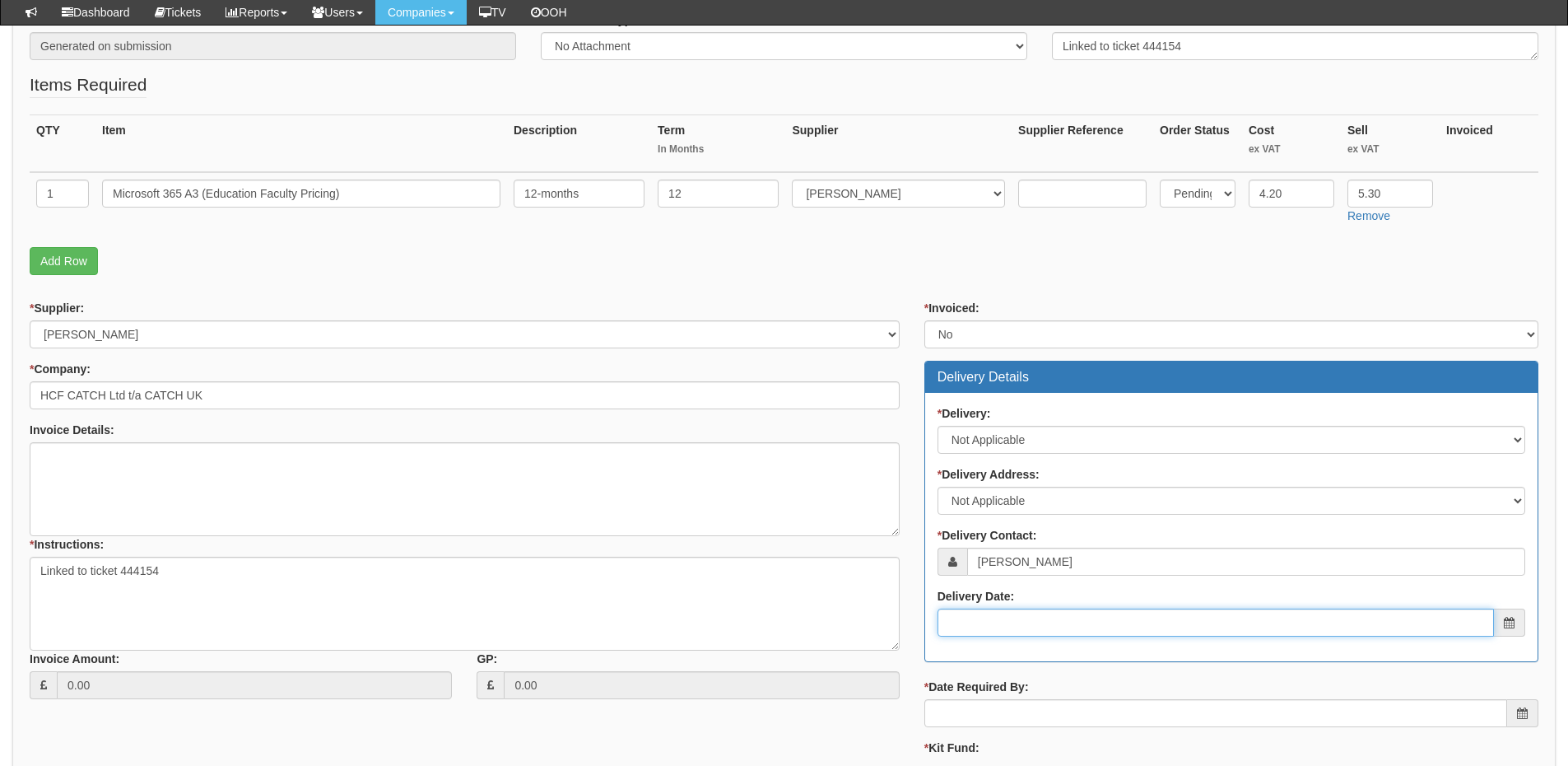
click at [1016, 617] on input "Delivery Date:" at bounding box center [1216, 623] width 557 height 28
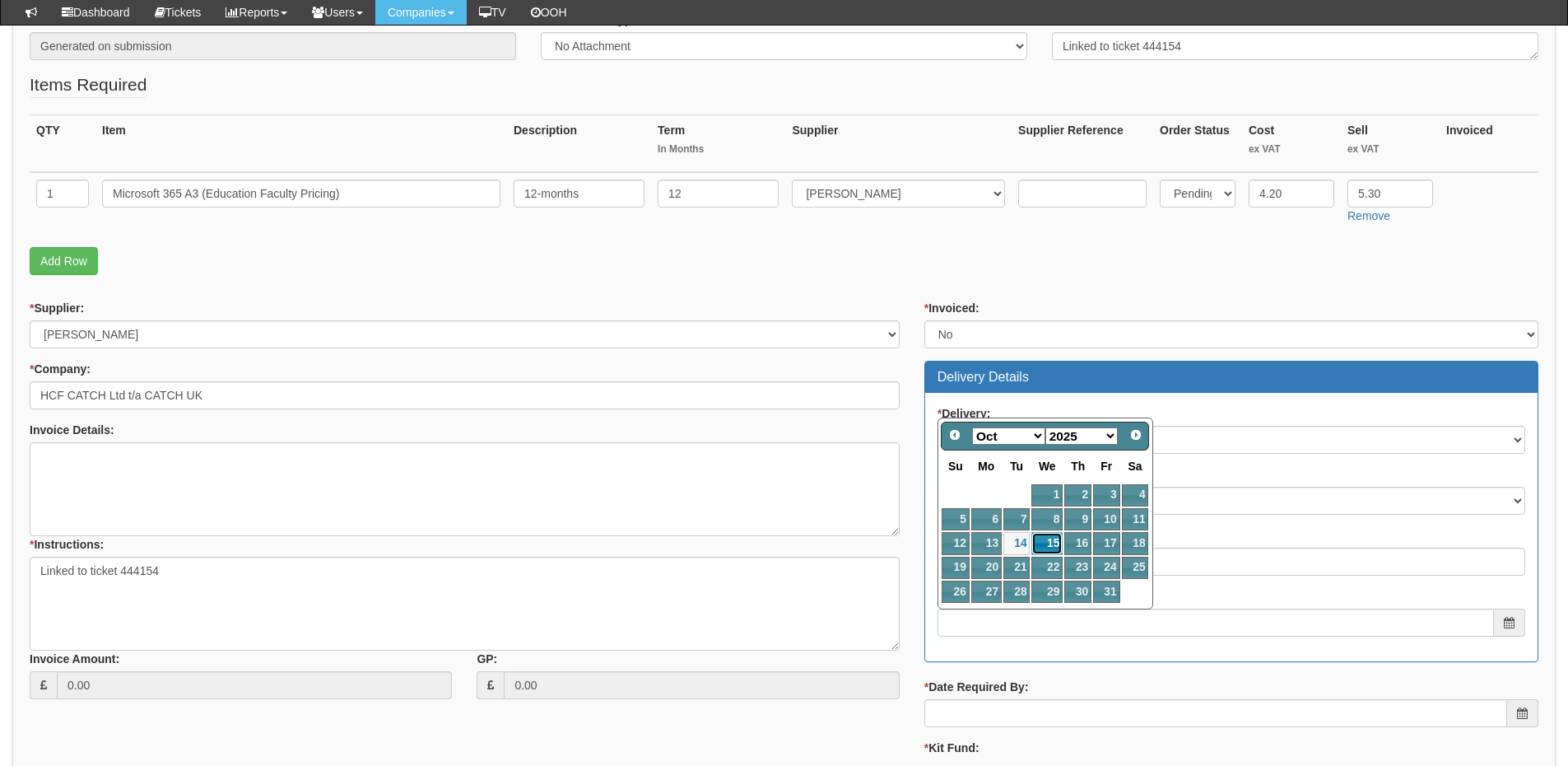
click at [1055, 541] on link "15" at bounding box center [1047, 543] width 31 height 22
type input "2025-10-15"
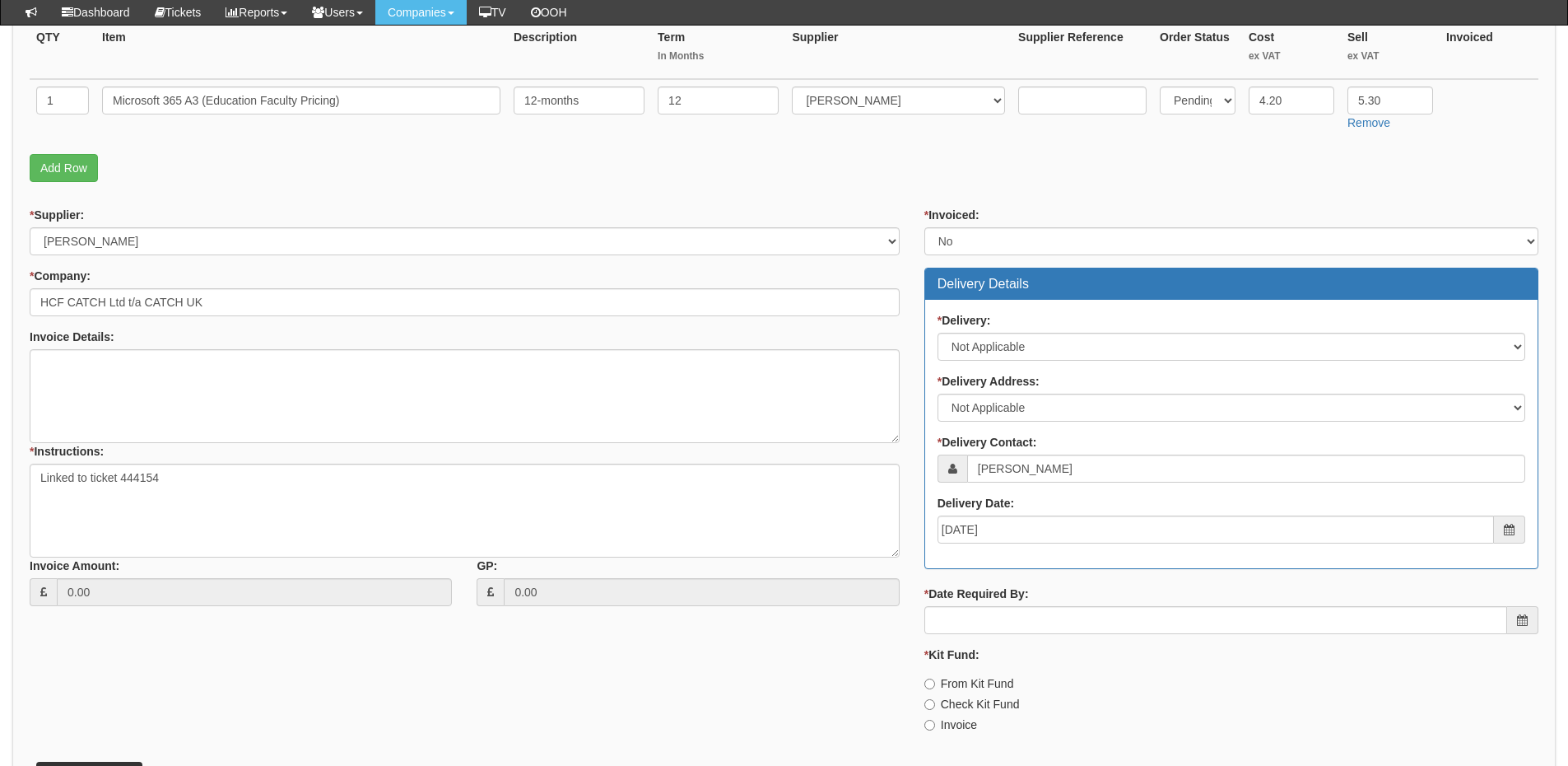
scroll to position [494, 0]
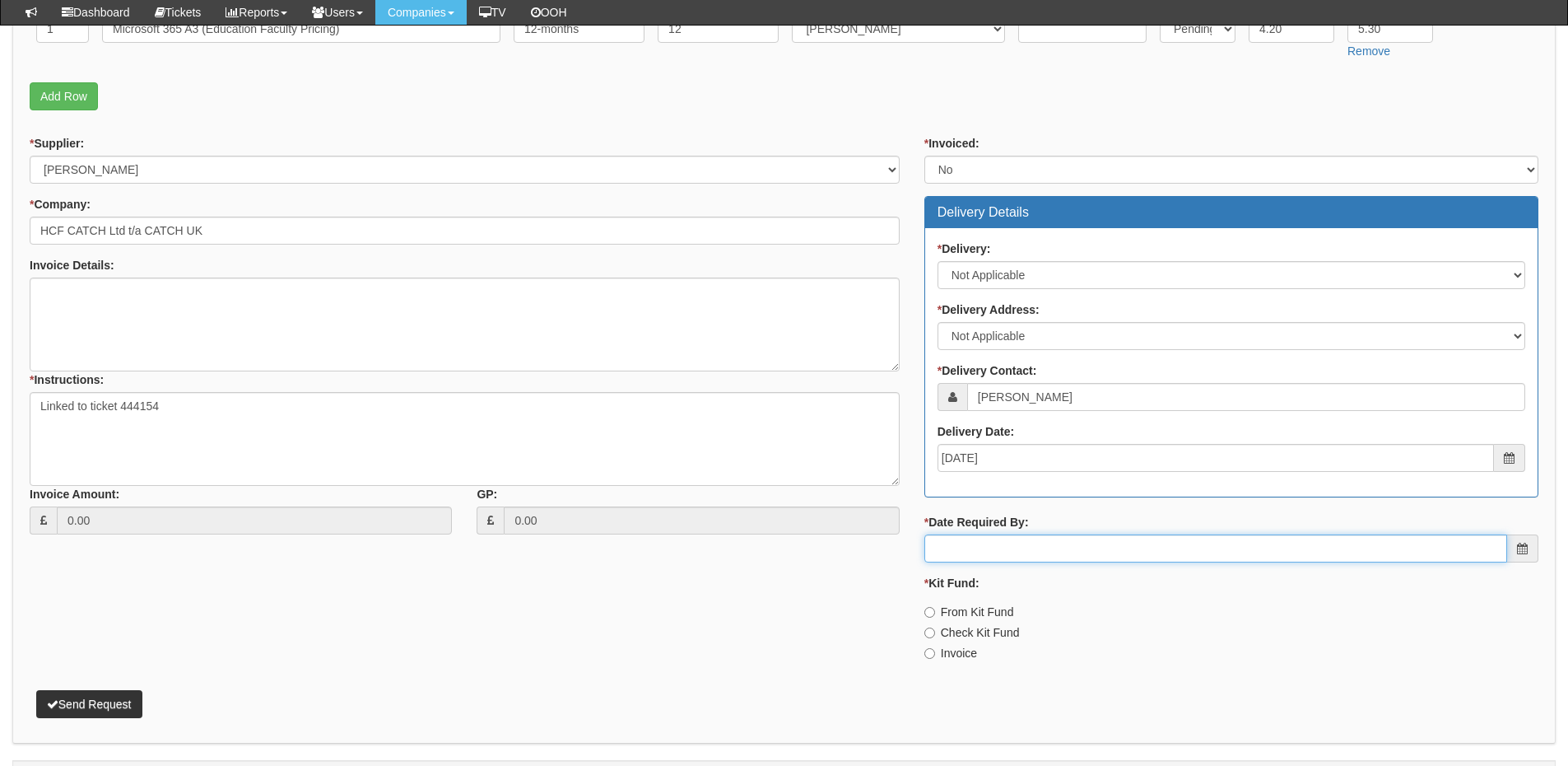
click at [1037, 545] on input "* Date Required By:" at bounding box center [1216, 548] width 583 height 28
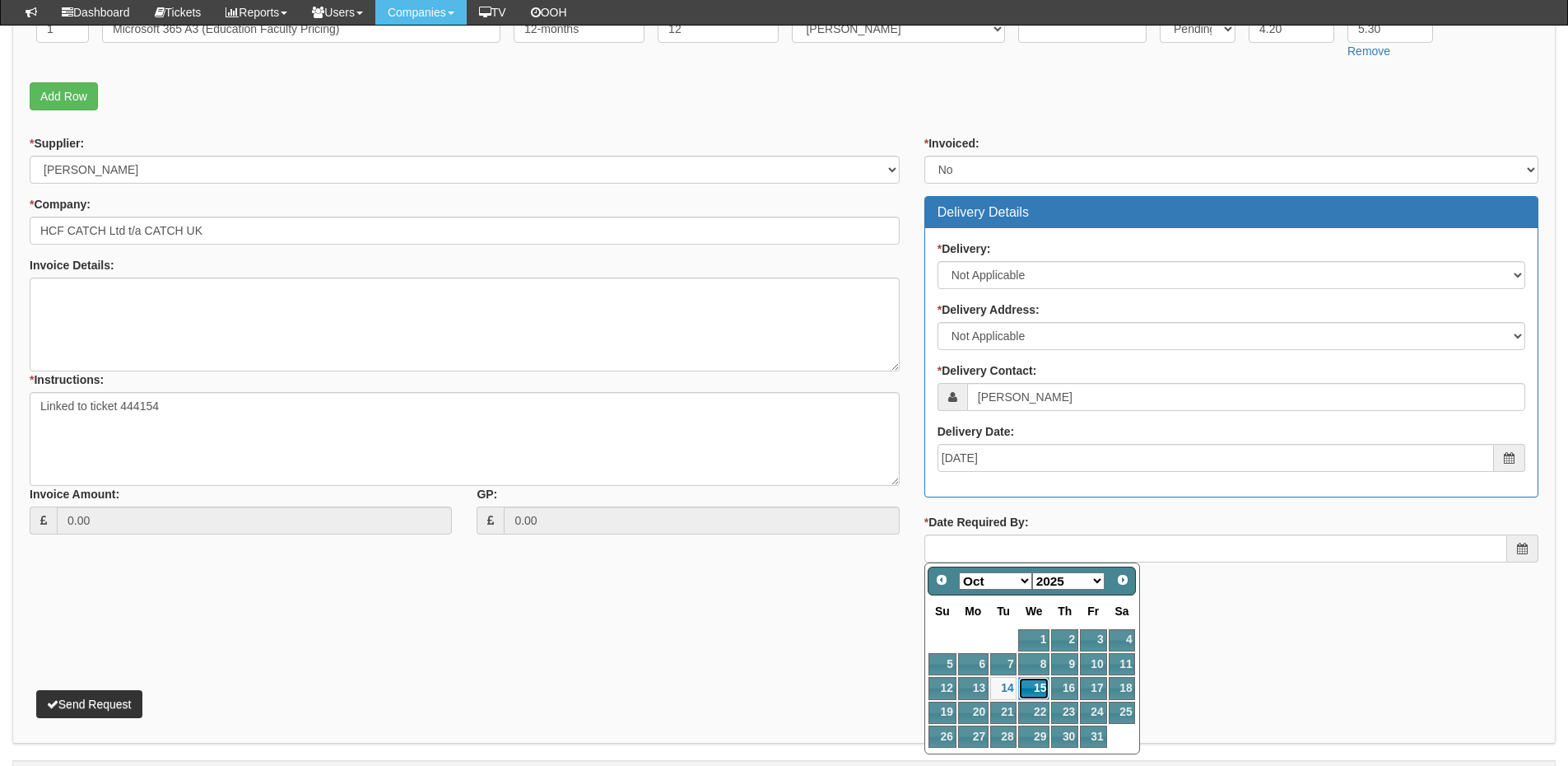
click at [1039, 680] on link "15" at bounding box center [1034, 687] width 31 height 22
type input "2025-10-15"
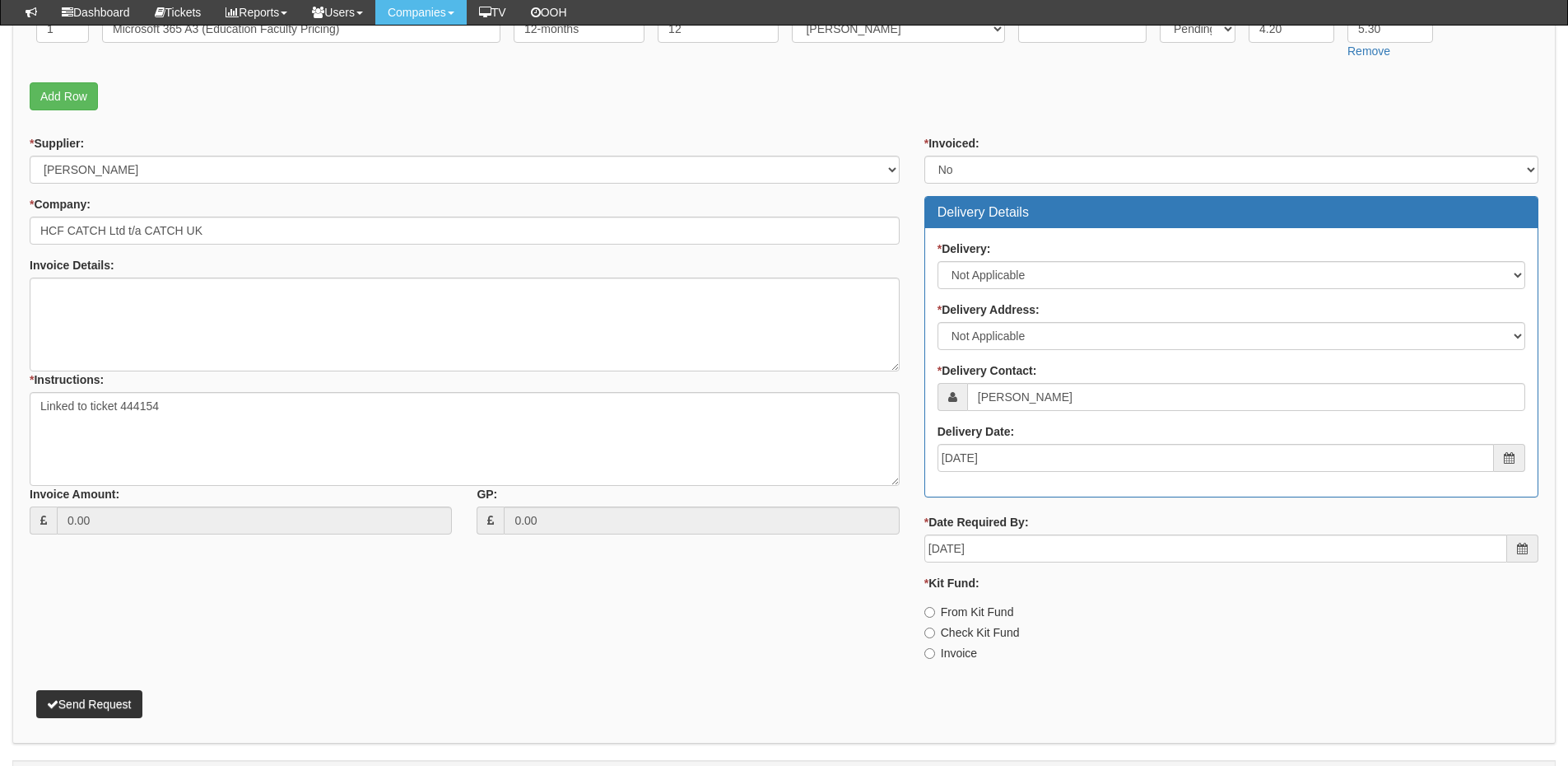
click at [956, 652] on label "Invoice" at bounding box center [951, 653] width 53 height 17
click at [935, 652] on input "Invoice" at bounding box center [930, 653] width 11 height 11
radio input "true"
click at [104, 703] on button "Send Request" at bounding box center [89, 704] width 106 height 28
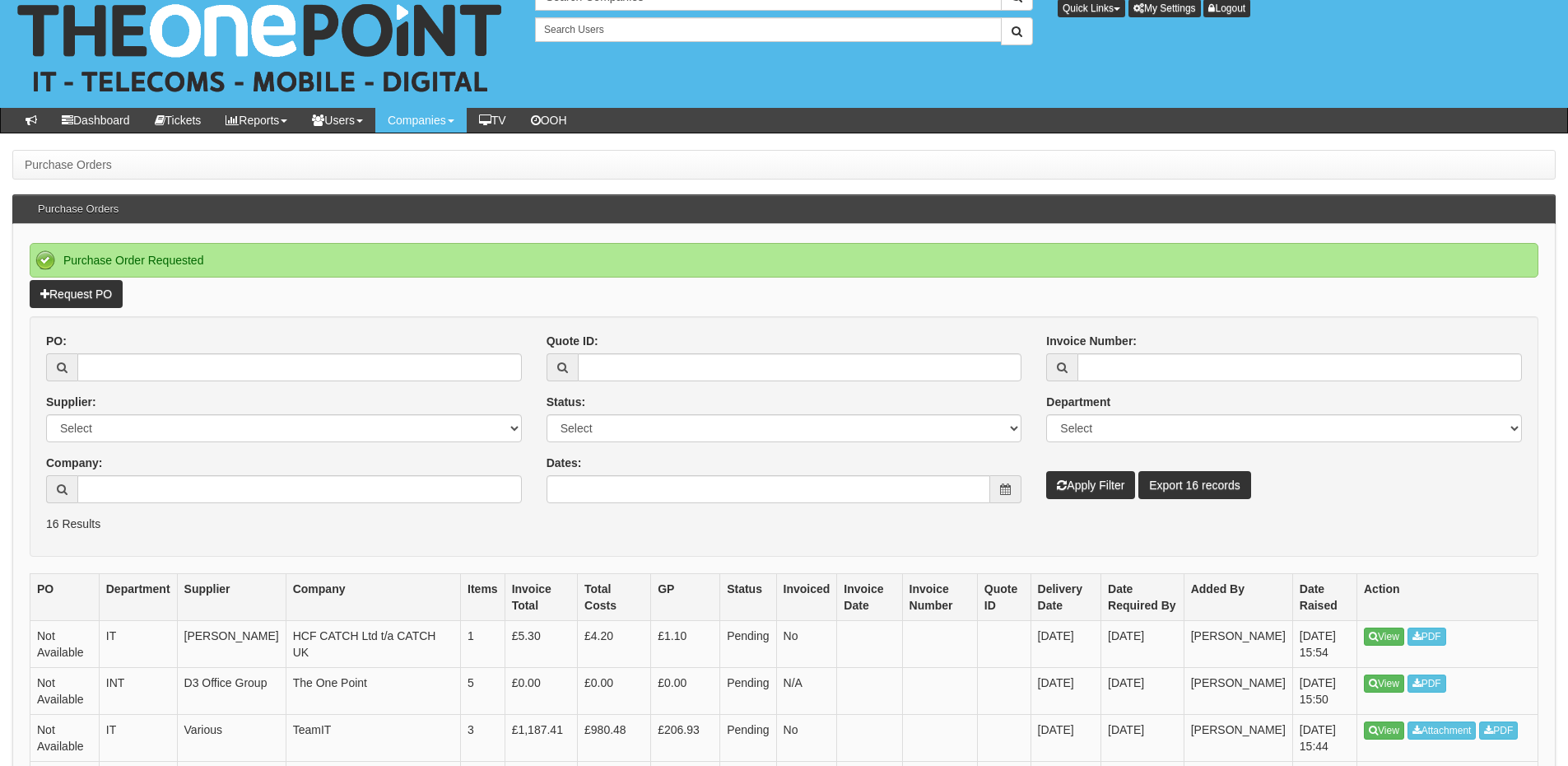
scroll to position [83, 0]
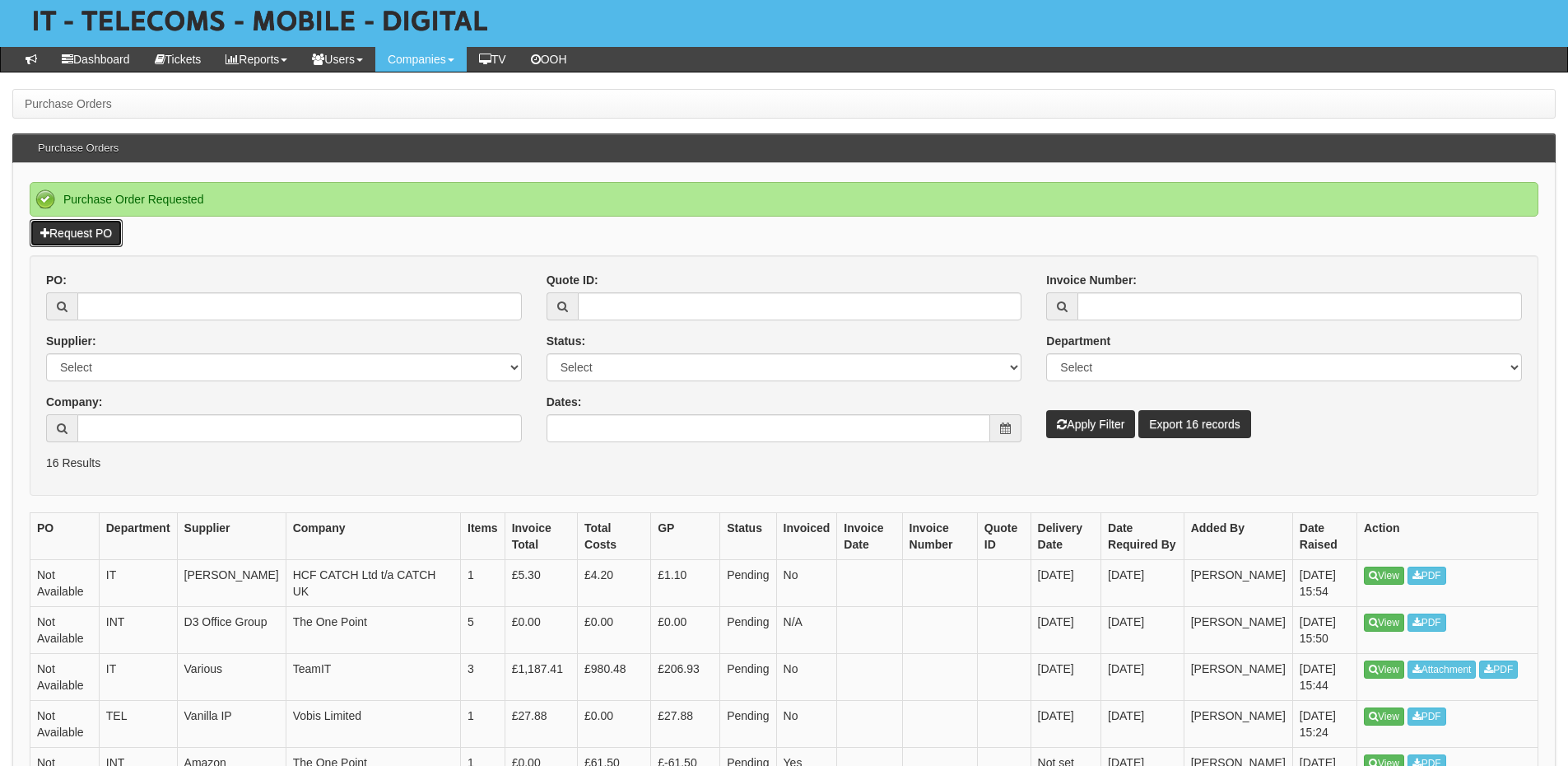
click at [98, 232] on link "Request PO" at bounding box center [76, 233] width 93 height 28
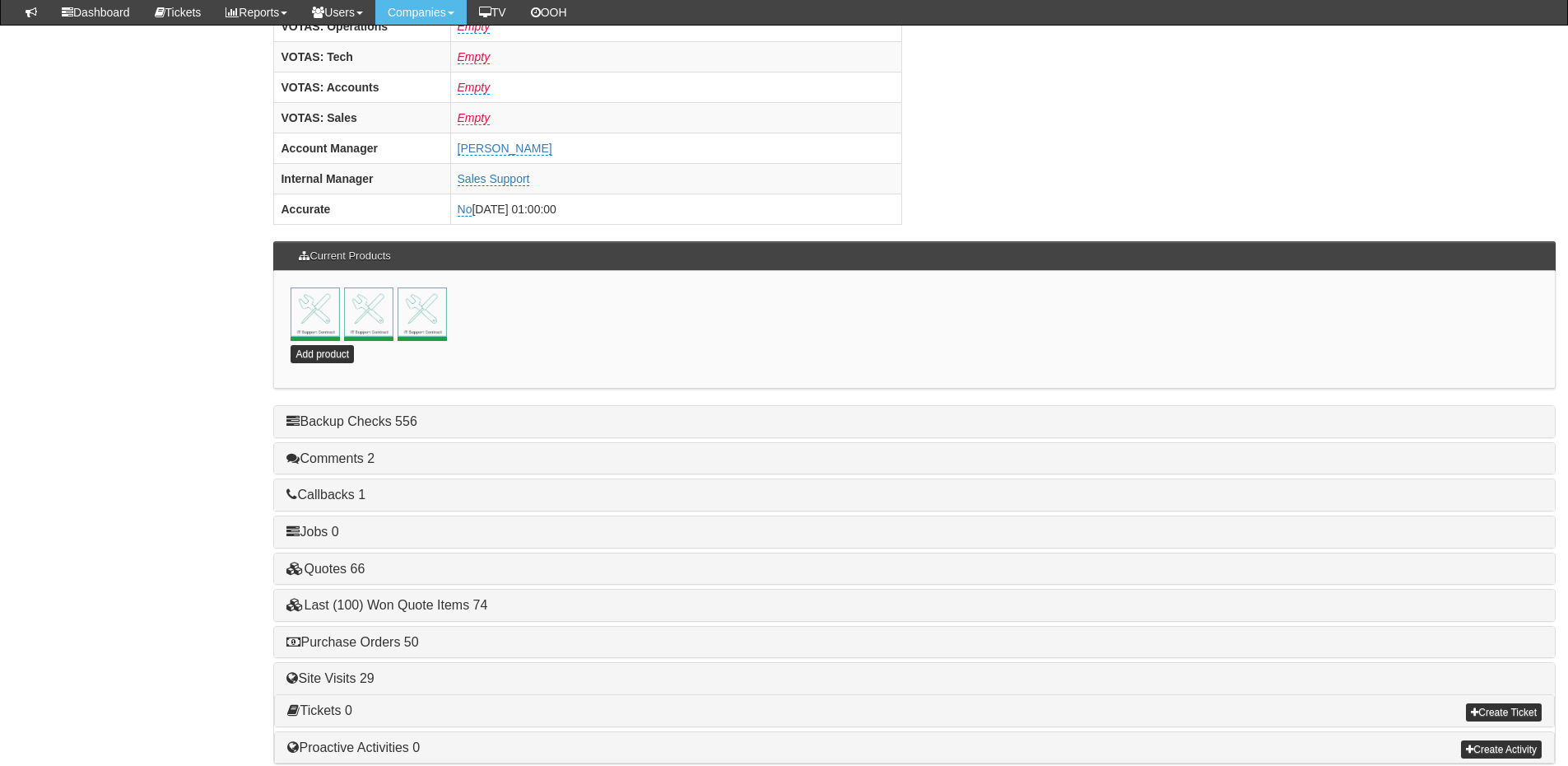
scroll to position [727, 0]
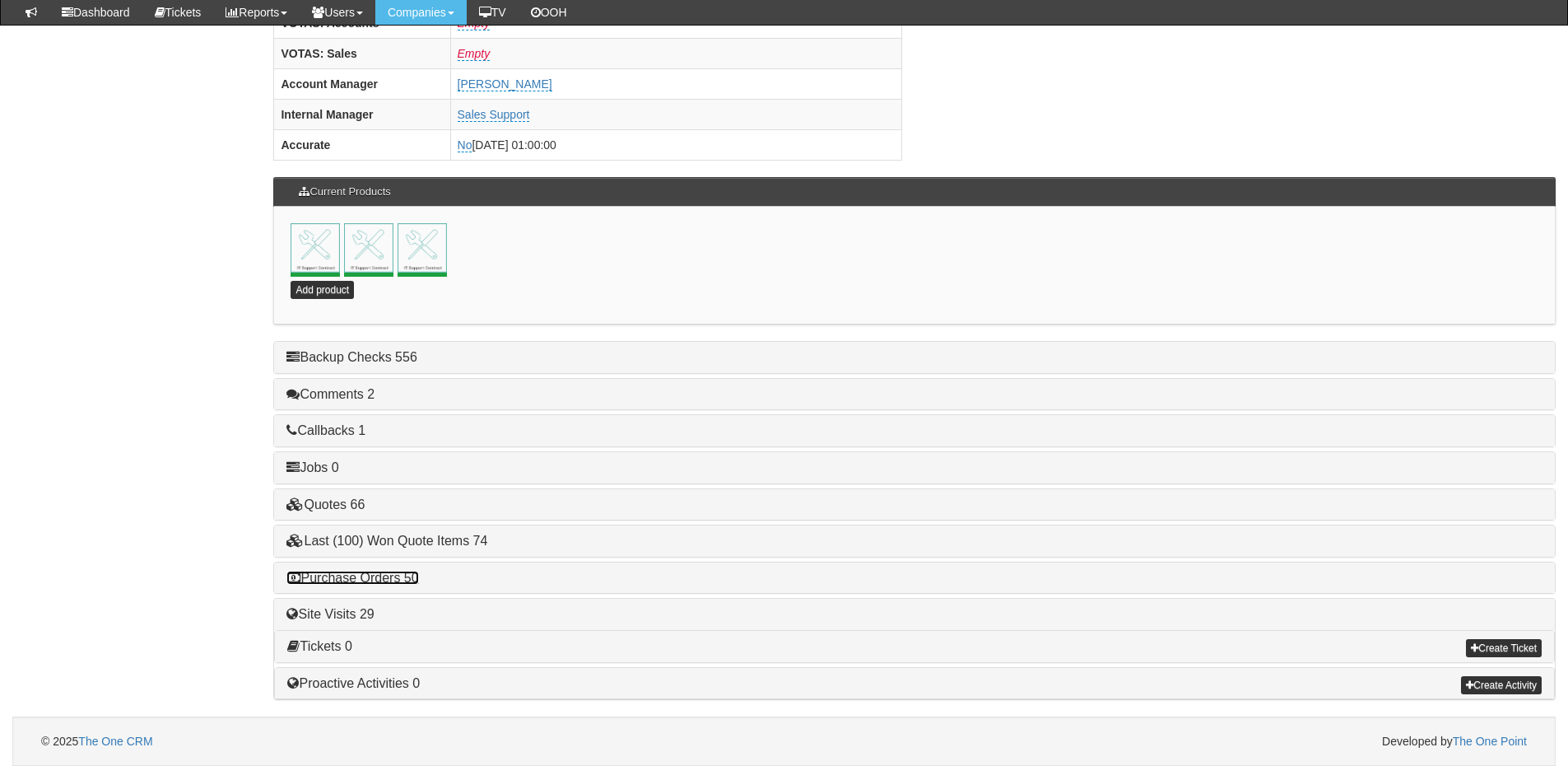
drag, startPoint x: 398, startPoint y: 572, endPoint x: 413, endPoint y: 577, distance: 15.8
click at [398, 572] on link "Purchase Orders 50" at bounding box center [351, 577] width 131 height 14
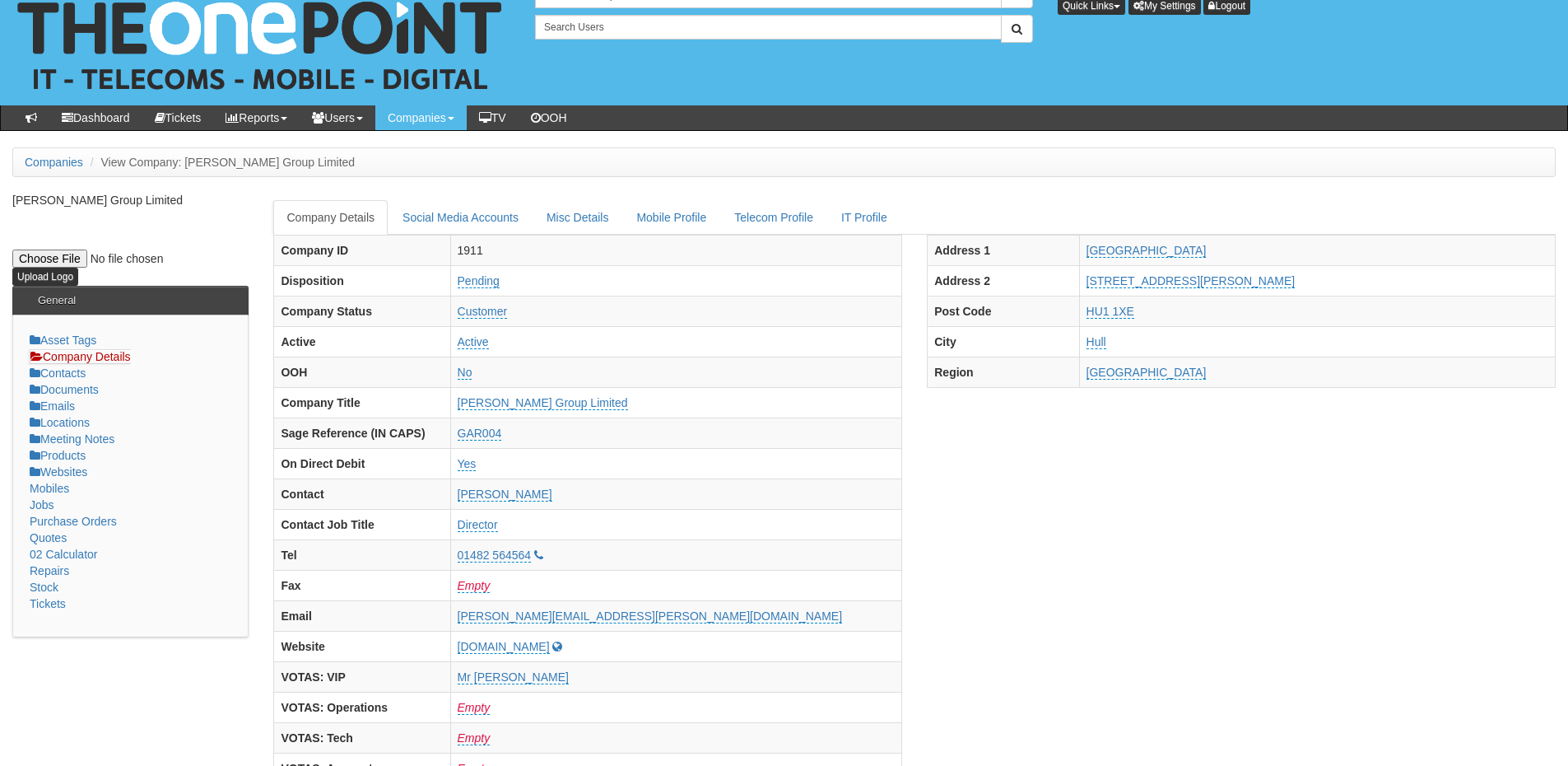
scroll to position [0, 0]
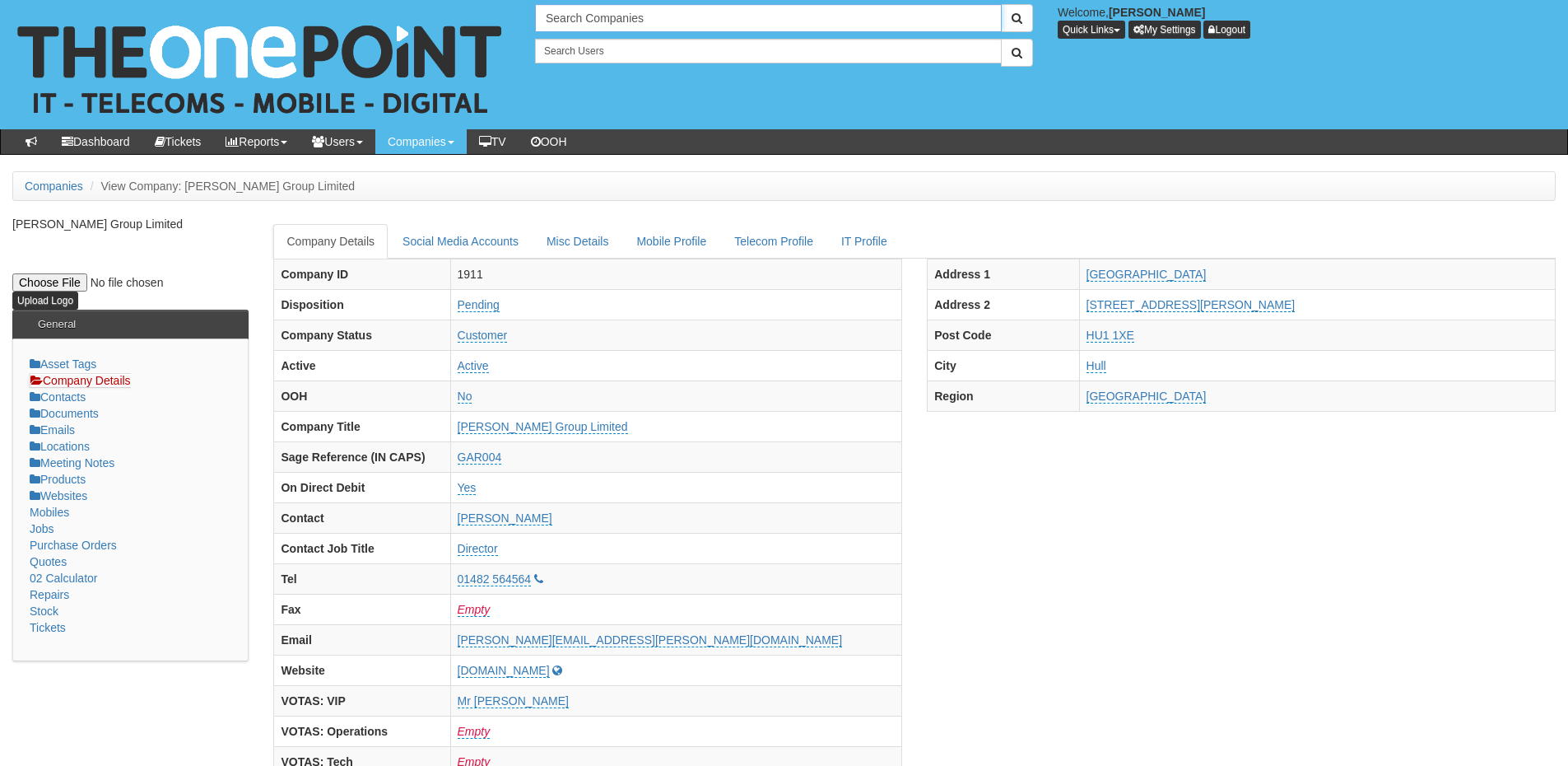
click at [655, 14] on input "Search Companies" at bounding box center [768, 18] width 466 height 28
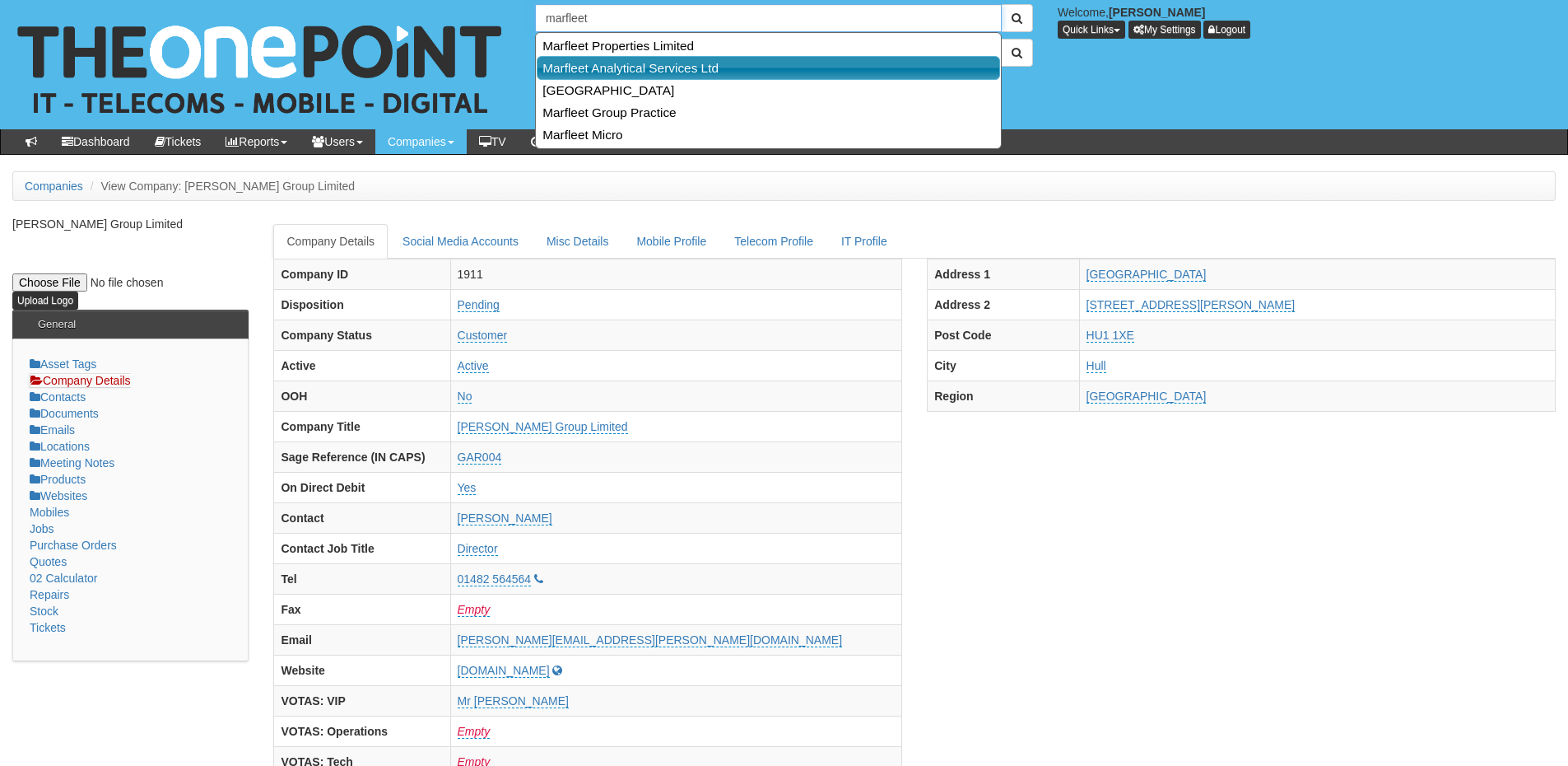
click at [599, 63] on link "Marfleet Analytical Services Ltd" at bounding box center [768, 68] width 463 height 24
type input "Marfleet Analytical Services Ltd"
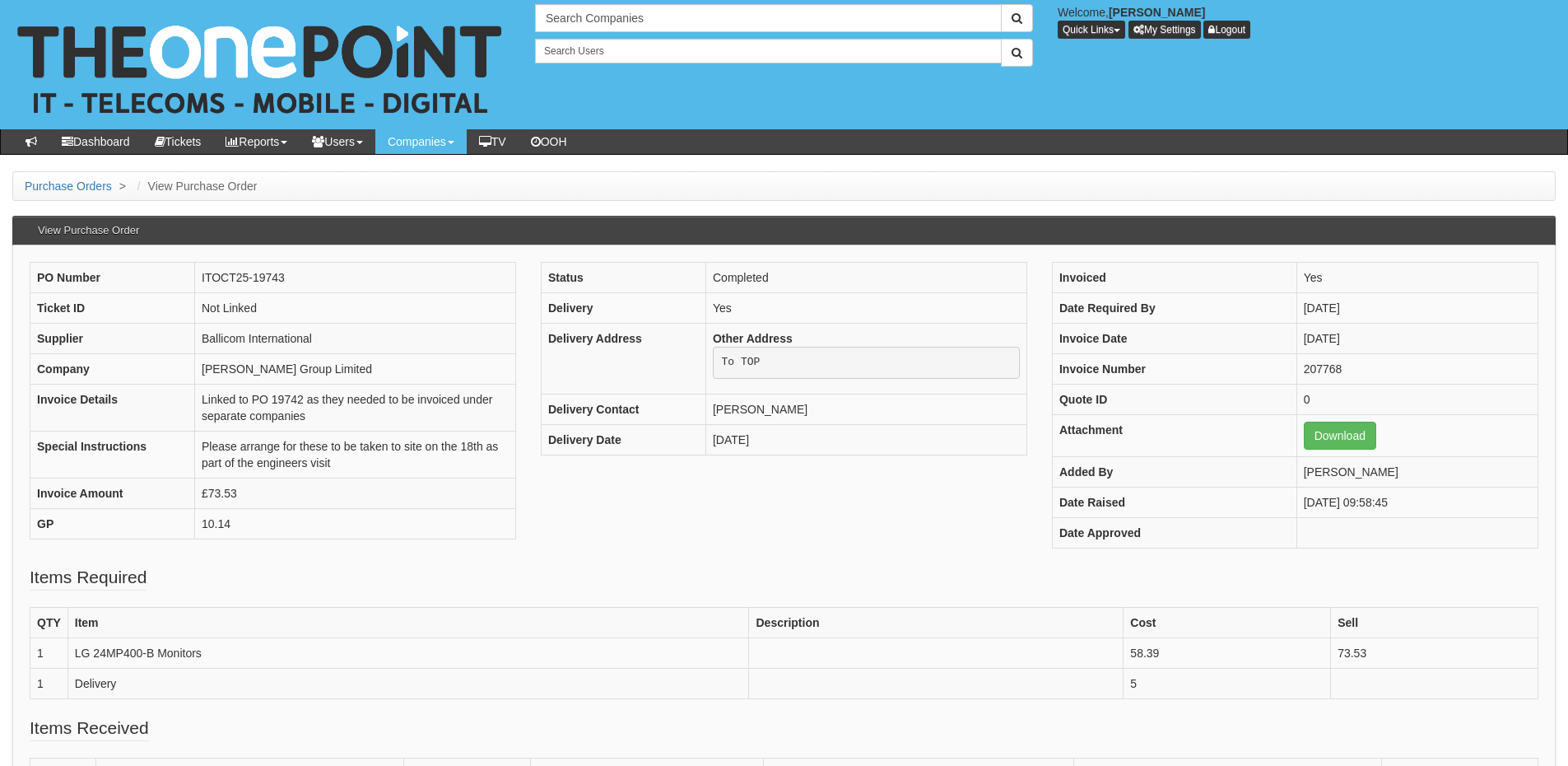
scroll to position [83, 0]
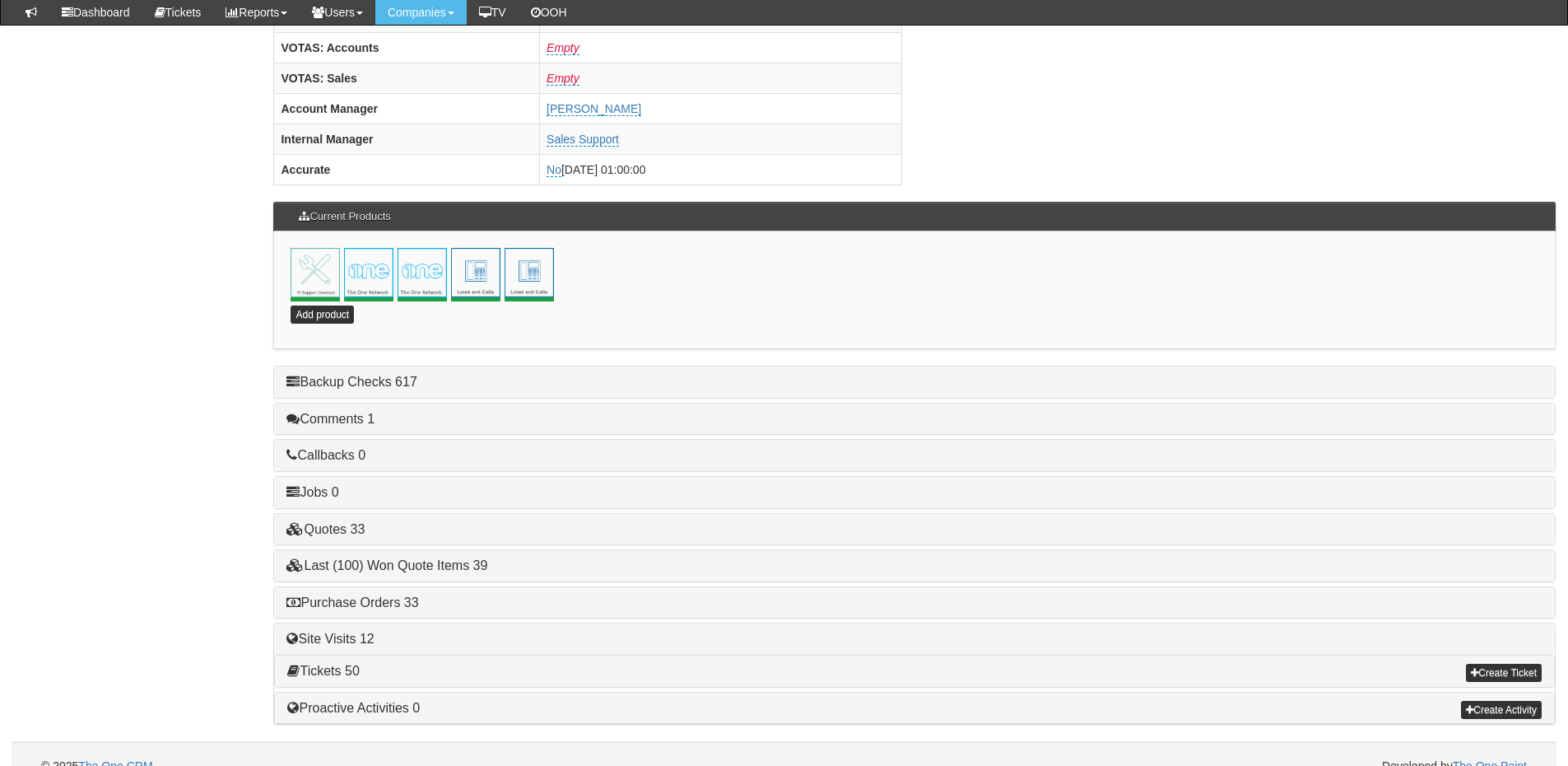
scroll to position [727, 0]
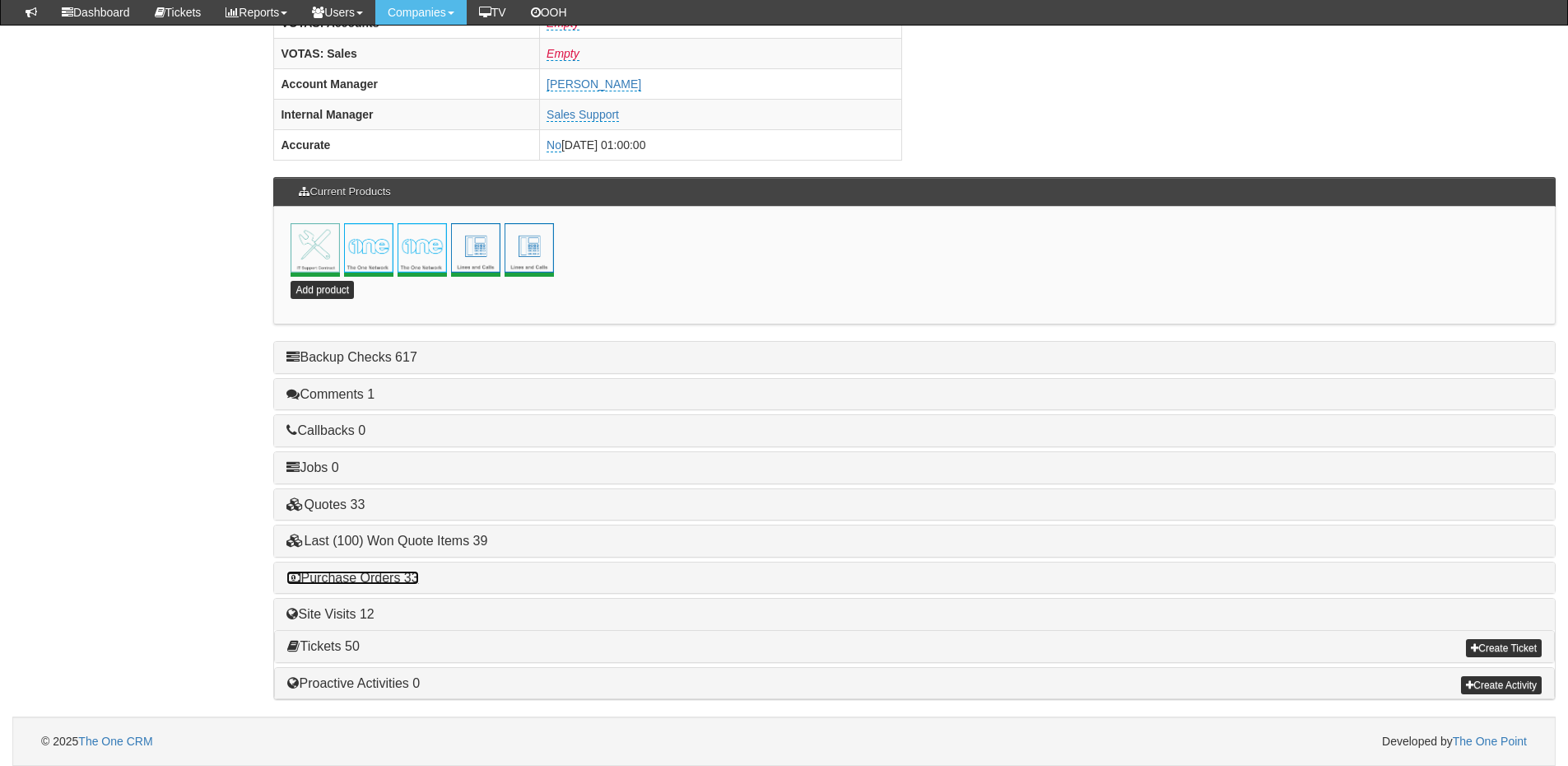
click at [401, 572] on link "Purchase Orders 33" at bounding box center [351, 577] width 131 height 14
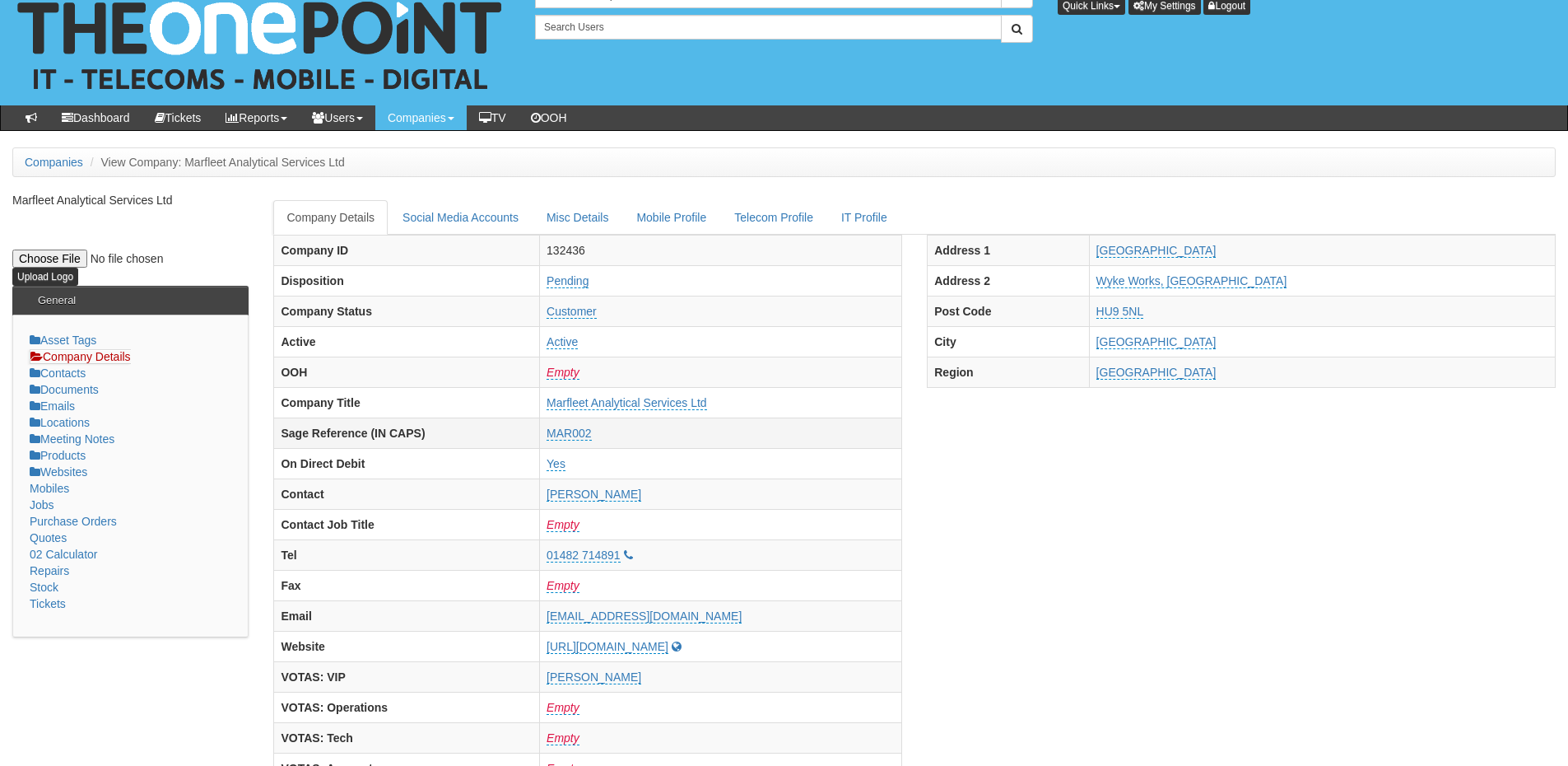
scroll to position [0, 0]
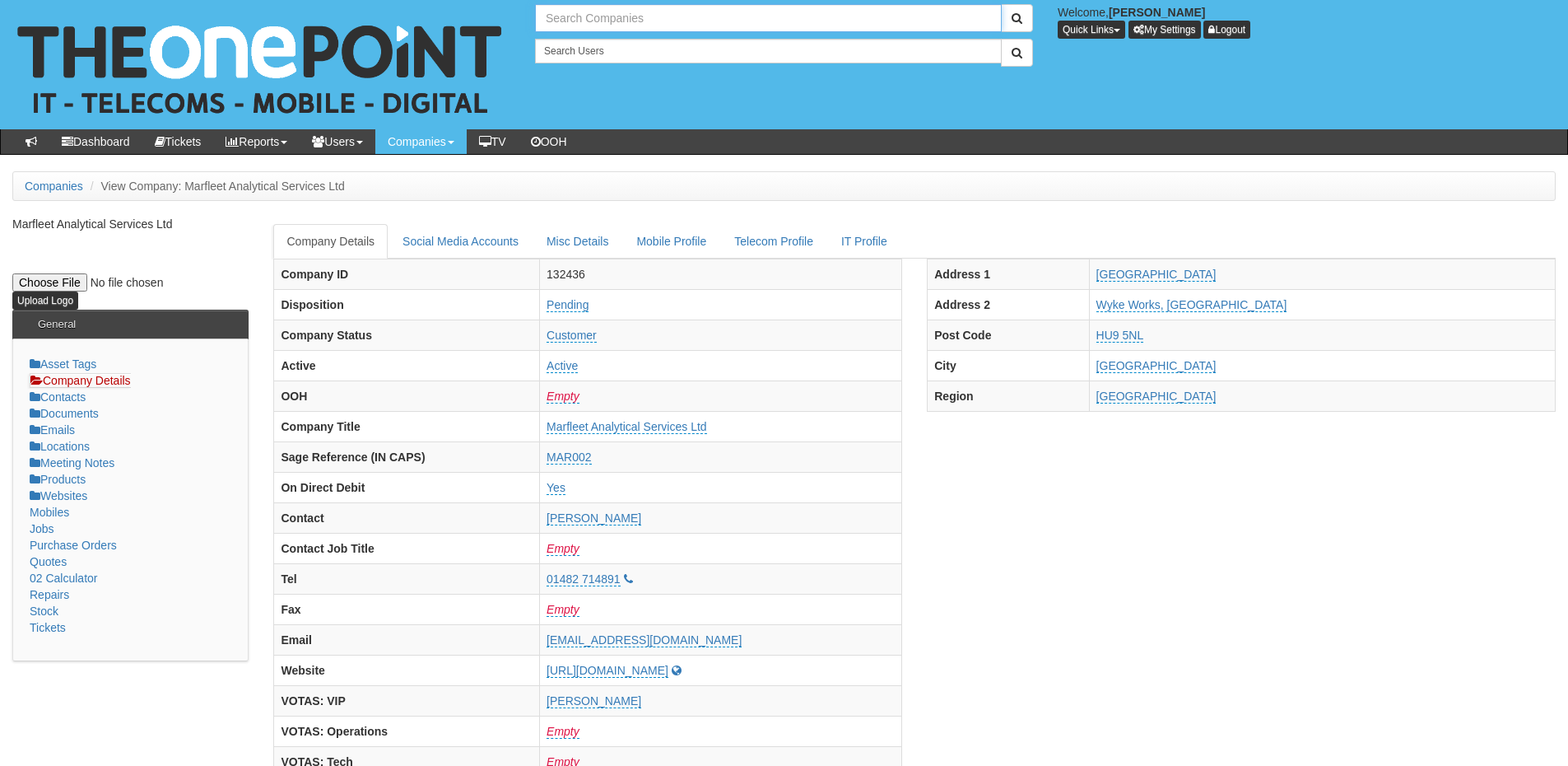
click at [618, 22] on input "text" at bounding box center [768, 18] width 466 height 28
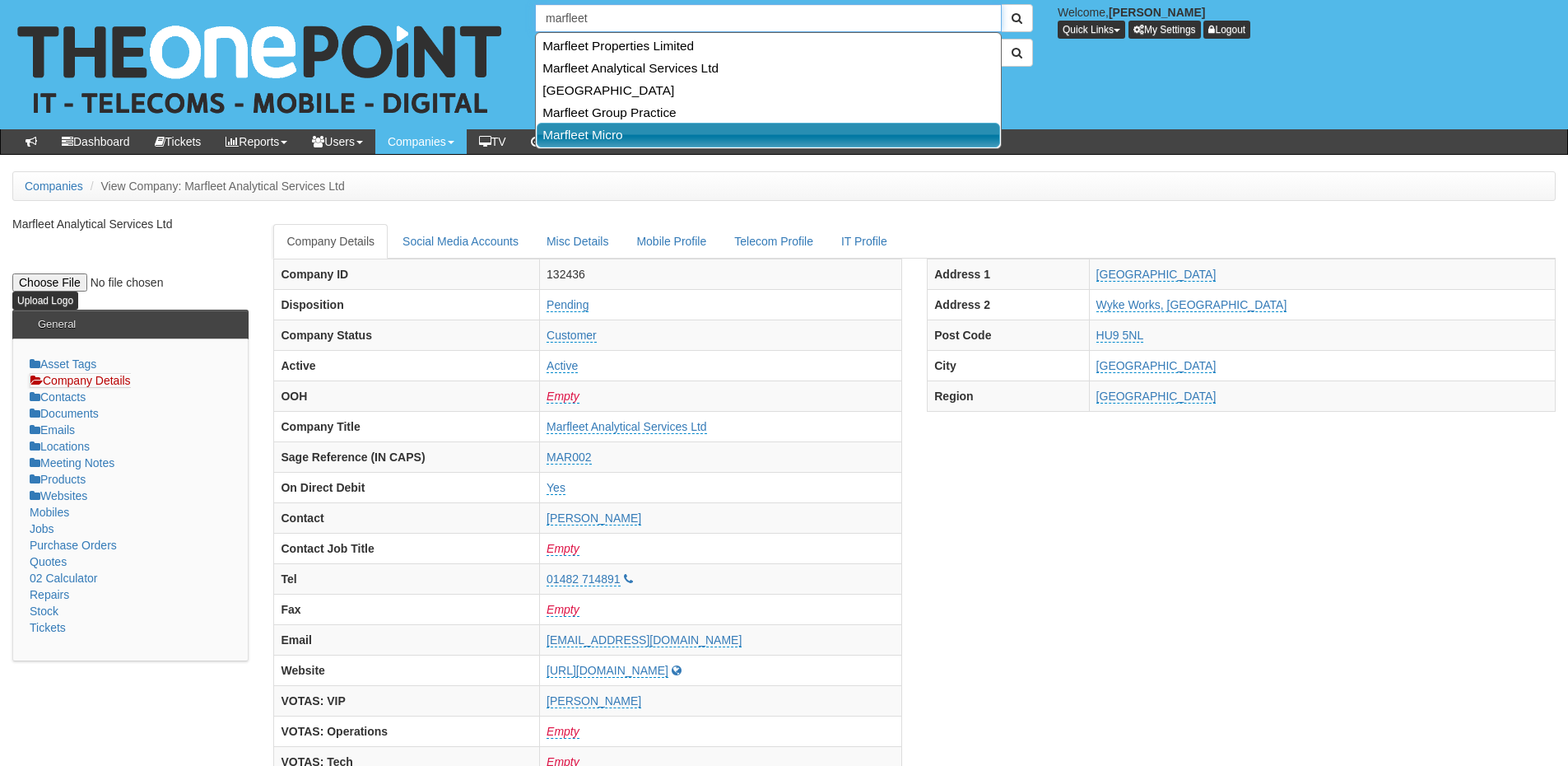
click at [595, 130] on link "Marfleet Micro" at bounding box center [768, 134] width 463 height 24
type input "Marfleet Micro"
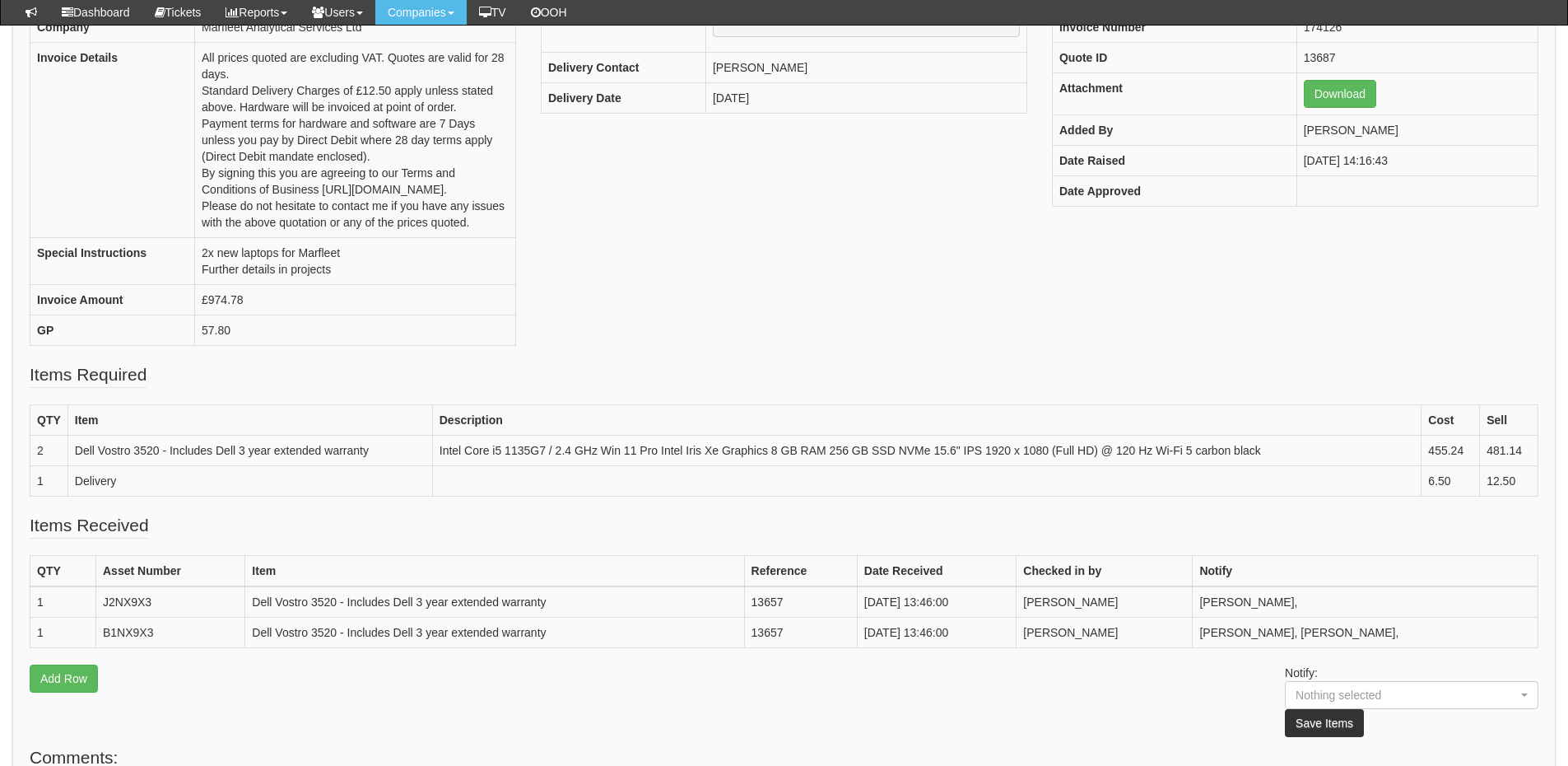
scroll to position [328, 0]
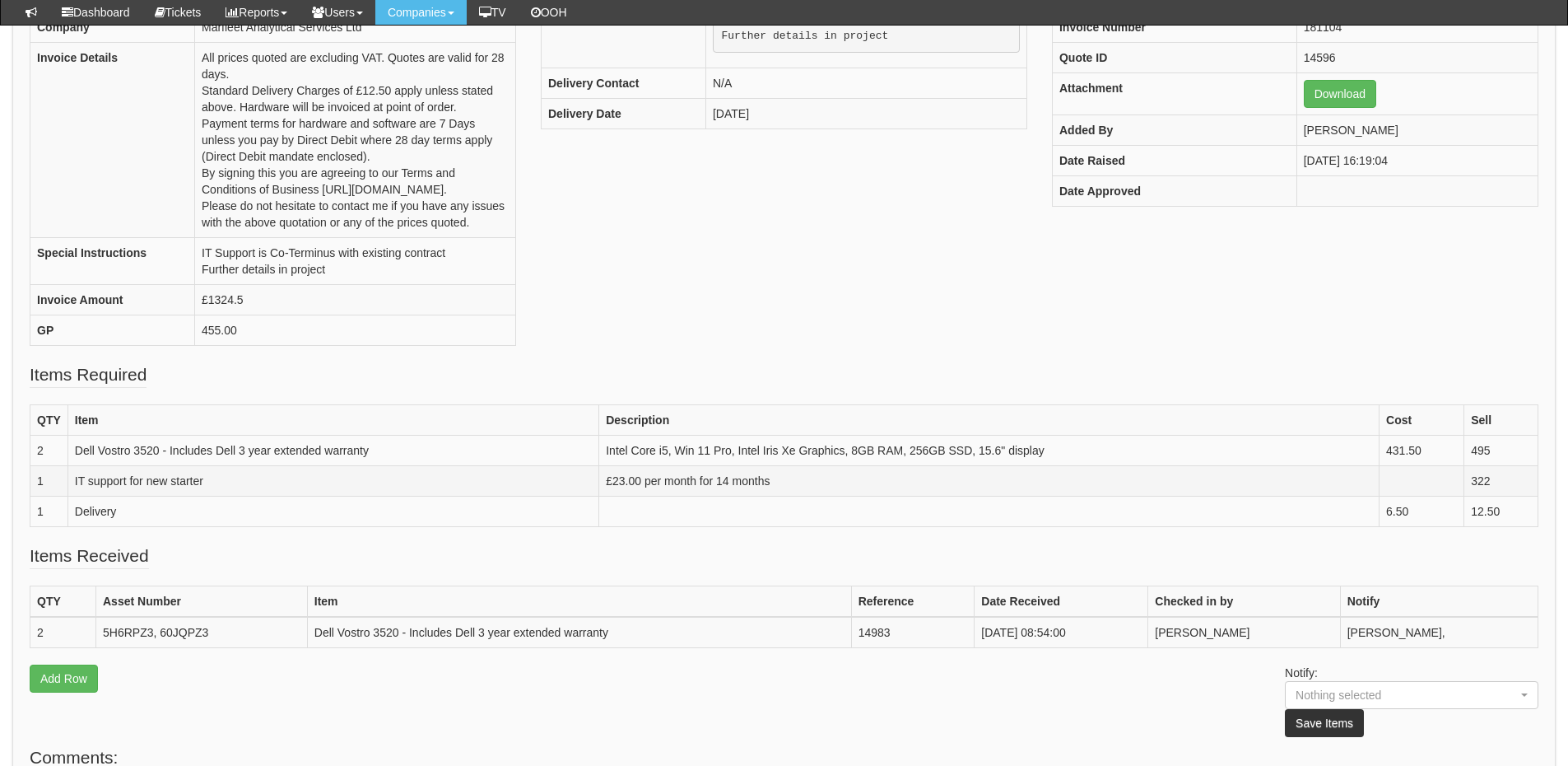
scroll to position [328, 0]
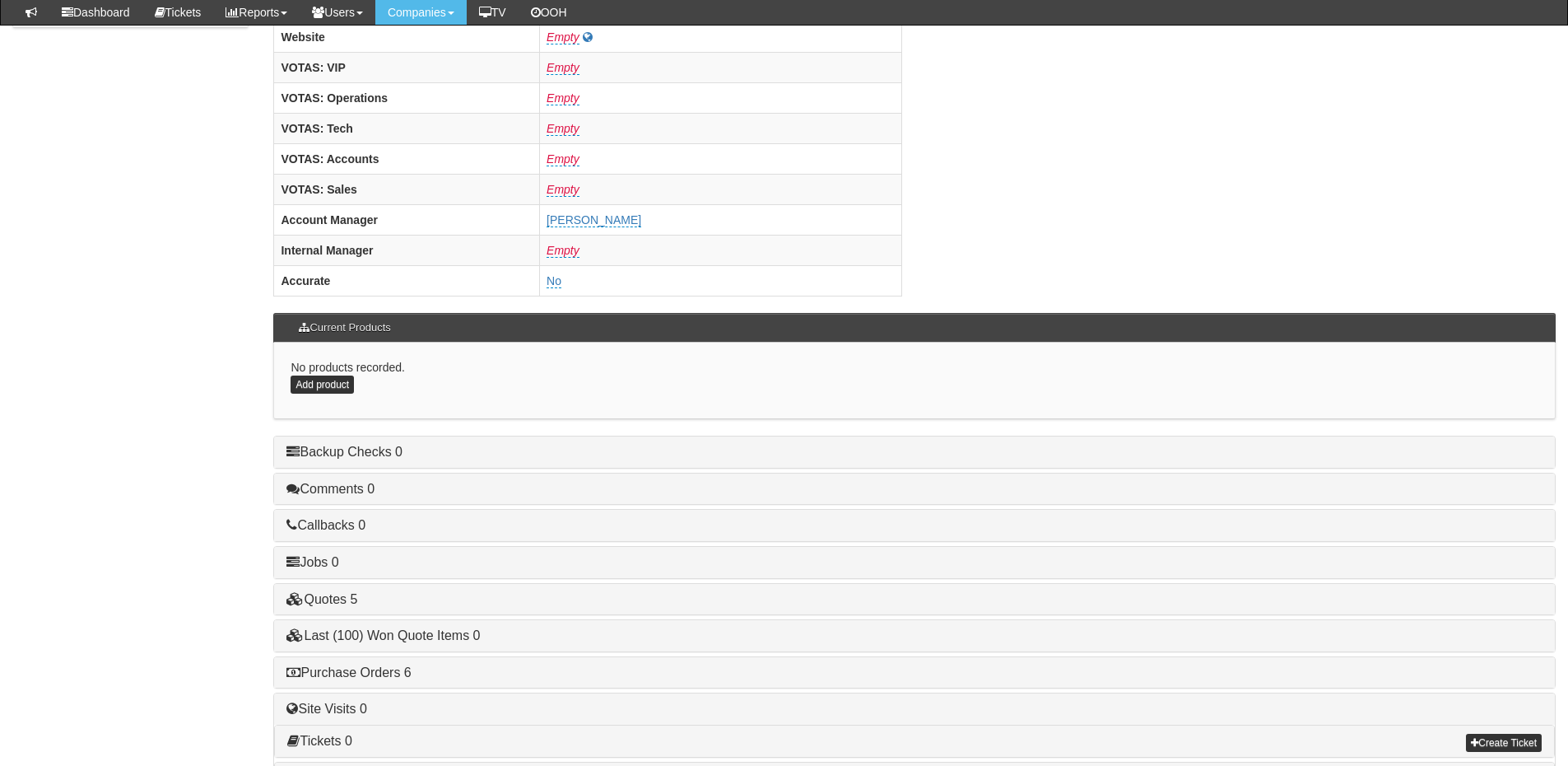
scroll to position [686, 0]
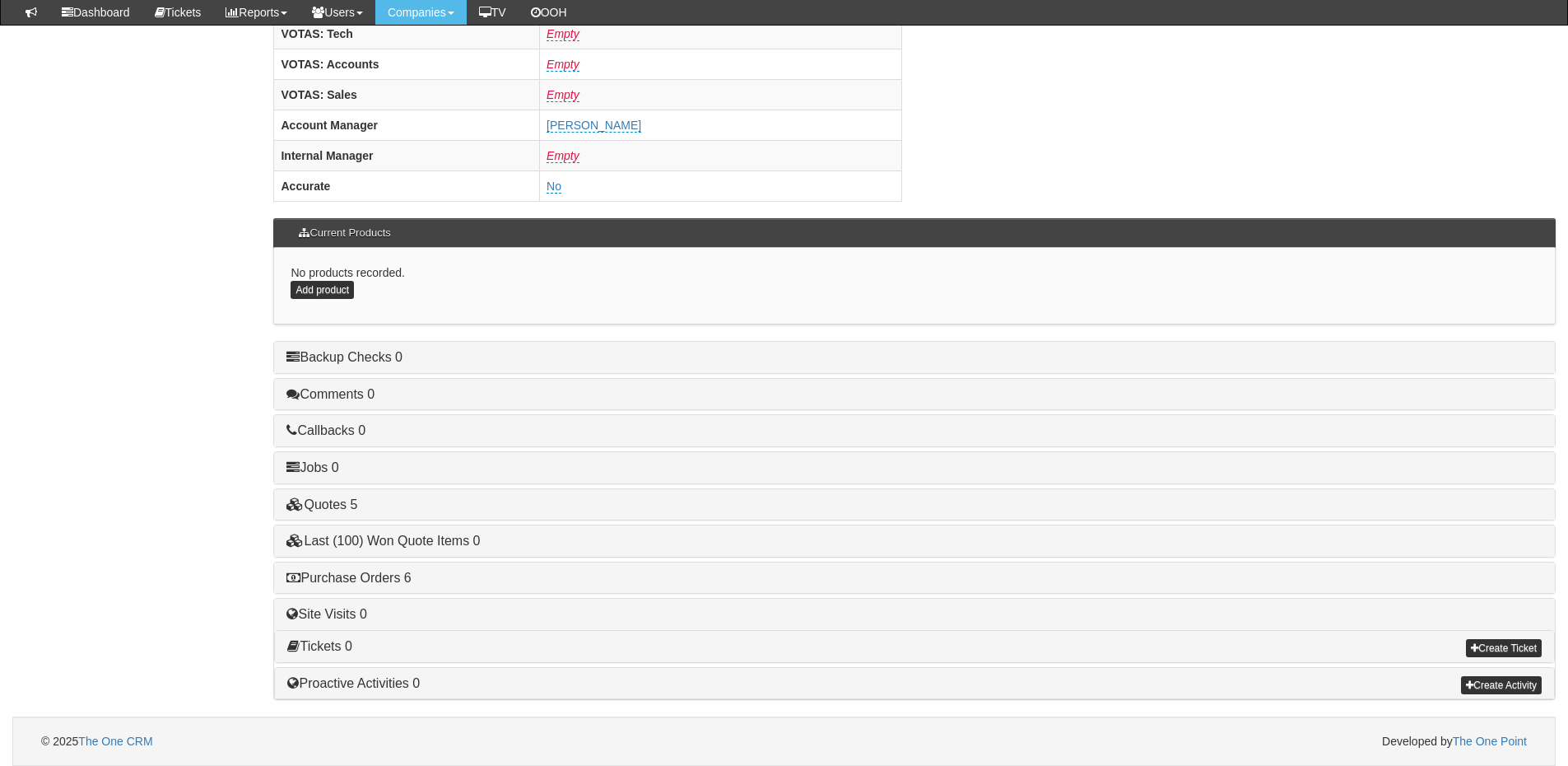
click at [401, 567] on div "Purchase Orders 6" at bounding box center [914, 578] width 1281 height 31
click at [394, 577] on link "Purchase Orders 6" at bounding box center [348, 577] width 124 height 14
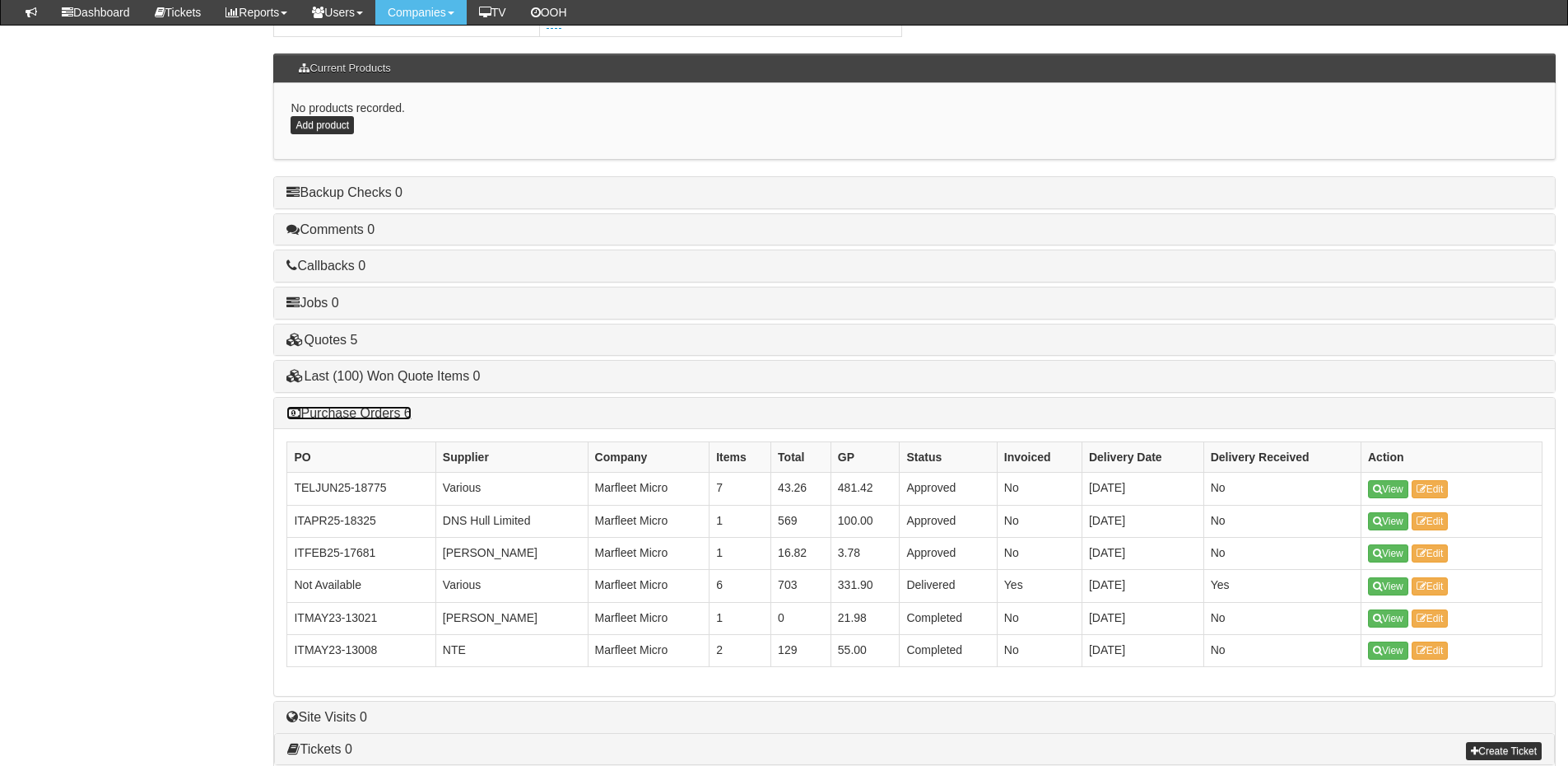
scroll to position [850, 0]
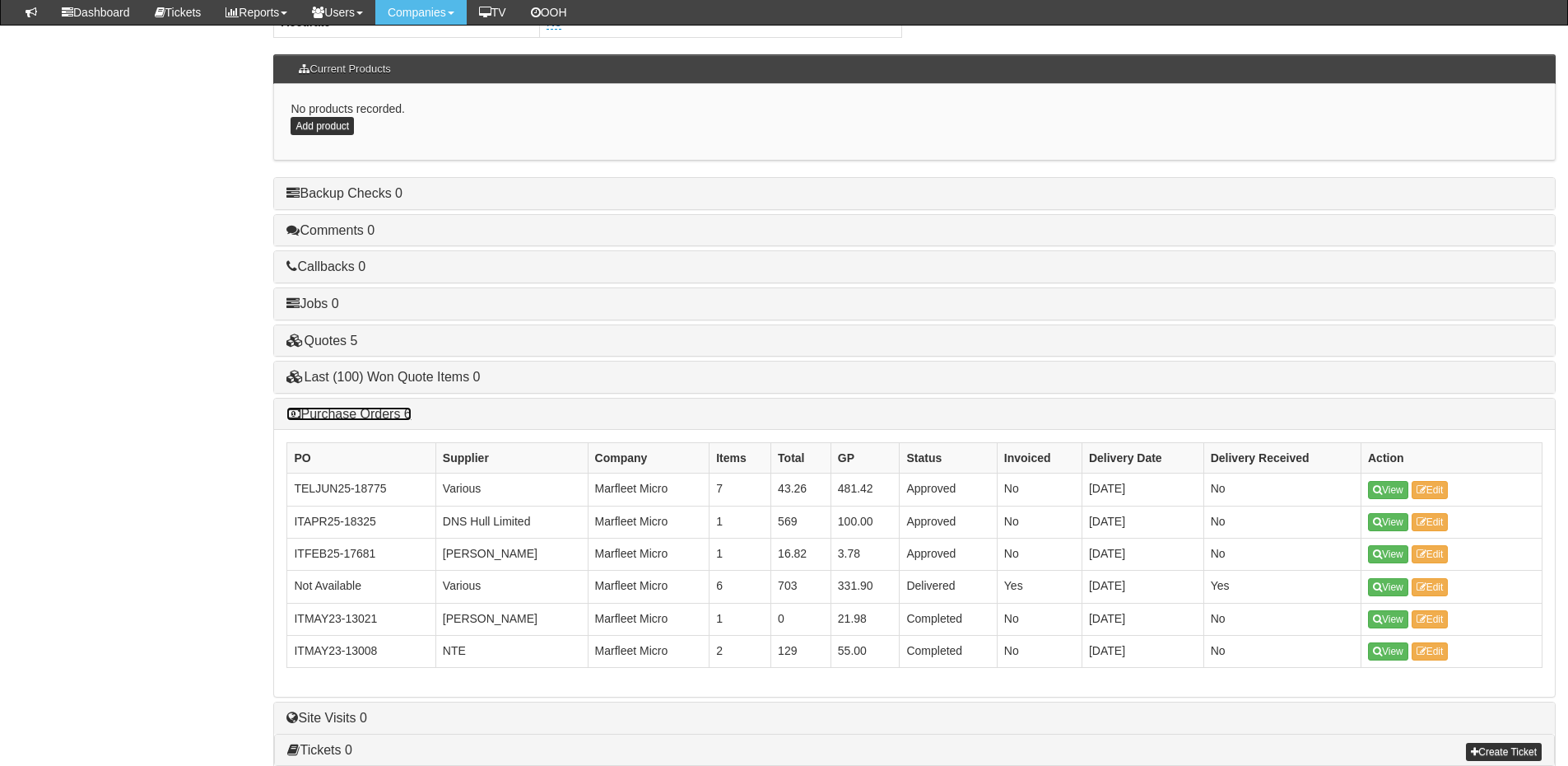
click at [385, 409] on link "Purchase Orders 6" at bounding box center [348, 414] width 124 height 14
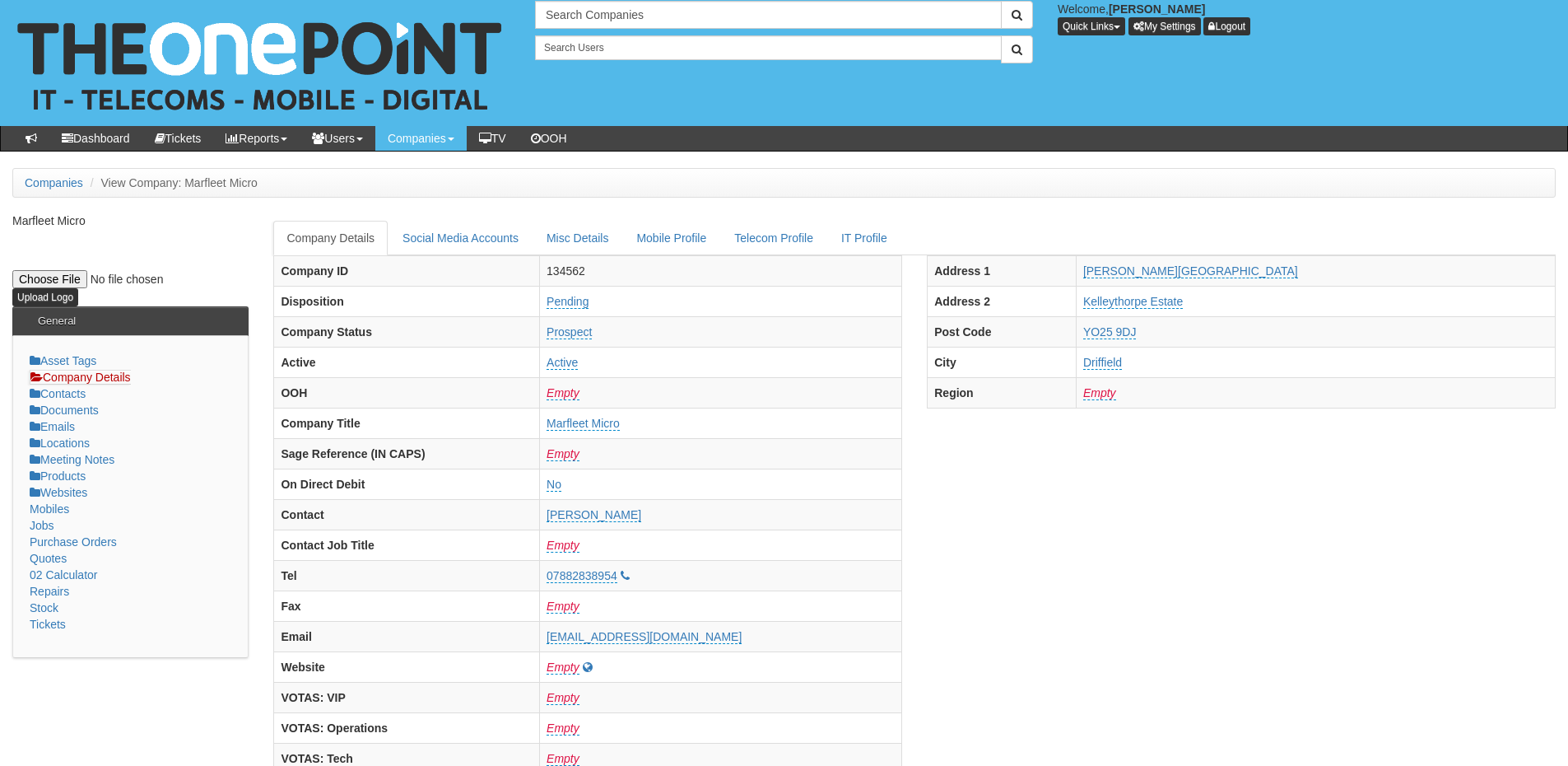
scroll to position [0, 0]
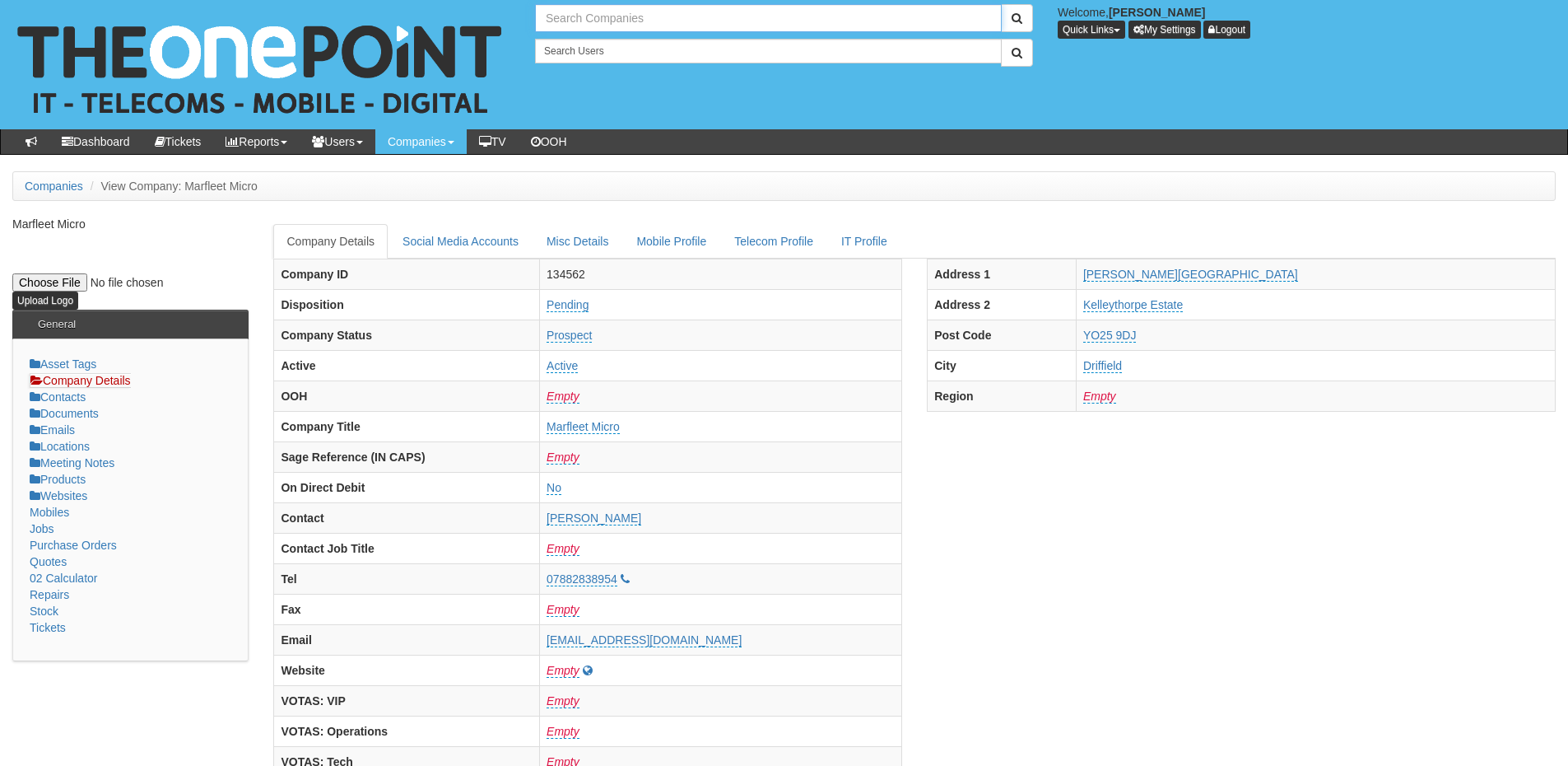
click at [581, 24] on input "text" at bounding box center [768, 18] width 466 height 28
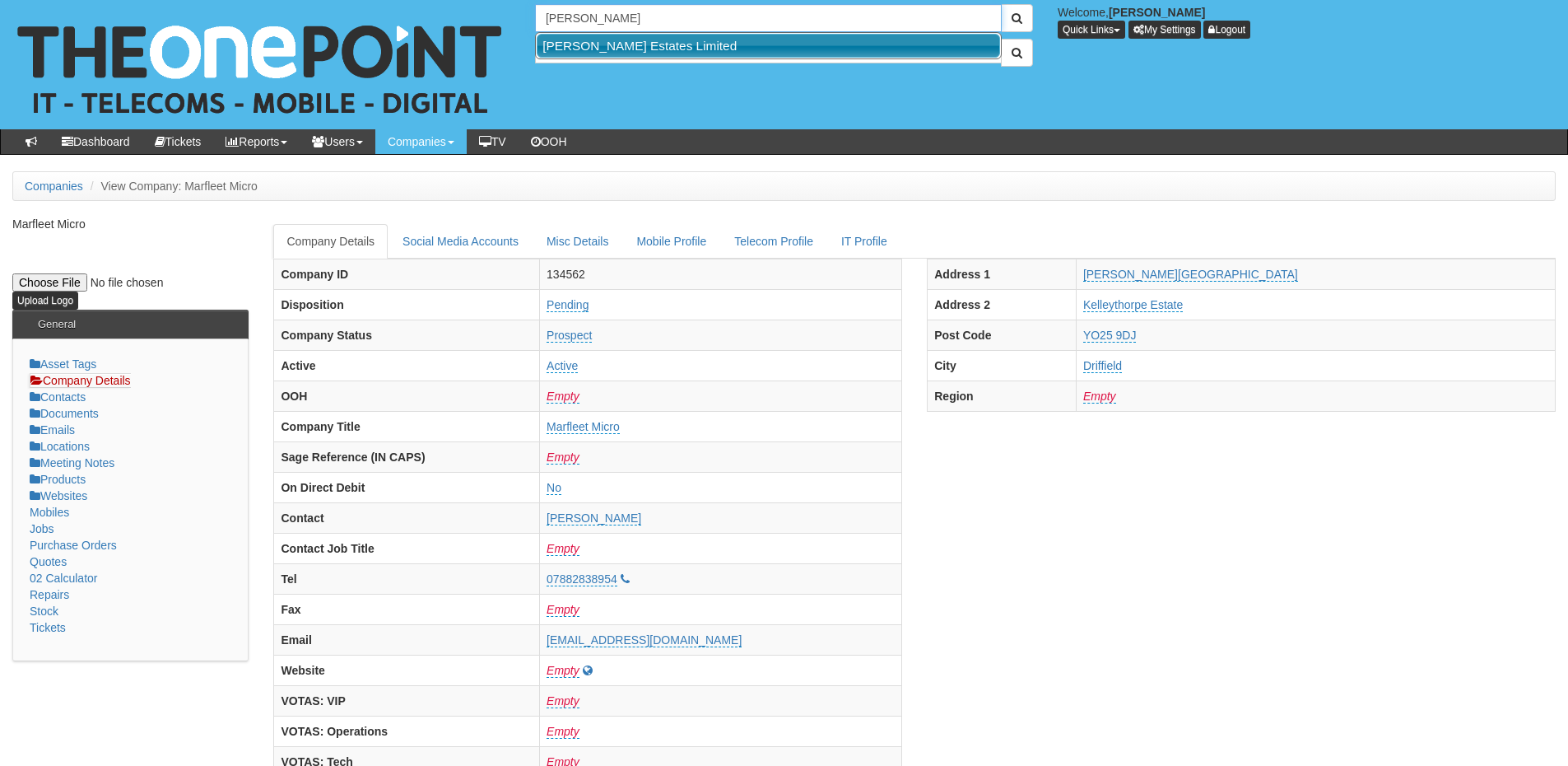
click at [647, 41] on link "[PERSON_NAME] Estates Limited" at bounding box center [768, 45] width 463 height 24
type input "[PERSON_NAME] Estates Limited"
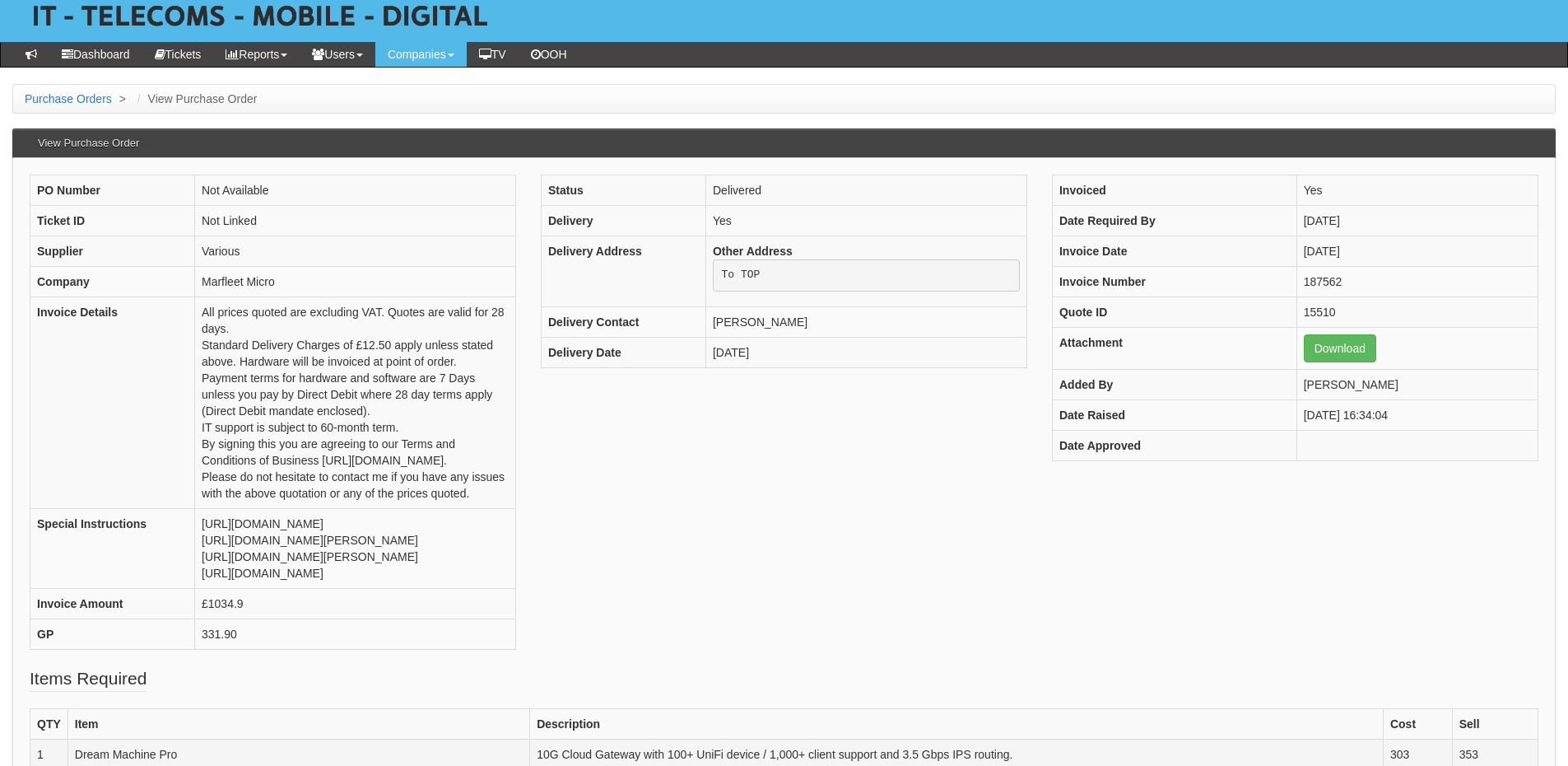
scroll to position [328, 0]
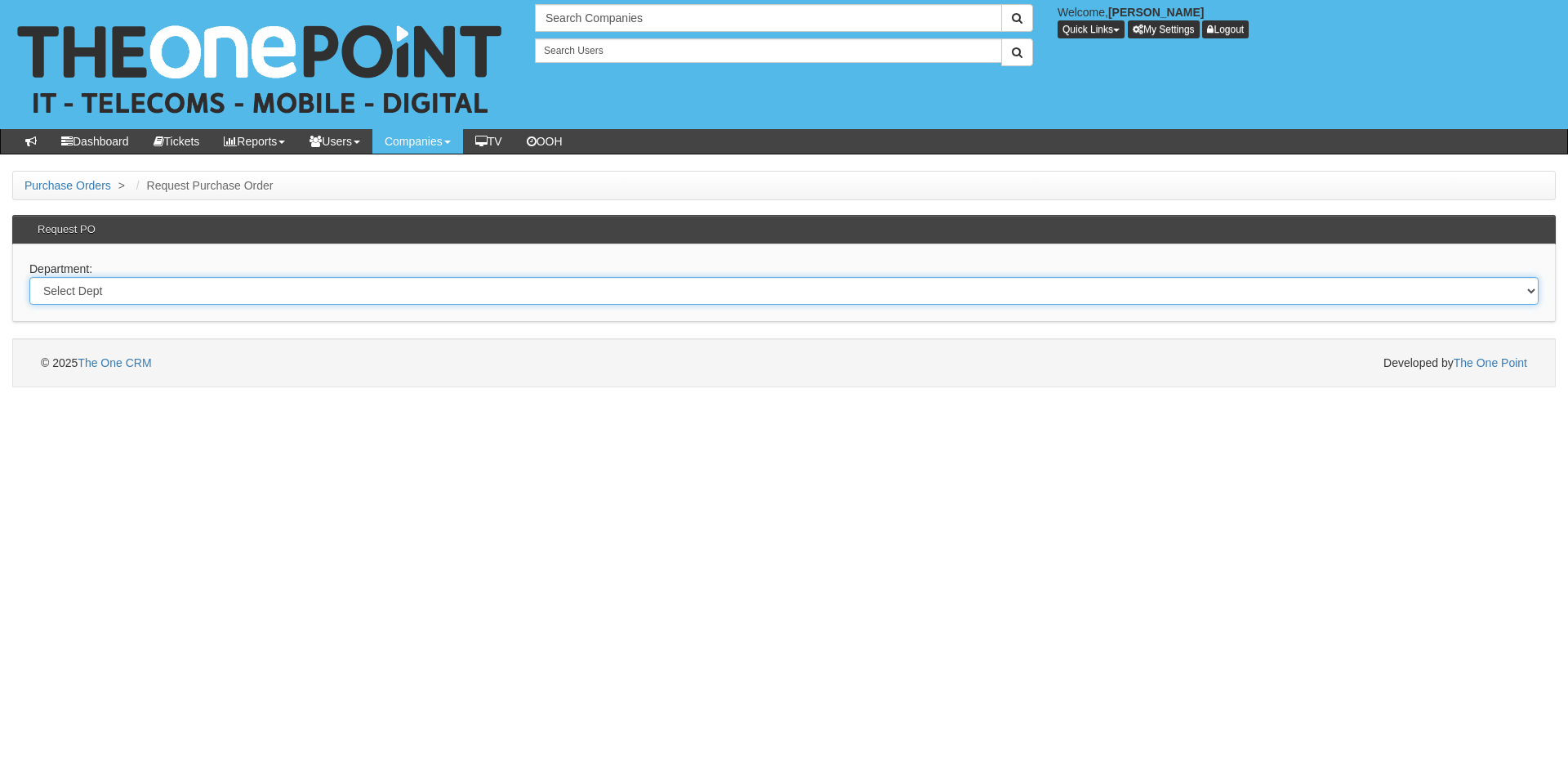
click at [468, 293] on select "Select Dept Digital Internal IT Mobiles Marketing Telecoms" at bounding box center [784, 291] width 1510 height 28
select select "?pipeID=&dept=IT"
click at [30, 277] on select "Select Dept Digital Internal IT Mobiles Marketing Telecoms" at bounding box center [784, 291] width 1510 height 28
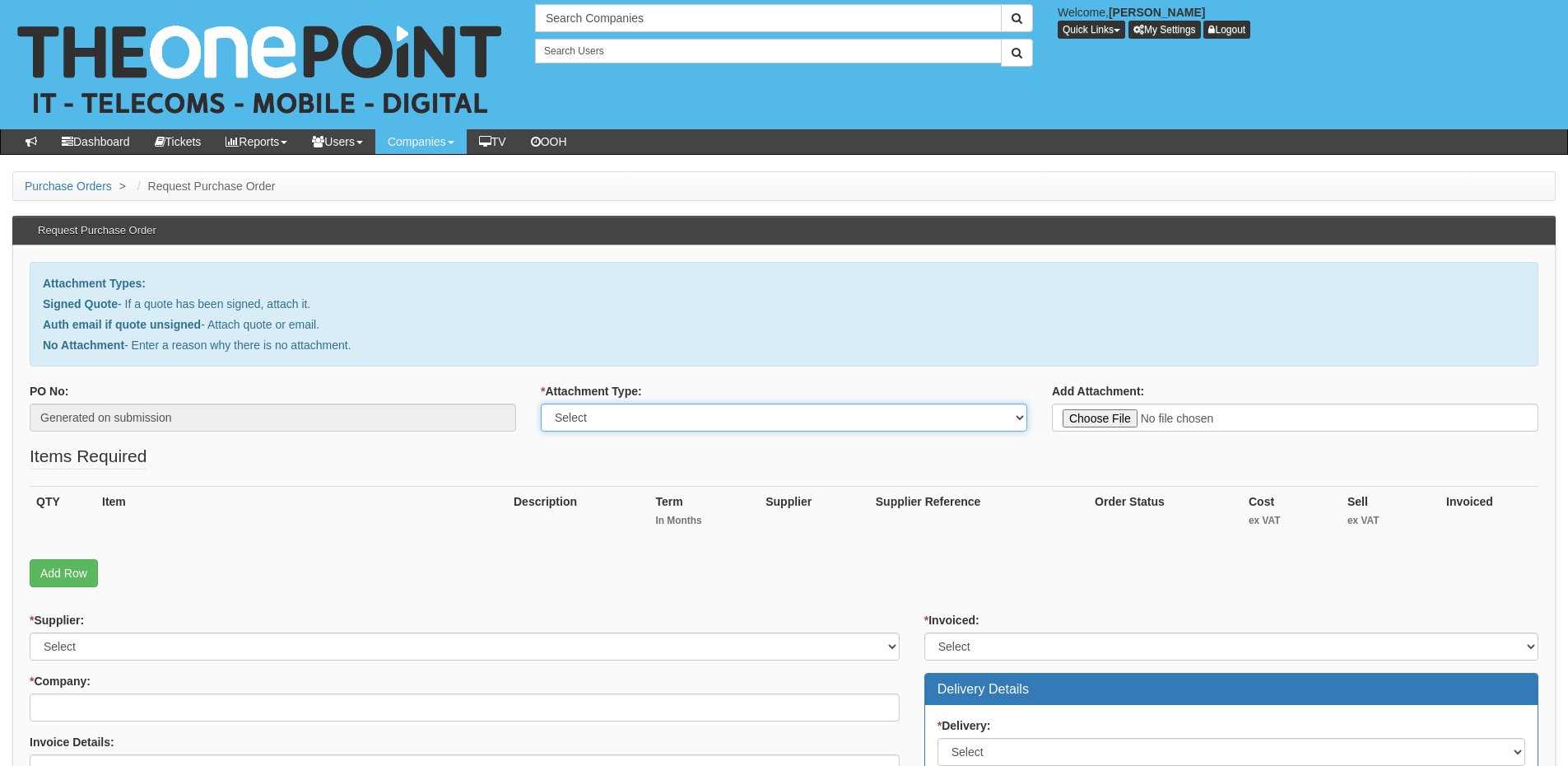
click at [738, 424] on select "Select Signed Quote Auth email with quote if unsigned No Attachment" at bounding box center [784, 418] width 486 height 28
select select "Signed Quote"
click at [541, 404] on select "Select Signed Quote Auth email with quote if unsigned No Attachment" at bounding box center [784, 418] width 486 height 28
type input "C:\fakepath\Arnold White Group Limited - Max Windows 11 Upgrade.pdf"
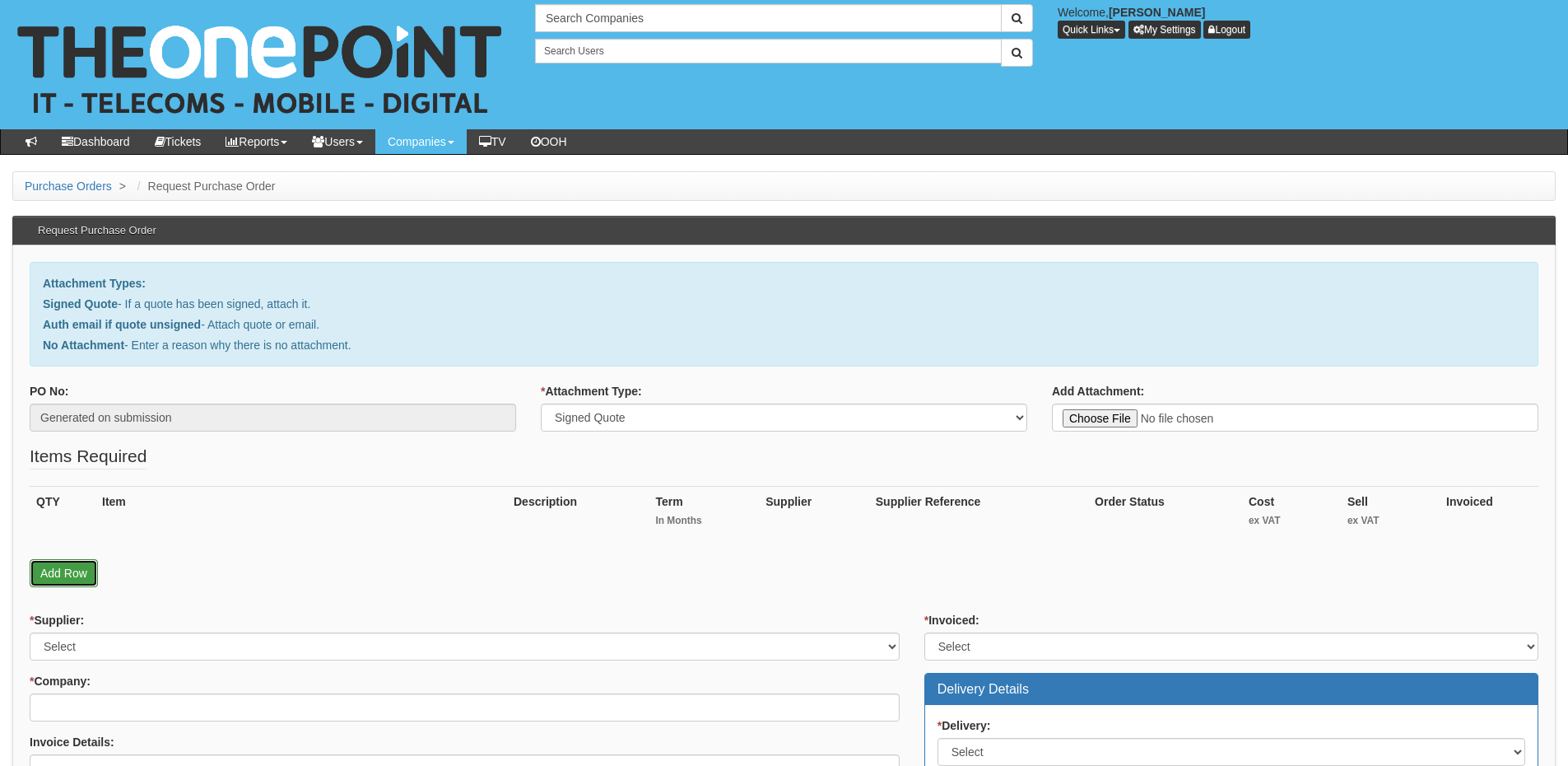
click at [48, 582] on link "Add Row" at bounding box center [64, 573] width 69 height 28
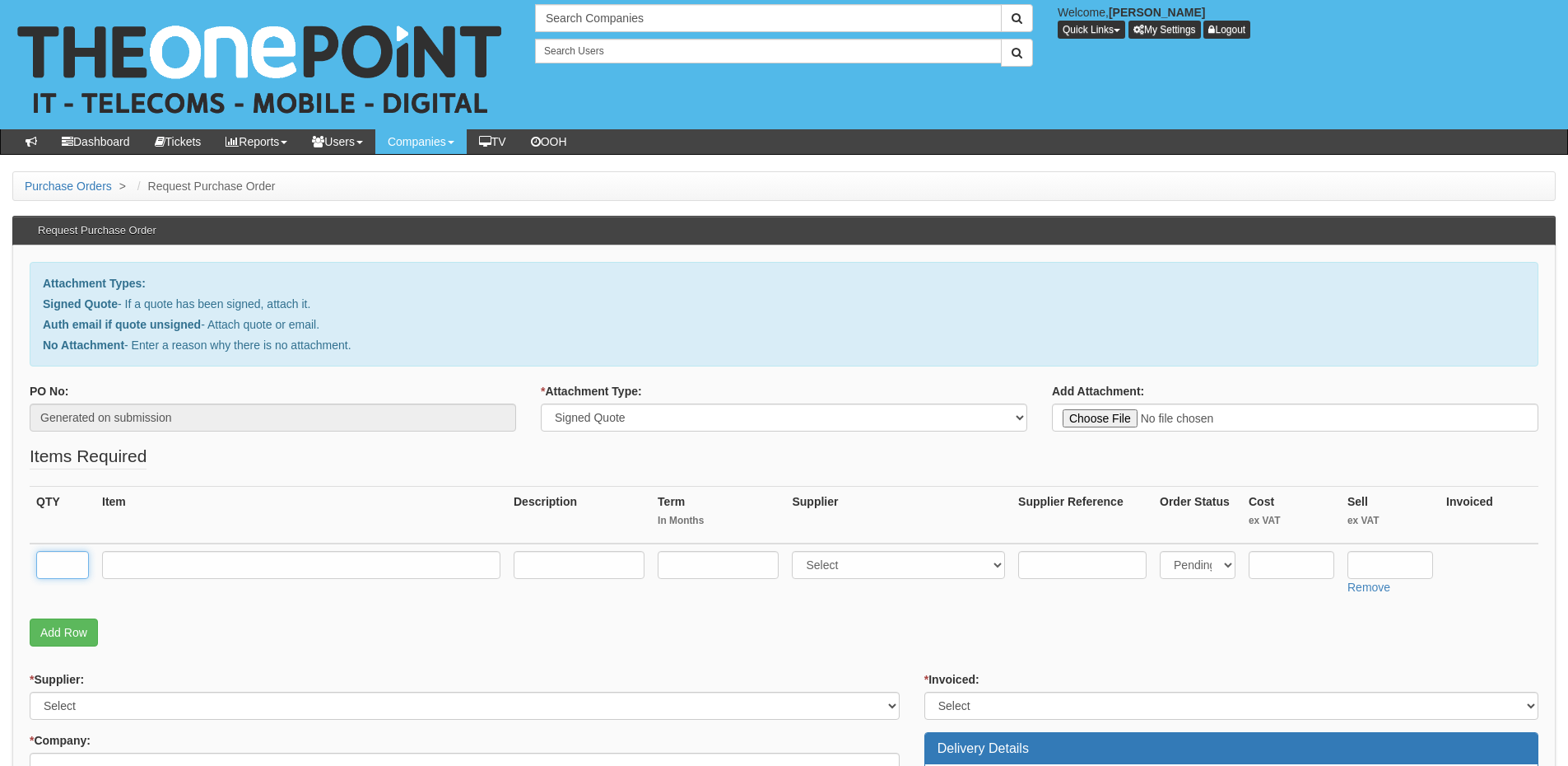
click at [57, 568] on input "text" at bounding box center [63, 565] width 53 height 28
type input "1"
click at [193, 568] on input "text" at bounding box center [301, 565] width 399 height 28
click at [217, 566] on input "text" at bounding box center [301, 565] width 399 height 28
paste input "Windows 11 Upgrade - [PERSON_NAME]"
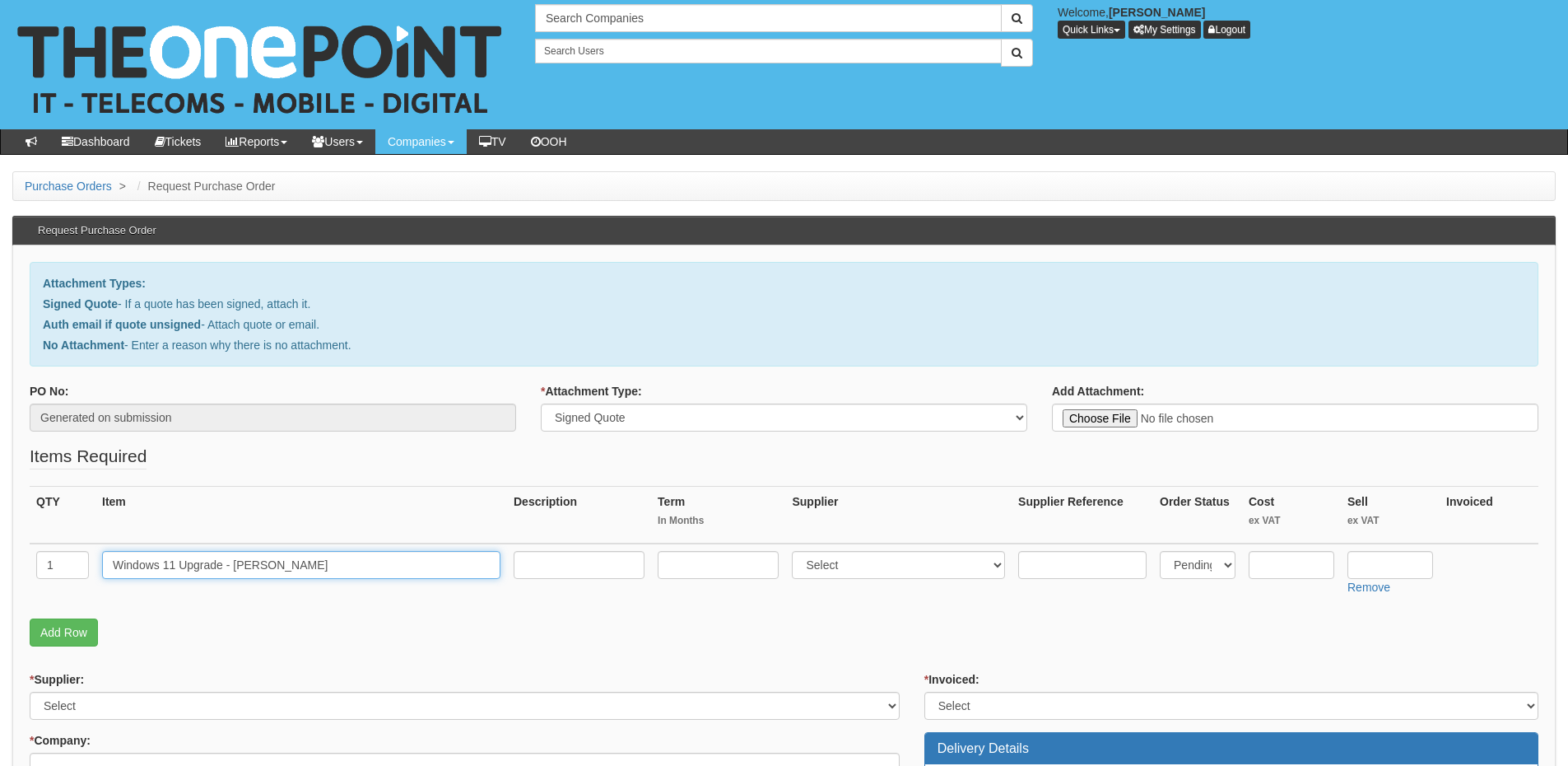
type input "Windows 11 Upgrade - Max Richmond"
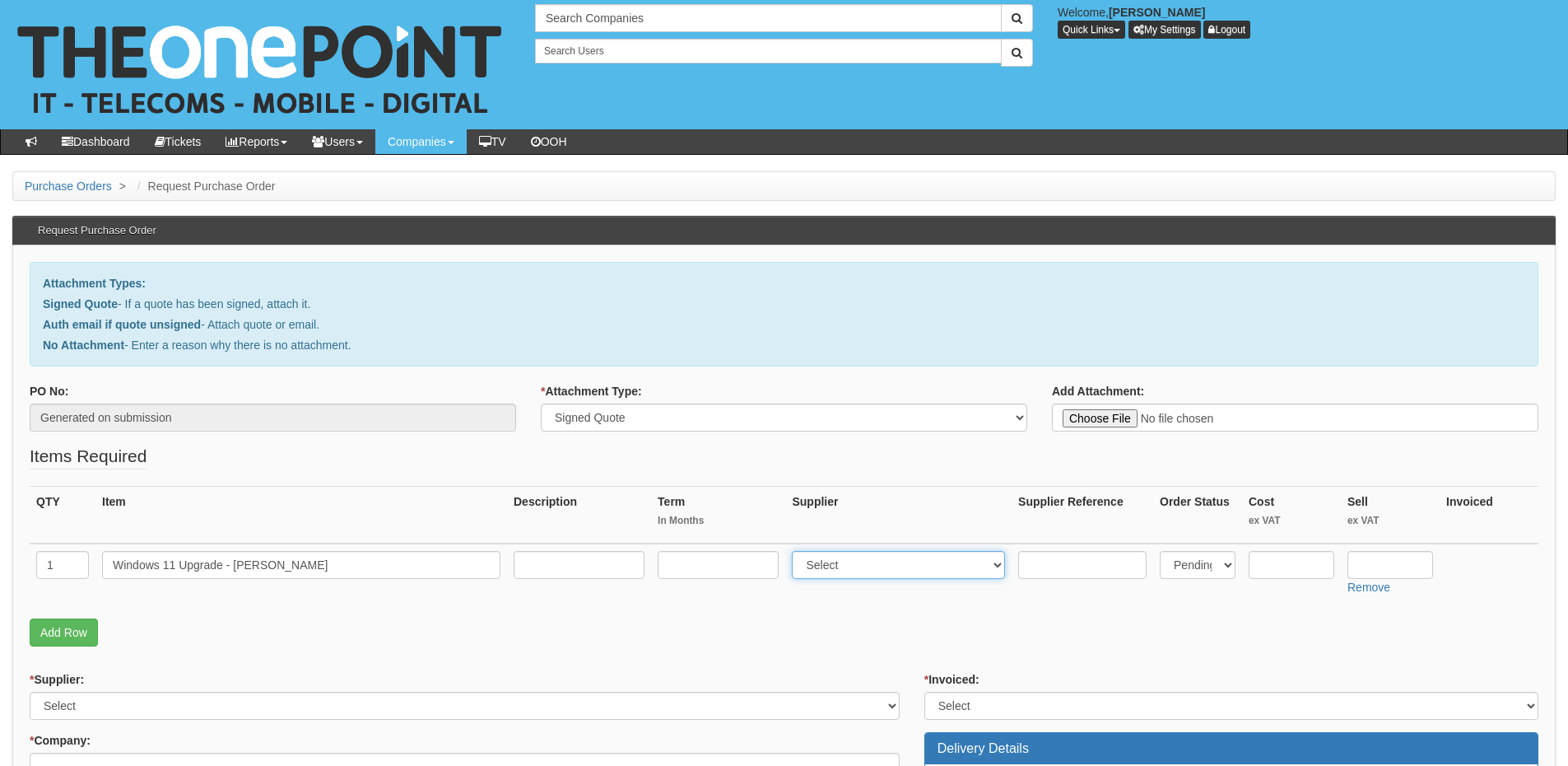
click at [865, 574] on select "Select 123 REG.co.uk 1Password 3 4Gon AA Jones Electric Ltd Abzorb Access Group…" at bounding box center [899, 565] width 213 height 28
select select "81"
click at [796, 551] on select "Select 123 REG.co.uk 1Password 3 4Gon AA Jones Electric Ltd Abzorb Access Group…" at bounding box center [899, 565] width 213 height 28
click at [1376, 561] on input "text" at bounding box center [1391, 565] width 86 height 28
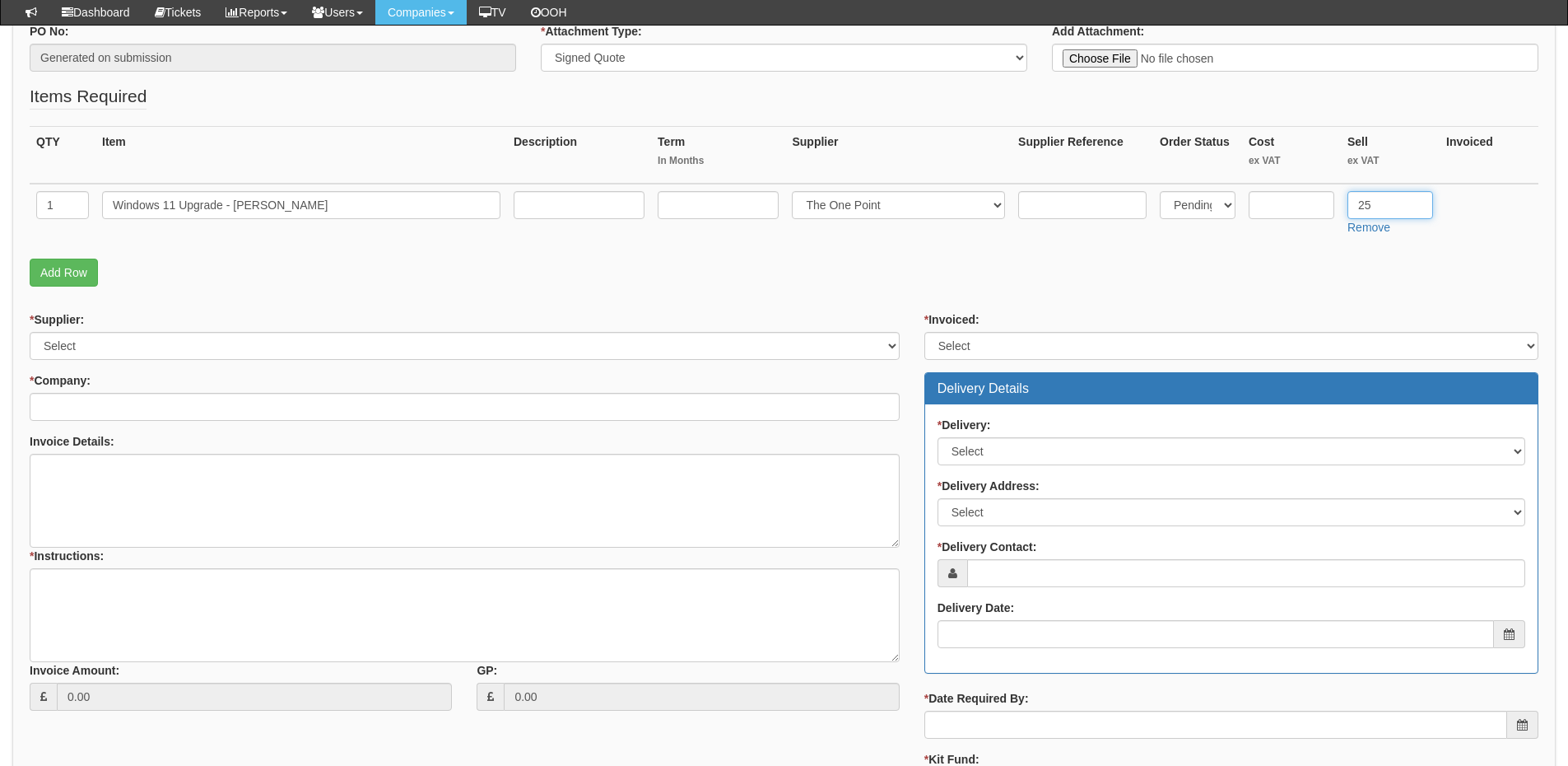
scroll to position [329, 0]
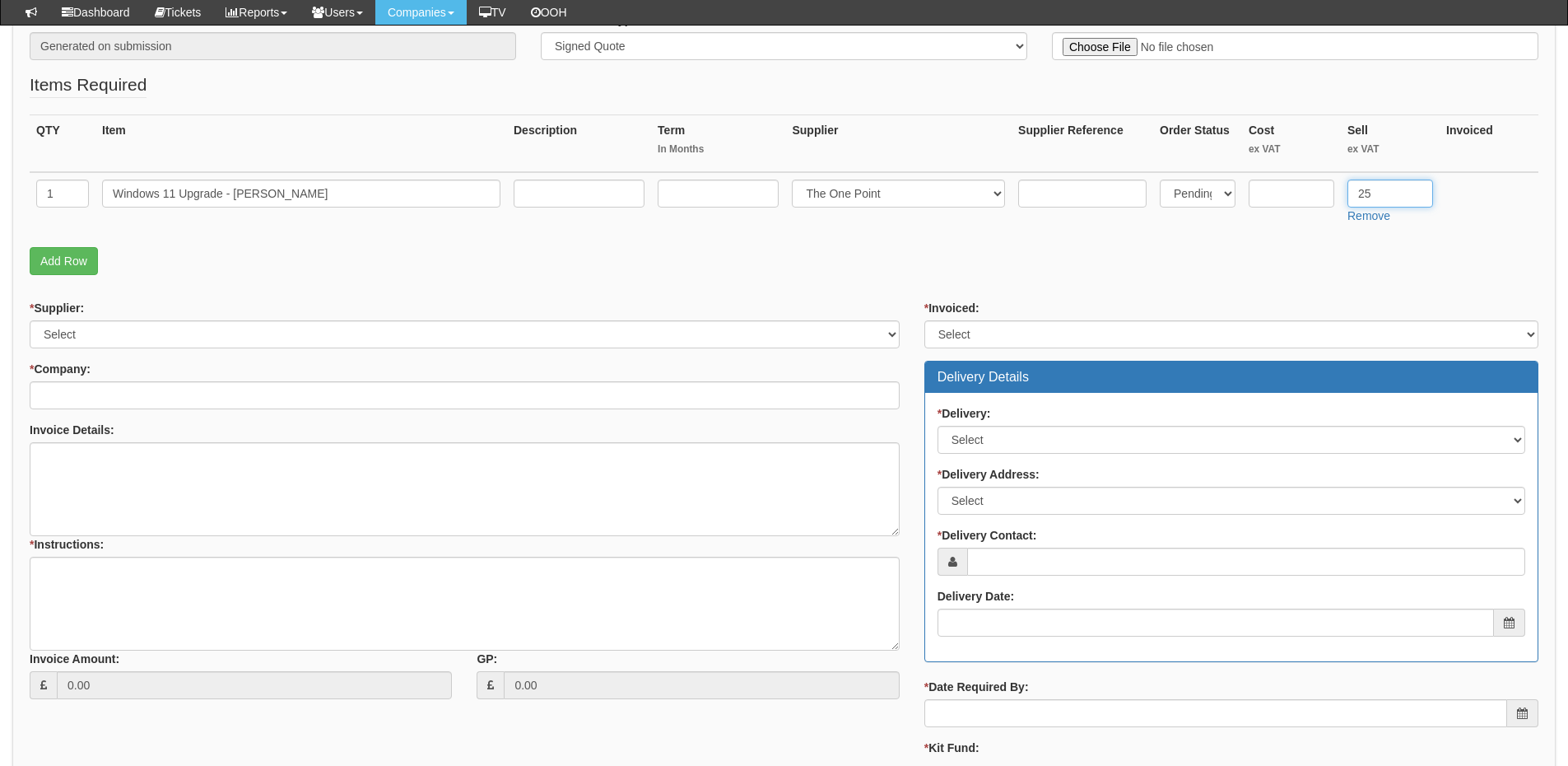
type input "25"
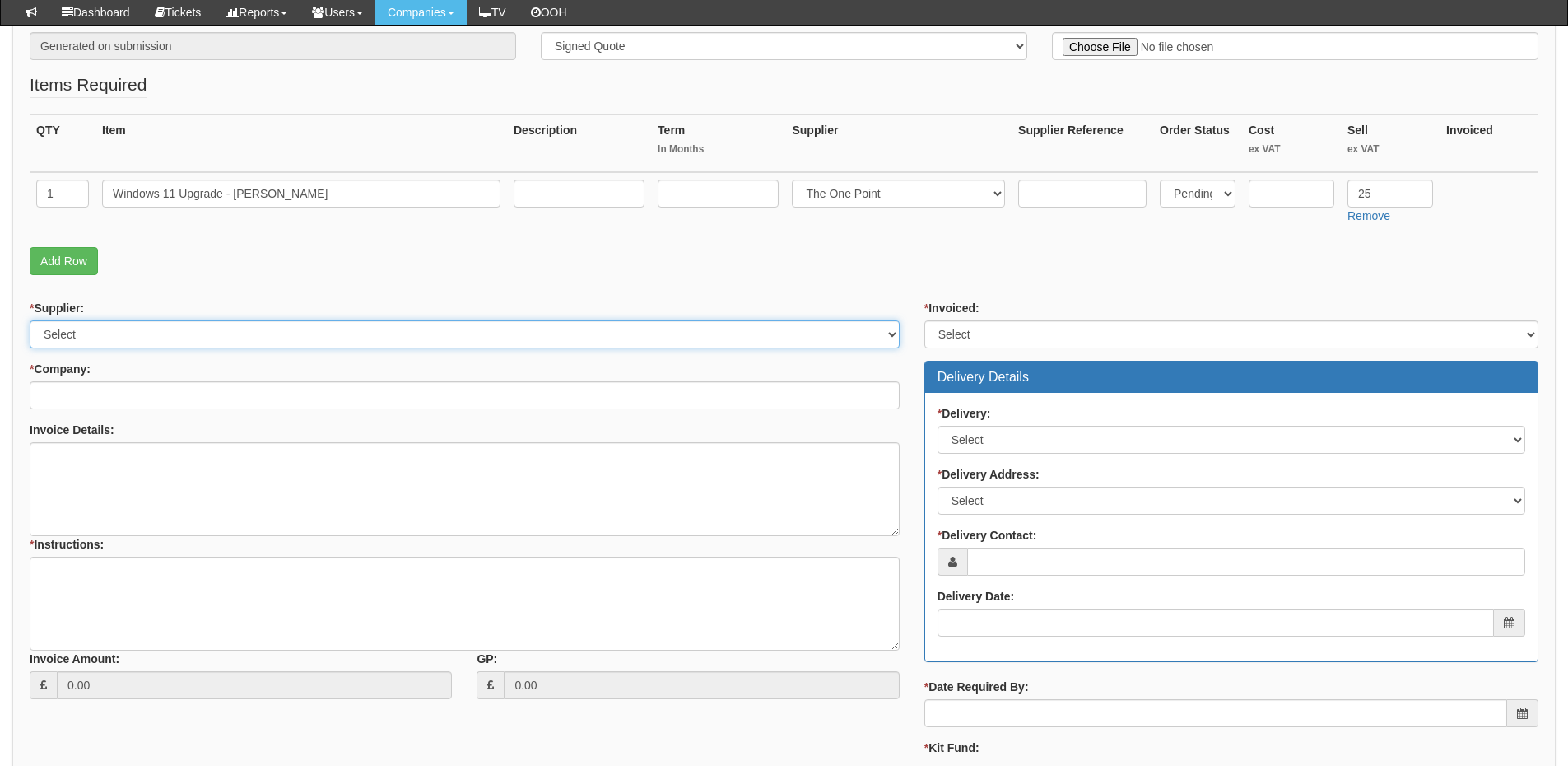
click at [194, 335] on select "Select 123 REG.co.uk 1Password 3 4Gon AA Jones Electric Ltd Abzorb Access Group…" at bounding box center [465, 334] width 870 height 28
select select "81"
click at [30, 320] on select "Select 123 REG.co.uk 1Password 3 4Gon AA Jones Electric Ltd Abzorb Access Group…" at bounding box center [465, 334] width 870 height 28
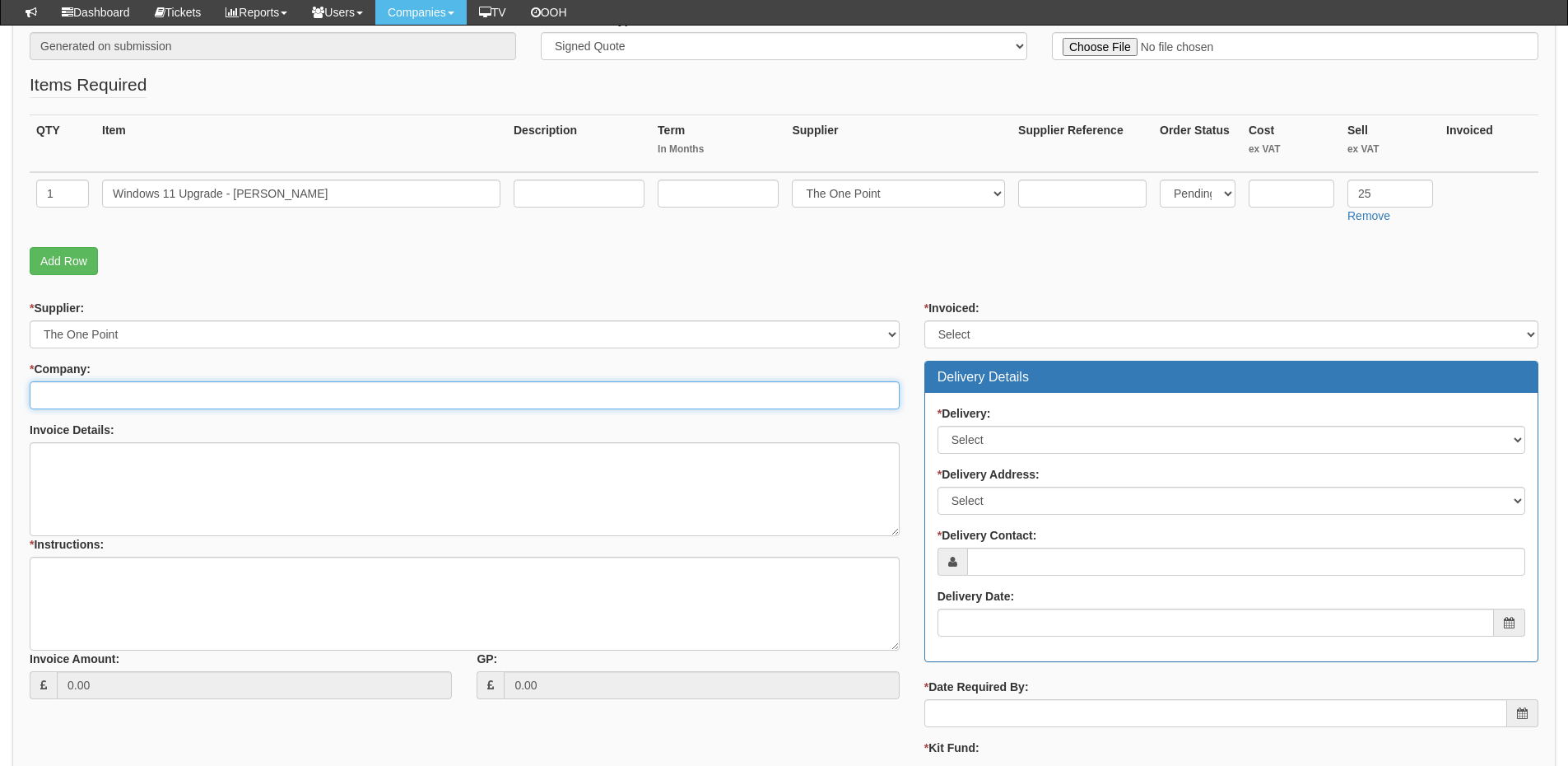
click at [141, 396] on input "* Company:" at bounding box center [465, 395] width 870 height 28
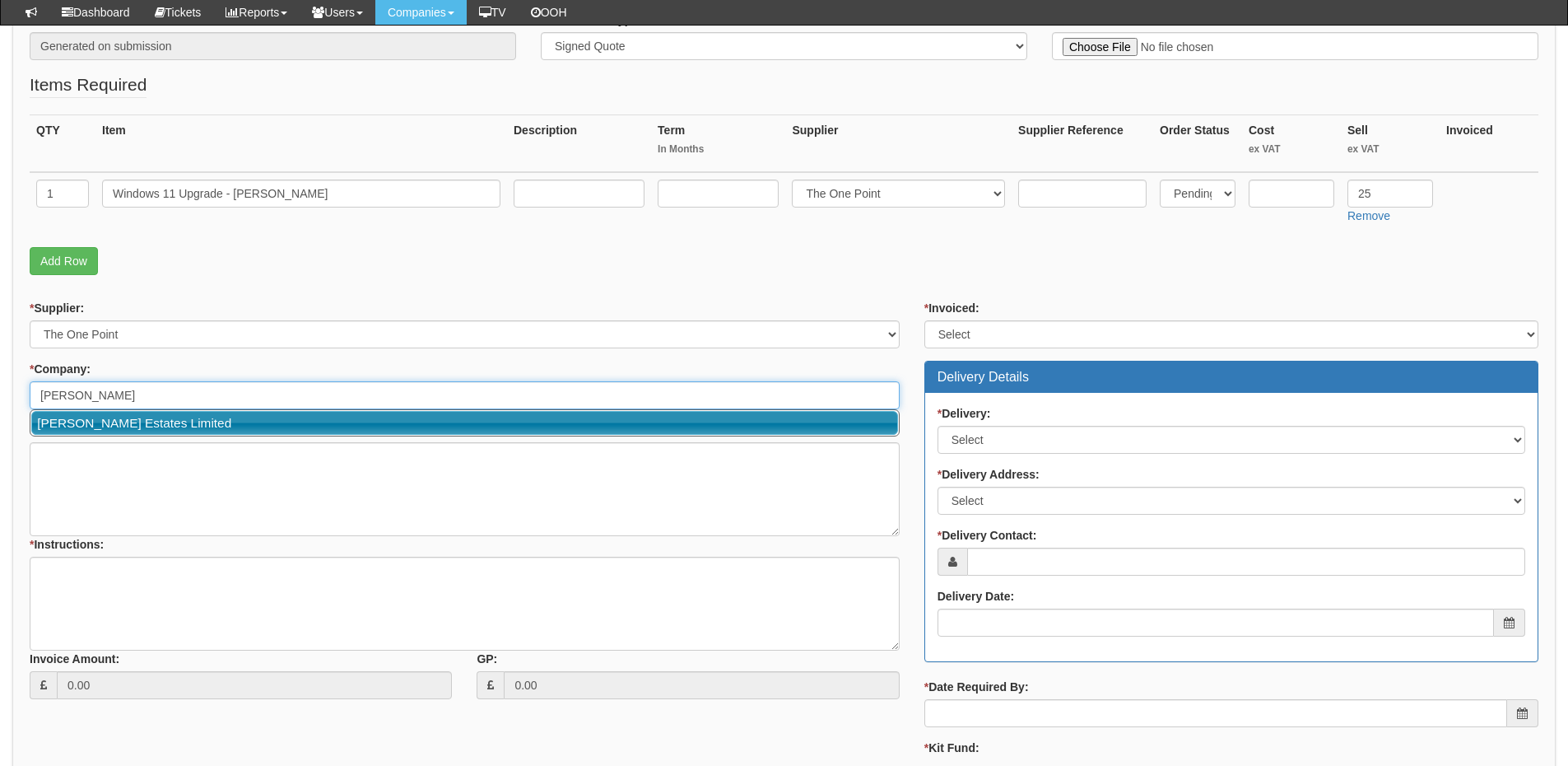
click at [141, 419] on link "Arnold White Estates Limited" at bounding box center [465, 423] width 867 height 24
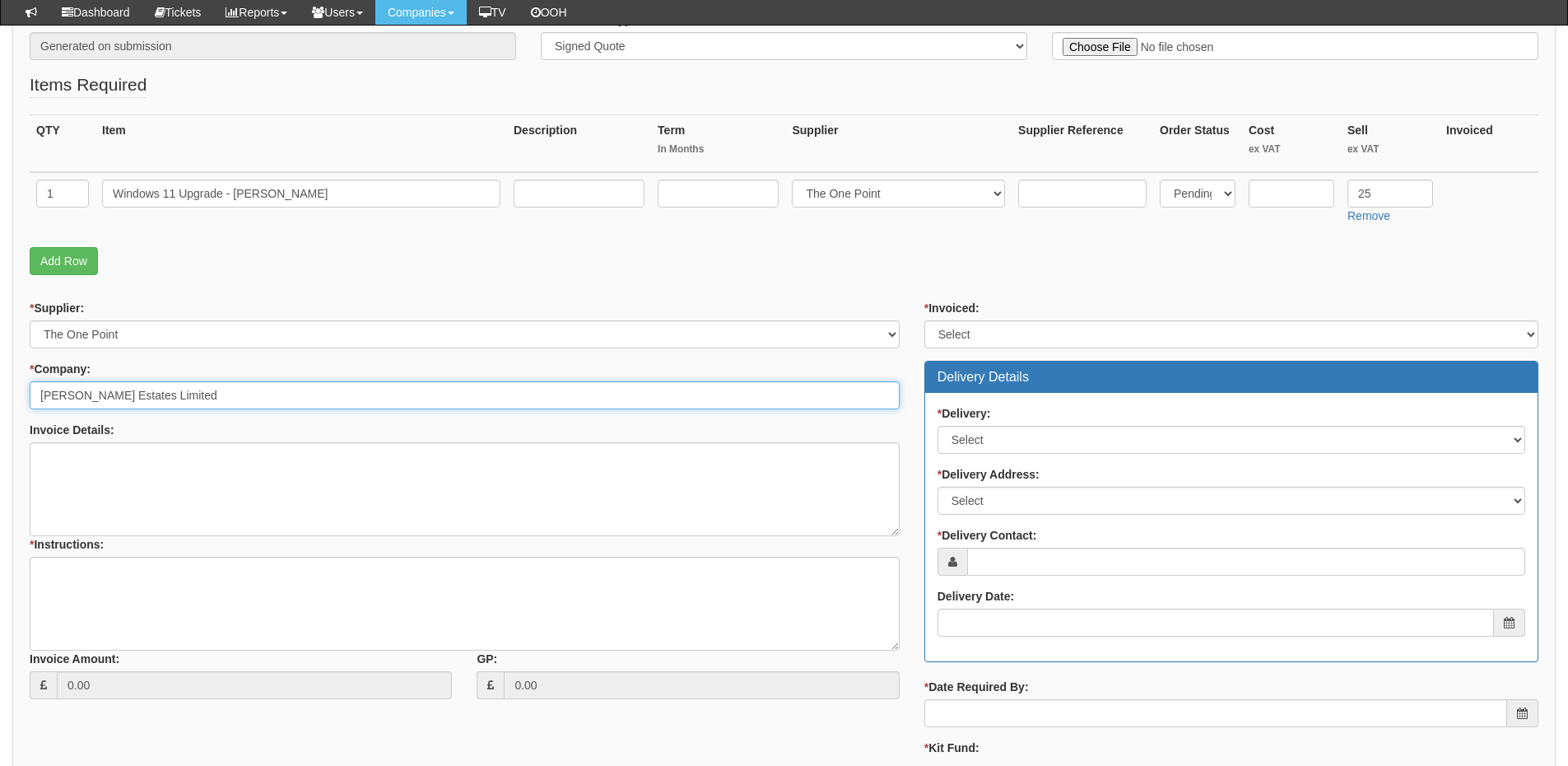
type input "Arnold White Estates Limited"
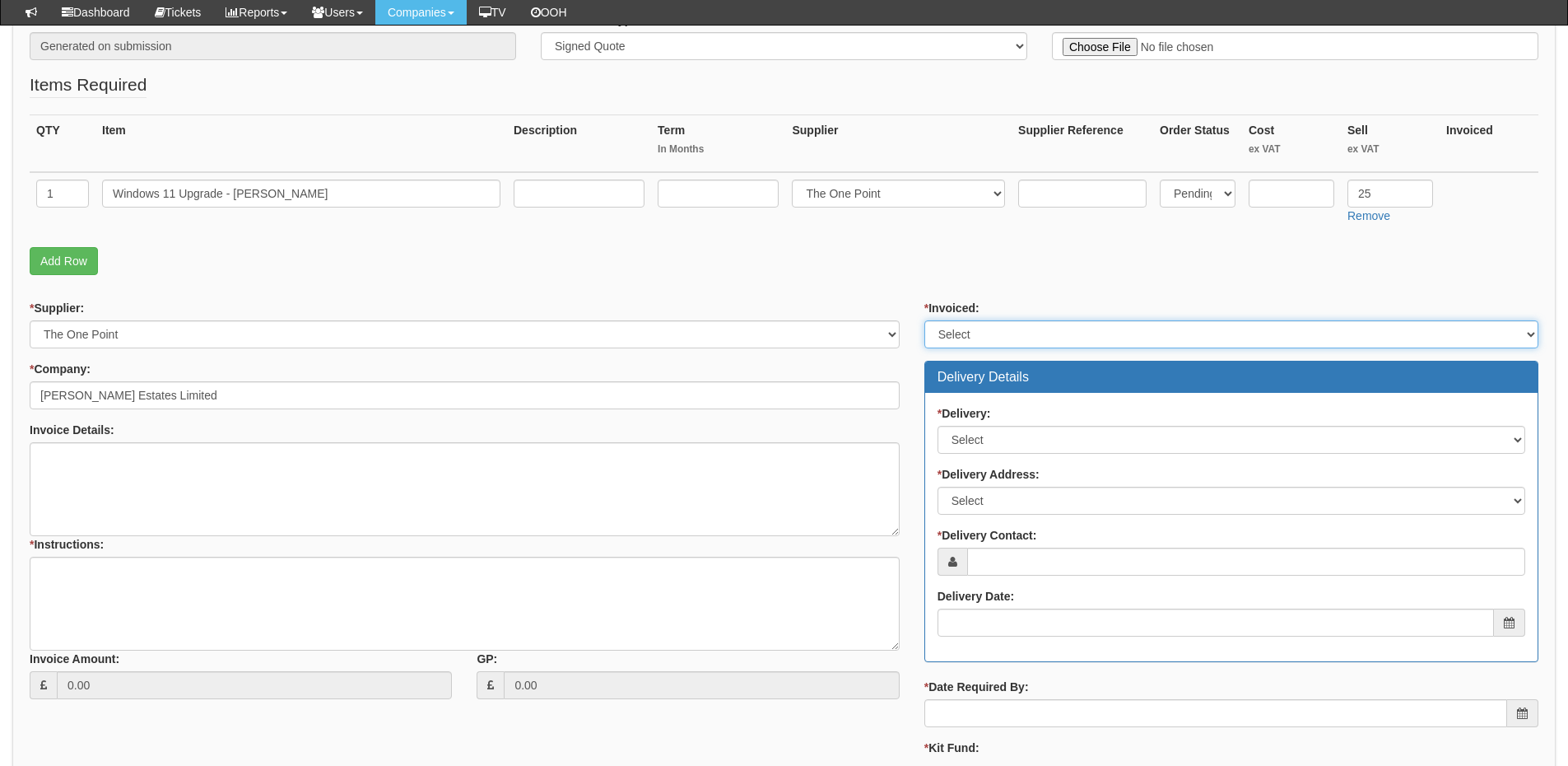
click at [991, 340] on select "Select Yes No N/A STB (part of order)" at bounding box center [1231, 334] width 614 height 28
select select "2"
click at [925, 320] on select "Select Yes No N/A STB (part of order)" at bounding box center [1231, 334] width 614 height 28
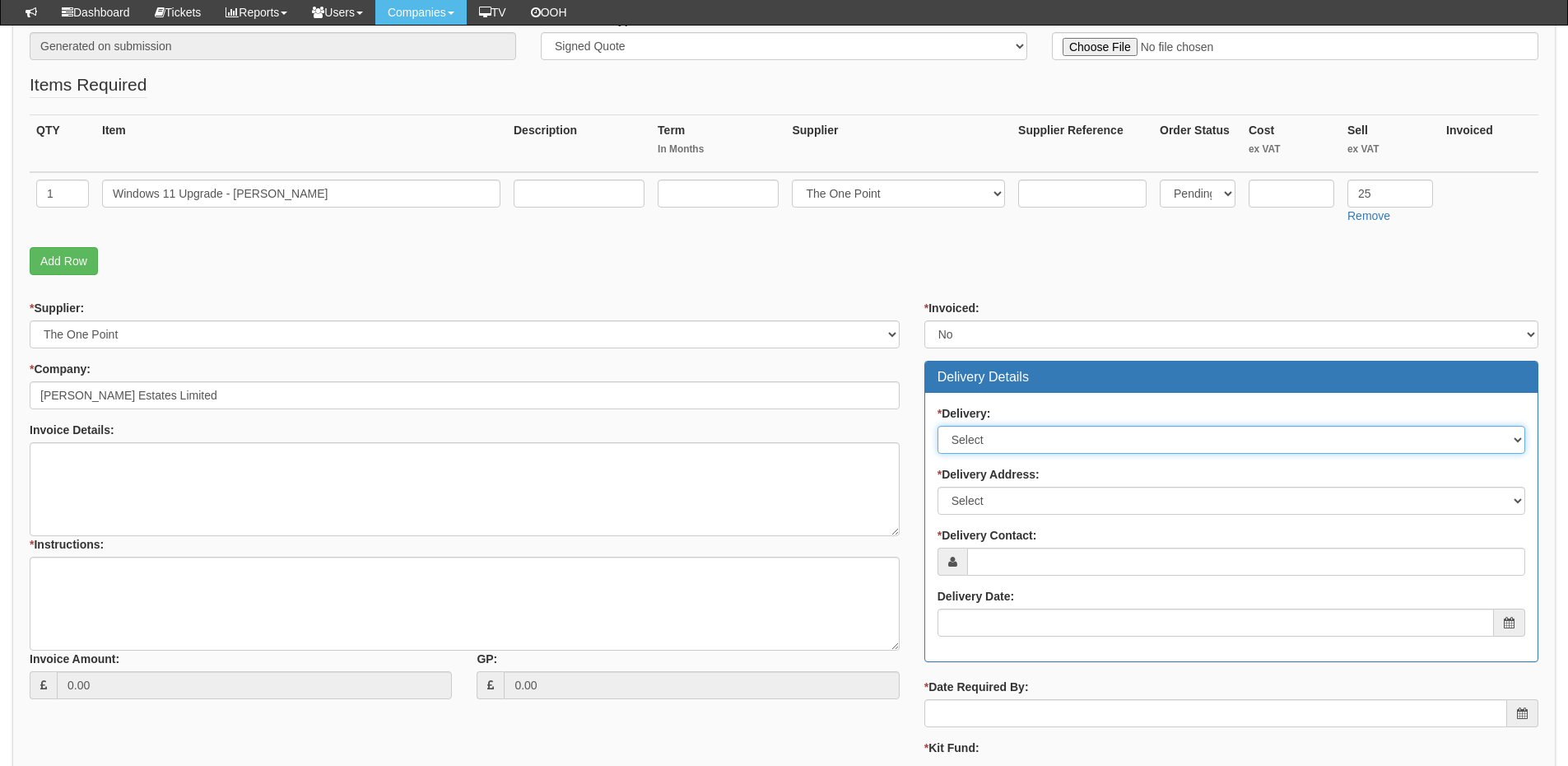
click at [991, 437] on select "Select No Not Applicable Yes" at bounding box center [1231, 440] width 588 height 28
select select "3"
click at [938, 426] on select "Select No Not Applicable Yes" at bounding box center [1231, 440] width 588 height 28
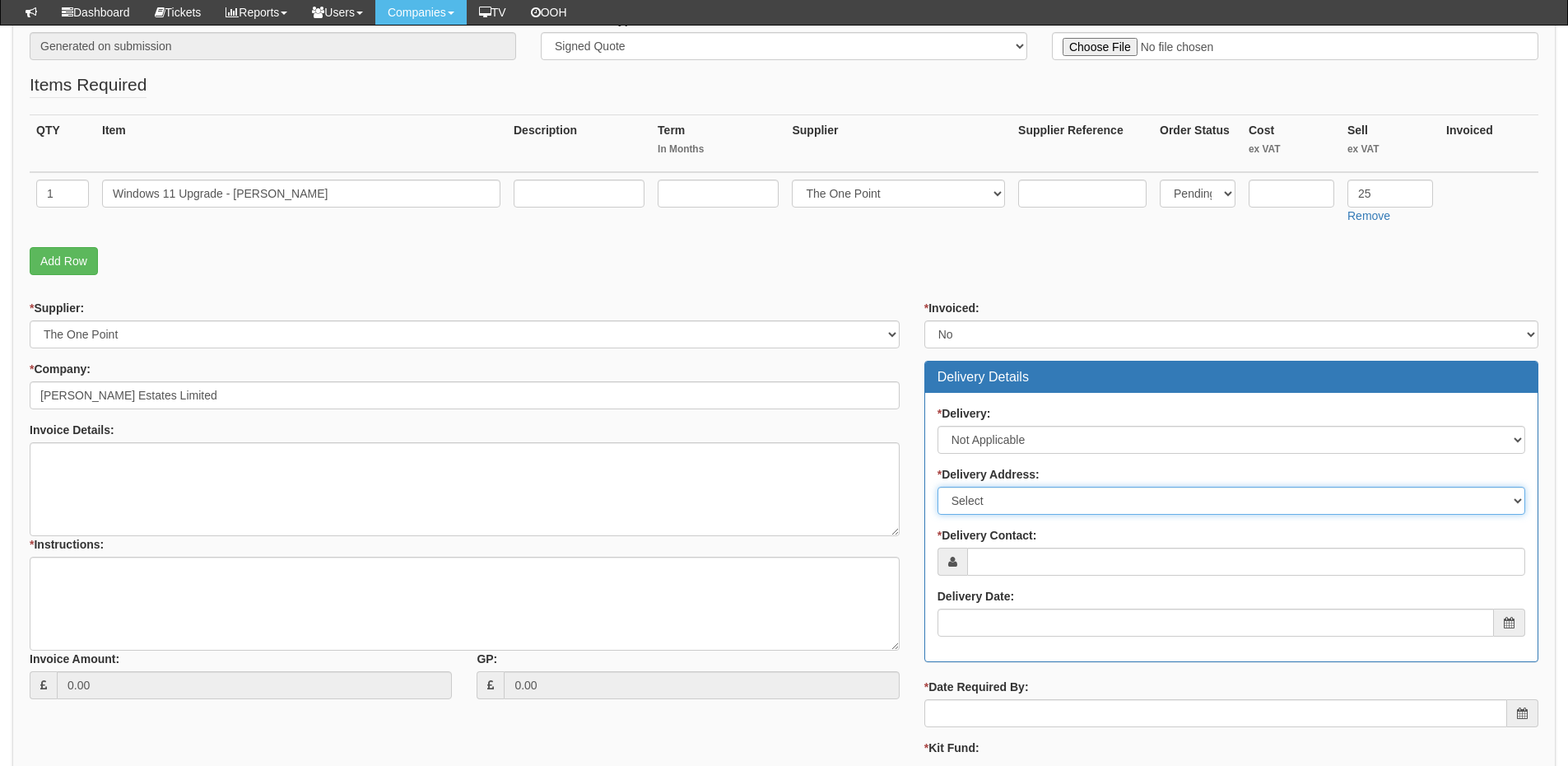
drag, startPoint x: 982, startPoint y: 505, endPoint x: 982, endPoint y: 514, distance: 9.0
click at [982, 505] on select "Select Not Applicable Main Address - LU7 1FG Other" at bounding box center [1231, 500] width 588 height 28
select select "N/A"
click at [938, 486] on select "Select Not Applicable Main Address - LU7 1FG Other" at bounding box center [1231, 500] width 588 height 28
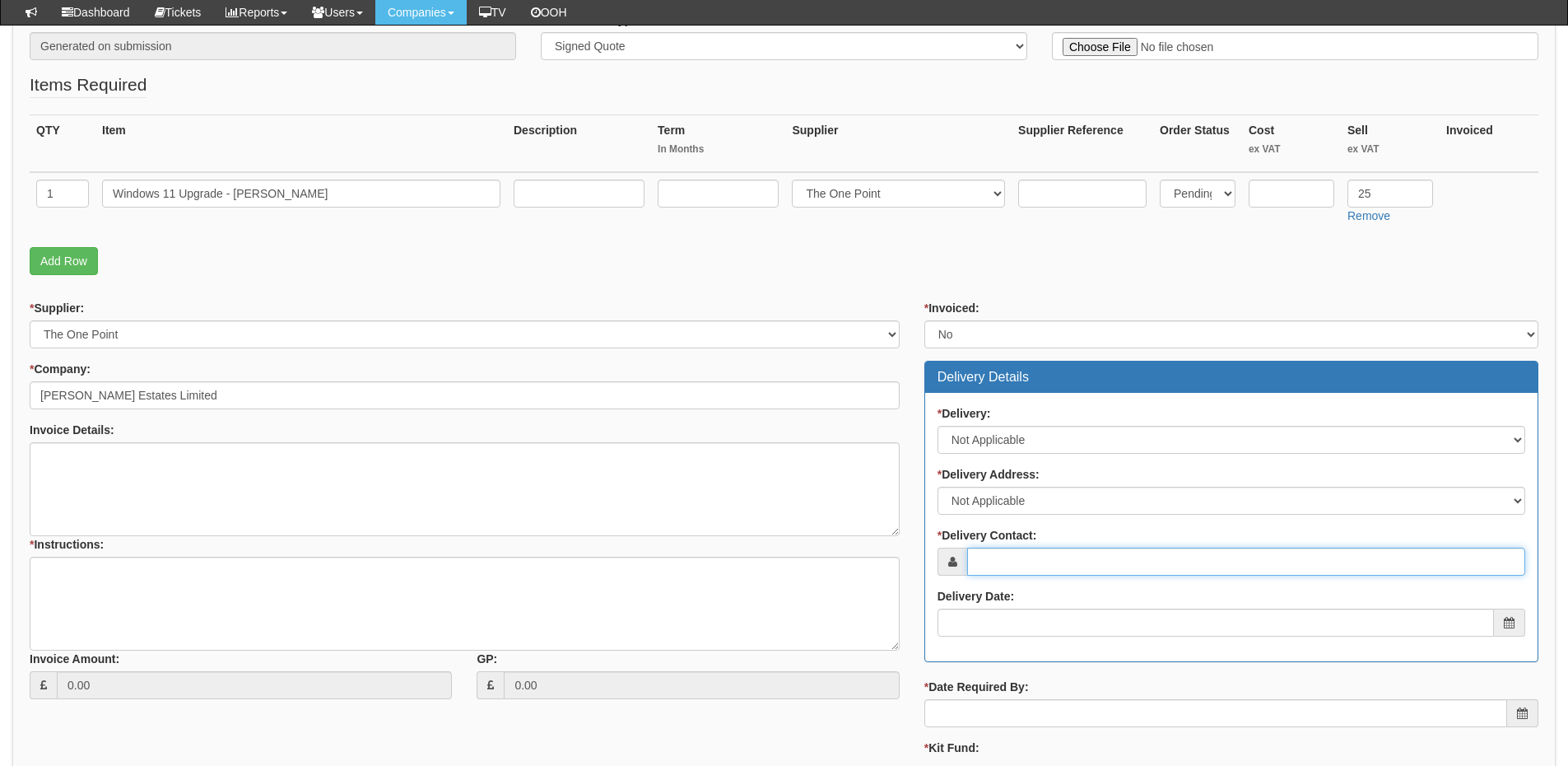
click at [985, 555] on input "* Delivery Contact:" at bounding box center [1246, 562] width 558 height 28
click at [1054, 563] on input "* Delivery Contact:" at bounding box center [1246, 562] width 558 height 28
paste input "Denise Cooper"
type input "Denise Cooper"
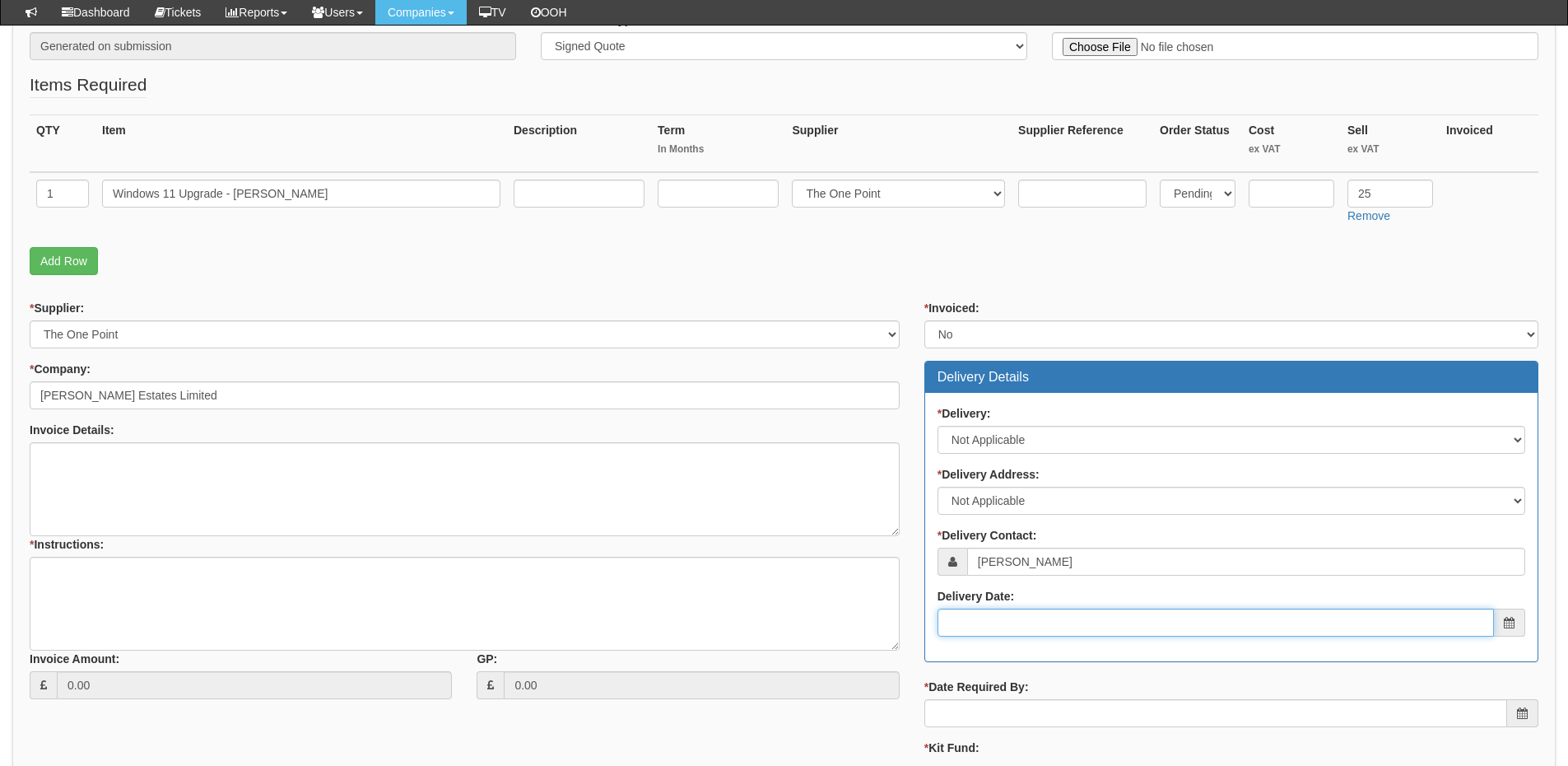
click at [1033, 633] on input "Delivery Date:" at bounding box center [1216, 623] width 557 height 28
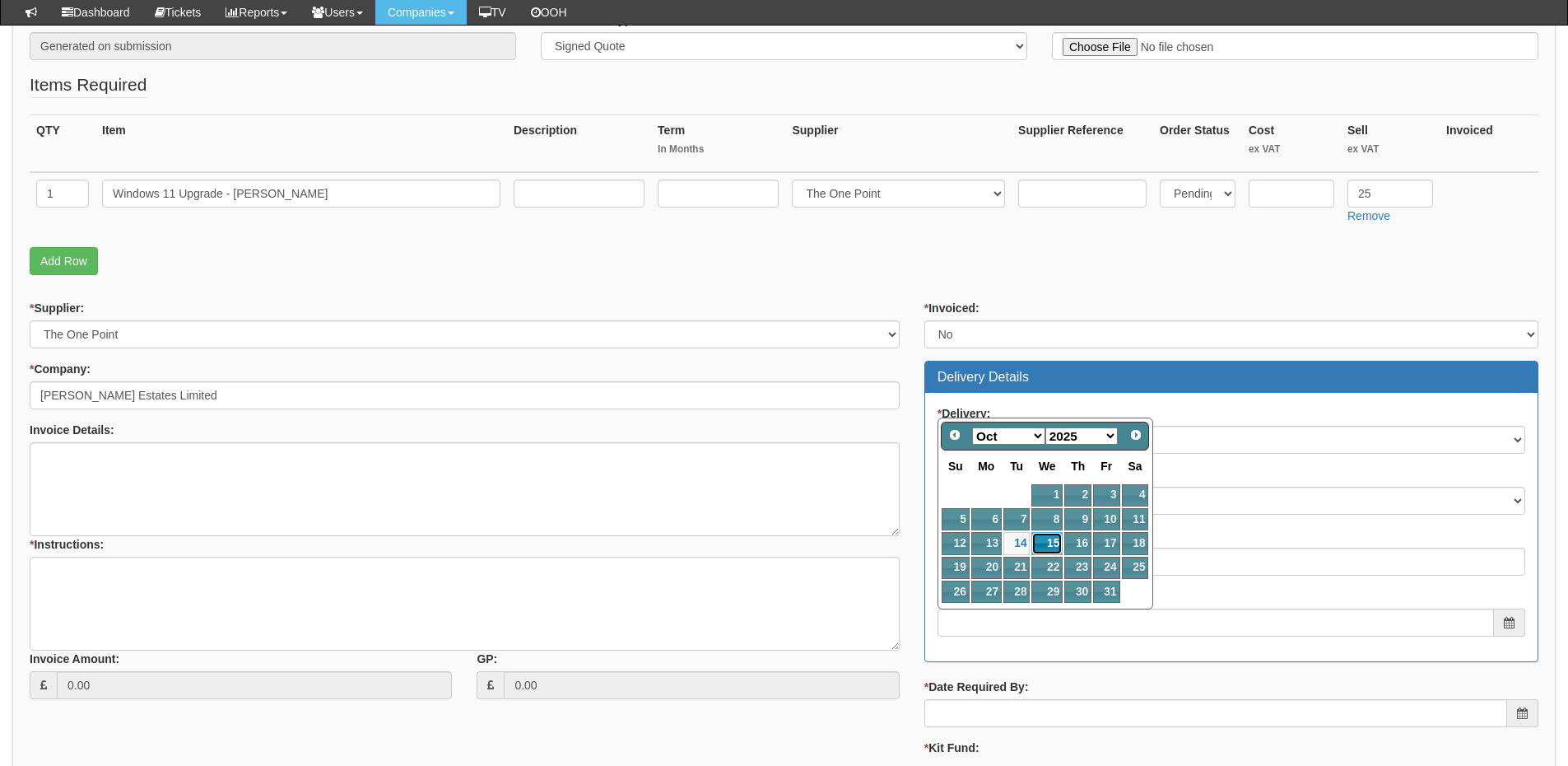
click at [1059, 540] on link "15" at bounding box center [1047, 543] width 31 height 22
type input "2025-10-15"
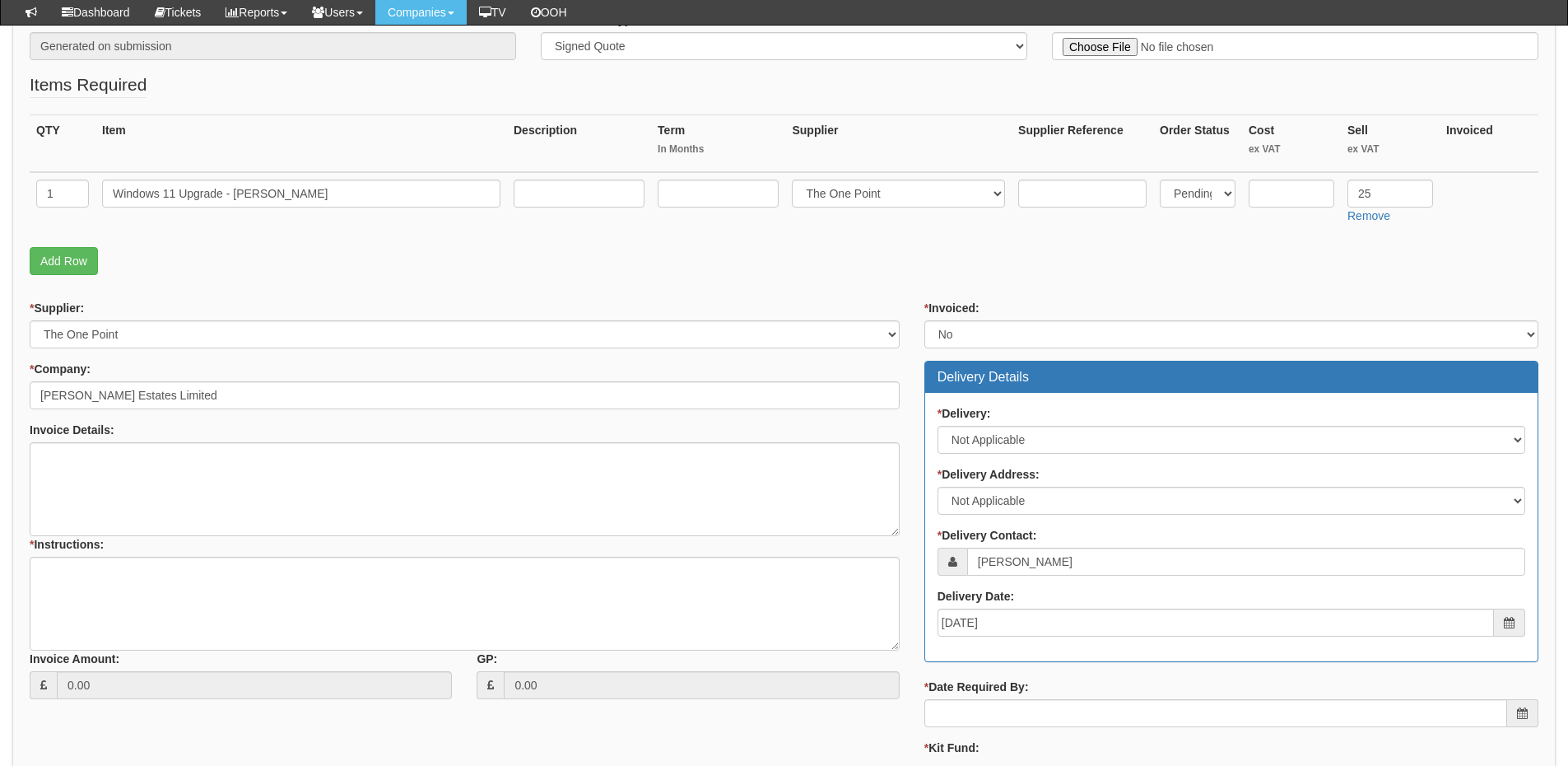
scroll to position [412, 0]
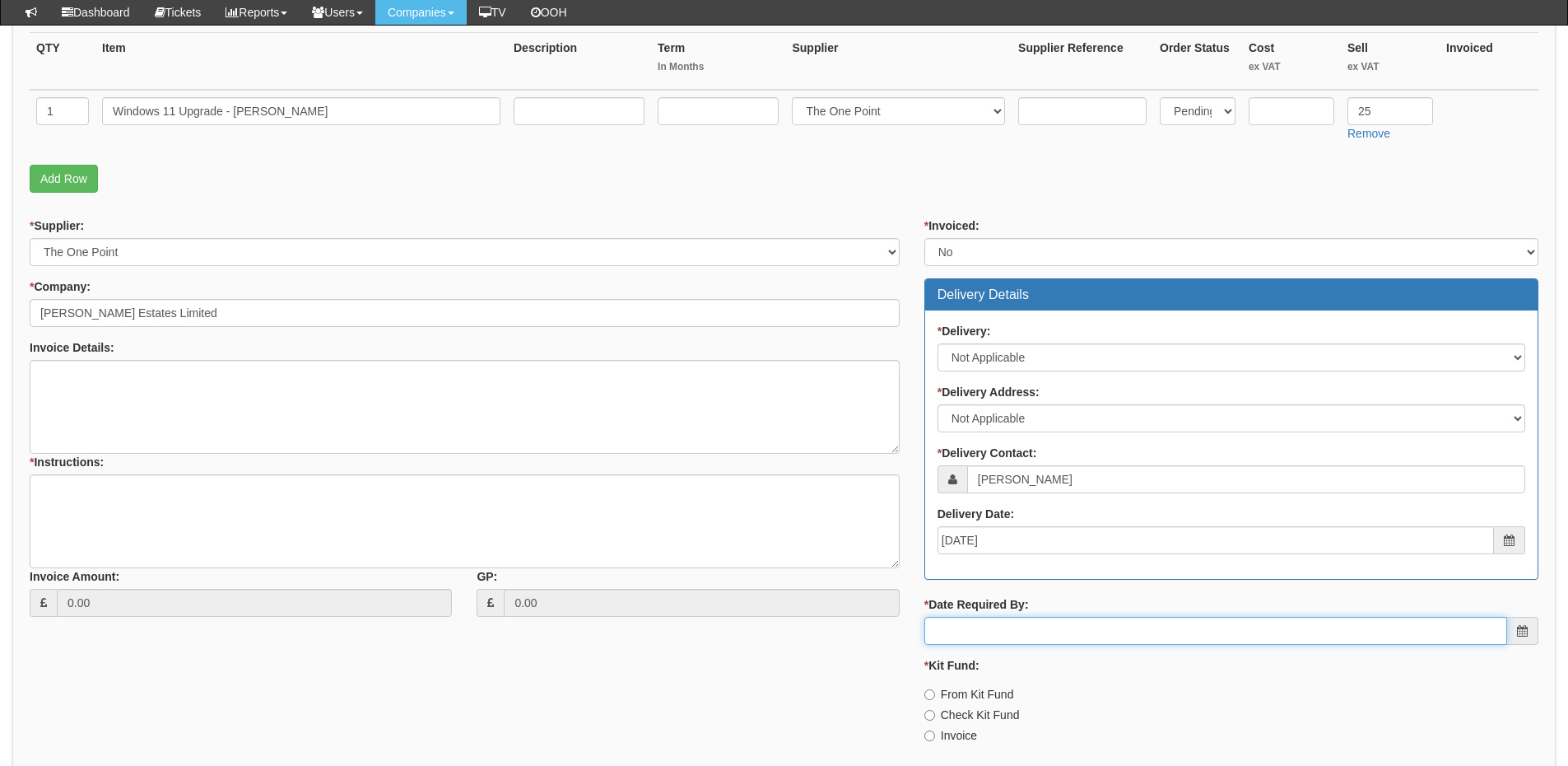
drag, startPoint x: 1035, startPoint y: 631, endPoint x: 1032, endPoint y: 621, distance: 10.4
click at [1033, 631] on input "* Date Required By:" at bounding box center [1216, 631] width 583 height 28
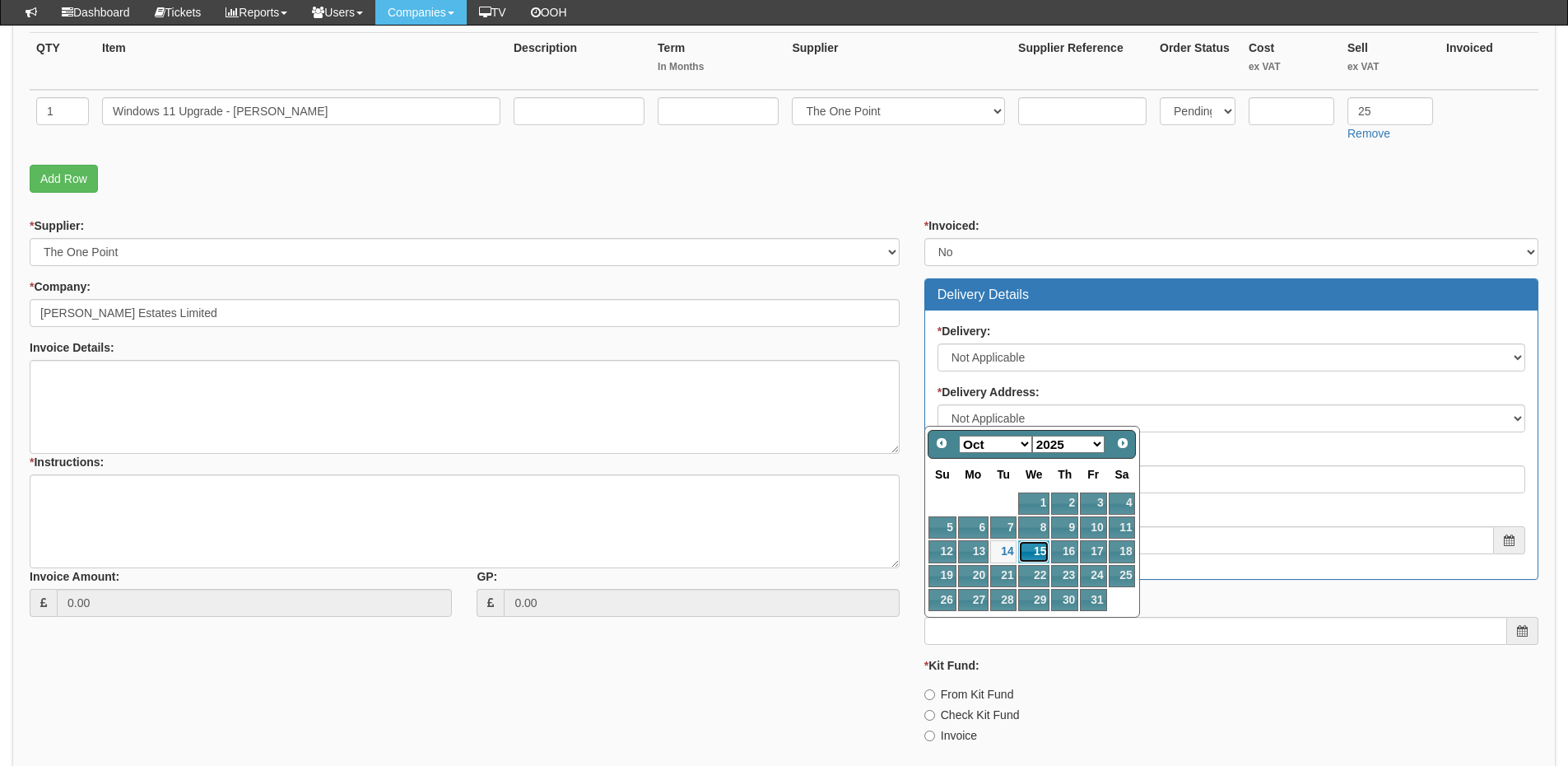
click at [1038, 545] on link "15" at bounding box center [1034, 551] width 31 height 22
type input "2025-10-15"
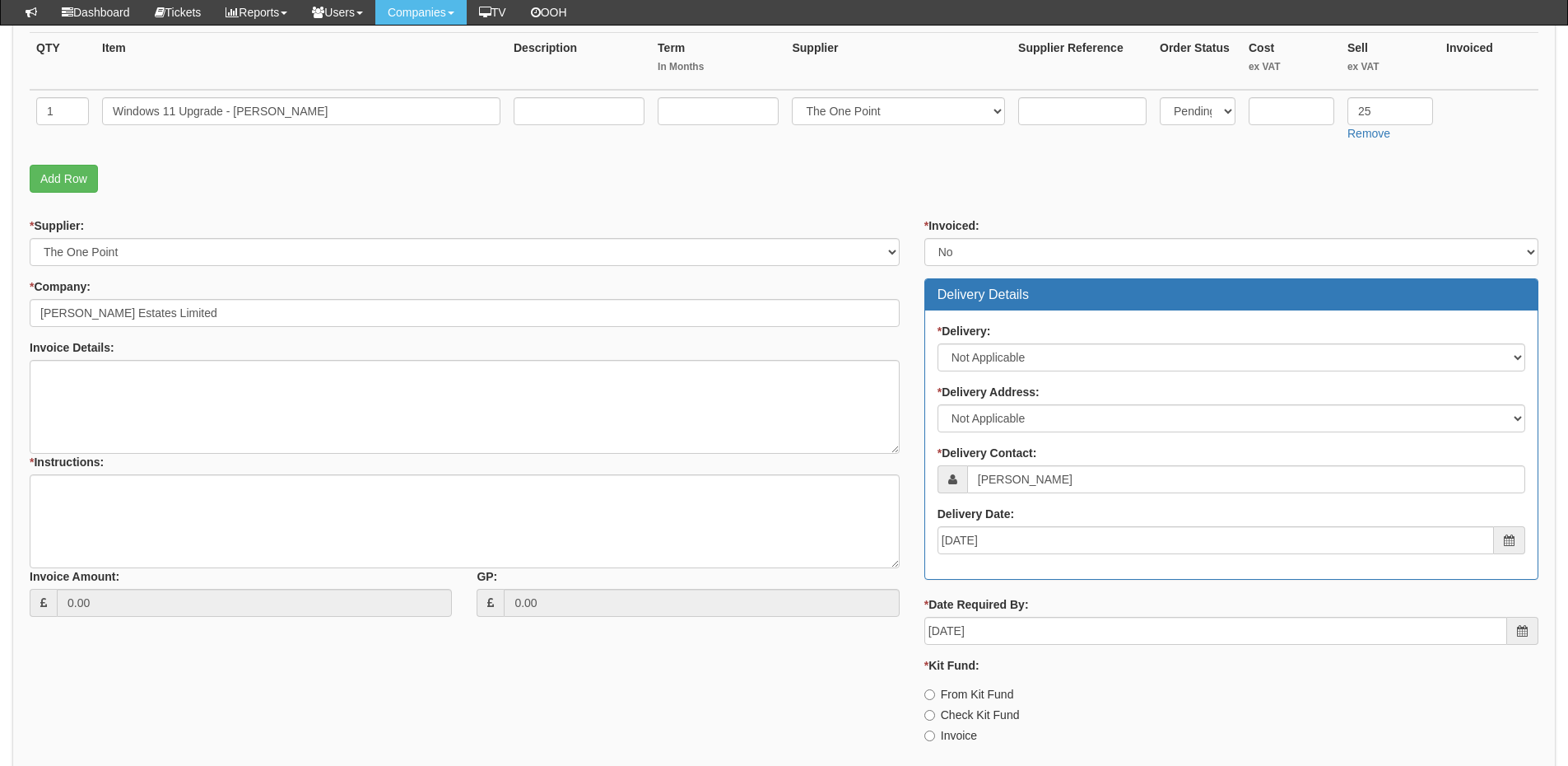
click at [956, 729] on label "Invoice" at bounding box center [951, 735] width 53 height 17
click at [935, 730] on input "Invoice" at bounding box center [930, 735] width 11 height 11
radio input "true"
click at [198, 496] on textarea "* Instructions:" at bounding box center [465, 520] width 870 height 93
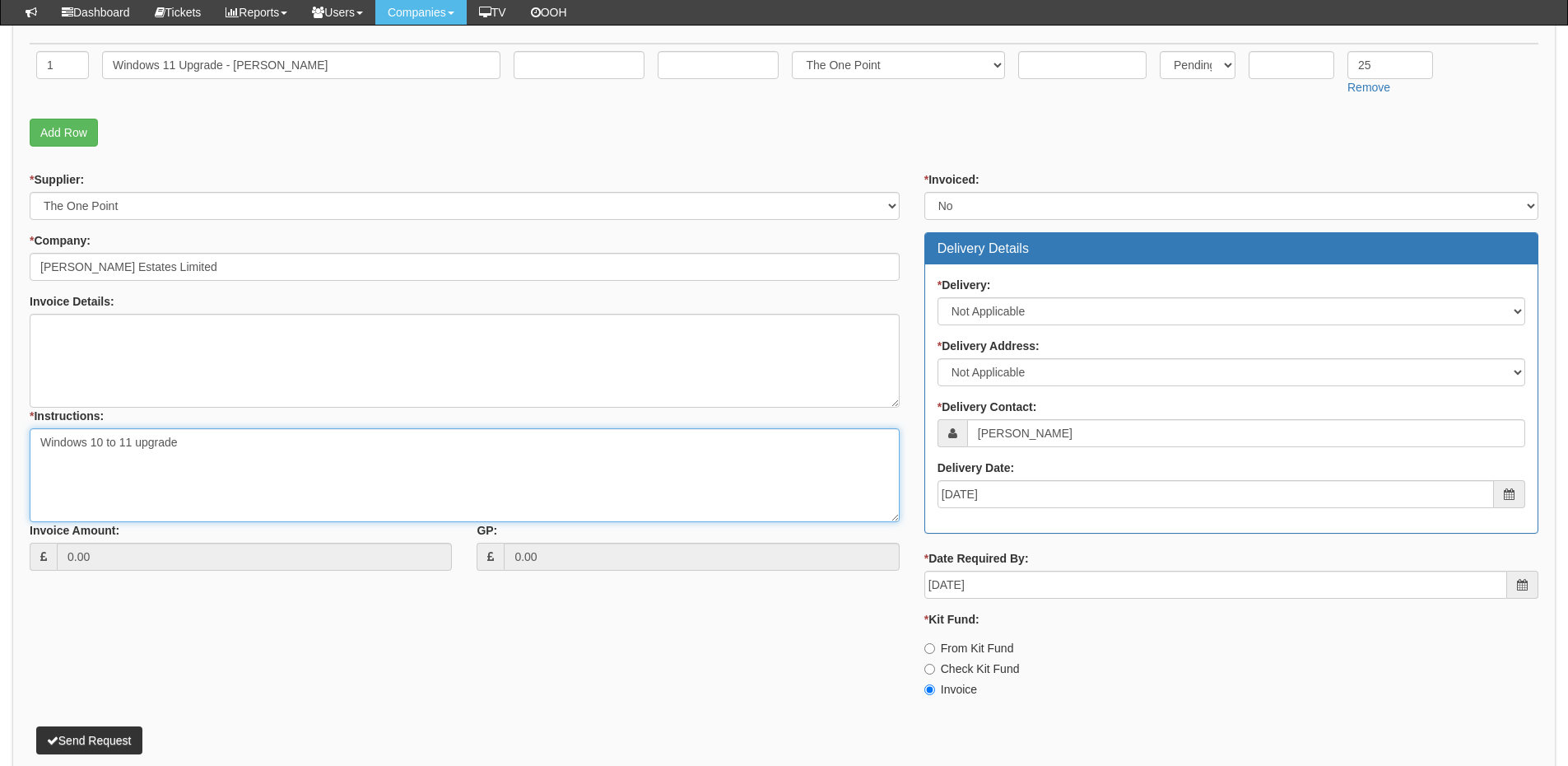
scroll to position [538, 0]
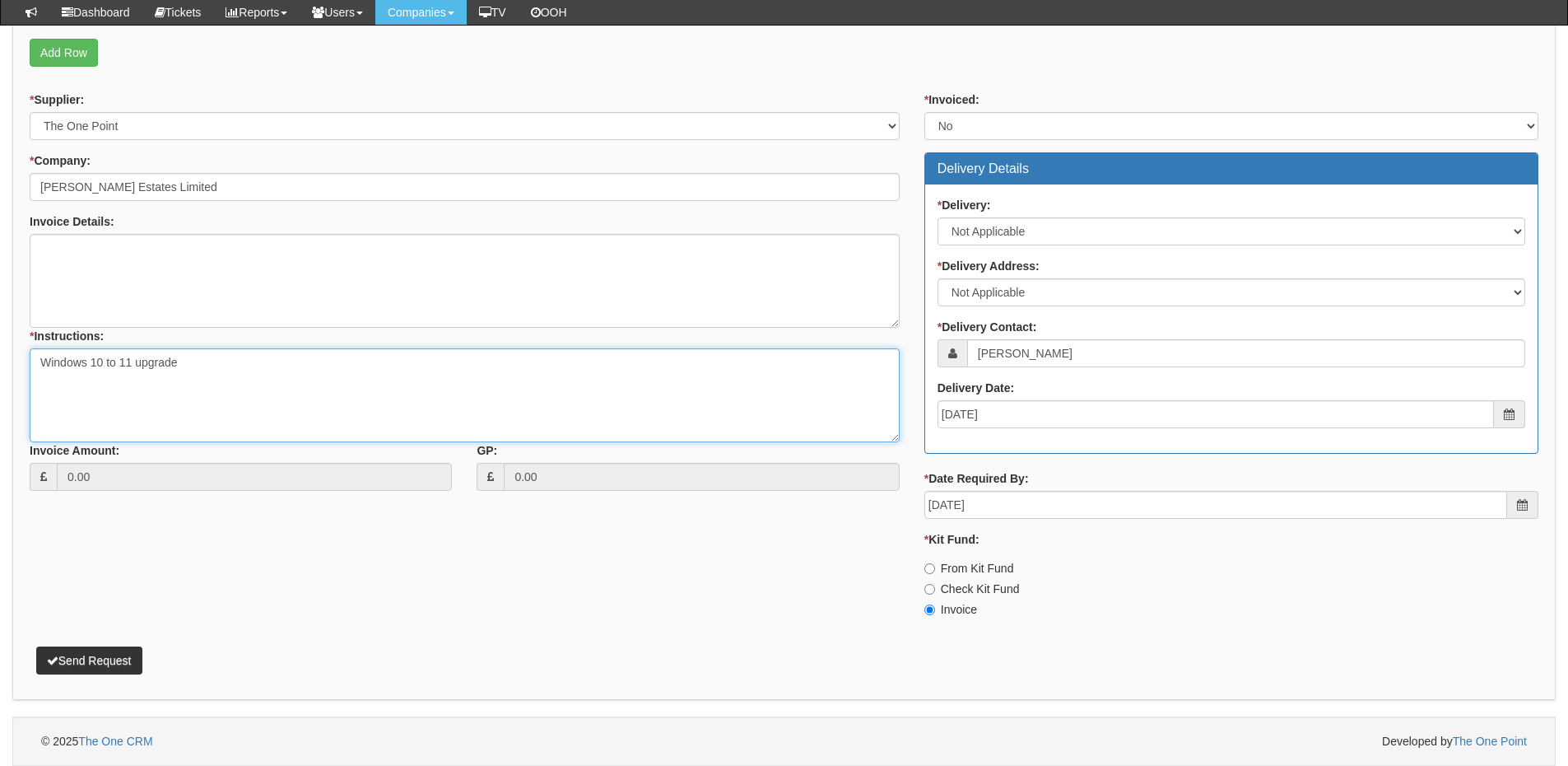
type textarea "Windows 10 to 11 upgrade"
click at [106, 649] on button "Send Request" at bounding box center [89, 660] width 106 height 28
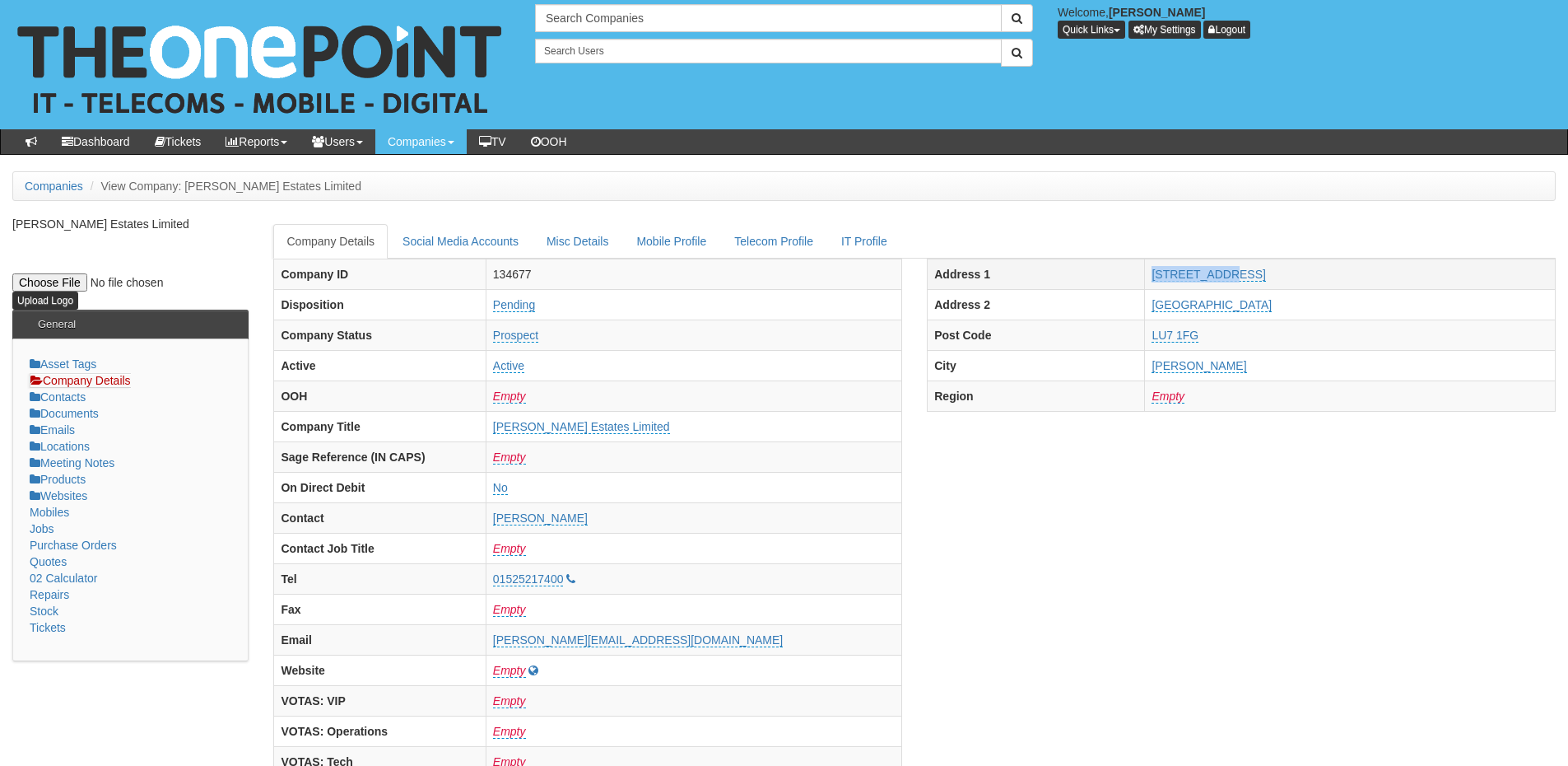
drag, startPoint x: 1185, startPoint y: 272, endPoint x: 1256, endPoint y: 274, distance: 71.0
click at [1256, 274] on td "4 Vimy Court" at bounding box center [1350, 274] width 411 height 31
copy link "4 Vimy Court"
drag, startPoint x: 1174, startPoint y: 303, endPoint x: 1264, endPoint y: 302, distance: 90.0
click at [1264, 302] on tr "Address 2 Vimy Road" at bounding box center [1242, 304] width 629 height 31
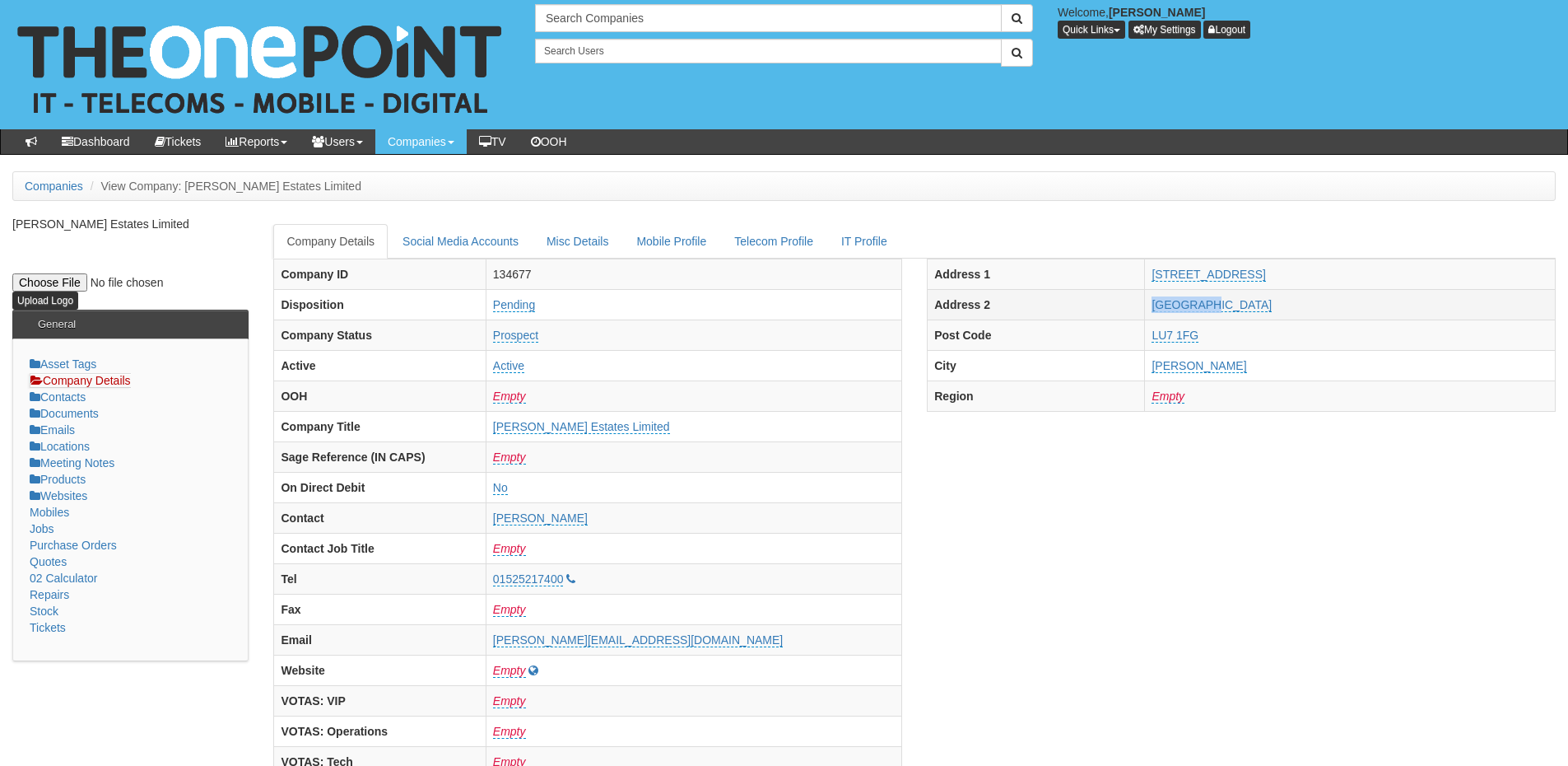
copy tr "Vimy Road"
drag, startPoint x: 1170, startPoint y: 335, endPoint x: 1269, endPoint y: 340, distance: 99.1
click at [1269, 340] on tr "Post Code LU7 1FG" at bounding box center [1242, 334] width 629 height 31
copy tr "LU7 1FG"
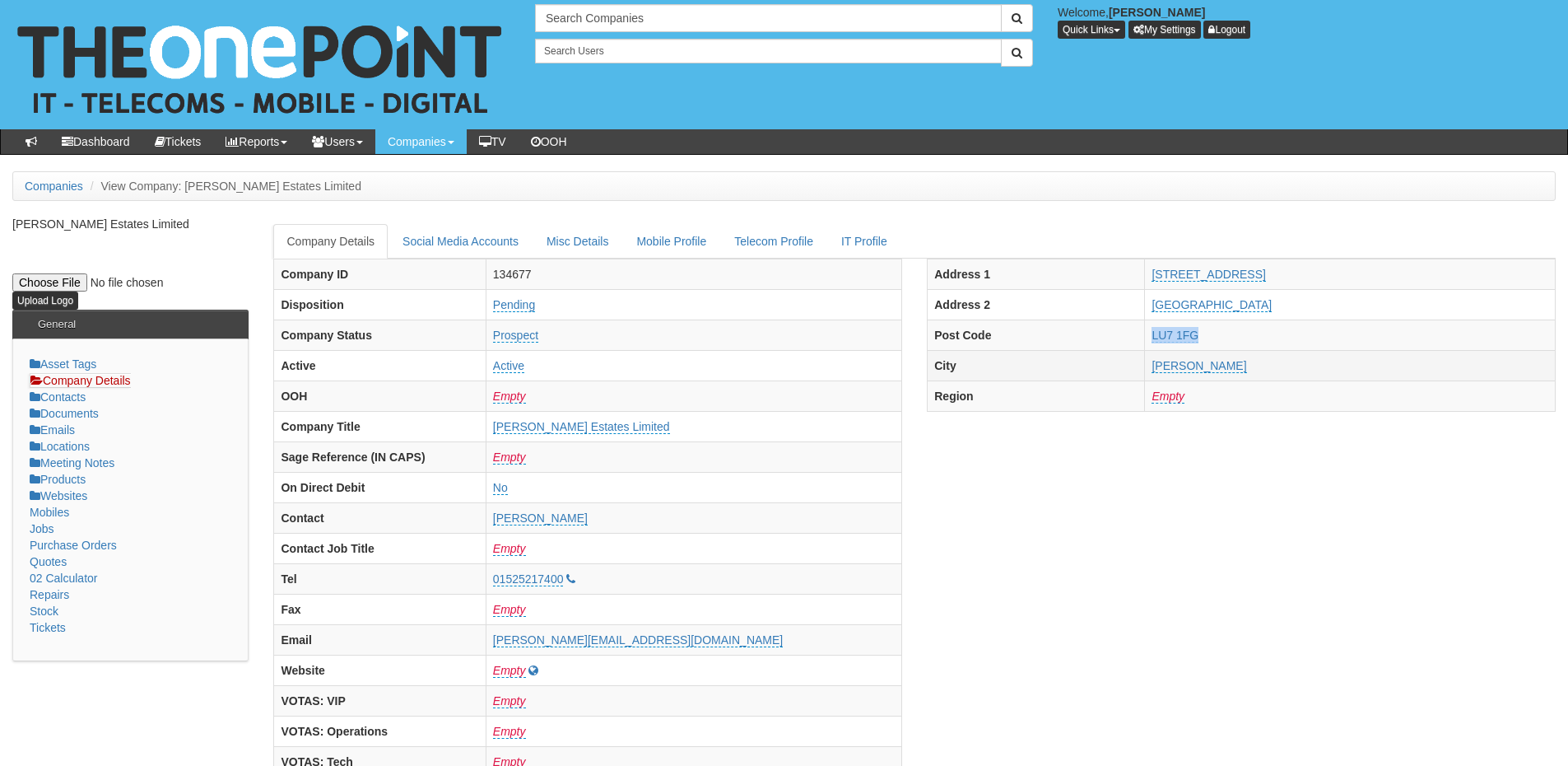
drag, startPoint x: 1173, startPoint y: 370, endPoint x: 1341, endPoint y: 353, distance: 168.9
click at [1341, 353] on tr "City Leighton Buzzard" at bounding box center [1242, 365] width 629 height 31
copy tr "Leighton Buzzard"
drag, startPoint x: 572, startPoint y: 595, endPoint x: 605, endPoint y: 575, distance: 38.6
click at [605, 575] on tbody "Company ID 134677 Disposition Pending Company Status Prospect Active Active OOH…" at bounding box center [588, 594] width 629 height 670
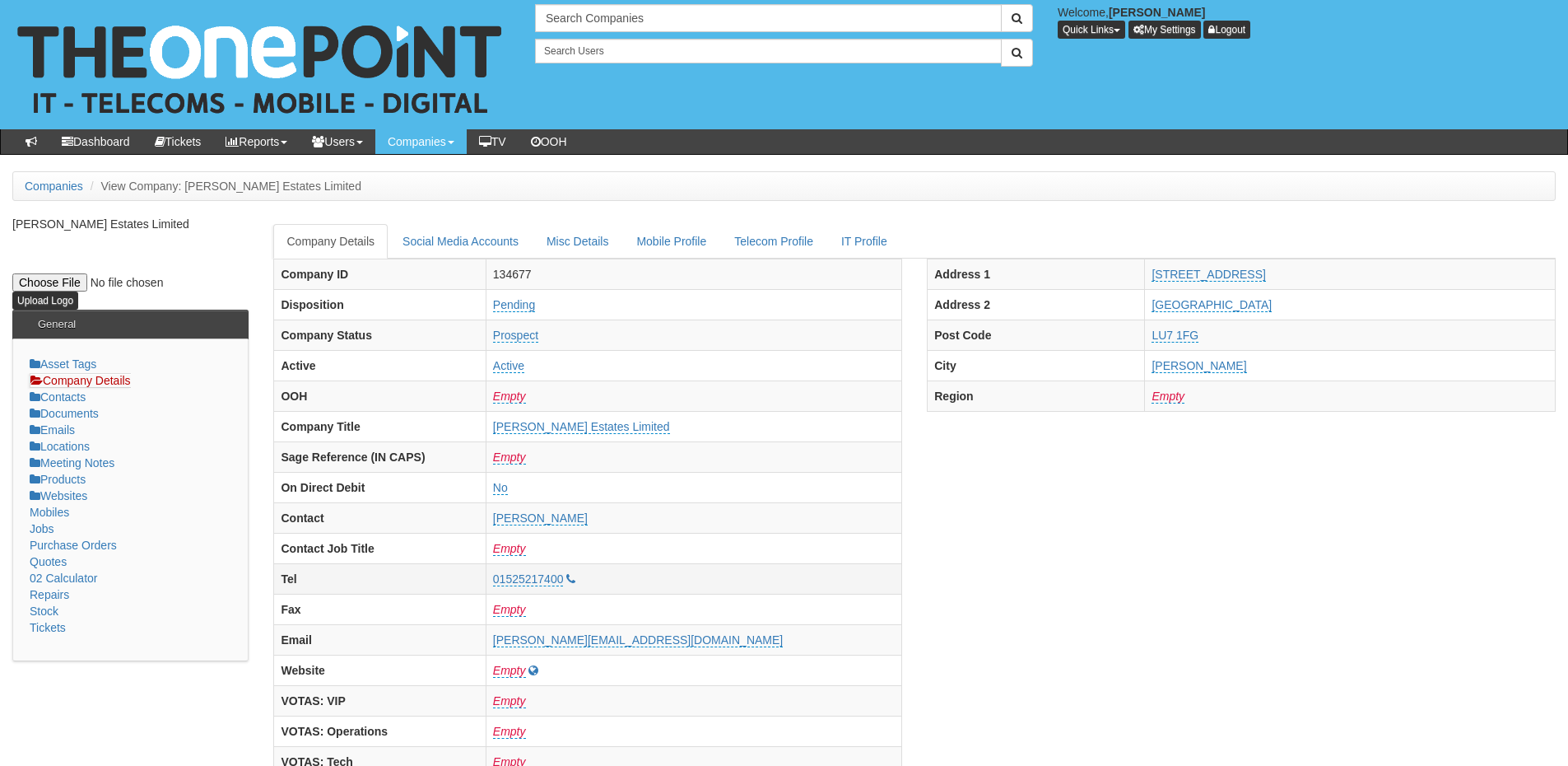
click at [485, 563] on th "Tel" at bounding box center [380, 578] width 212 height 31
drag, startPoint x: 586, startPoint y: 577, endPoint x: 662, endPoint y: 585, distance: 76.4
click at [662, 585] on td "01525217400" at bounding box center [693, 578] width 416 height 31
copy link "01525217400"
click at [585, 25] on input "text" at bounding box center [768, 18] width 466 height 28
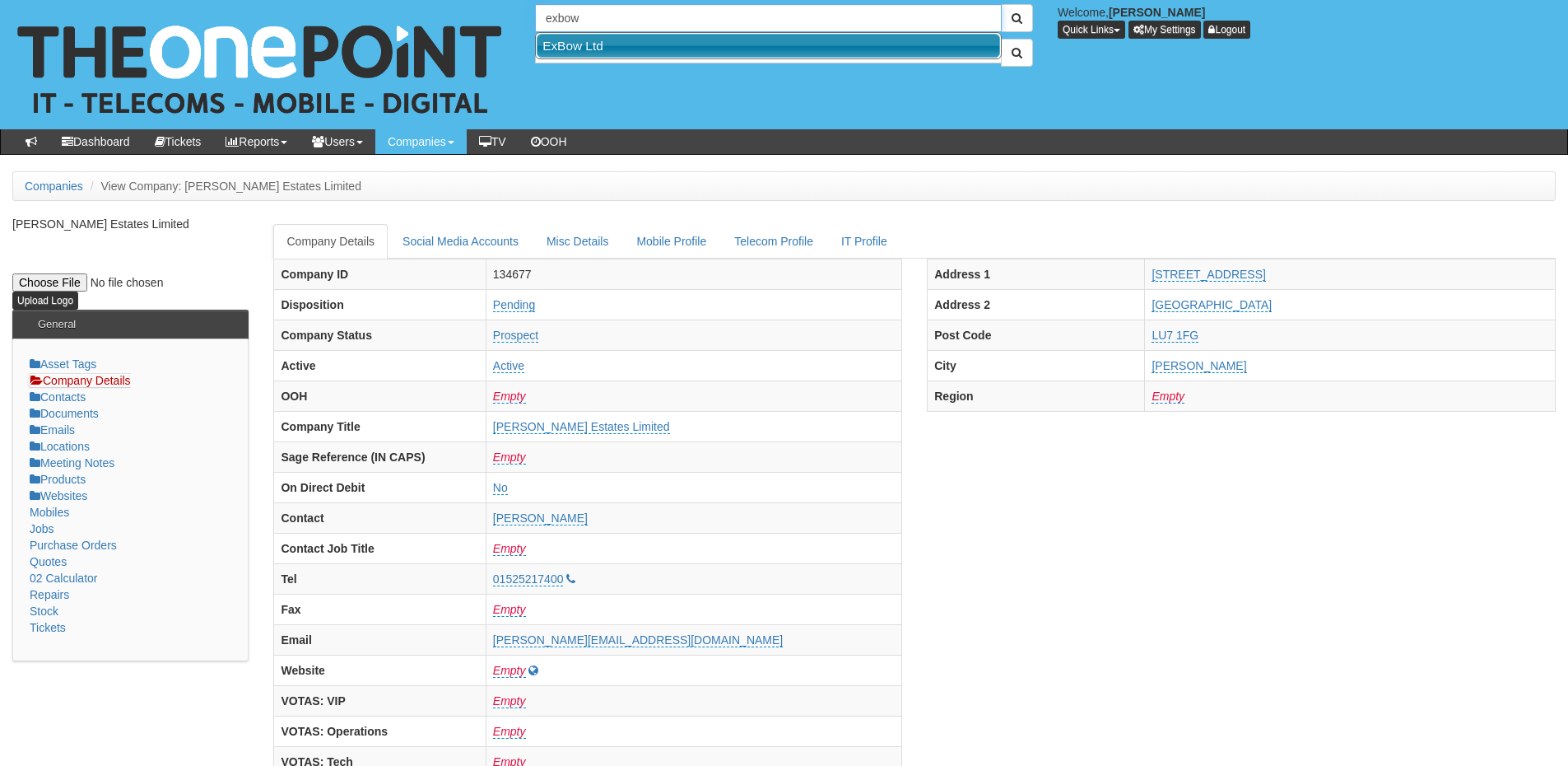
click at [587, 45] on link "ExBow Ltd" at bounding box center [768, 45] width 463 height 24
type input "ExBow Ltd"
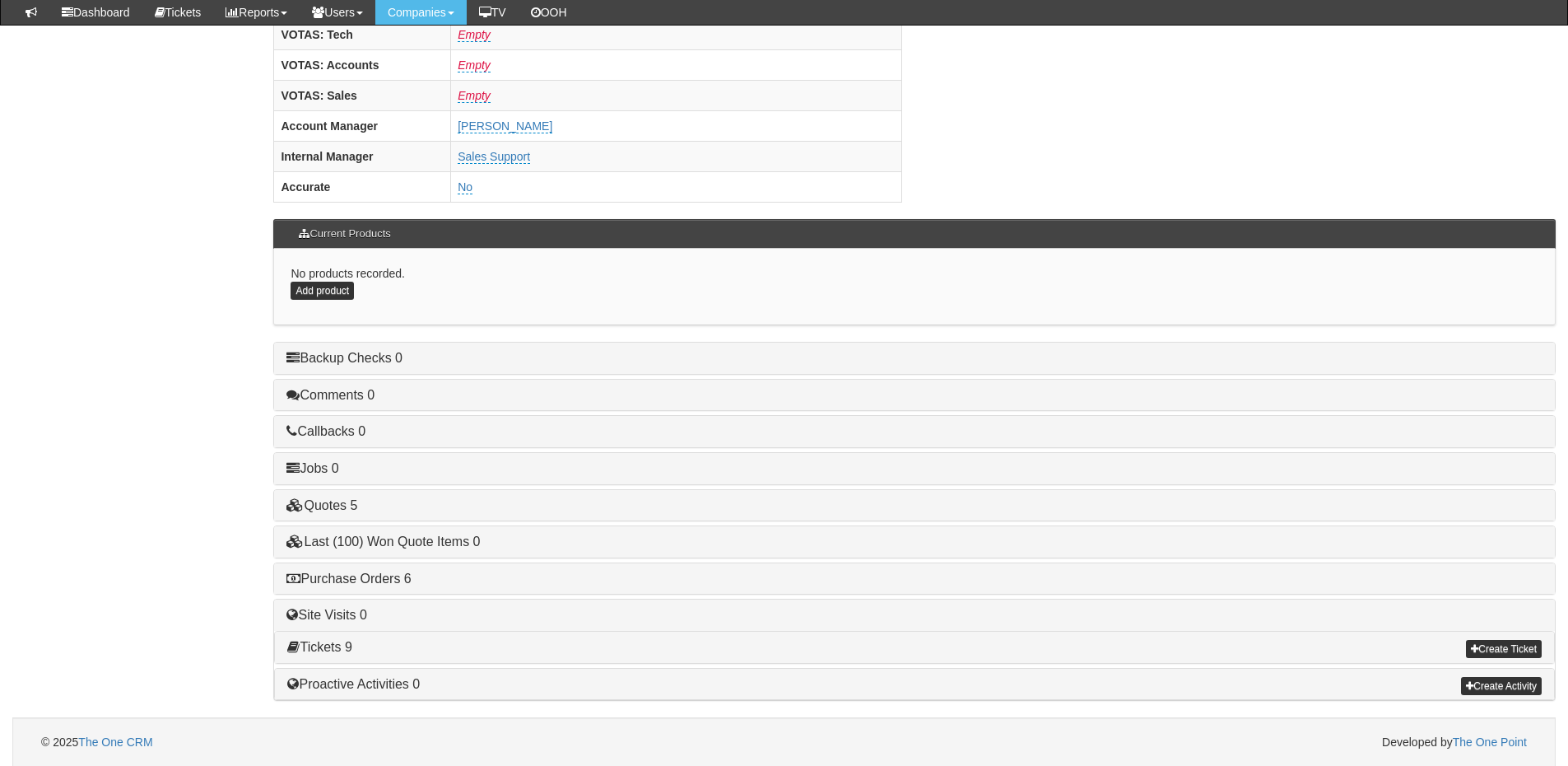
scroll to position [686, 0]
click at [394, 577] on link "Purchase Orders 6" at bounding box center [348, 577] width 124 height 14
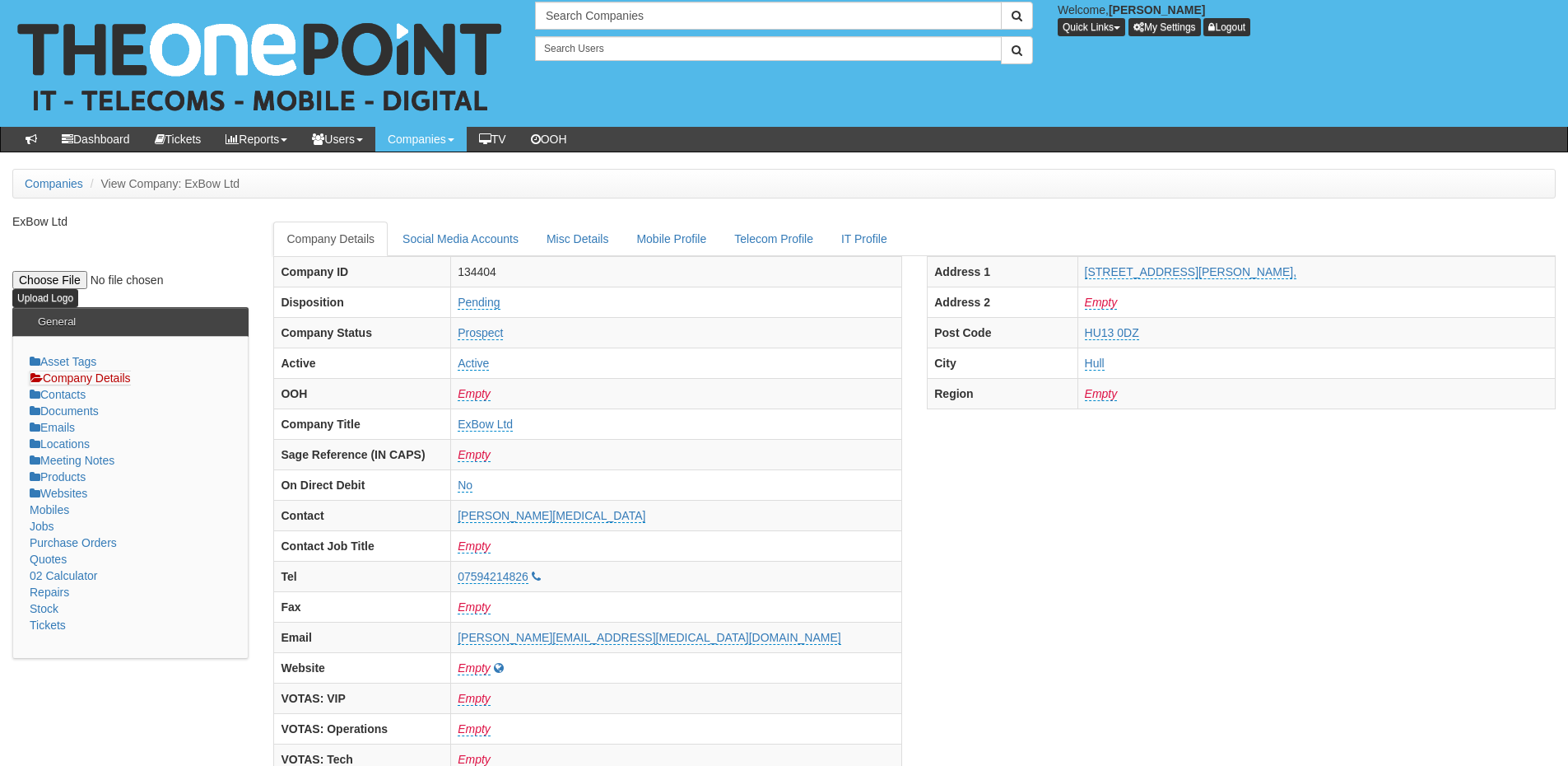
scroll to position [0, 0]
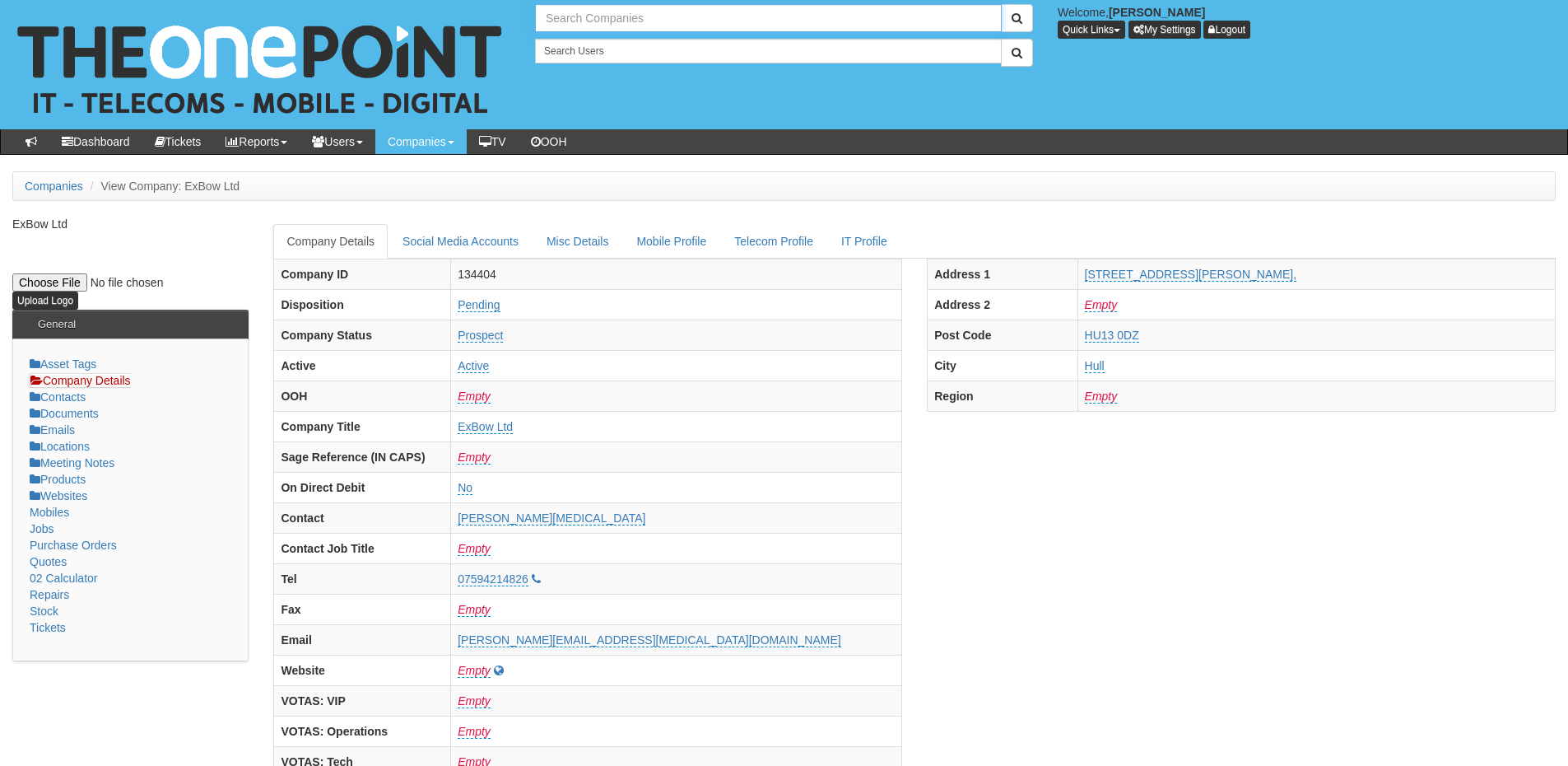
click at [583, 20] on input "text" at bounding box center [768, 18] width 466 height 28
drag, startPoint x: 595, startPoint y: 20, endPoint x: 503, endPoint y: 22, distance: 92.0
click at [503, 22] on div "No search results. neu glas Welcome, James Kaye Quick Links Add Appointment App…" at bounding box center [784, 65] width 1593 height 129
click at [566, 21] on input "neug" at bounding box center [768, 18] width 466 height 28
click at [597, 45] on link "NEU-GLAS LIMITED" at bounding box center [768, 45] width 463 height 24
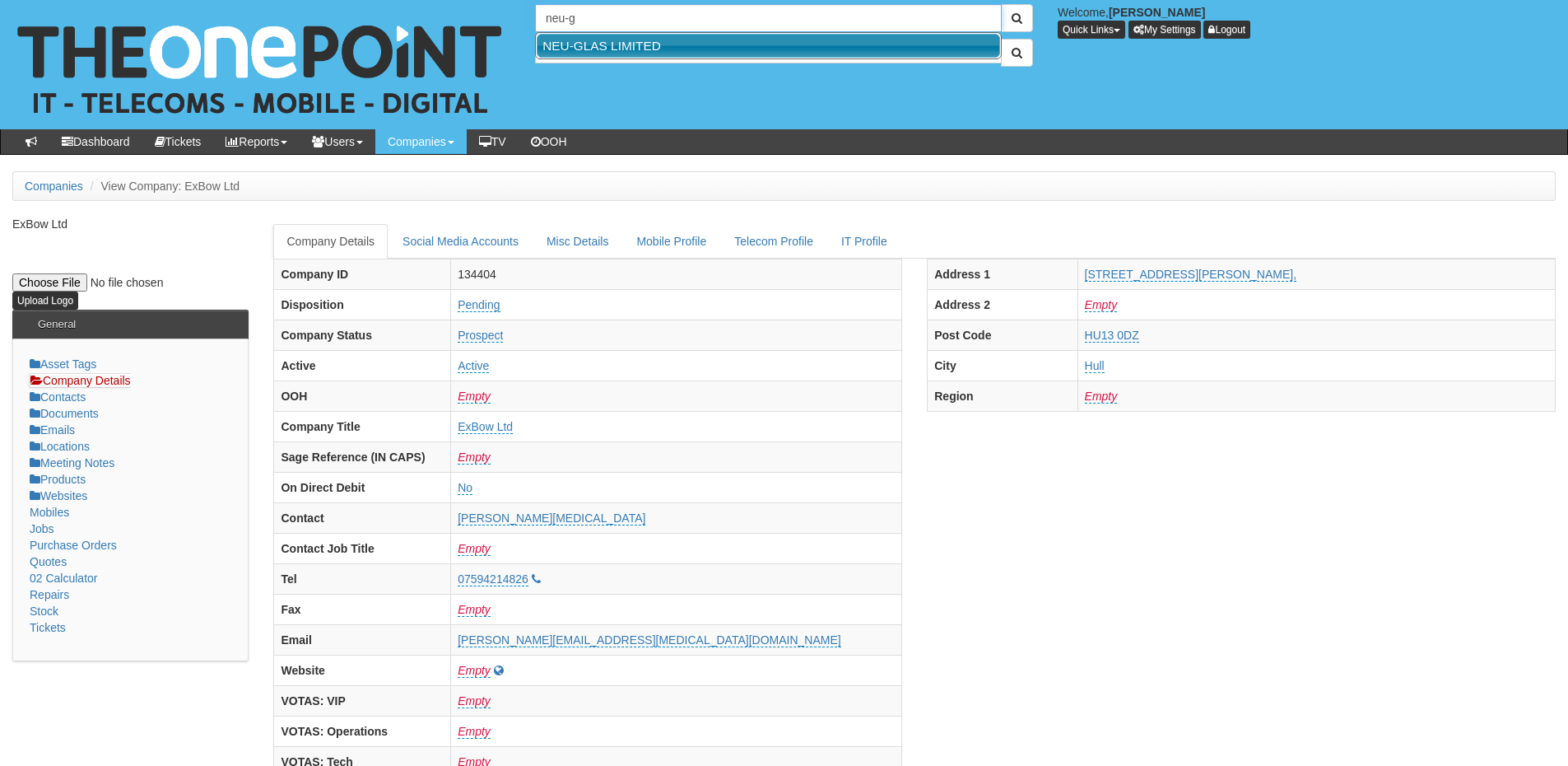
type input "NEU-GLAS LIMITED"
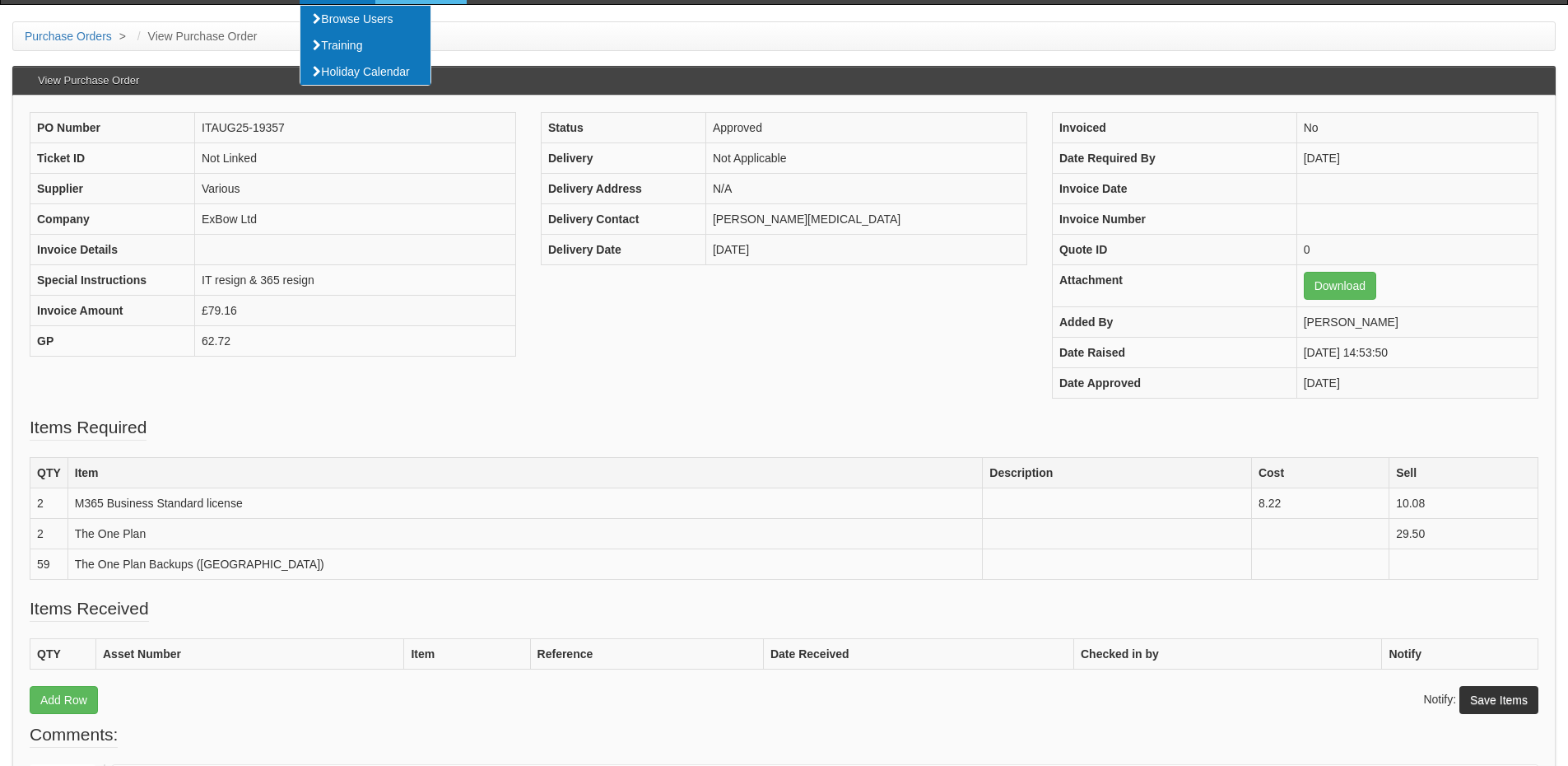
scroll to position [165, 0]
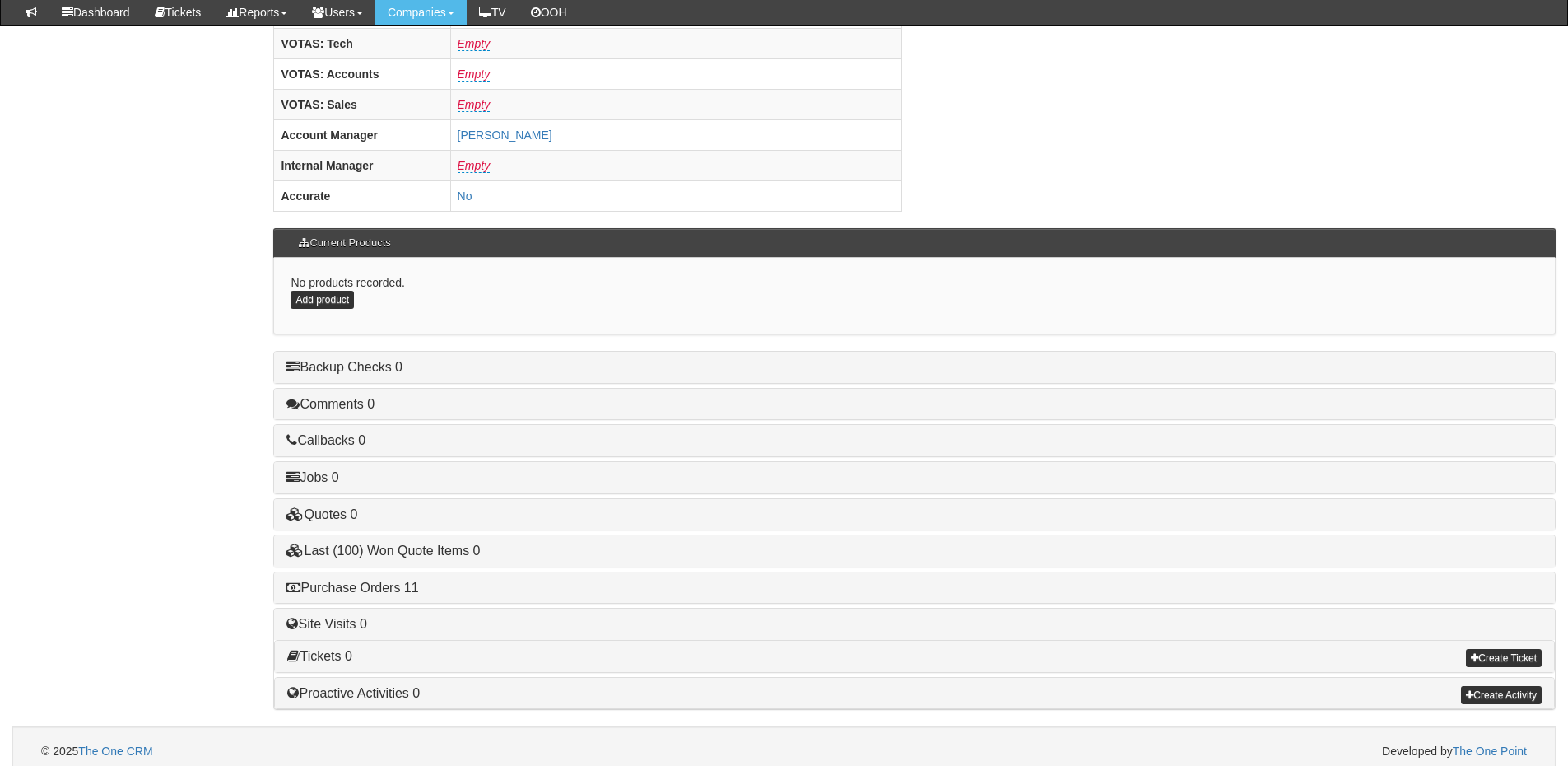
scroll to position [686, 0]
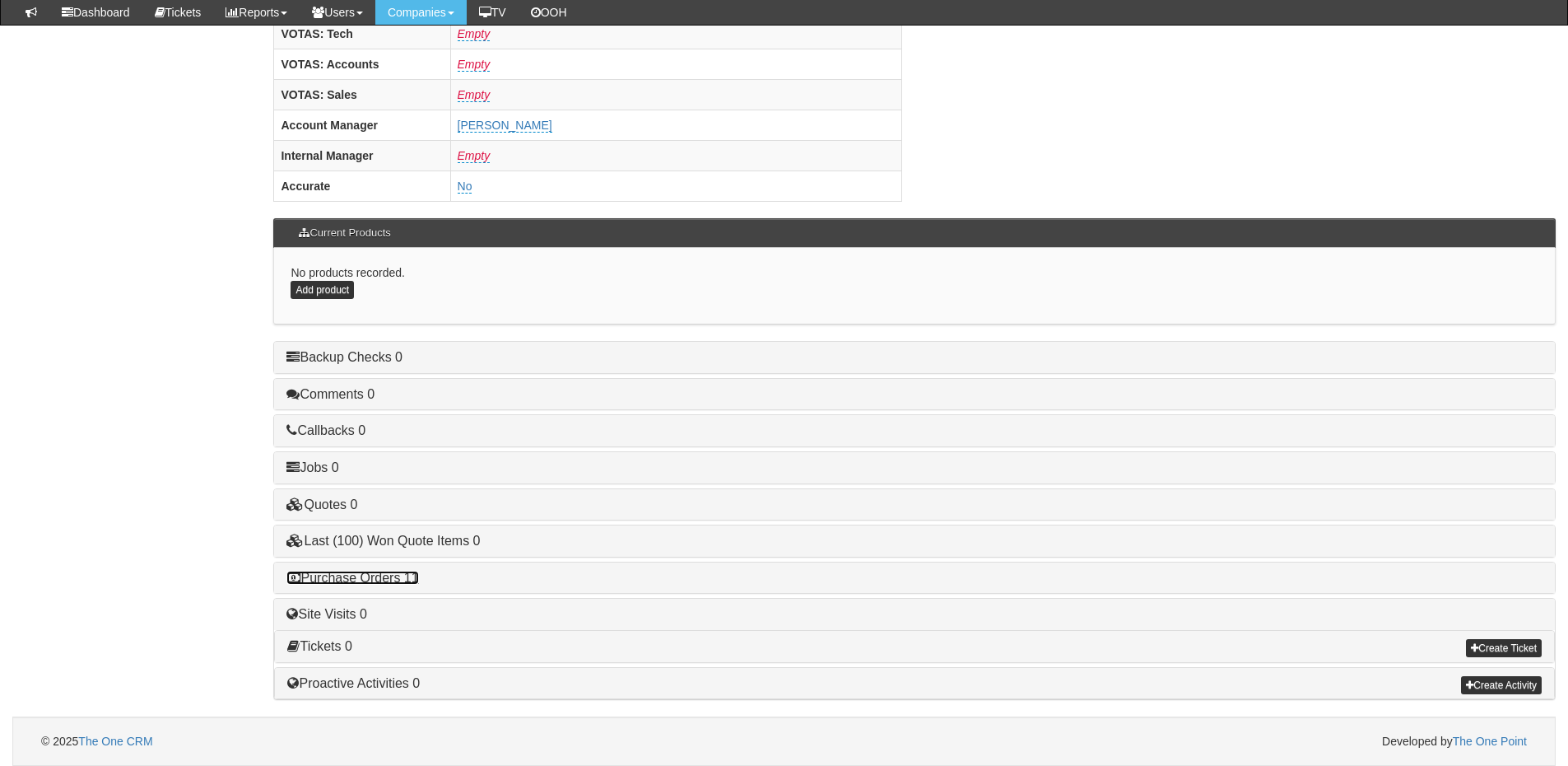
drag, startPoint x: 390, startPoint y: 573, endPoint x: 503, endPoint y: 578, distance: 113.1
click at [392, 573] on link "Purchase Orders 11" at bounding box center [351, 577] width 131 height 14
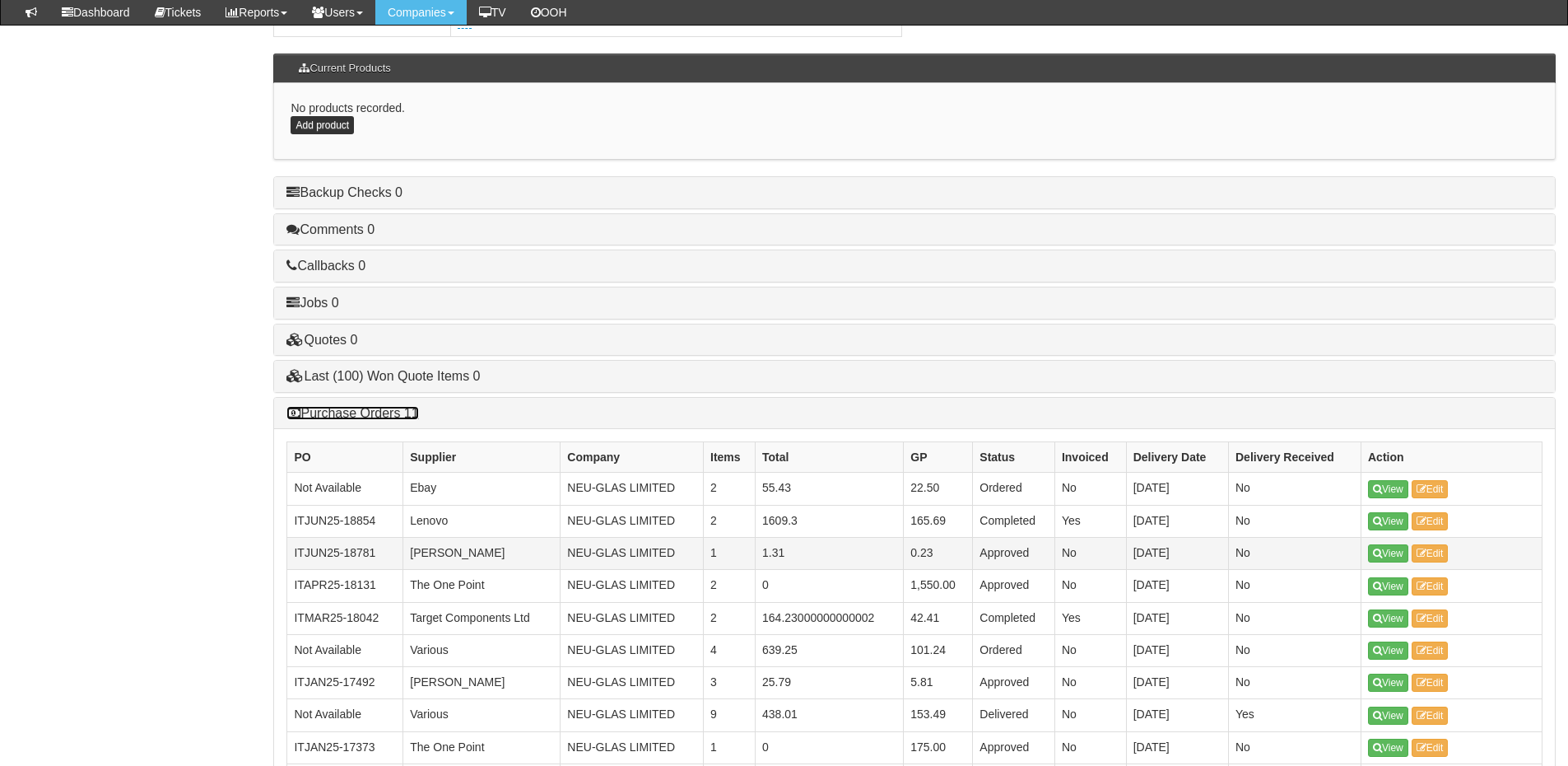
scroll to position [850, 0]
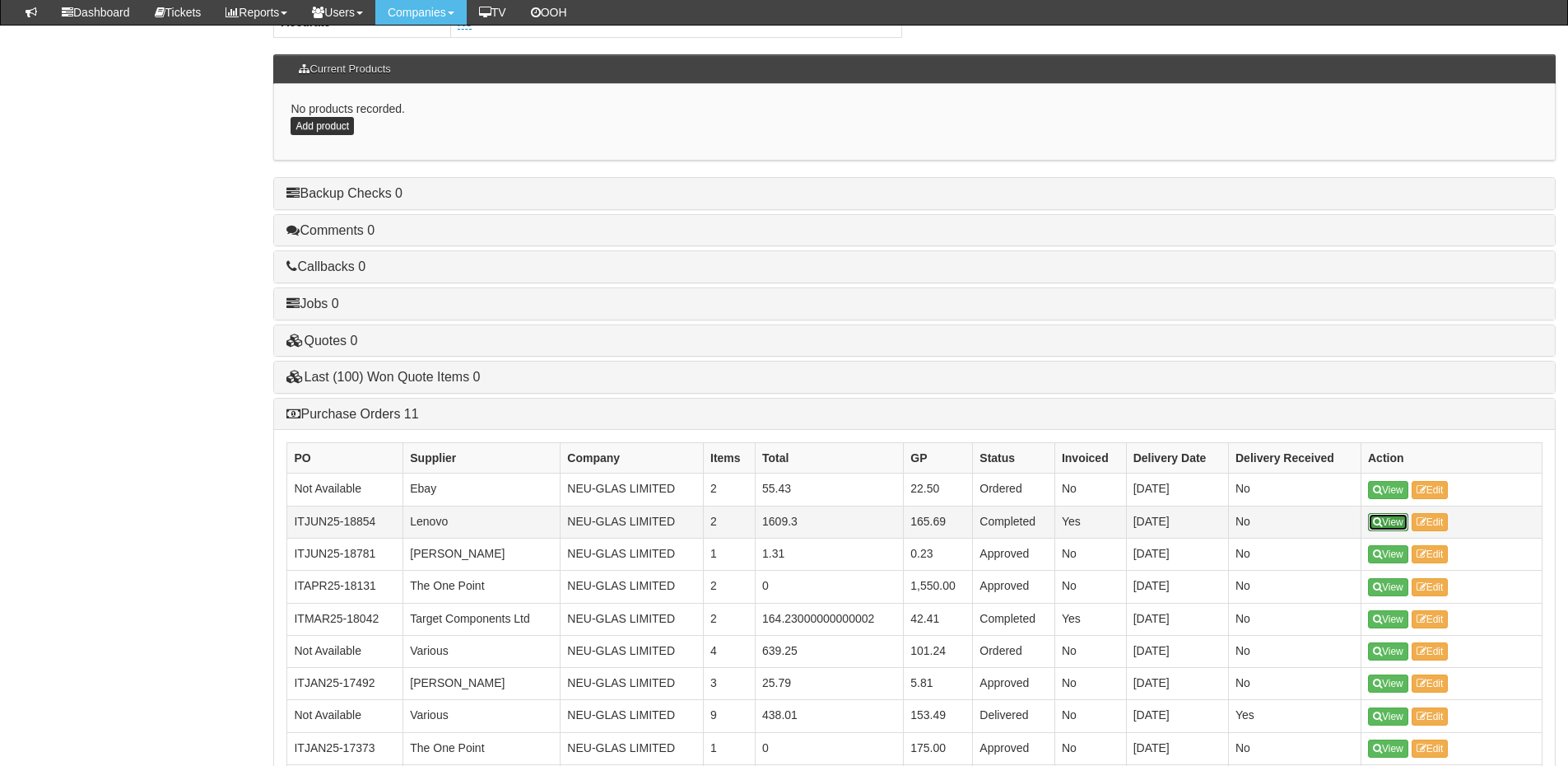
drag, startPoint x: 1386, startPoint y: 512, endPoint x: 1389, endPoint y: 520, distance: 8.5
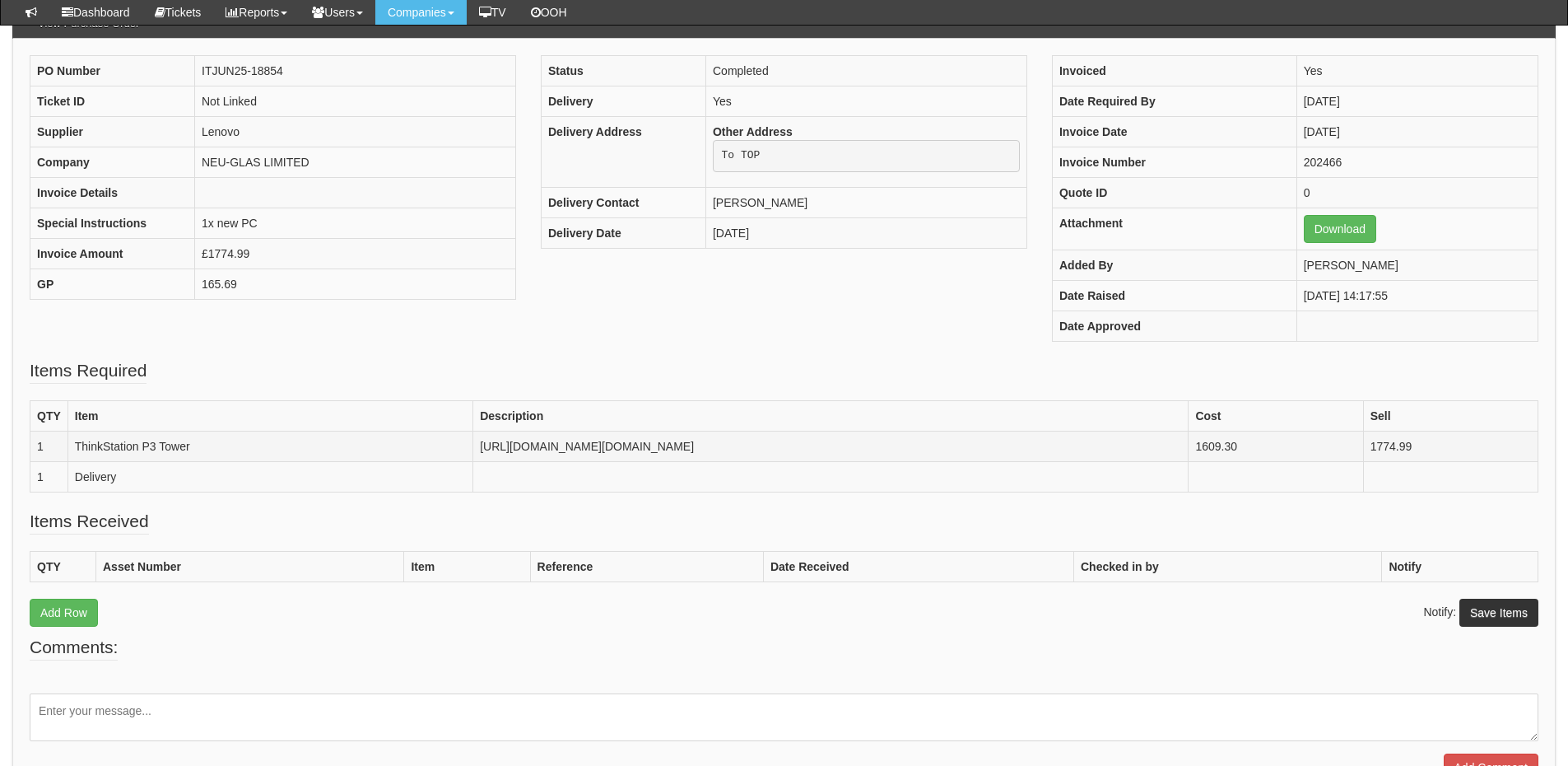
scroll to position [164, 0]
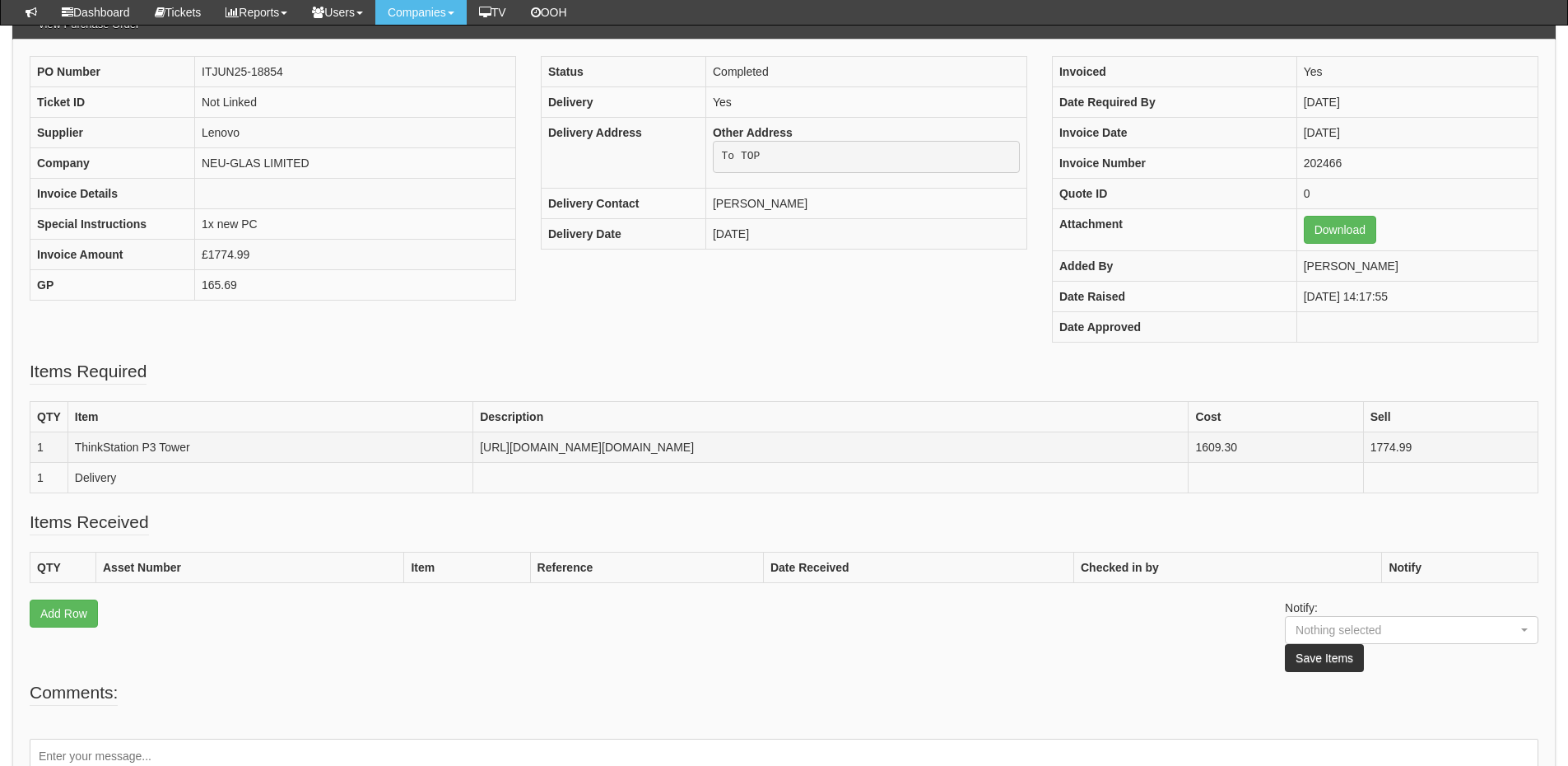
click at [473, 447] on td "[URL][DOMAIN_NAME][DOMAIN_NAME]" at bounding box center [830, 447] width 715 height 31
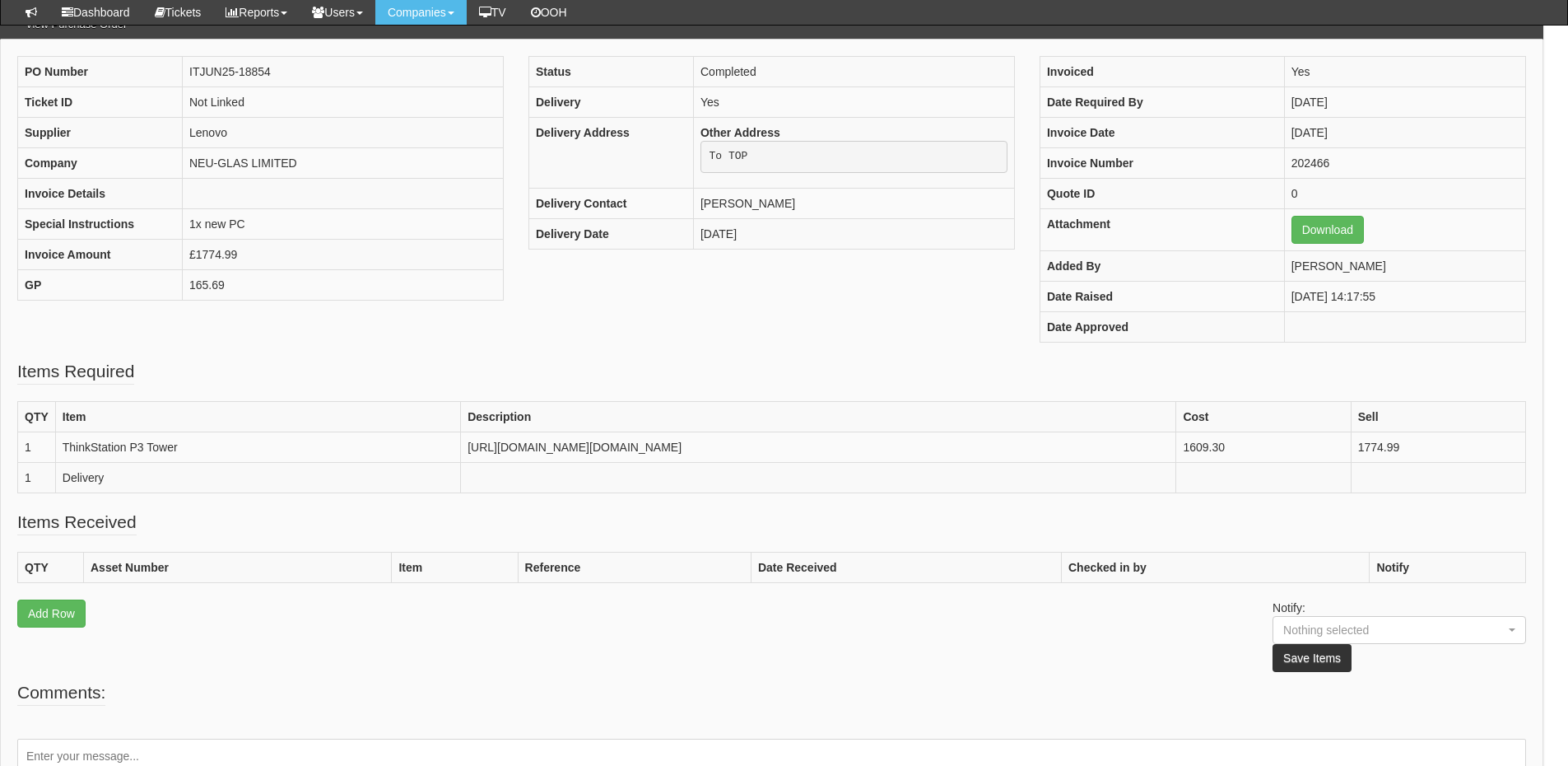
scroll to position [164, 354]
drag, startPoint x: 155, startPoint y: 447, endPoint x: 1451, endPoint y: 461, distance: 1296.1
click at [1176, 461] on td "[URL][DOMAIN_NAME][DOMAIN_NAME]" at bounding box center [818, 447] width 715 height 31
copy td "[URL][DOMAIN_NAME][DOMAIN_NAME]"
click at [1413, 632] on html "× Send Email × Add Appointment × Create Ticket × Create Proactive Activity × Ad…" at bounding box center [772, 373] width 1568 height 1074
